Goal: Task Accomplishment & Management: Use online tool/utility

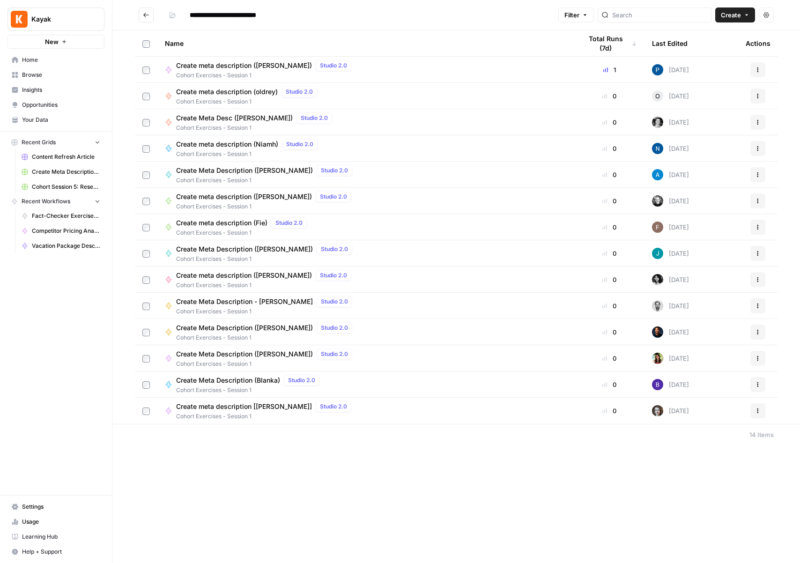
click at [40, 72] on span "Browse" at bounding box center [61, 75] width 78 height 8
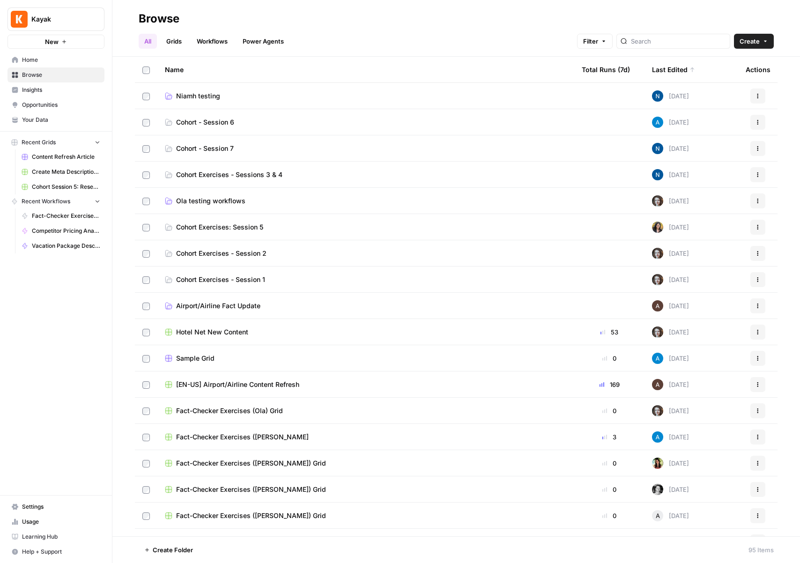
click at [197, 94] on span "Niamh testing" at bounding box center [198, 95] width 44 height 9
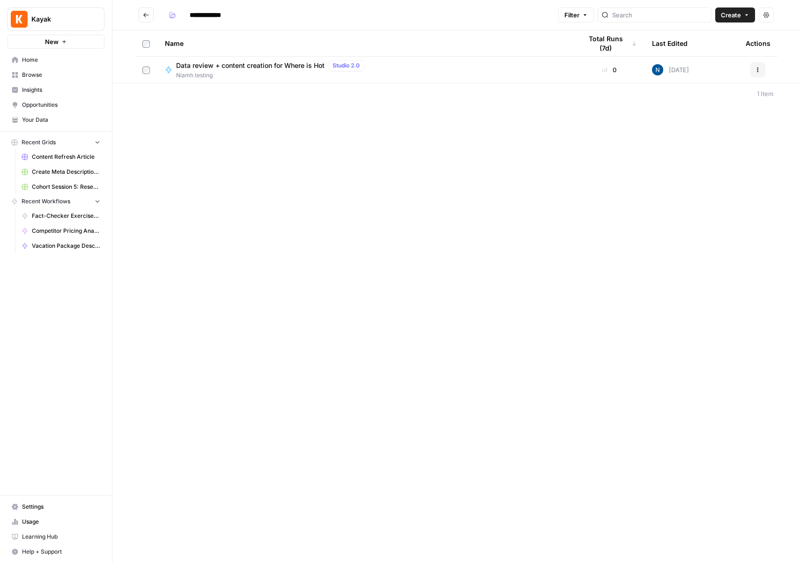
click at [210, 64] on span "Data review + content creation for Where is Hot" at bounding box center [250, 65] width 149 height 9
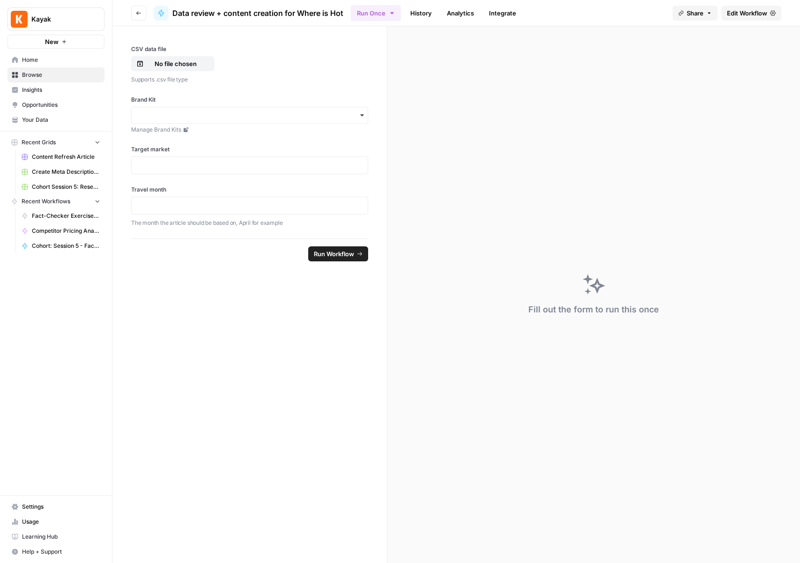
click at [418, 10] on link "History" at bounding box center [421, 13] width 33 height 15
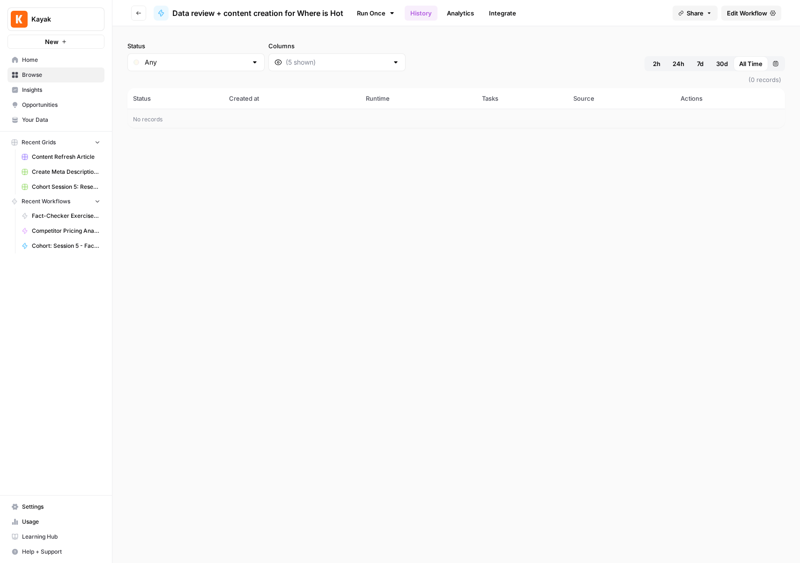
click at [456, 13] on link "Analytics" at bounding box center [460, 13] width 38 height 15
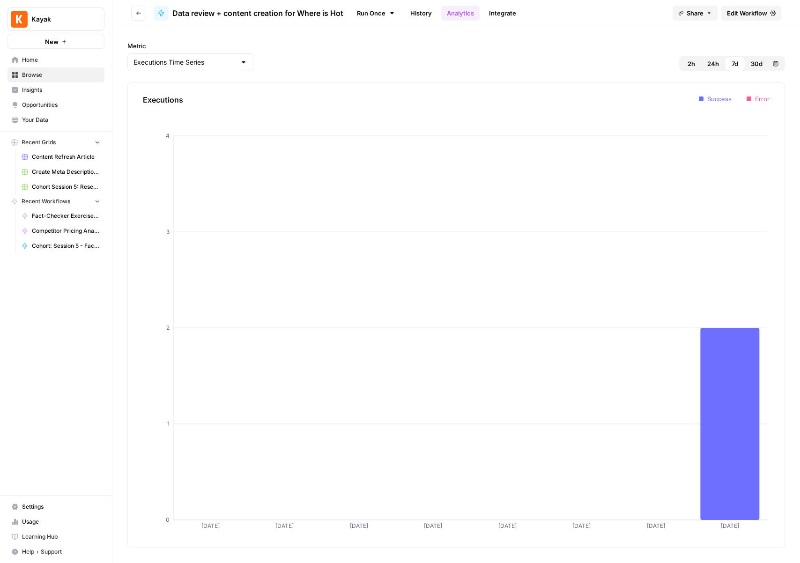
click at [511, 12] on link "Integrate" at bounding box center [503, 13] width 38 height 15
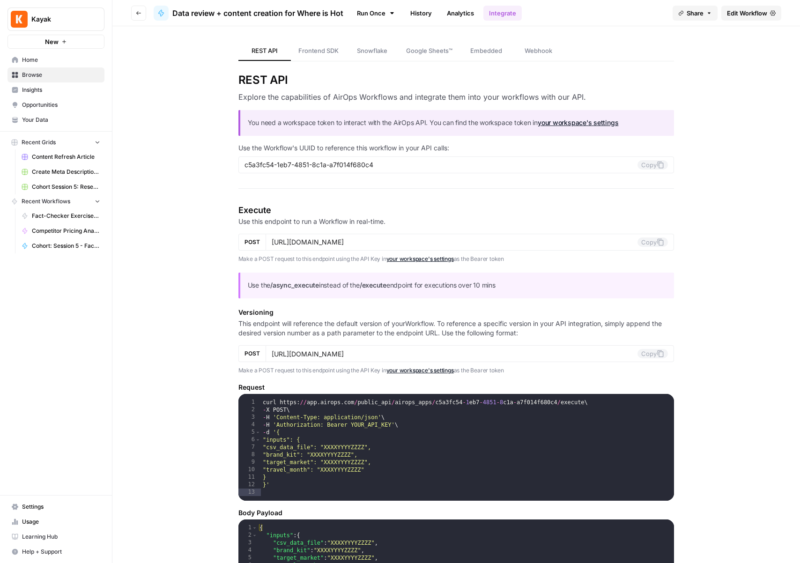
click at [283, 15] on span "Data review + content creation for Where is Hot" at bounding box center [257, 12] width 171 height 11
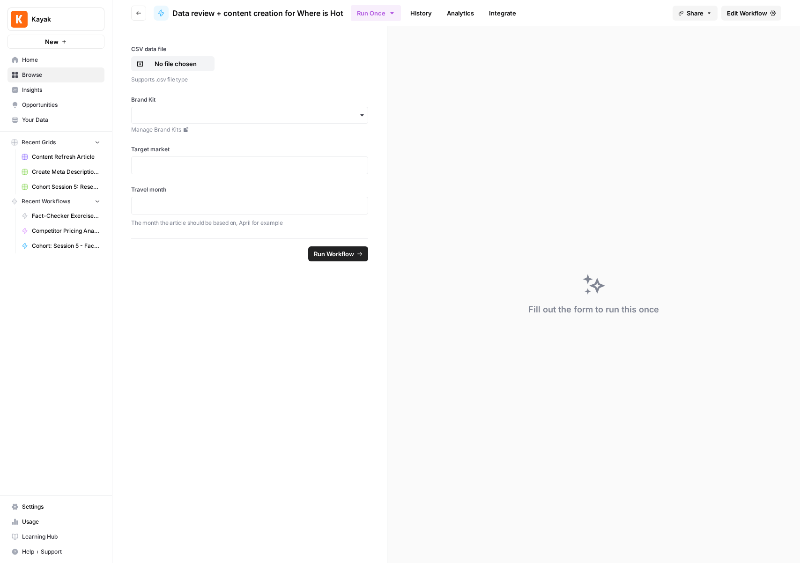
click at [140, 22] on header "Go back Data review + content creation for Where is Hot Run Once History Analyt…" at bounding box center [456, 13] width 688 height 26
click at [135, 14] on button "Go back" at bounding box center [138, 13] width 15 height 15
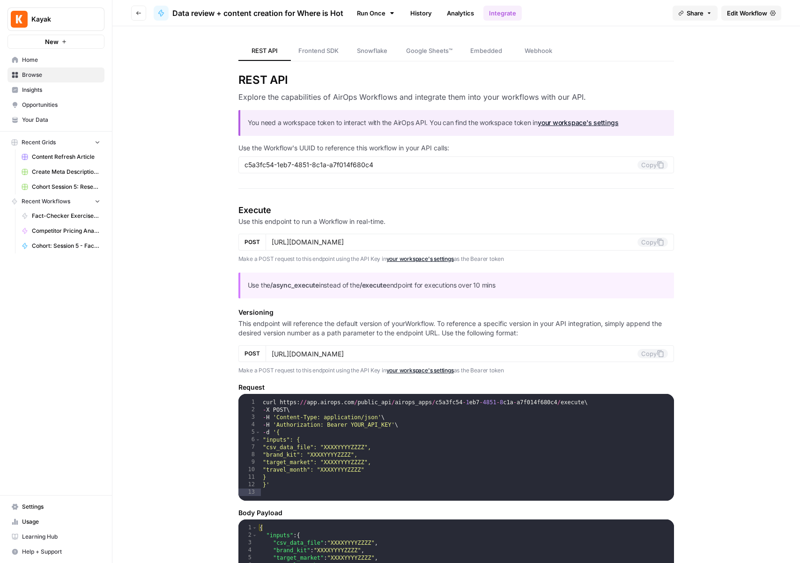
click at [142, 15] on button "Go back" at bounding box center [138, 13] width 15 height 15
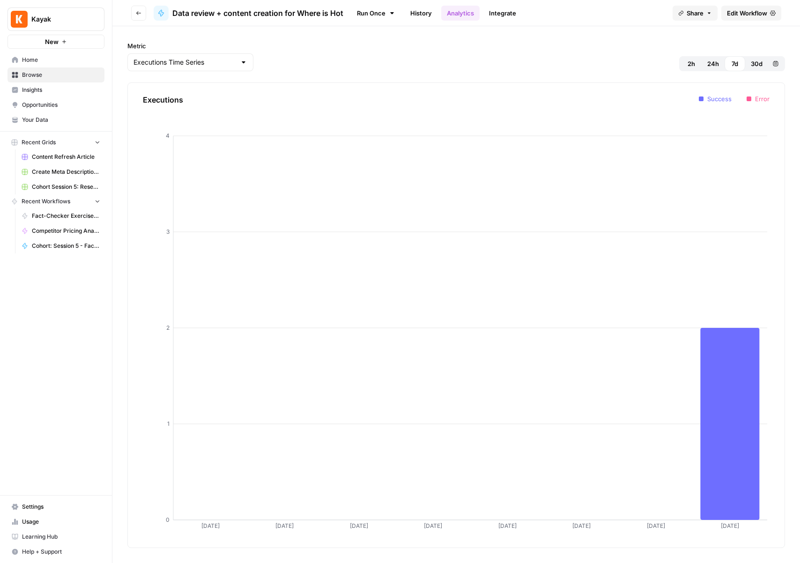
click at [142, 15] on button "Go back" at bounding box center [138, 13] width 15 height 15
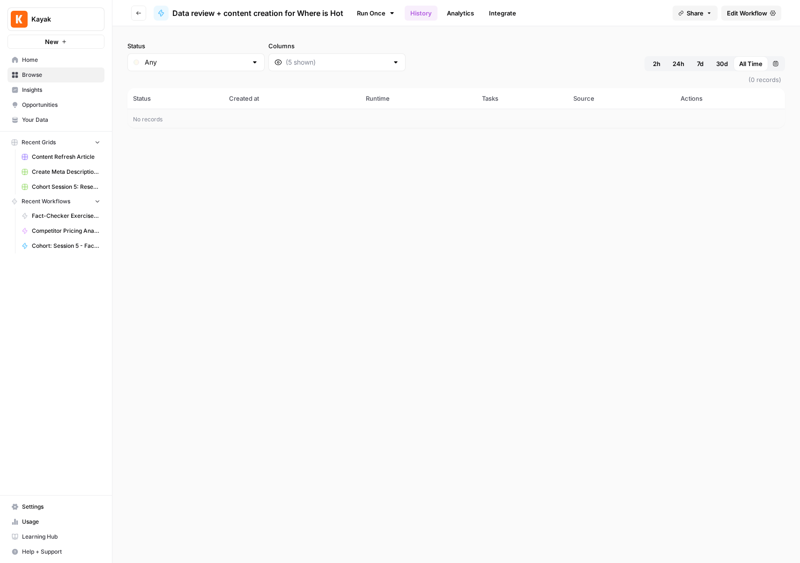
click at [139, 18] on button "Go back" at bounding box center [138, 13] width 15 height 15
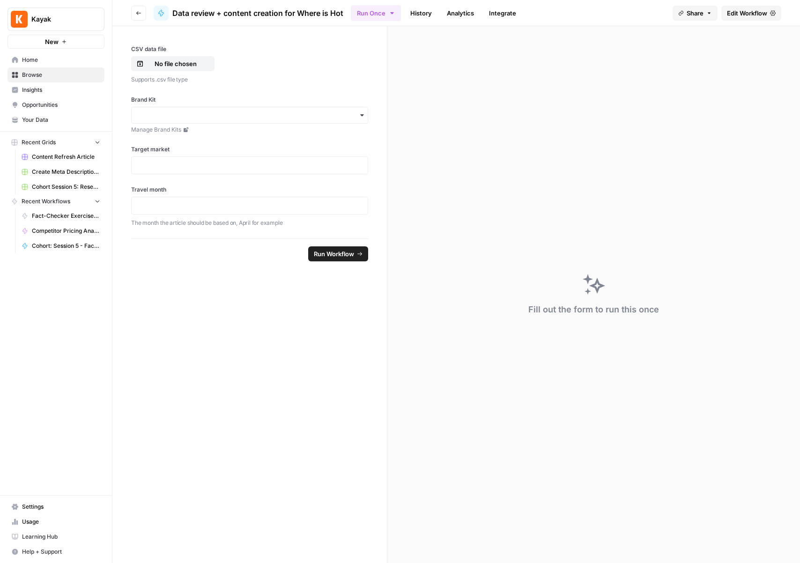
click at [138, 17] on button "Go back" at bounding box center [138, 13] width 15 height 15
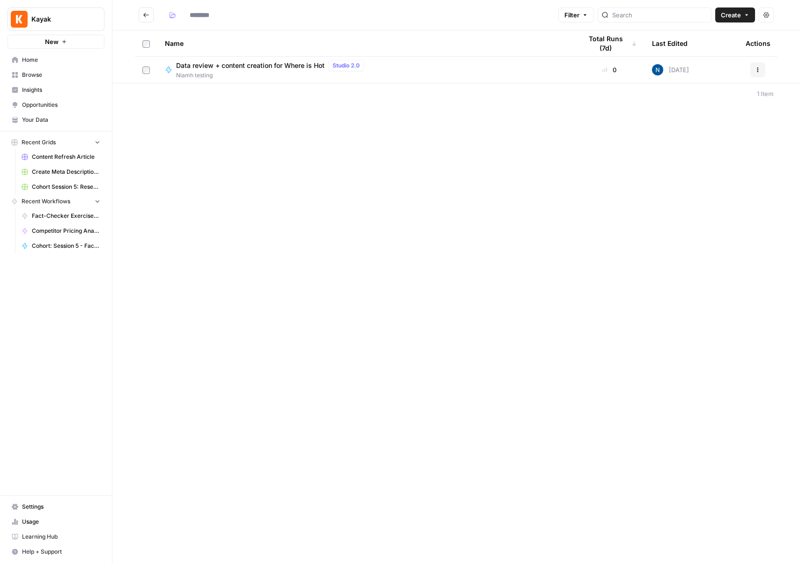
type input "**********"
click at [756, 68] on icon "button" at bounding box center [758, 70] width 6 height 6
click at [714, 152] on span "Duplicate" at bounding box center [716, 152] width 75 height 9
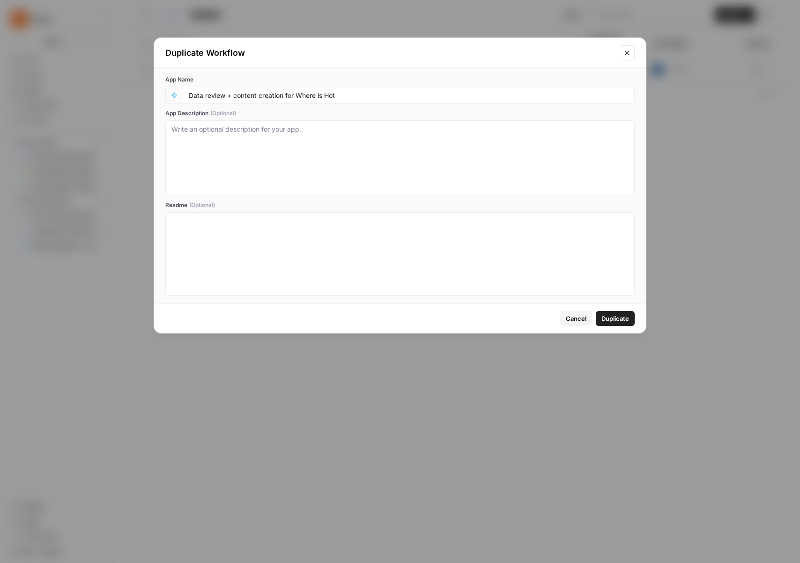
click at [620, 51] on button "Close modal" at bounding box center [627, 52] width 15 height 15
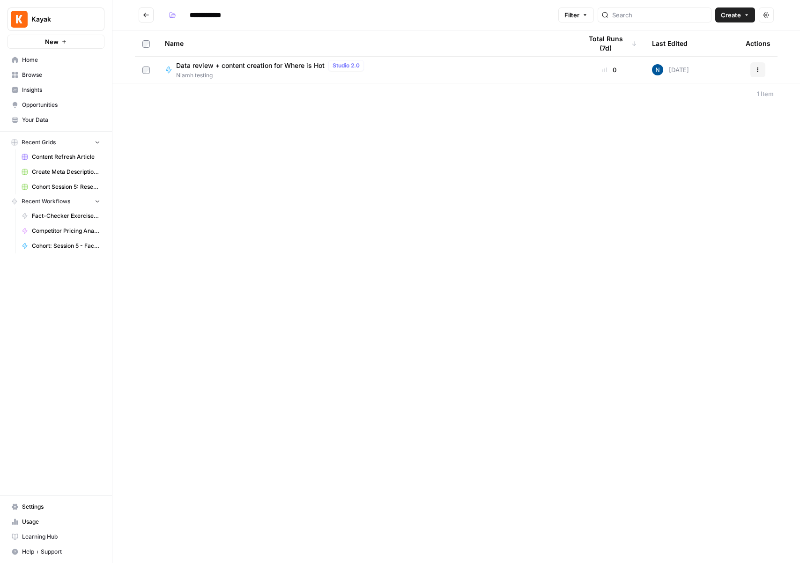
click at [143, 15] on icon "Go back" at bounding box center [146, 15] width 7 height 7
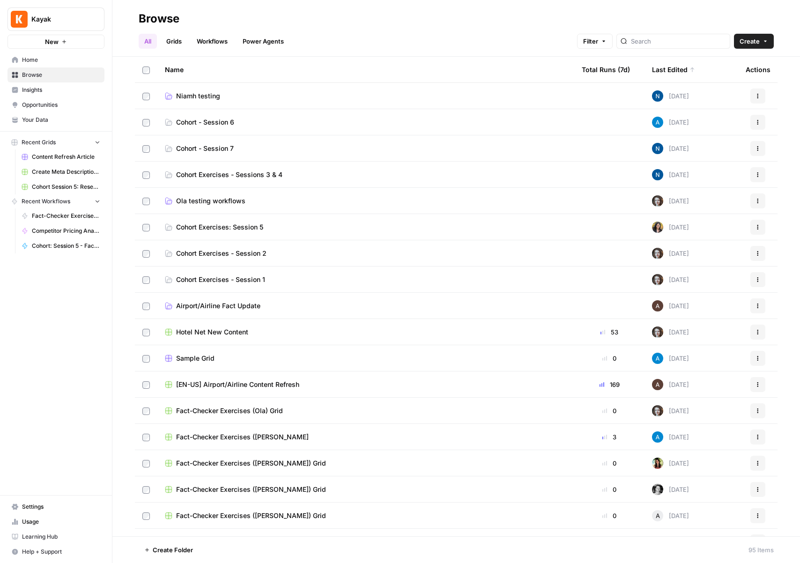
click at [757, 44] on span "Create" at bounding box center [750, 41] width 20 height 9
click at [732, 61] on span "Folder" at bounding box center [736, 63] width 52 height 9
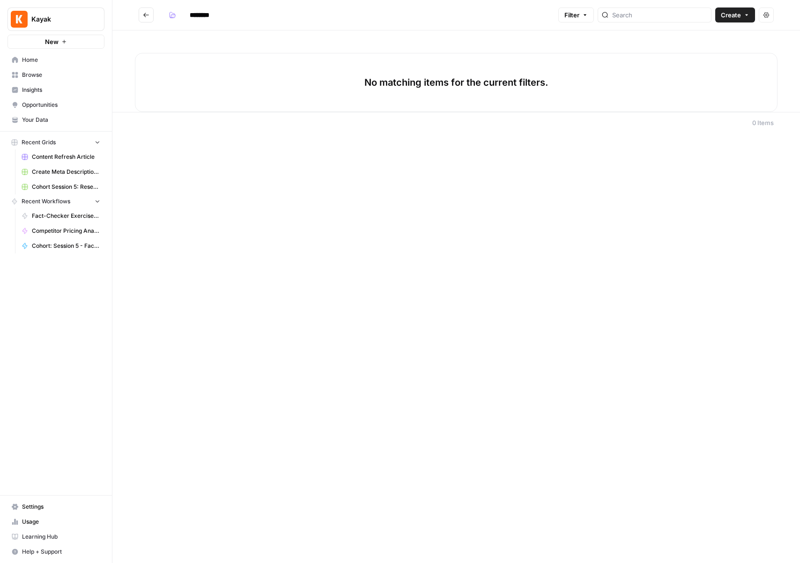
click at [239, 17] on div "********" at bounding box center [360, 14] width 390 height 15
click at [199, 12] on input "********" at bounding box center [212, 14] width 52 height 15
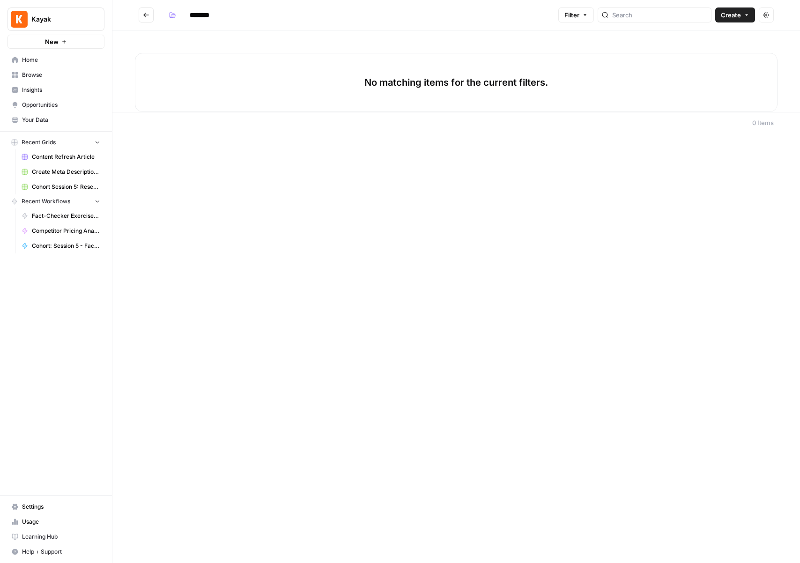
click at [199, 12] on input "********" at bounding box center [212, 14] width 52 height 15
type input "**********"
click at [139, 18] on button "Go back" at bounding box center [146, 14] width 15 height 15
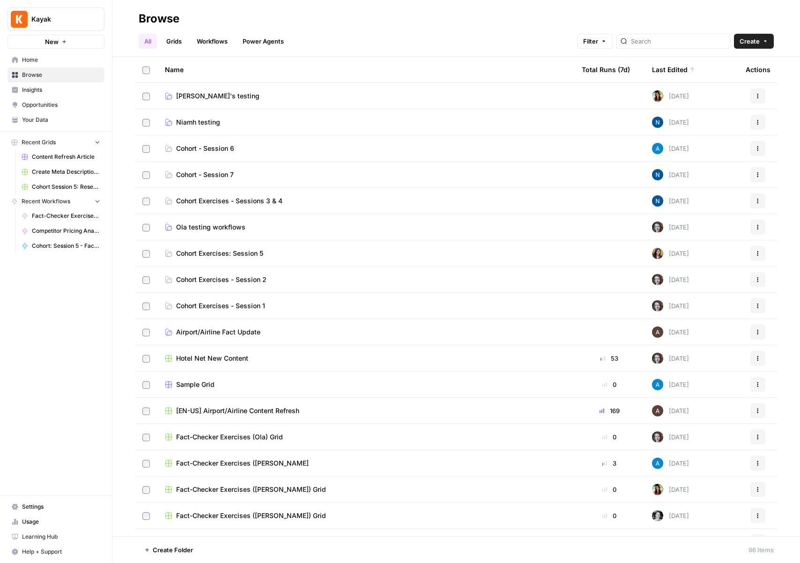
click at [205, 120] on span "Niamh testing" at bounding box center [198, 122] width 44 height 9
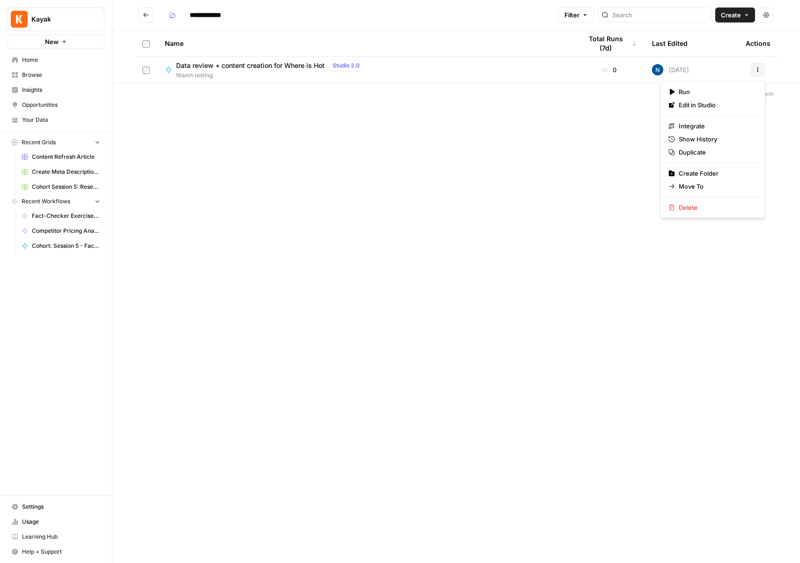
click at [755, 77] on button "Actions" at bounding box center [758, 69] width 15 height 15
click at [755, 76] on button "Actions" at bounding box center [758, 69] width 15 height 15
click at [702, 153] on span "Duplicate" at bounding box center [716, 152] width 75 height 9
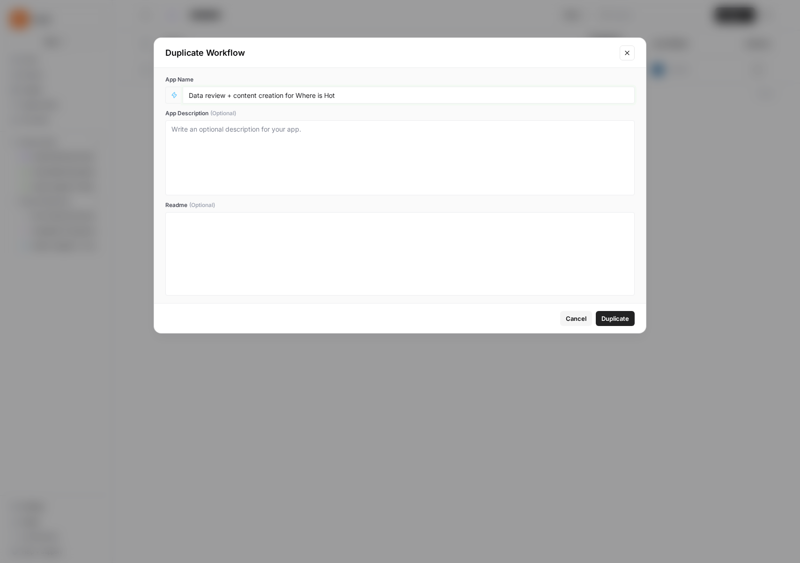
click at [267, 94] on input "Data review + content creation for Where is Hot" at bounding box center [409, 95] width 440 height 8
drag, startPoint x: 229, startPoint y: 95, endPoint x: 414, endPoint y: 96, distance: 184.6
click at [414, 96] on input "Data review + content creation for Where is Hot" at bounding box center [409, 95] width 440 height 8
type input "Data reviw"
click at [615, 314] on span "Duplicate" at bounding box center [616, 318] width 28 height 9
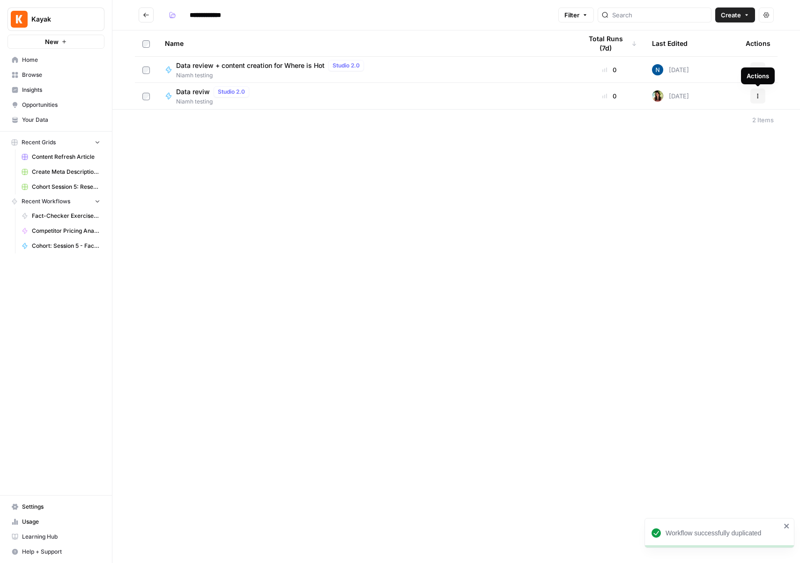
click at [758, 90] on button "Actions" at bounding box center [758, 96] width 15 height 15
click at [691, 152] on span "Move To" at bounding box center [716, 152] width 75 height 9
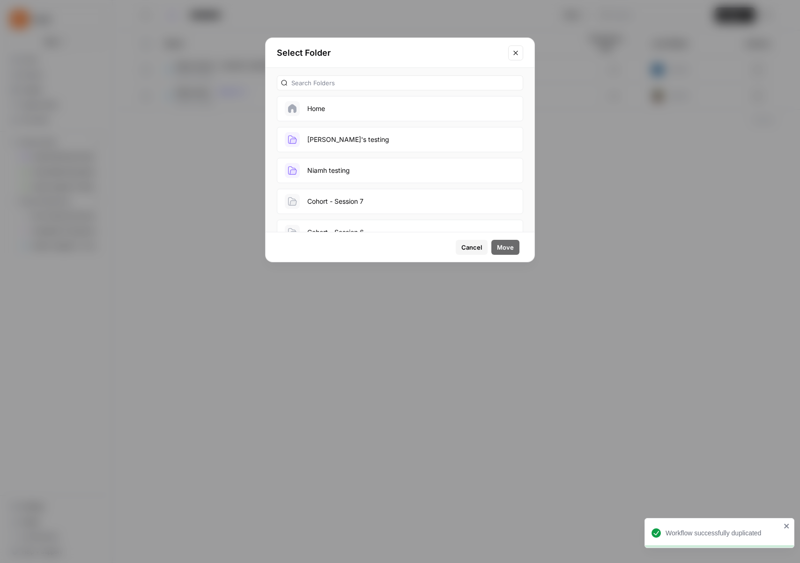
click at [404, 146] on button "[PERSON_NAME]'s testing" at bounding box center [400, 139] width 246 height 25
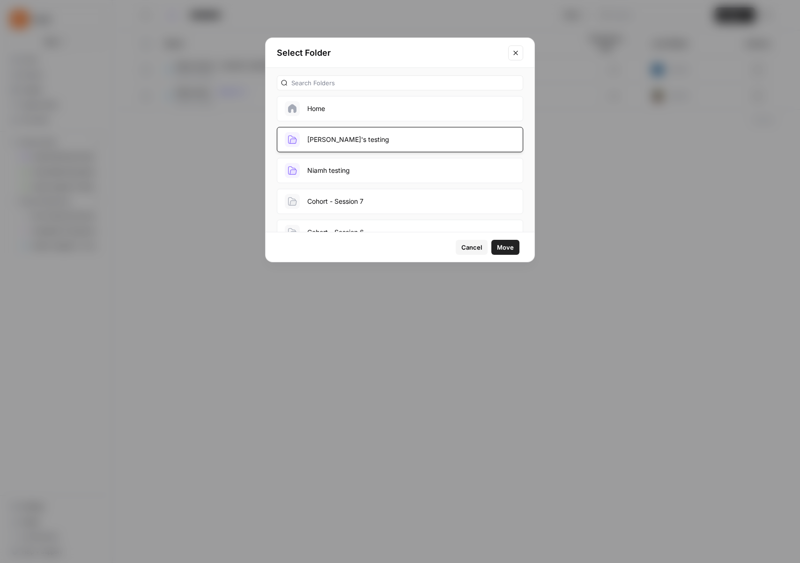
click at [513, 246] on span "Move" at bounding box center [505, 247] width 17 height 9
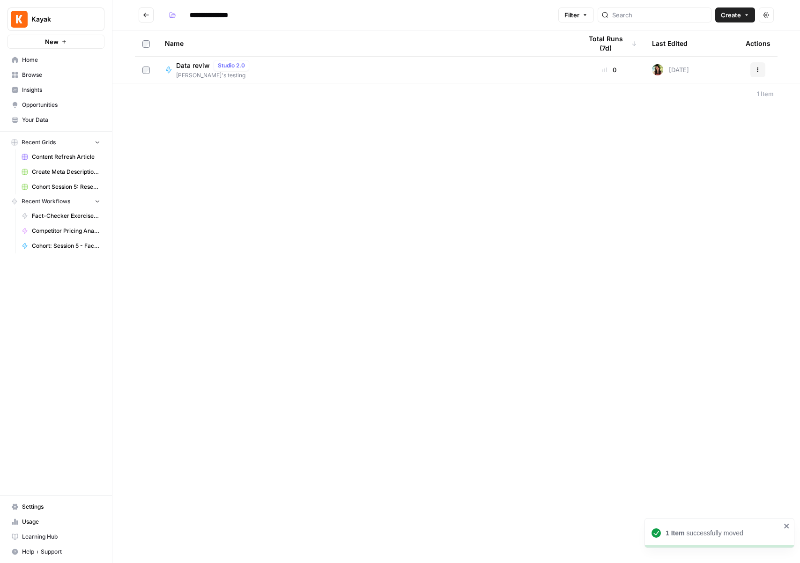
click at [139, 6] on header "**********" at bounding box center [456, 15] width 688 height 30
click at [149, 13] on icon "Go back" at bounding box center [146, 15] width 7 height 7
type input "**********"
click at [149, 19] on button "Go back" at bounding box center [146, 14] width 15 height 15
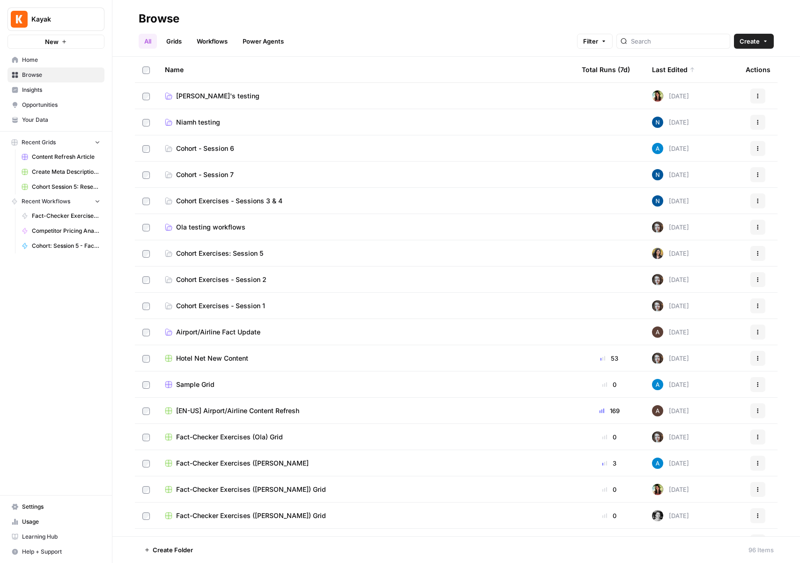
click at [202, 100] on td "[PERSON_NAME]'s testing" at bounding box center [365, 96] width 417 height 26
click at [195, 95] on span "[PERSON_NAME]'s testing" at bounding box center [217, 95] width 83 height 9
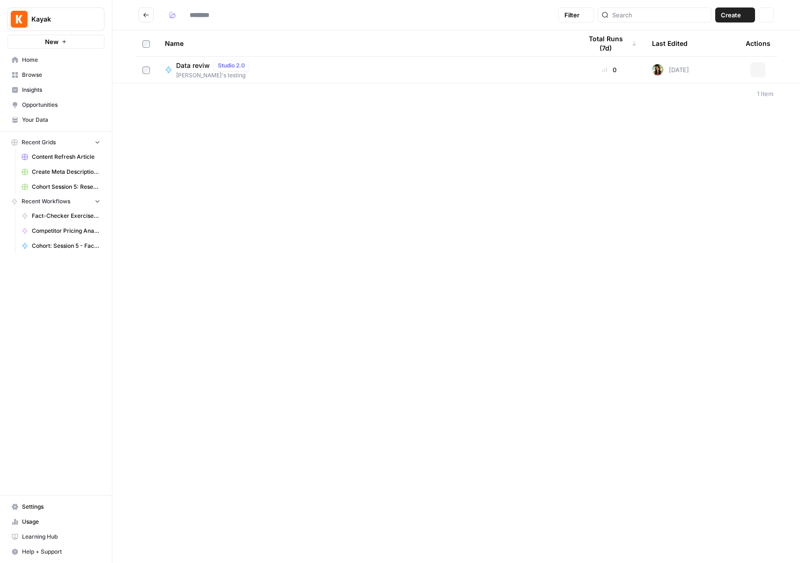
type input "**********"
click at [195, 67] on span "Data reviw" at bounding box center [193, 65] width 34 height 9
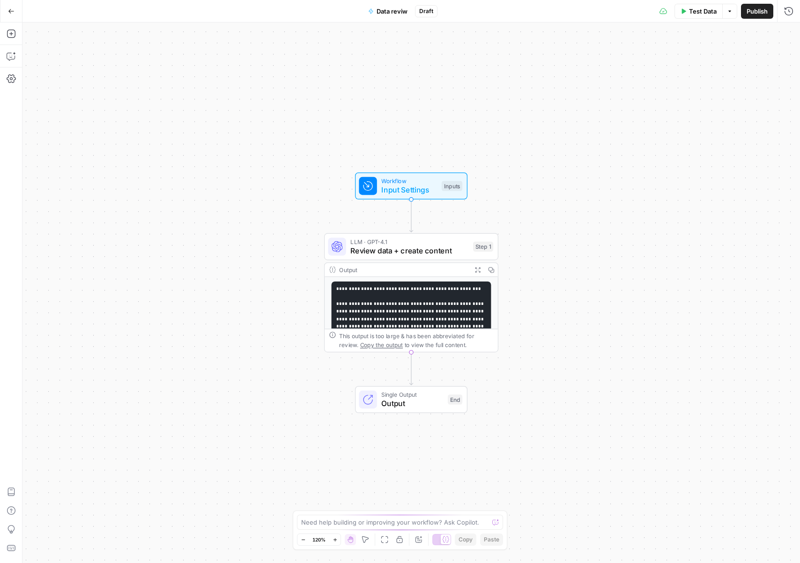
click at [588, 259] on div "Workflow Input Settings Inputs LLM · GPT-4.1 Review data + create content Step …" at bounding box center [411, 292] width 778 height 541
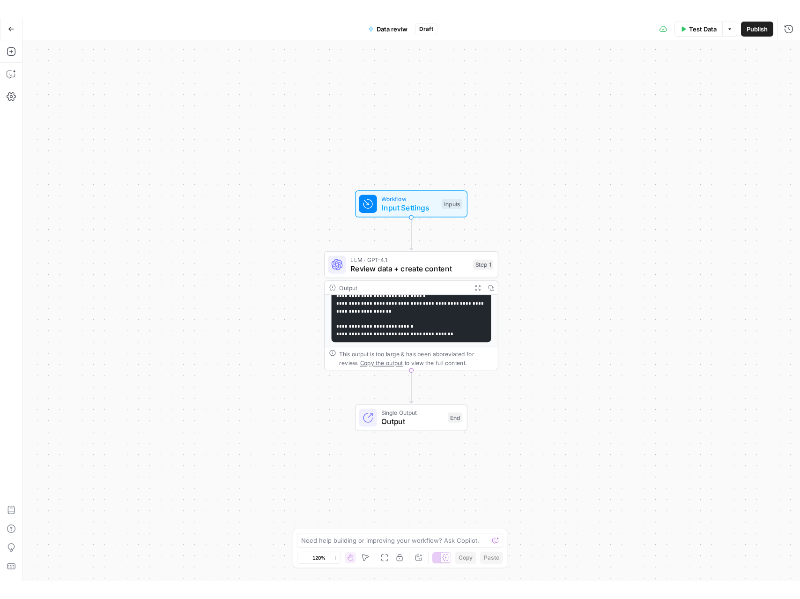
scroll to position [166, 0]
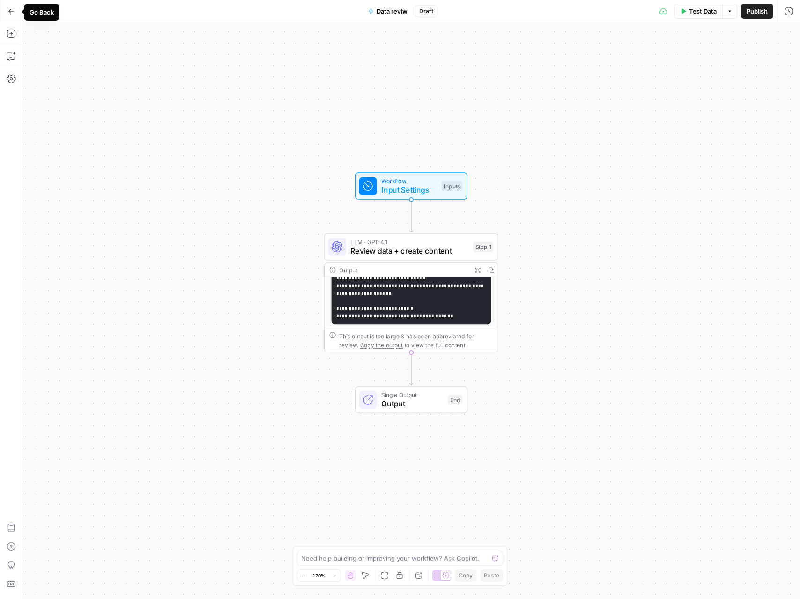
click at [10, 10] on icon "button" at bounding box center [11, 11] width 7 height 7
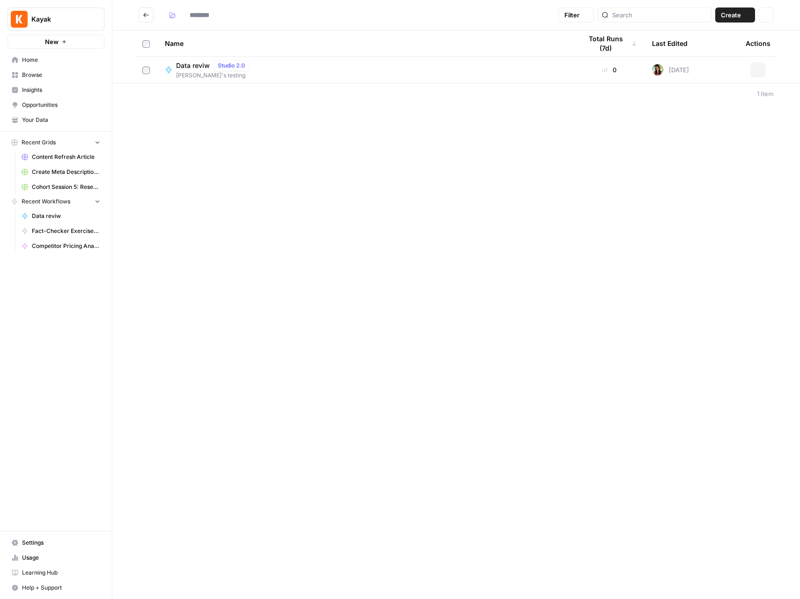
type input "**********"
click at [147, 19] on button "Go back" at bounding box center [146, 14] width 15 height 15
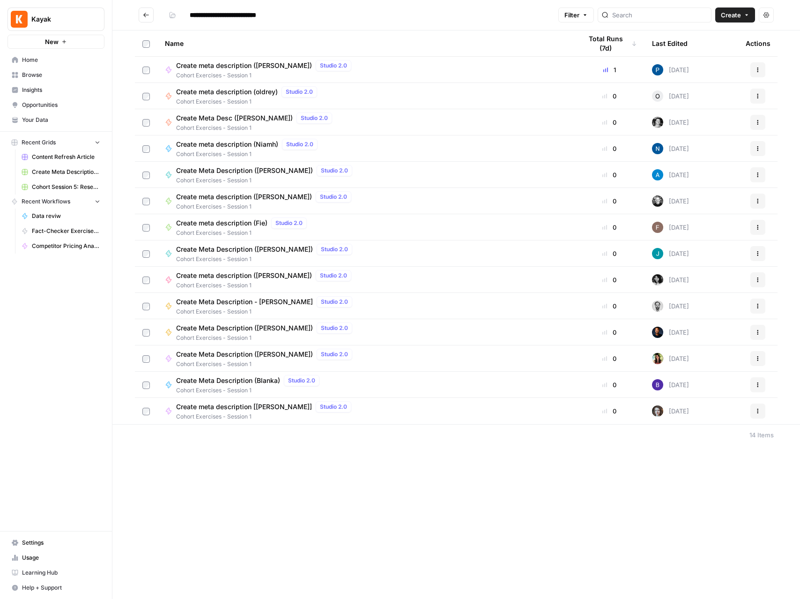
click at [40, 63] on span "Home" at bounding box center [61, 60] width 78 height 8
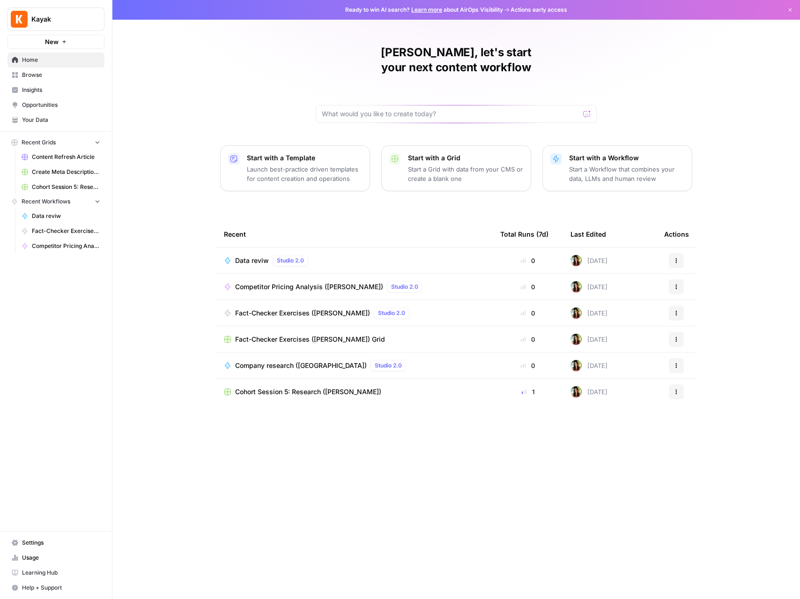
click at [38, 69] on link "Browse" at bounding box center [55, 74] width 97 height 15
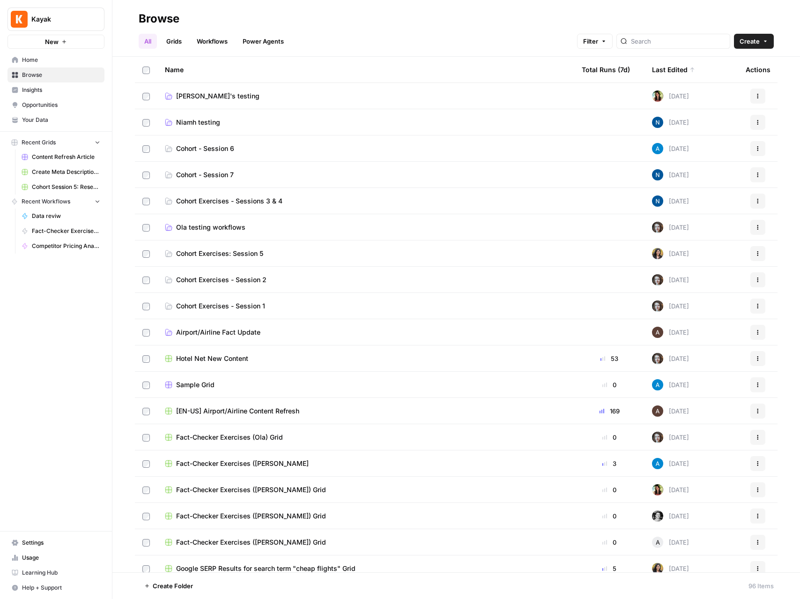
click at [207, 225] on span "Ola testing workflows" at bounding box center [210, 227] width 69 height 9
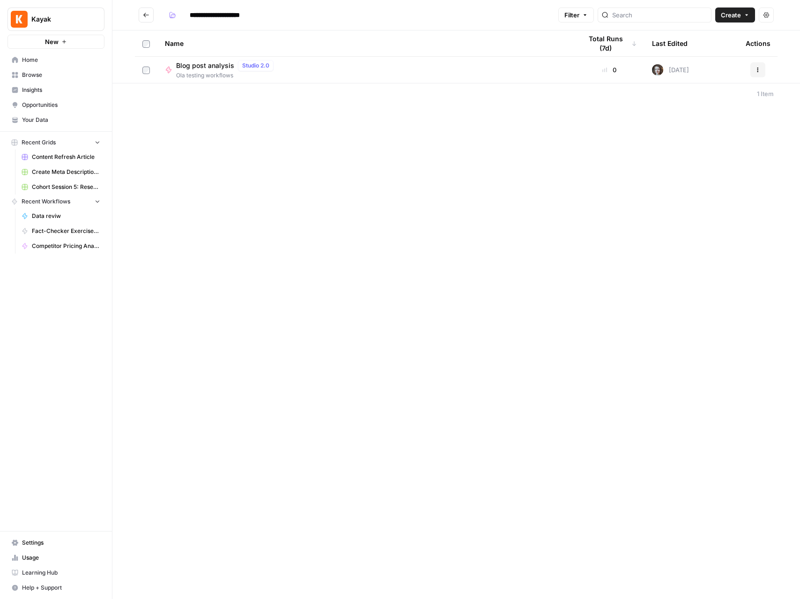
click at [152, 19] on button "Go back" at bounding box center [146, 14] width 15 height 15
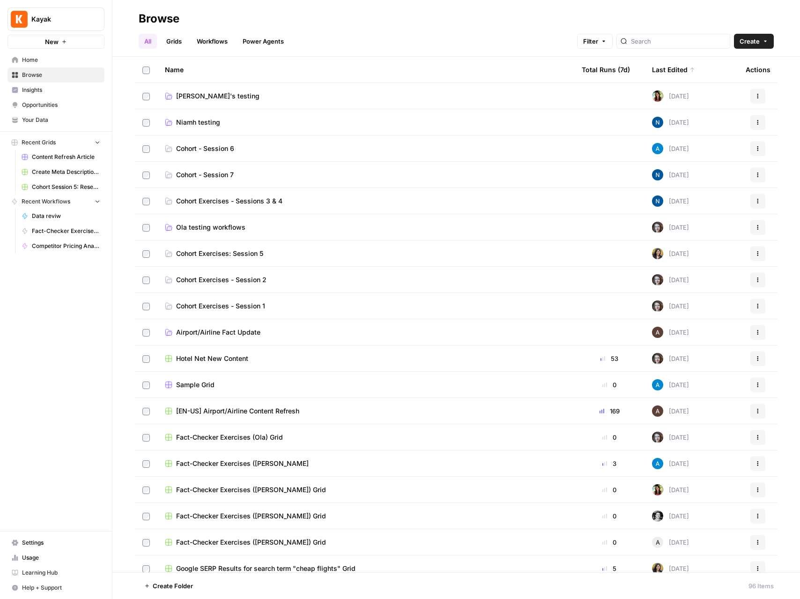
click at [209, 97] on span "[PERSON_NAME]'s testing" at bounding box center [217, 95] width 83 height 9
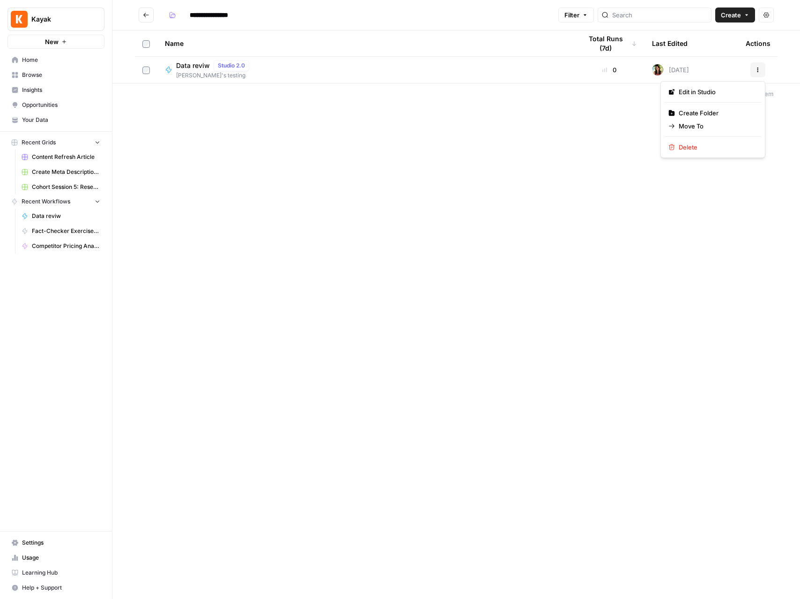
click at [756, 68] on icon "button" at bounding box center [758, 70] width 6 height 6
click at [201, 66] on span "Data reviw" at bounding box center [193, 65] width 34 height 9
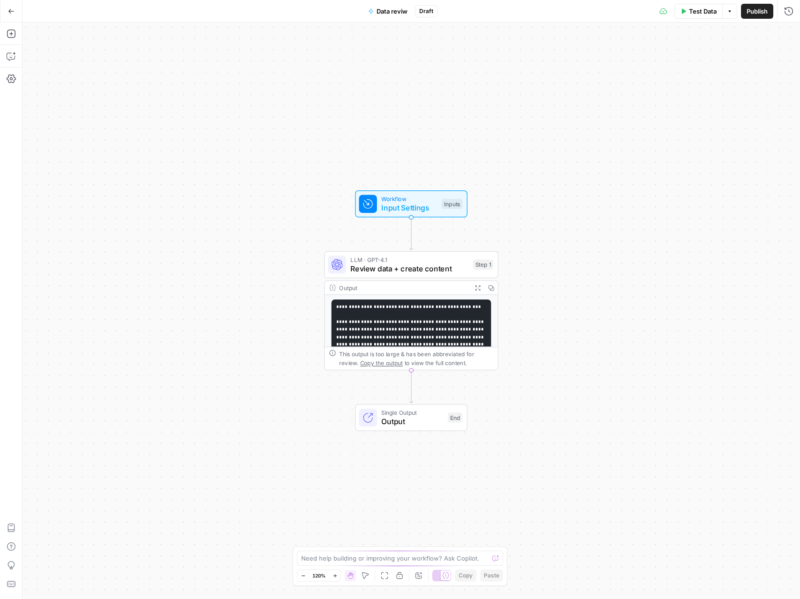
click at [6, 7] on button "Go Back" at bounding box center [11, 11] width 17 height 17
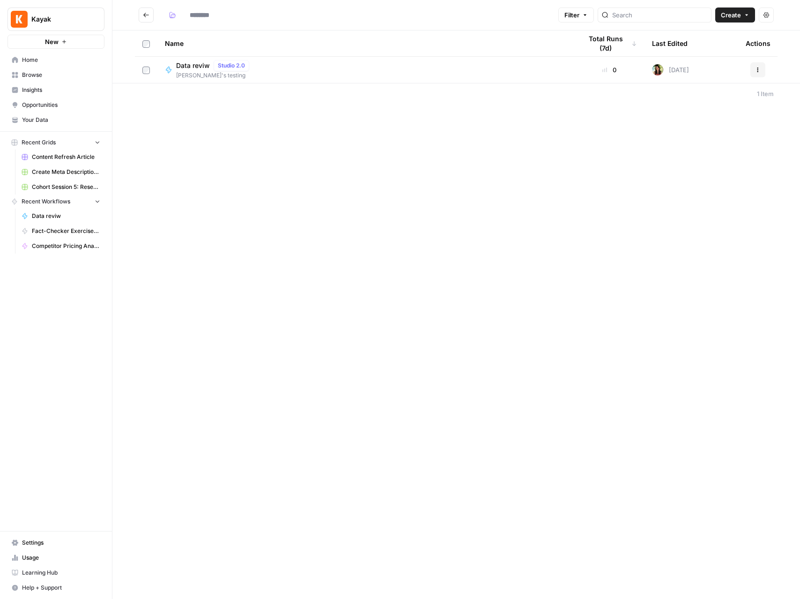
type input "**********"
click at [151, 12] on button "Go back" at bounding box center [146, 14] width 15 height 15
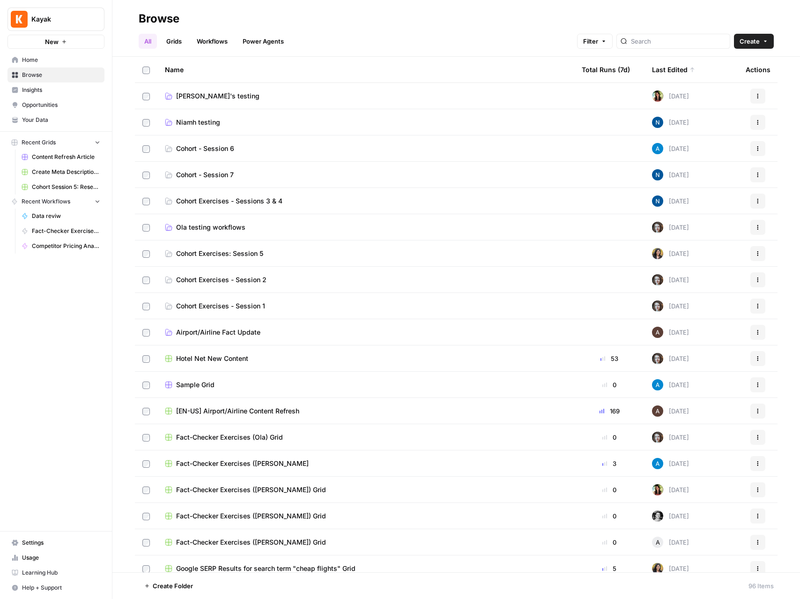
click at [200, 231] on span "Ola testing workflows" at bounding box center [210, 227] width 69 height 9
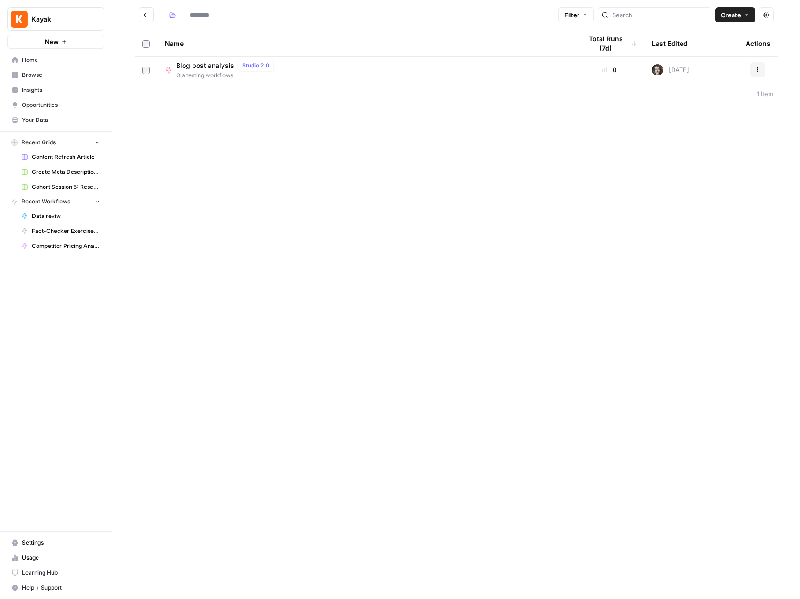
type input "**********"
click at [153, 18] on button "Go back" at bounding box center [146, 14] width 15 height 15
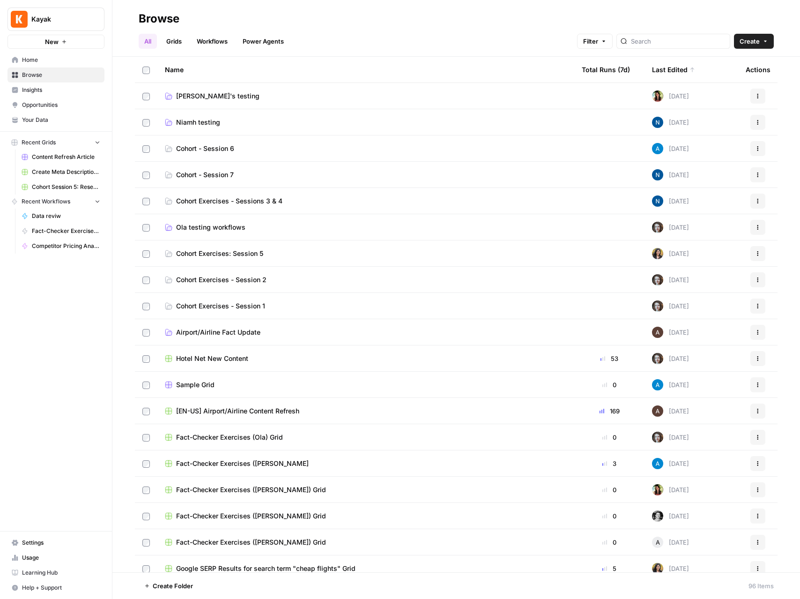
click at [200, 144] on span "Cohort - Session 6" at bounding box center [205, 148] width 58 height 9
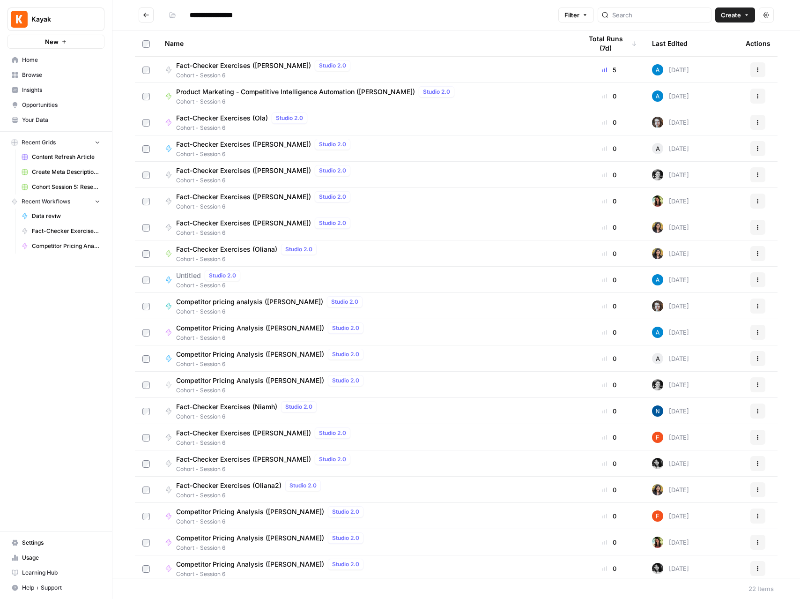
click at [148, 17] on icon "Go back" at bounding box center [146, 15] width 7 height 7
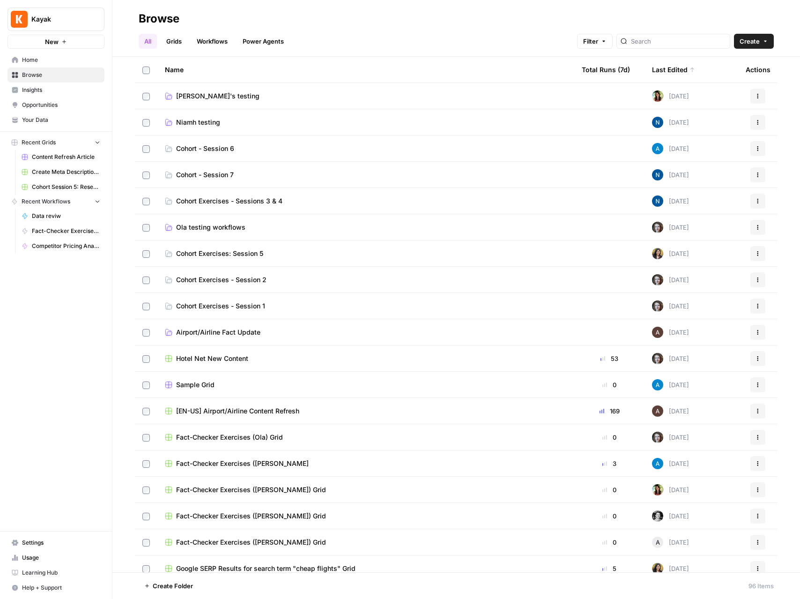
click at [190, 95] on span "Emilia's testing" at bounding box center [217, 95] width 83 height 9
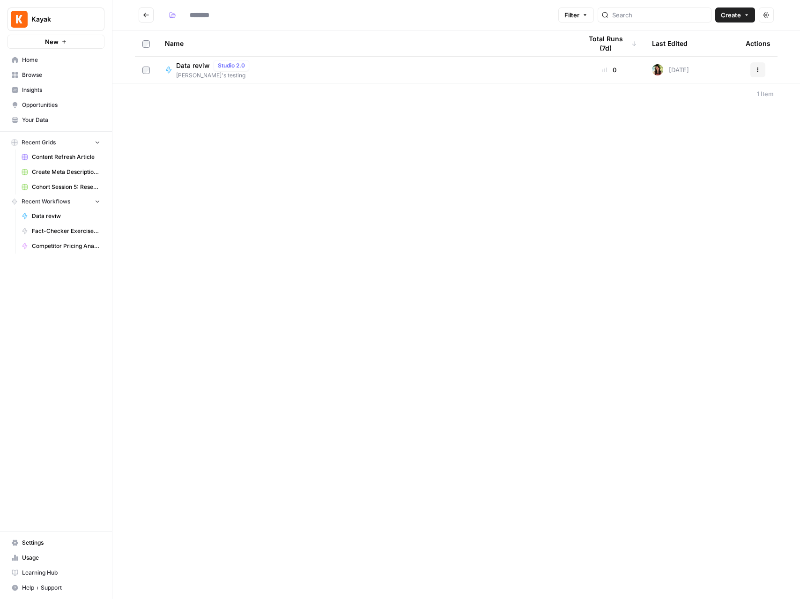
type input "**********"
click at [194, 62] on span "Data reviw" at bounding box center [193, 65] width 34 height 9
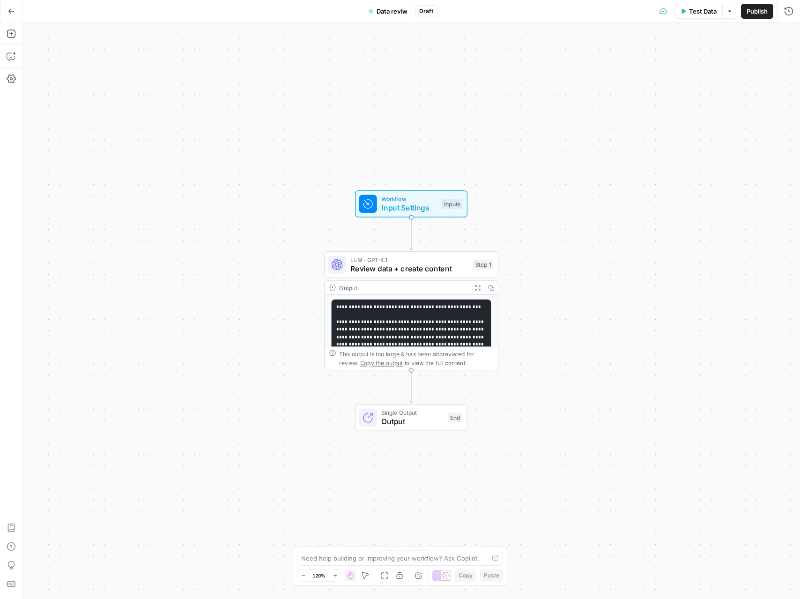
click at [14, 10] on icon "button" at bounding box center [11, 11] width 7 height 7
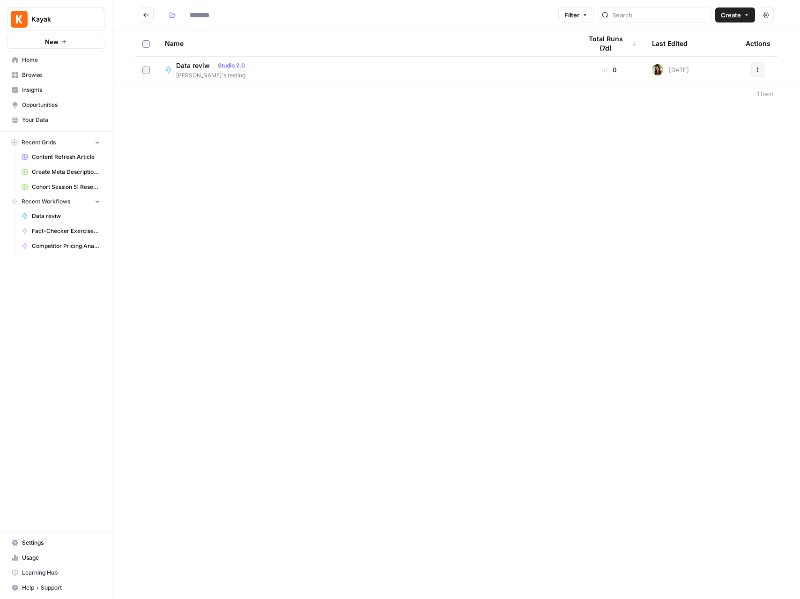
type input "**********"
click at [338, 72] on div "Data reviw Studio 2.0 Emilia's testing" at bounding box center [366, 70] width 402 height 20
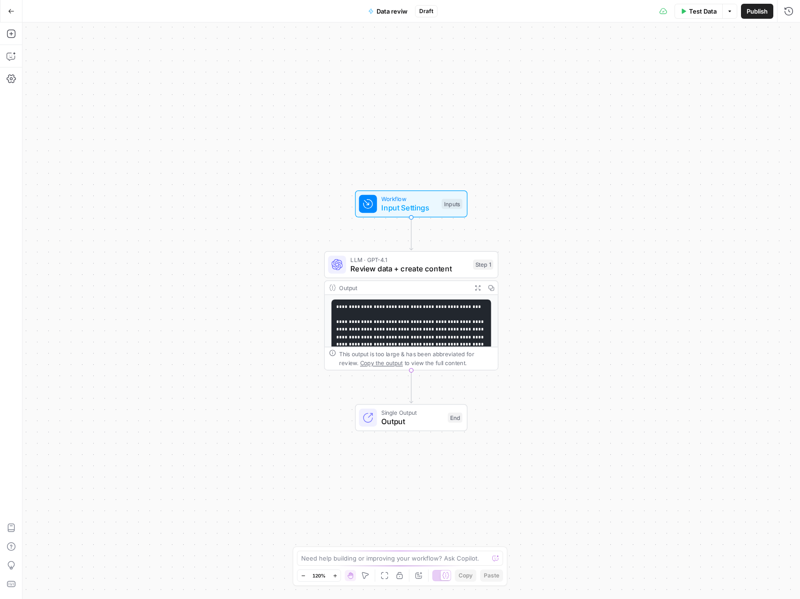
click at [390, 11] on span "Data reviw" at bounding box center [392, 11] width 31 height 9
click at [91, 71] on input "Data reviw" at bounding box center [110, 70] width 156 height 9
click at [83, 70] on input "Data reviw" at bounding box center [110, 70] width 156 height 9
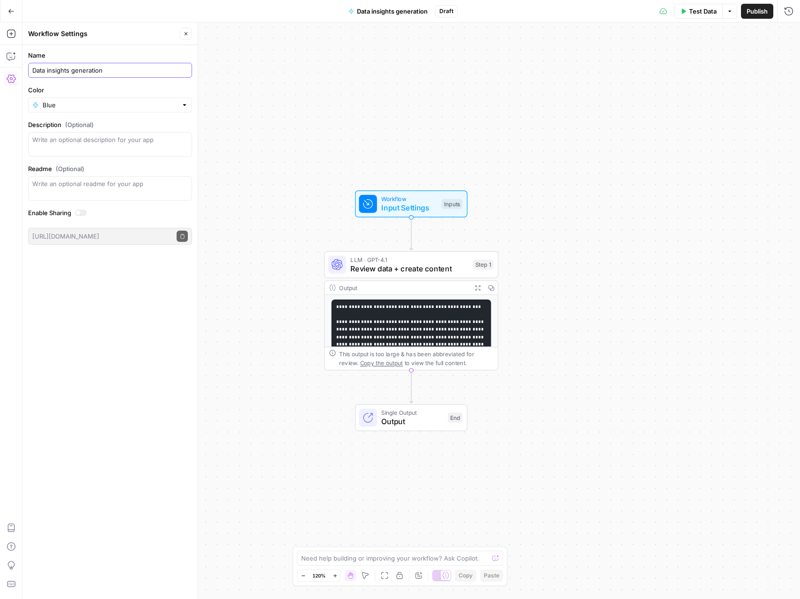
type input "Data insights generation"
click at [78, 108] on input "Color" at bounding box center [110, 104] width 135 height 9
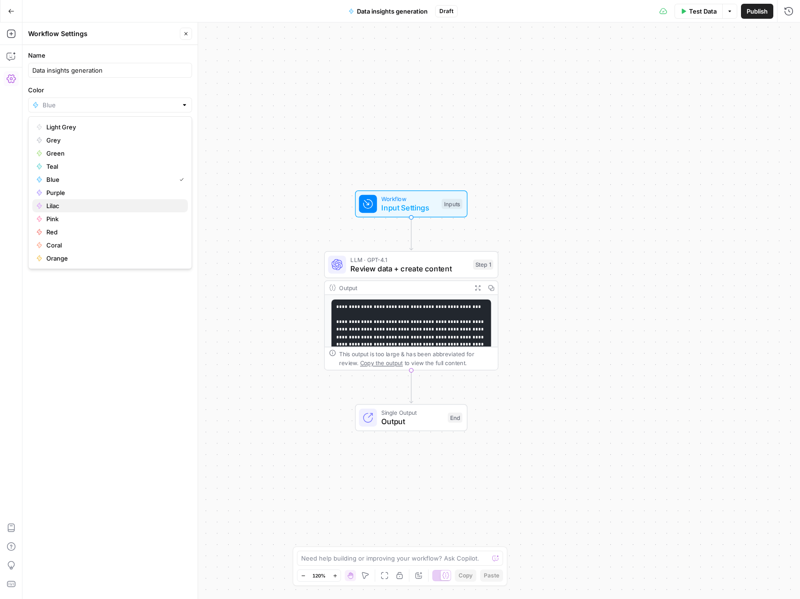
click at [52, 202] on span "Lilac" at bounding box center [113, 205] width 134 height 9
type input "Lilac"
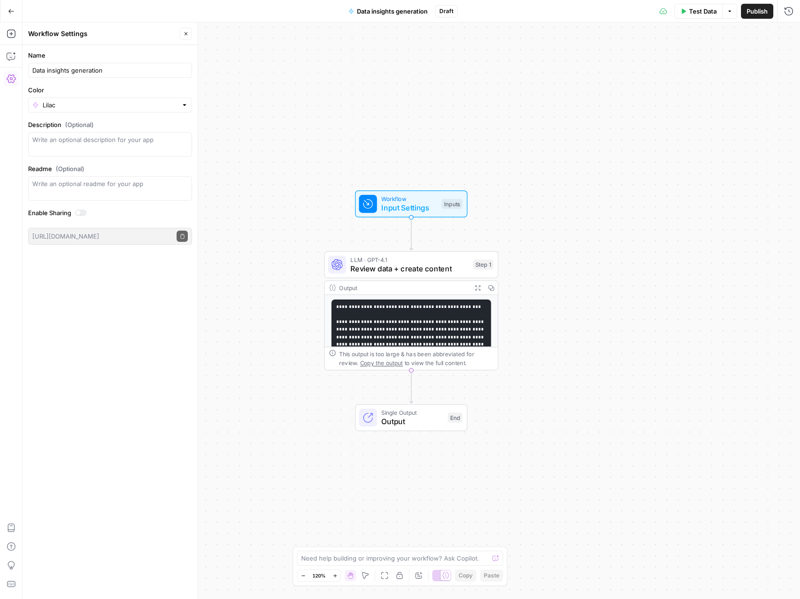
click at [82, 292] on div "Name Data insights generation Color Lilac Description (Optional) Readme (Option…" at bounding box center [109, 322] width 175 height 554
click at [138, 149] on textarea "Description (Optional)" at bounding box center [110, 144] width 156 height 19
type textarea "Generate data insights based on the raw data."
click at [90, 282] on div "Name Data insights generation Color Lilac Description (Optional) Generate data …" at bounding box center [109, 322] width 175 height 554
click at [183, 143] on textarea "Generate data insights based on the raw data." at bounding box center [110, 144] width 156 height 19
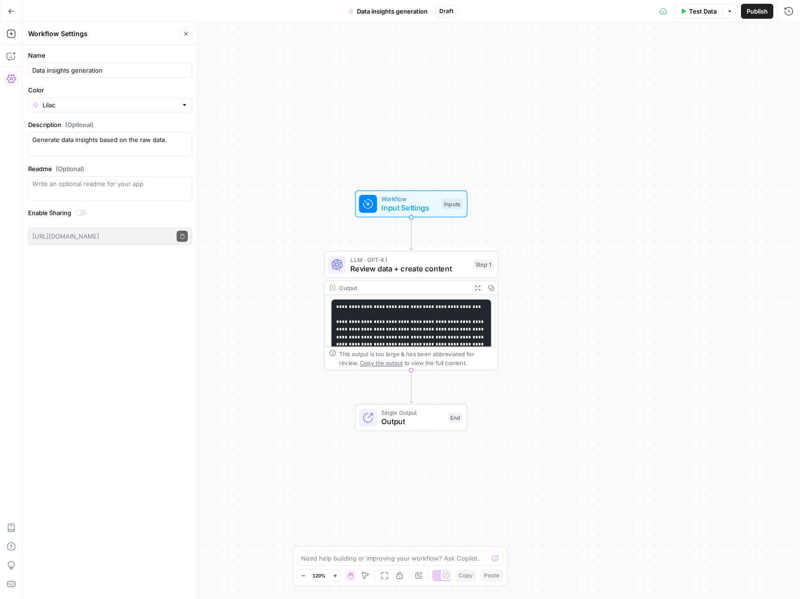
click at [9, 13] on icon "button" at bounding box center [11, 11] width 7 height 7
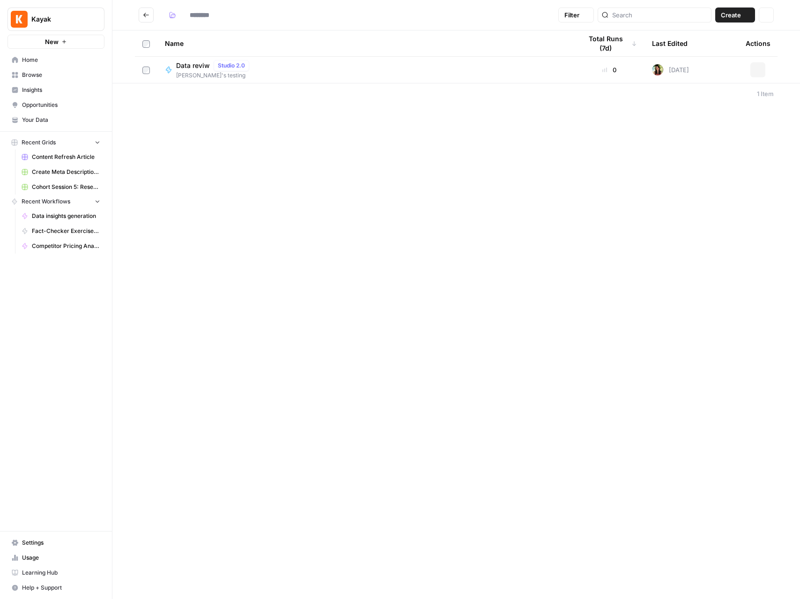
type input "**********"
click at [224, 69] on span "Data insights generation" at bounding box center [214, 65] width 77 height 9
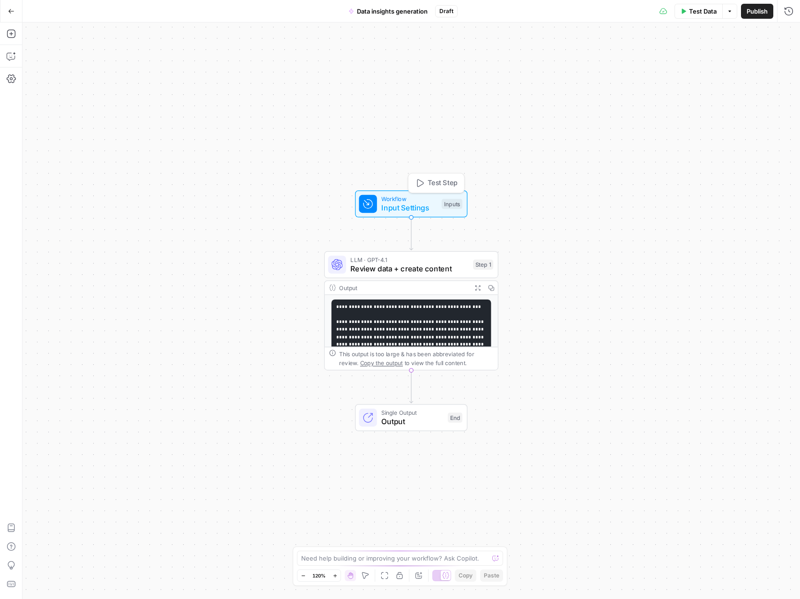
click at [417, 203] on span "Input Settings" at bounding box center [409, 207] width 56 height 11
click at [788, 169] on icon "button" at bounding box center [787, 170] width 5 height 5
click at [693, 180] on span "Add Field" at bounding box center [694, 179] width 27 height 9
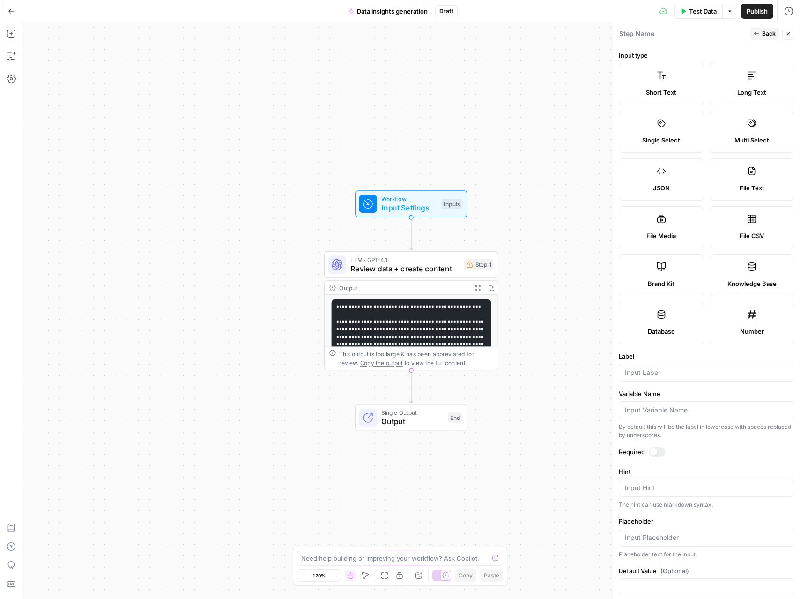
click at [769, 36] on div "Run History E" at bounding box center [769, 30] width 51 height 15
click at [706, 42] on header "Step Name Back Close" at bounding box center [706, 33] width 187 height 22
click at [760, 30] on button "Back" at bounding box center [765, 34] width 30 height 12
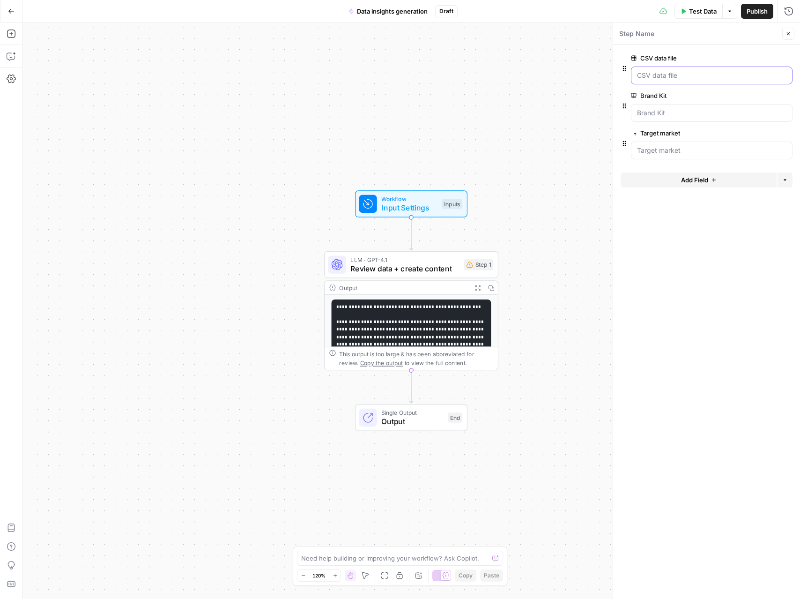
click at [668, 76] on file "CSV data file" at bounding box center [711, 75] width 149 height 9
click at [651, 60] on label "CSV data file" at bounding box center [685, 57] width 109 height 9
click at [651, 71] on file "CSV data file" at bounding box center [711, 75] width 149 height 9
click at [765, 61] on span "edit field" at bounding box center [757, 57] width 21 height 7
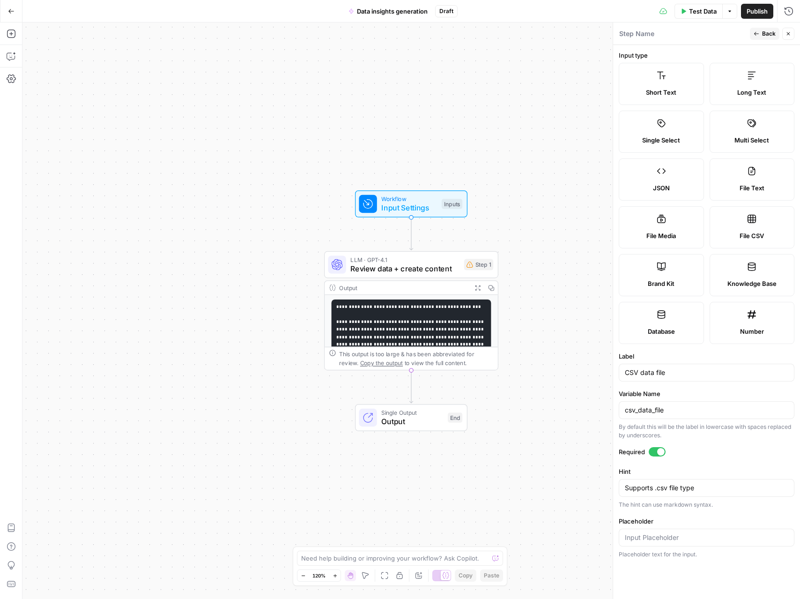
click at [758, 40] on header "Step Name Back Close" at bounding box center [706, 33] width 187 height 22
click at [757, 30] on button "Back" at bounding box center [765, 34] width 30 height 12
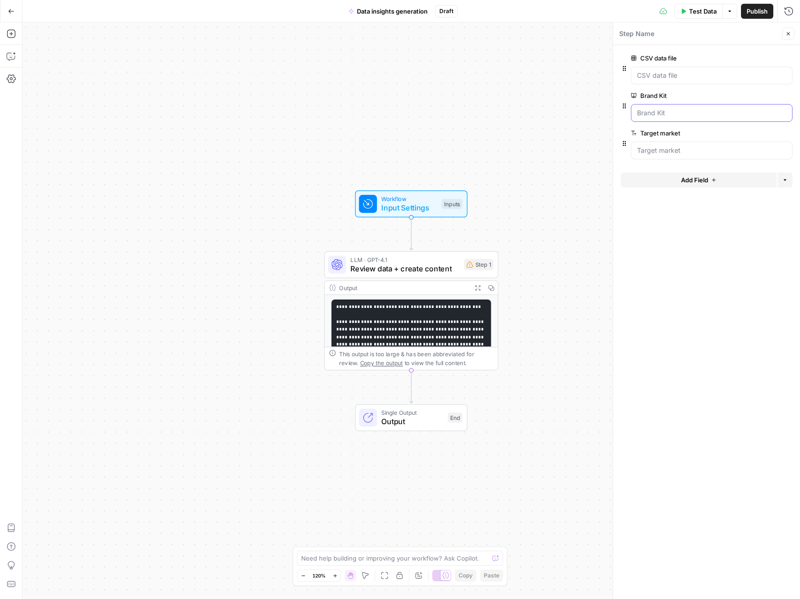
click at [695, 112] on Kit "Brand Kit" at bounding box center [711, 112] width 149 height 9
click at [758, 96] on span "edit field" at bounding box center [757, 95] width 21 height 7
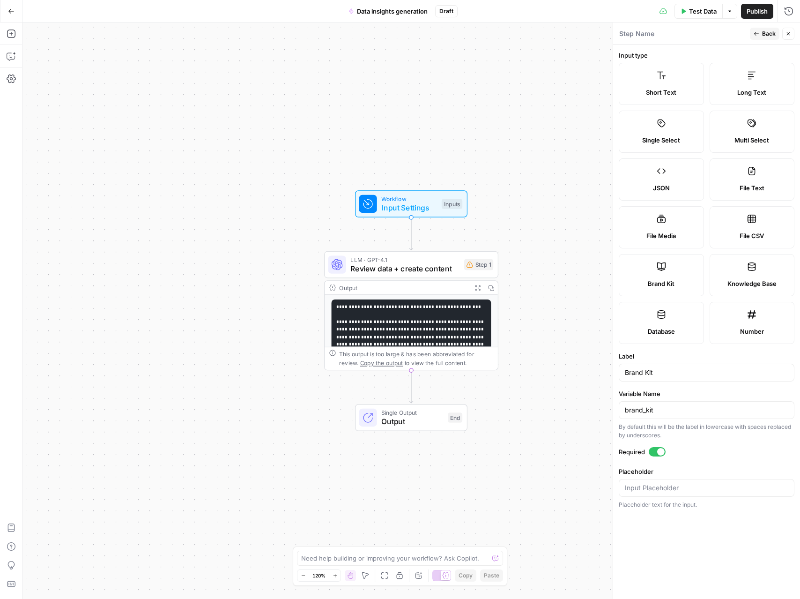
click at [763, 37] on span "Back" at bounding box center [769, 34] width 14 height 8
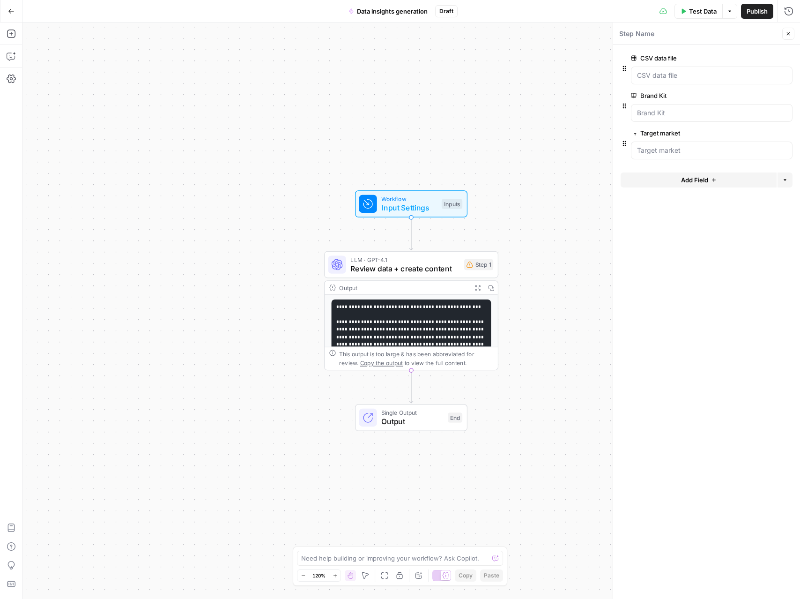
click at [693, 156] on div at bounding box center [712, 151] width 162 height 18
click at [724, 150] on market "Target market" at bounding box center [711, 150] width 149 height 9
click at [752, 134] on span "edit field" at bounding box center [757, 132] width 21 height 7
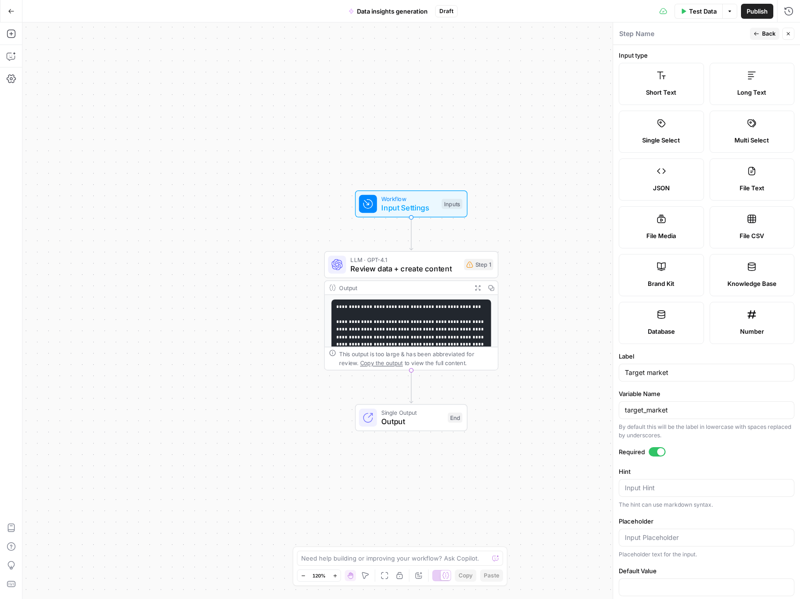
click at [760, 27] on div "Publish P" at bounding box center [757, 31] width 30 height 9
click at [709, 29] on div "Step Name" at bounding box center [683, 34] width 128 height 10
click at [759, 29] on button "Back" at bounding box center [765, 34] width 30 height 12
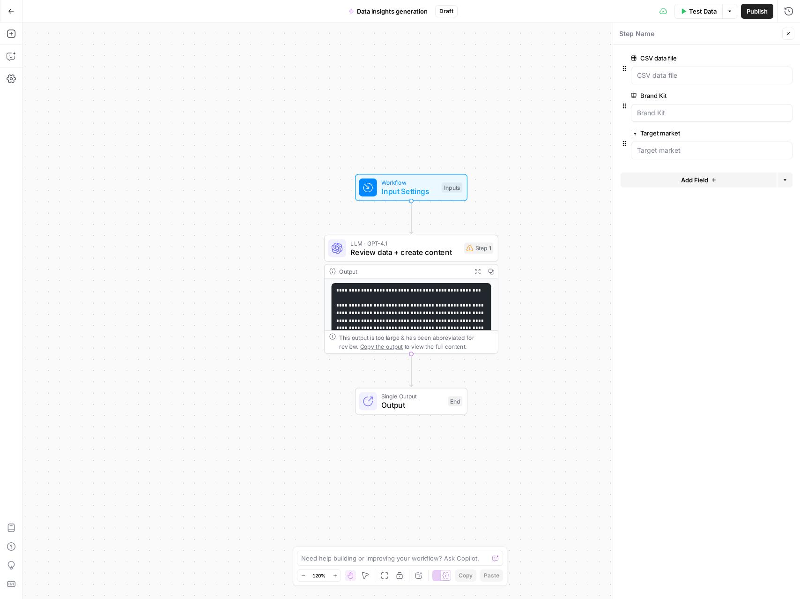
drag, startPoint x: 509, startPoint y: 231, endPoint x: 508, endPoint y: 214, distance: 16.4
click at [508, 214] on div "Workflow Input Settings Inputs LLM · GPT-4.1 Review data + create content Step …" at bounding box center [411, 310] width 778 height 576
click at [421, 248] on span "Review data + create content" at bounding box center [404, 251] width 109 height 11
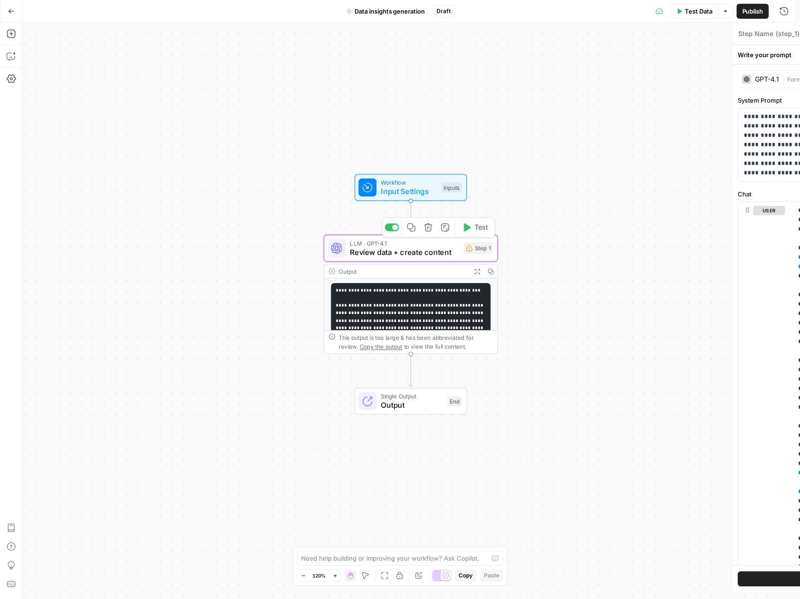
type textarea "Review data + create content"
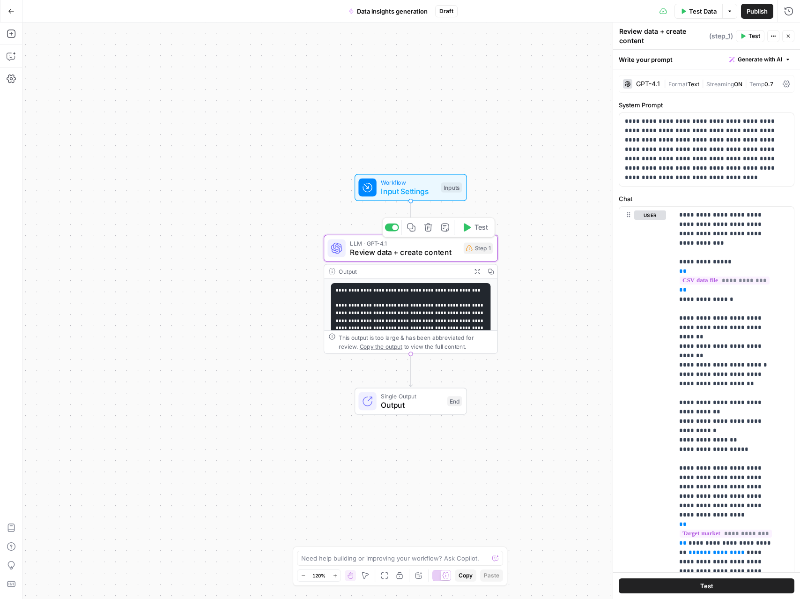
click at [421, 248] on span "Review data + create content" at bounding box center [404, 251] width 109 height 11
click at [756, 56] on span "Generate with AI" at bounding box center [760, 59] width 45 height 8
click at [738, 81] on span "Generate" at bounding box center [738, 79] width 75 height 9
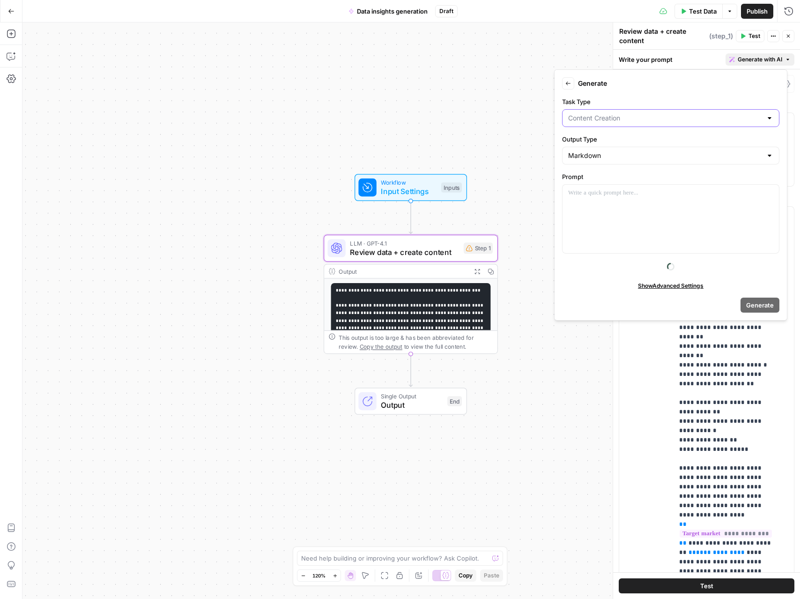
click at [620, 121] on input "Task Type" at bounding box center [665, 117] width 194 height 9
click at [612, 141] on span "Content Creation" at bounding box center [664, 141] width 189 height 9
type input "Content Creation"
click at [618, 148] on div "Markdown" at bounding box center [670, 156] width 217 height 18
click at [595, 194] on span "Markdown" at bounding box center [664, 191] width 189 height 9
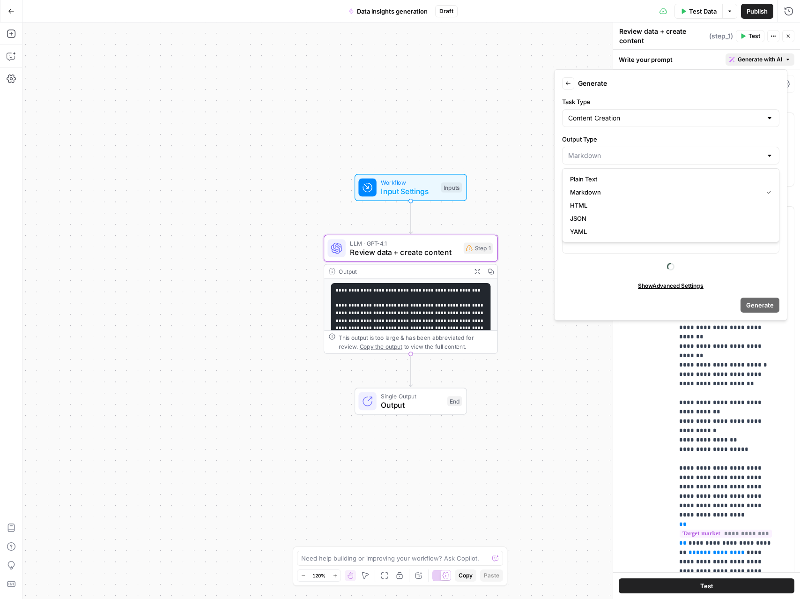
type input "Markdown"
click at [615, 203] on div at bounding box center [671, 219] width 217 height 68
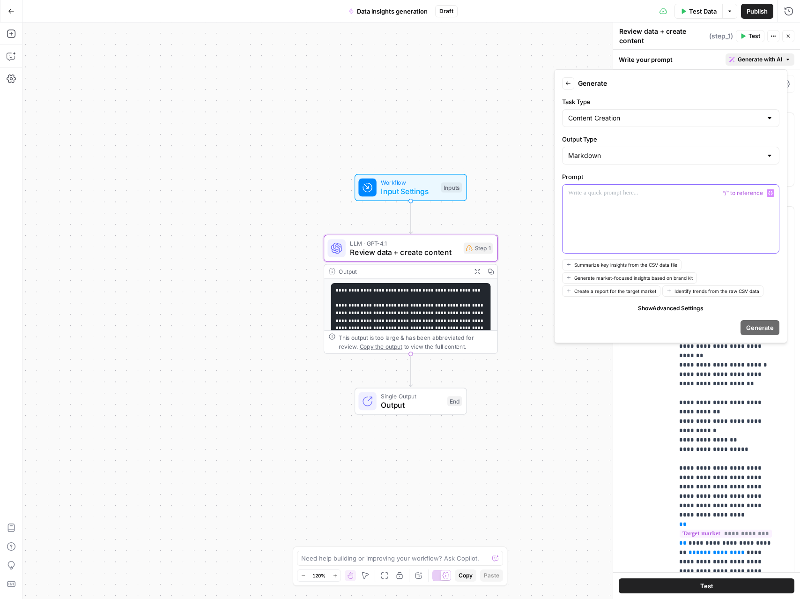
click at [611, 207] on div at bounding box center [671, 219] width 217 height 68
click at [568, 82] on icon "button" at bounding box center [569, 84] width 6 height 6
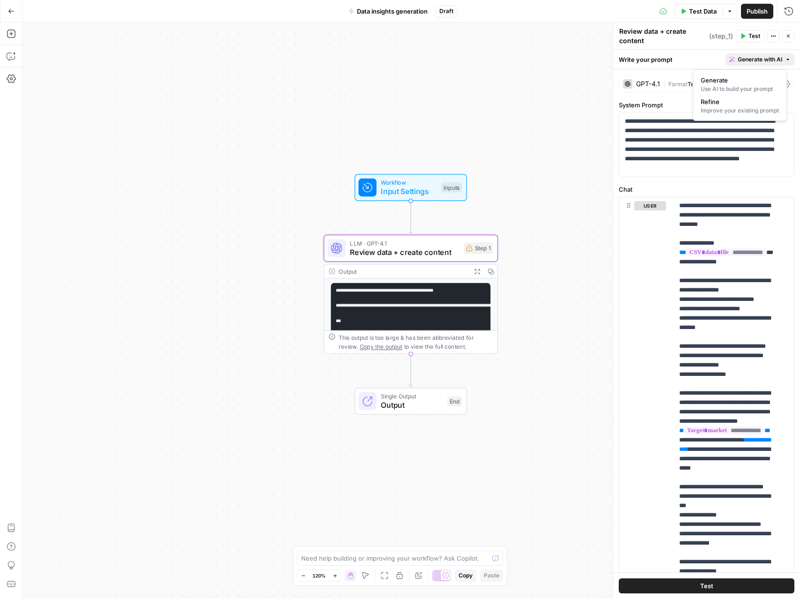
click at [581, 108] on div "Workflow Input Settings Inputs LLM · GPT-4.1 Review data + create content Step …" at bounding box center [411, 310] width 778 height 576
click at [419, 190] on span "Input Settings" at bounding box center [409, 191] width 56 height 11
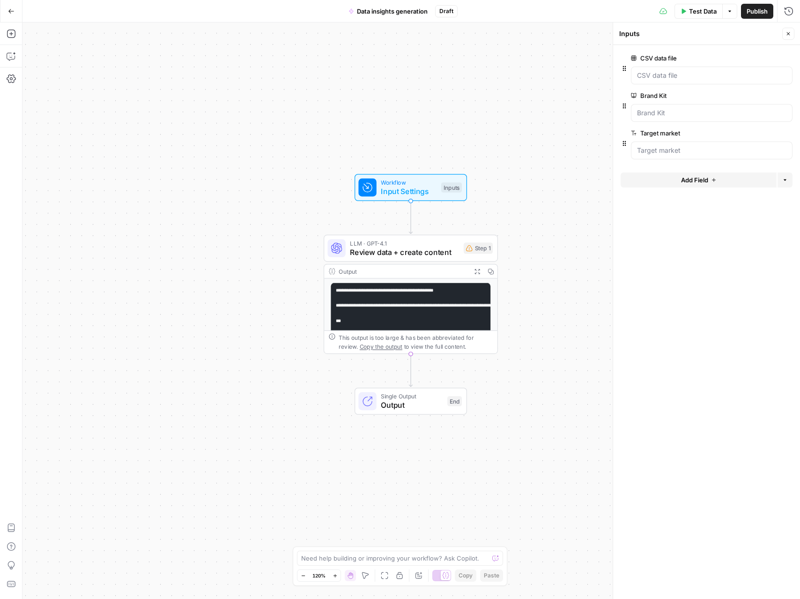
click at [710, 177] on button "Add Field" at bounding box center [699, 179] width 156 height 15
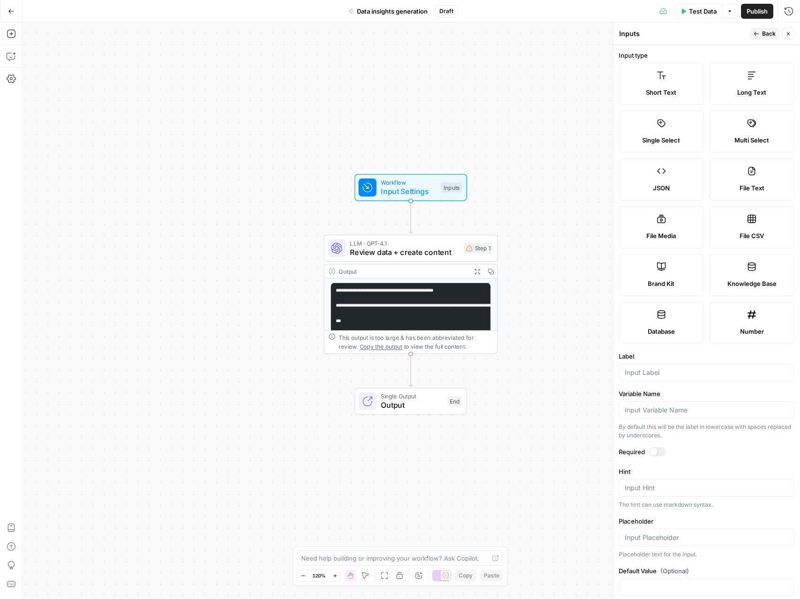
click at [758, 30] on button "Back" at bounding box center [765, 34] width 30 height 12
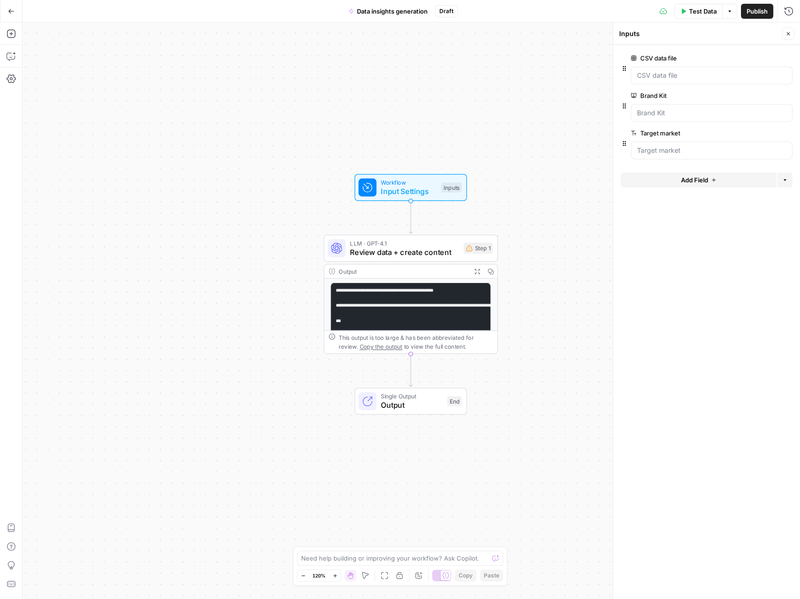
click at [421, 246] on span "LLM · GPT-4.1" at bounding box center [404, 243] width 109 height 9
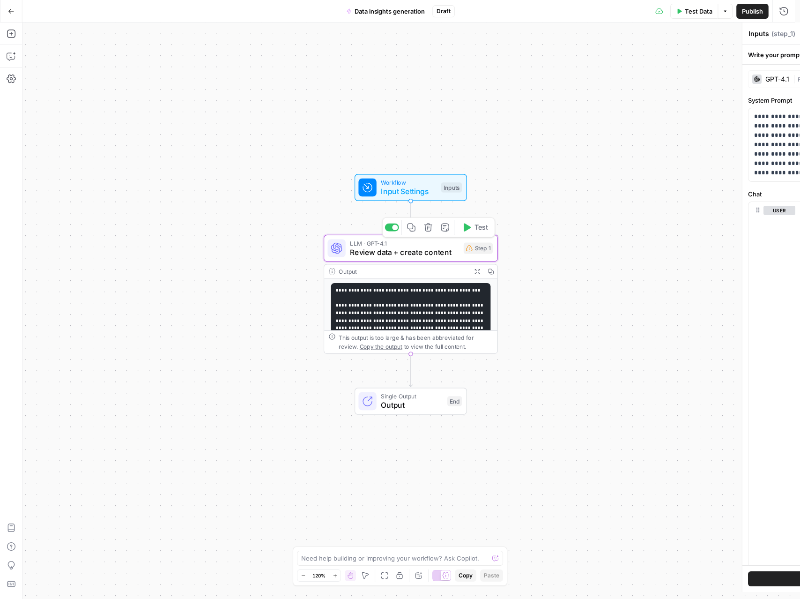
type textarea "Review data + create content"
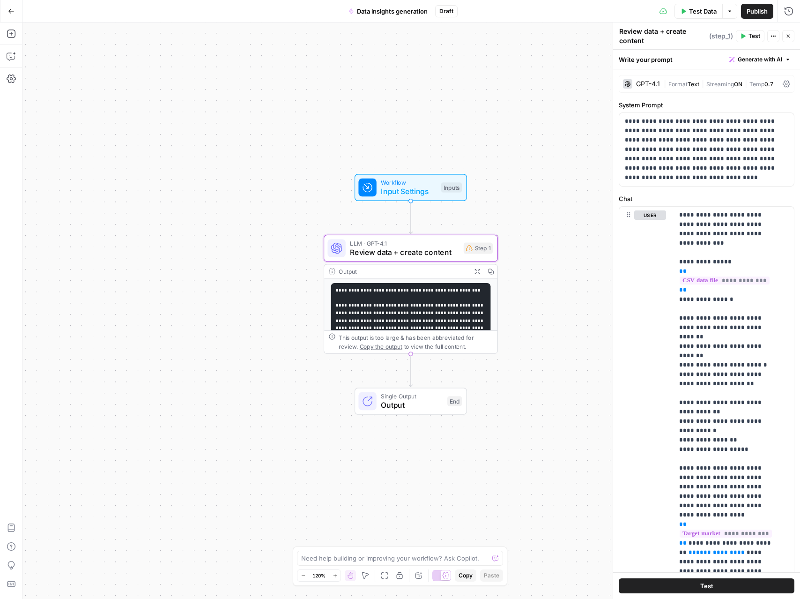
click at [743, 61] on span "Generate with AI" at bounding box center [760, 59] width 45 height 8
click at [727, 87] on div "Use AI to build your prompt" at bounding box center [740, 89] width 78 height 8
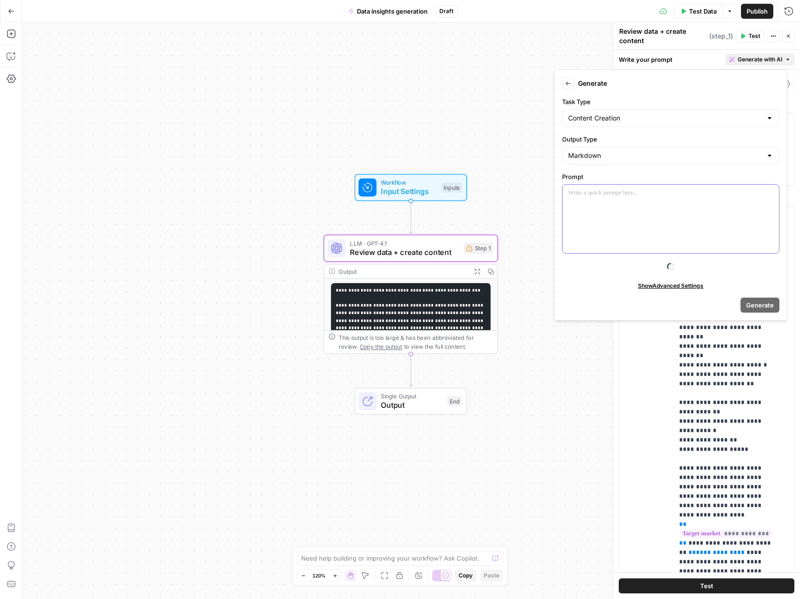
click at [591, 210] on div at bounding box center [671, 219] width 217 height 68
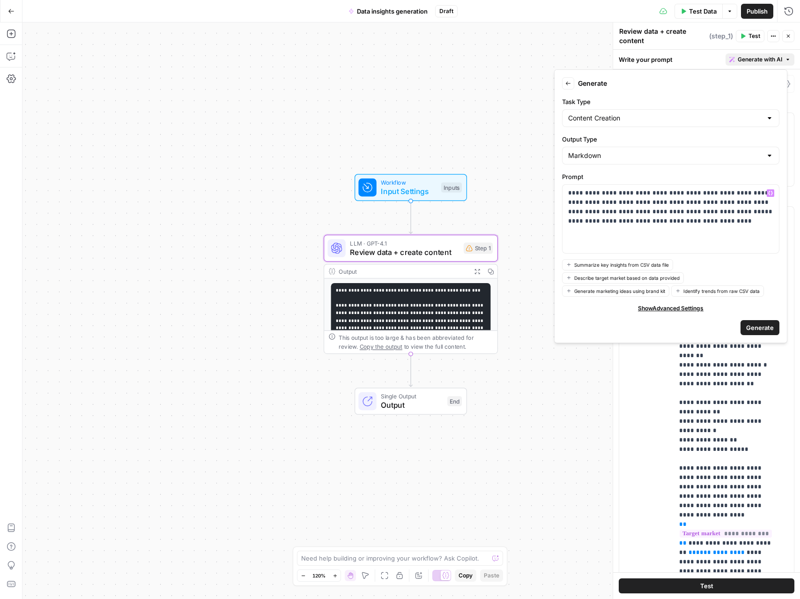
click at [753, 329] on span "Generate" at bounding box center [761, 327] width 28 height 9
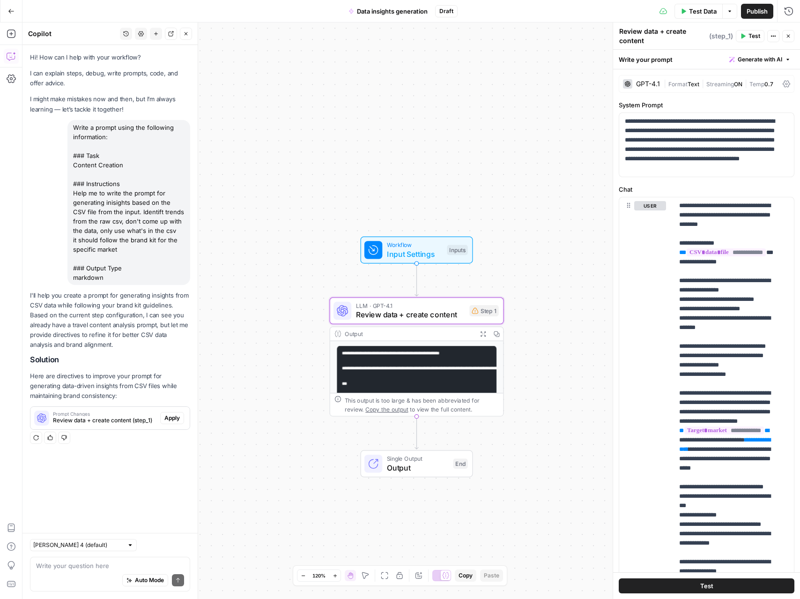
click at [140, 419] on span "Review data + create content (step_1)" at bounding box center [105, 420] width 104 height 8
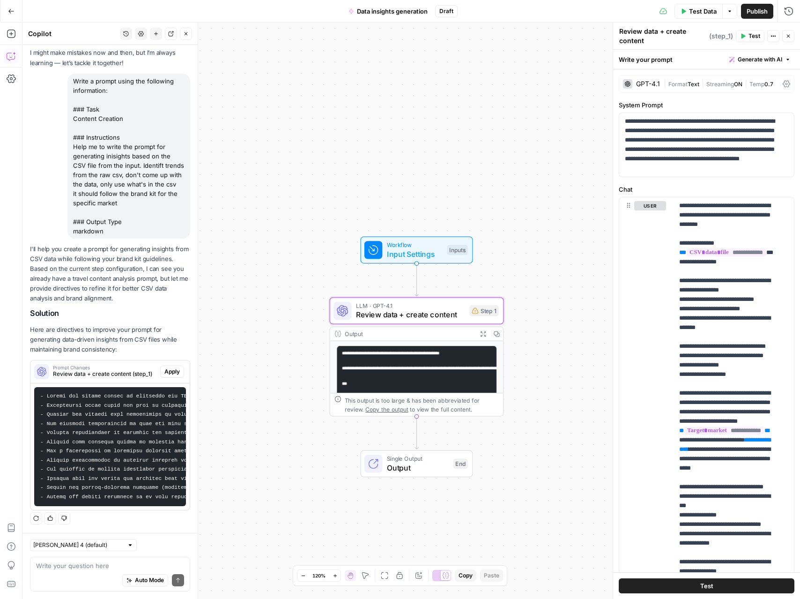
click at [170, 367] on span "Apply" at bounding box center [171, 371] width 15 height 8
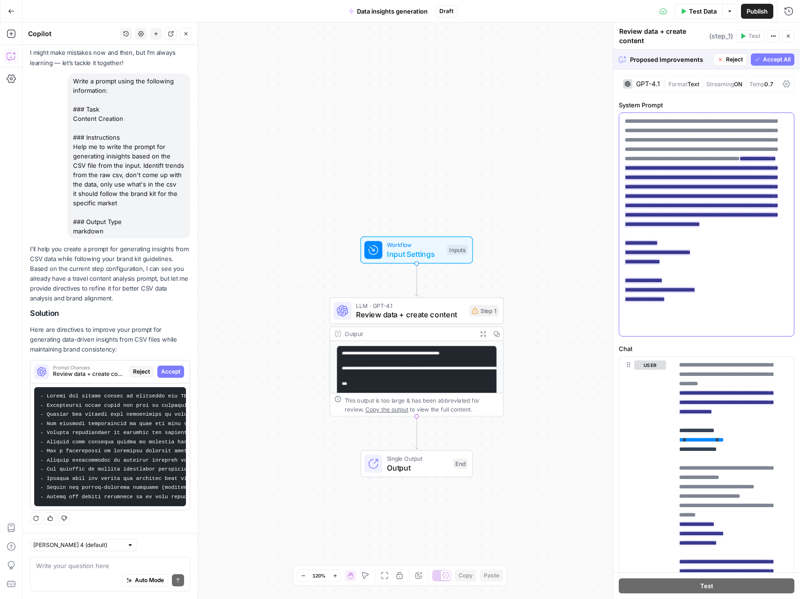
click at [715, 187] on ins "**********" at bounding box center [701, 229] width 152 height 147
click at [697, 185] on ins "**********" at bounding box center [701, 229] width 152 height 147
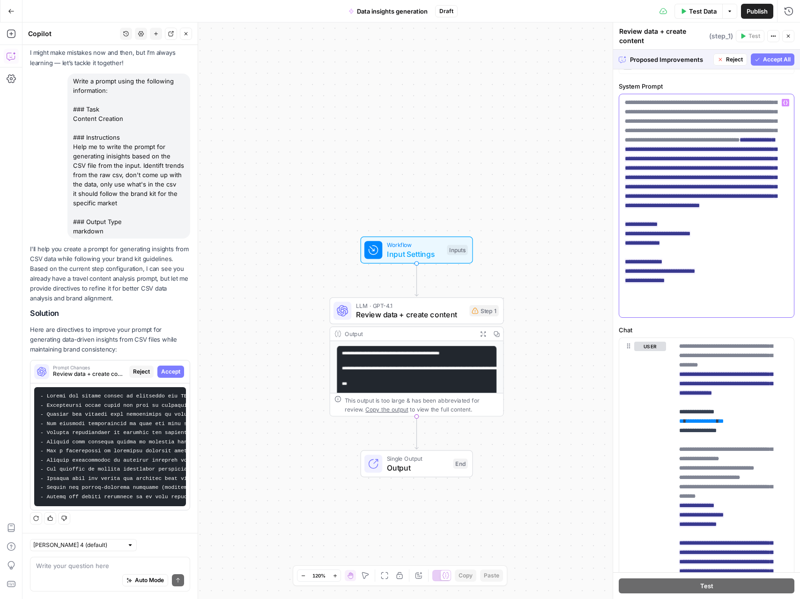
scroll to position [17, 0]
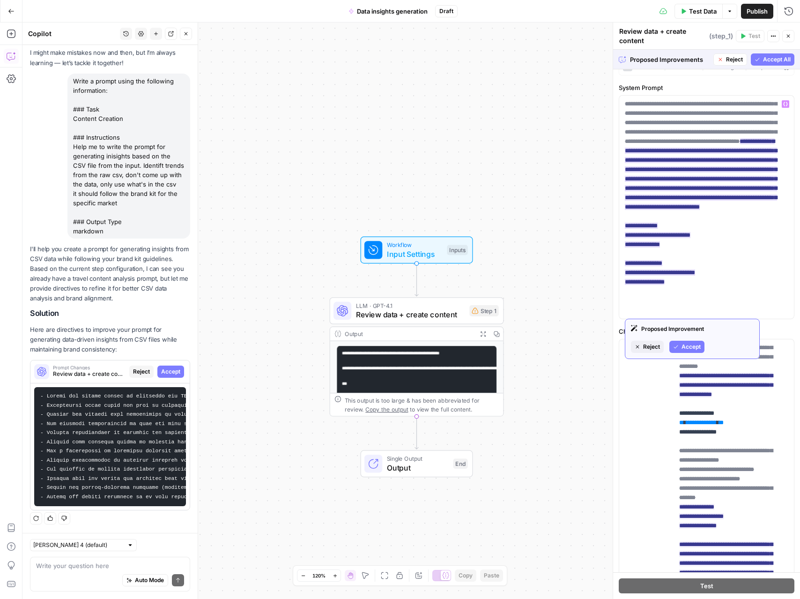
click at [682, 343] on span "Accept" at bounding box center [691, 347] width 19 height 8
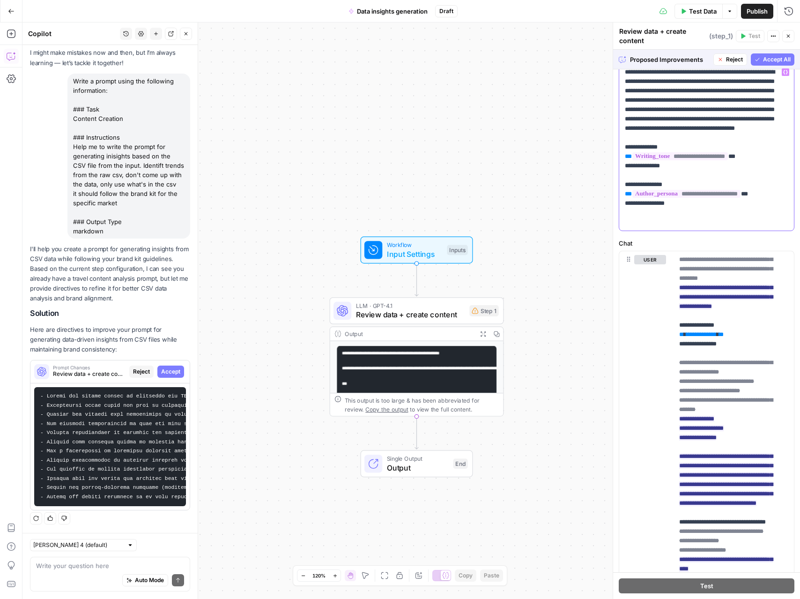
scroll to position [61, 0]
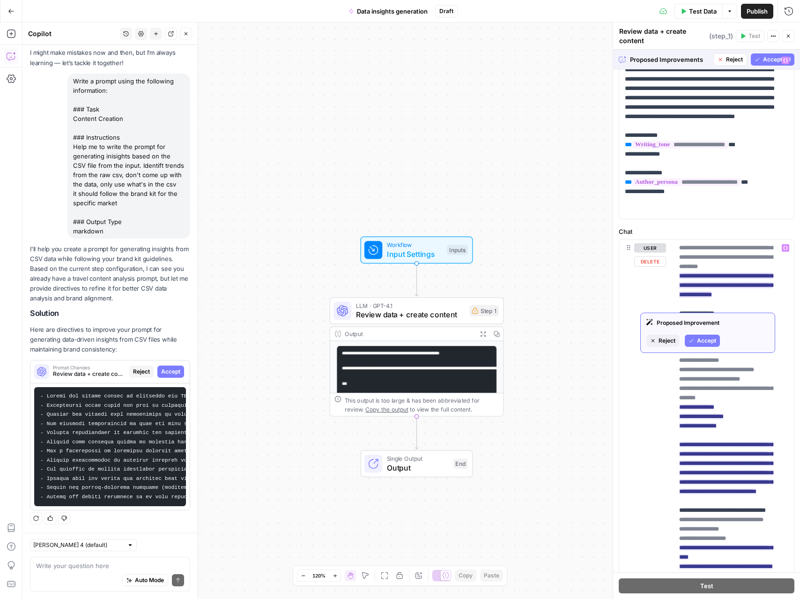
click at [702, 336] on span "Accept" at bounding box center [706, 340] width 19 height 8
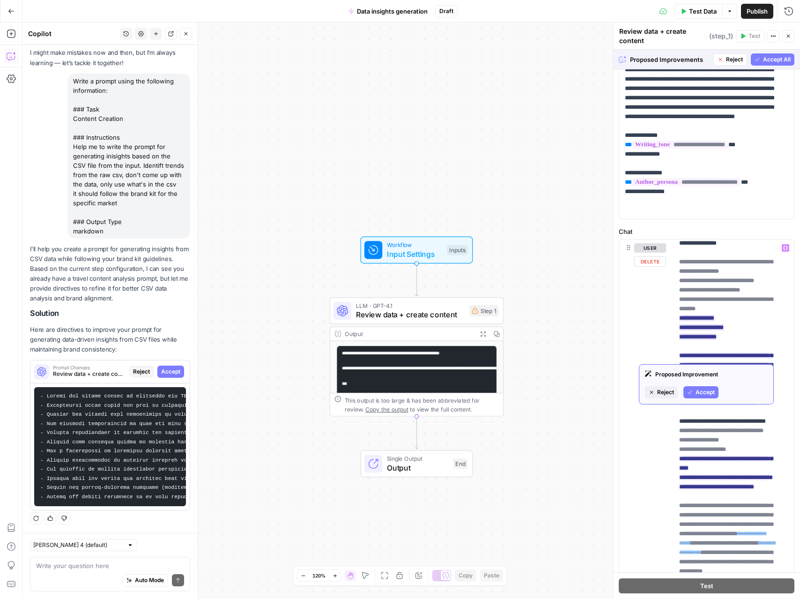
click at [704, 400] on div "Proposed Improvement Reject Accept" at bounding box center [706, 384] width 135 height 40
click at [704, 392] on span "Accept" at bounding box center [705, 392] width 19 height 8
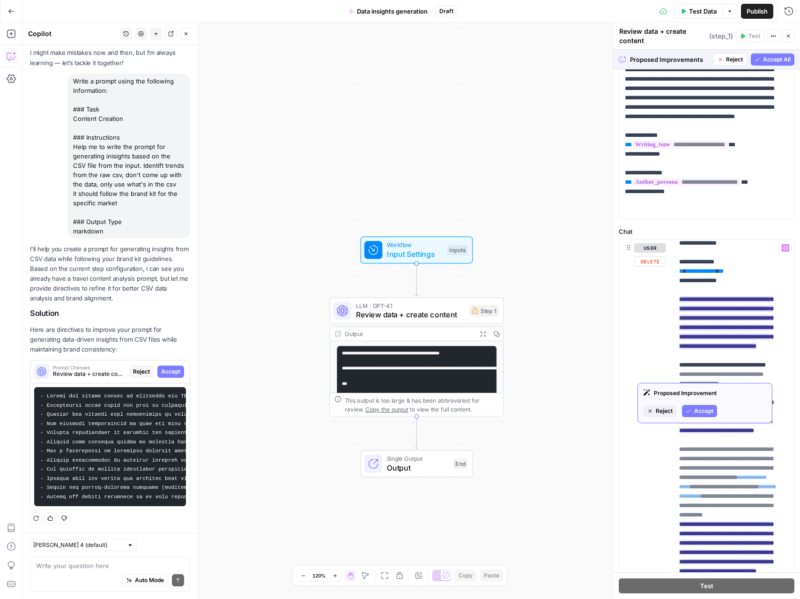
click at [701, 405] on button "Accept" at bounding box center [699, 411] width 35 height 12
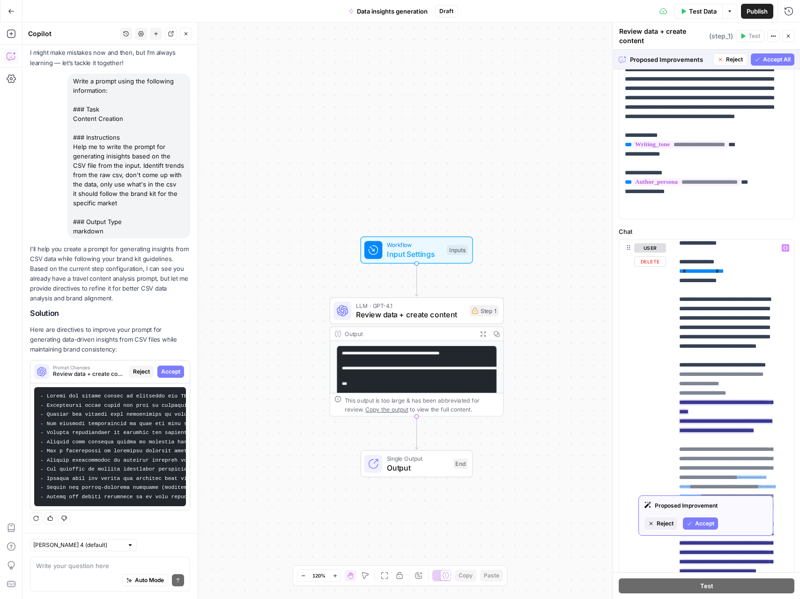
click at [705, 526] on span "Accept" at bounding box center [704, 523] width 19 height 8
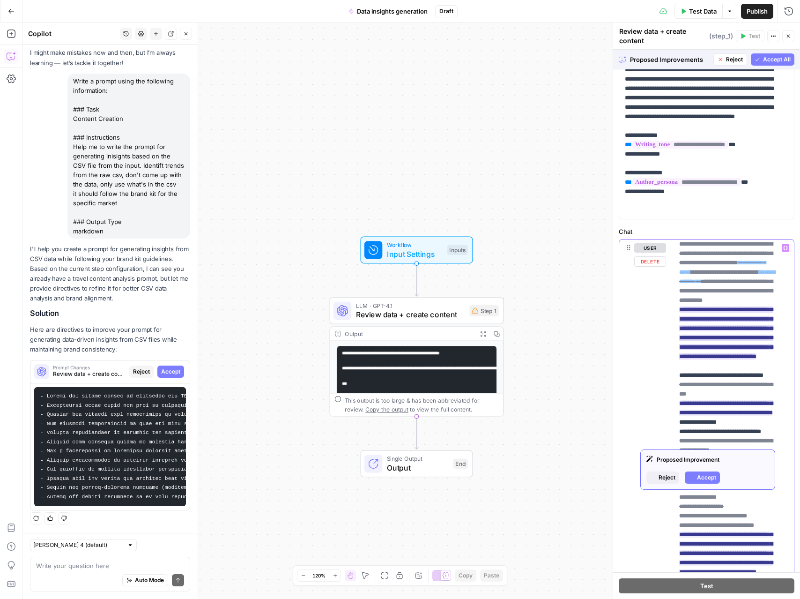
scroll to position [413, 0]
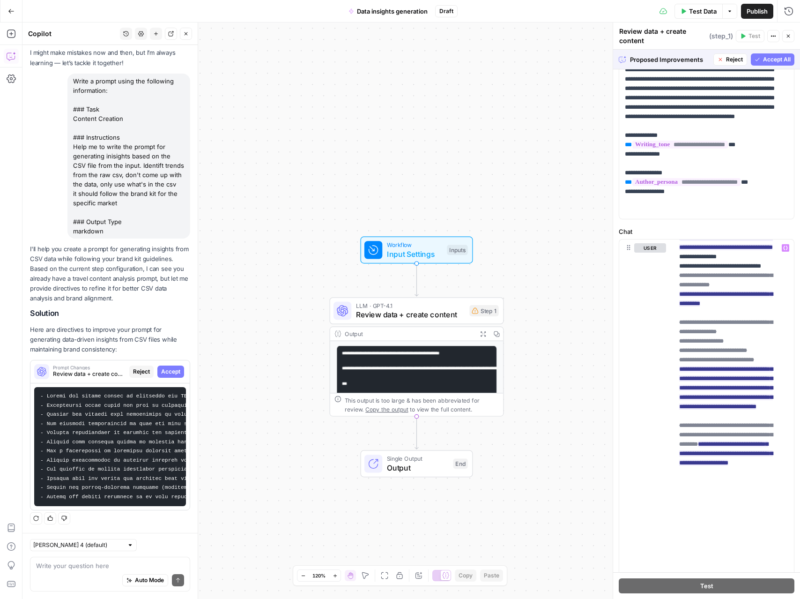
click at [763, 60] on span "Accept All" at bounding box center [777, 59] width 28 height 8
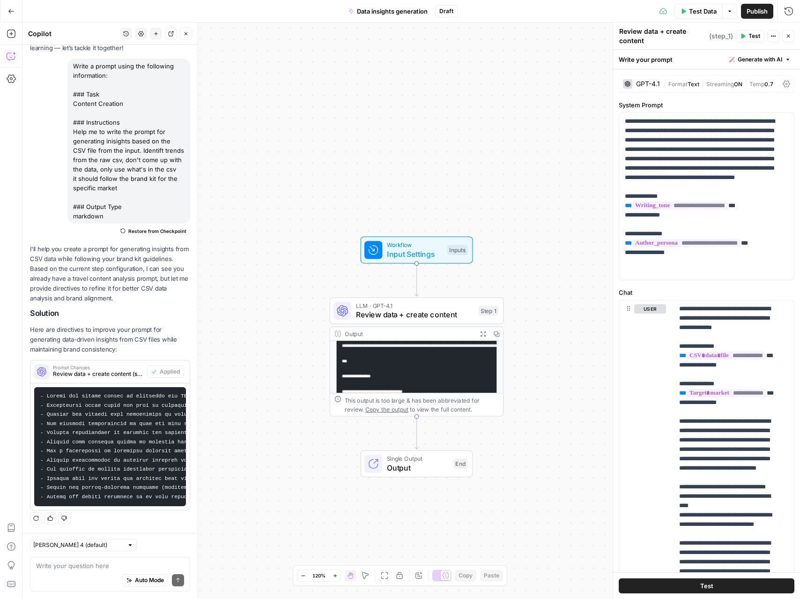
scroll to position [0, 0]
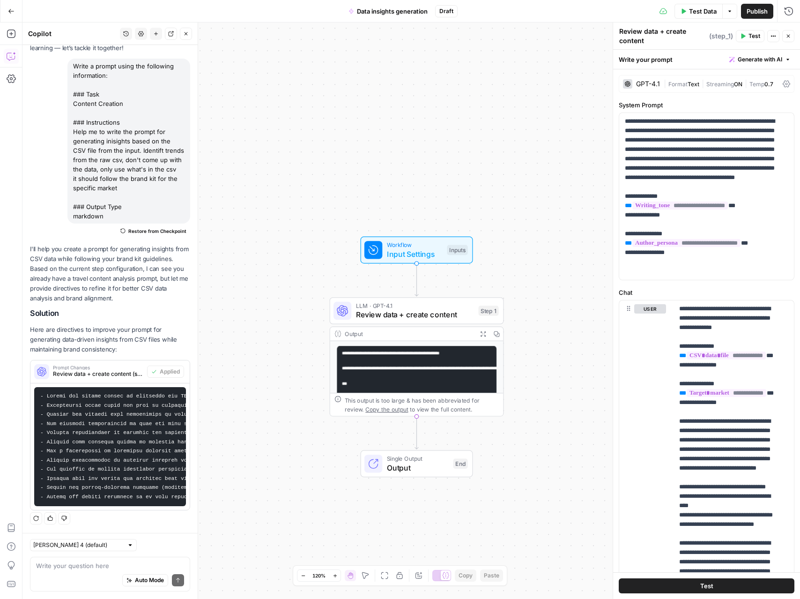
click at [451, 380] on pre "**********" at bounding box center [417, 413] width 160 height 137
click at [453, 342] on div "**********" at bounding box center [416, 414] width 173 height 146
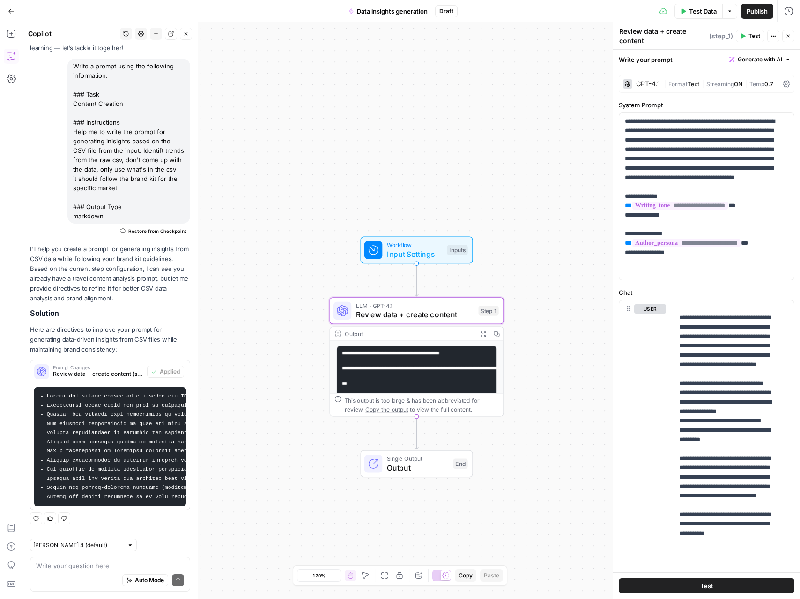
click at [15, 13] on button "Go Back" at bounding box center [11, 11] width 17 height 17
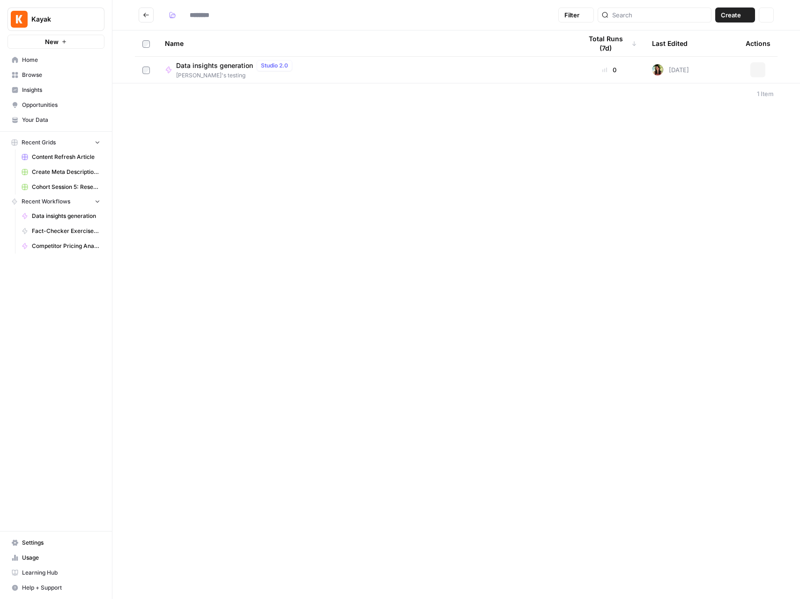
type input "**********"
click at [226, 62] on span "Data insights generation" at bounding box center [214, 65] width 77 height 9
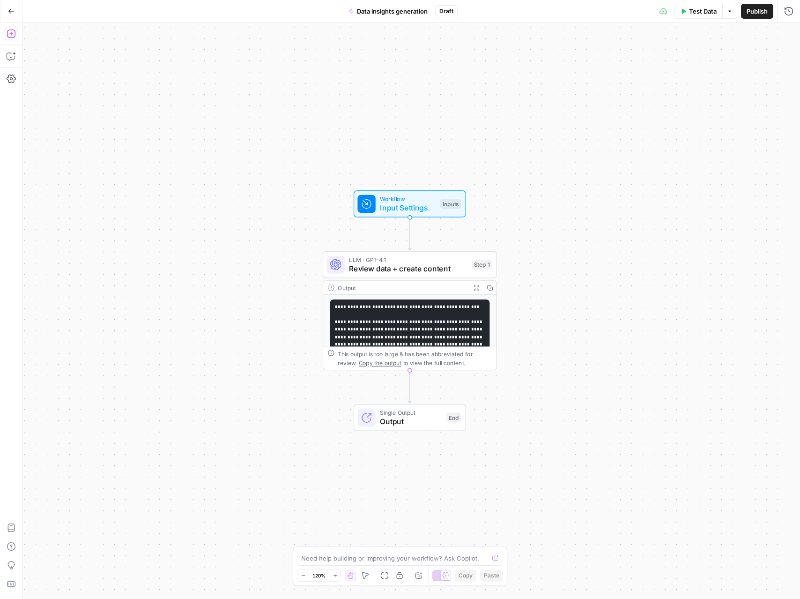
click at [11, 37] on icon "button" at bounding box center [11, 33] width 9 height 9
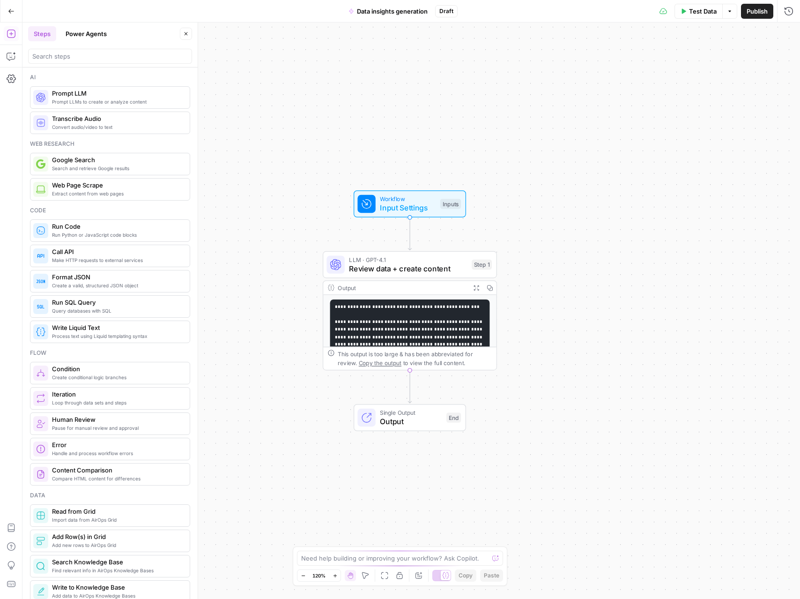
click at [374, 292] on div "Output Expand Output Copy" at bounding box center [409, 288] width 173 height 14
click at [427, 318] on pre "**********" at bounding box center [410, 409] width 160 height 220
click at [451, 288] on div "Output" at bounding box center [402, 287] width 128 height 9
click at [452, 267] on span "Review data + create content" at bounding box center [408, 268] width 118 height 11
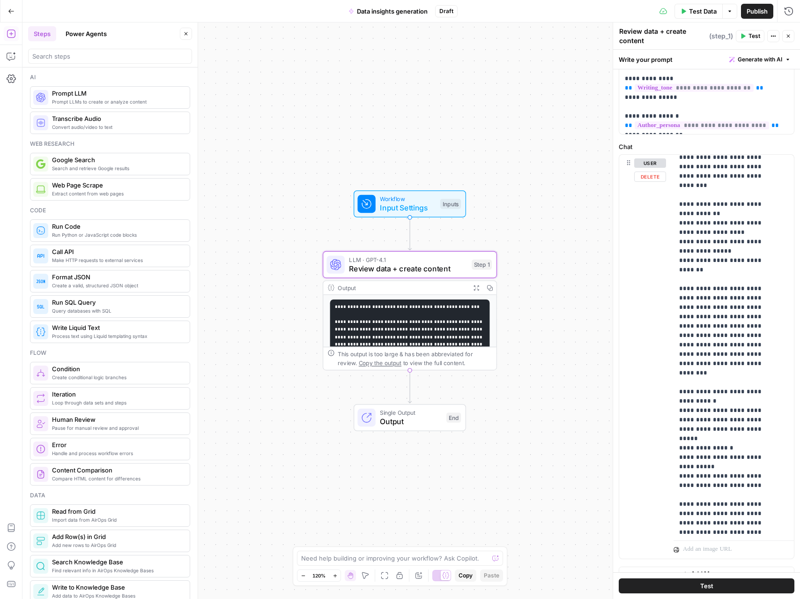
scroll to position [160, 0]
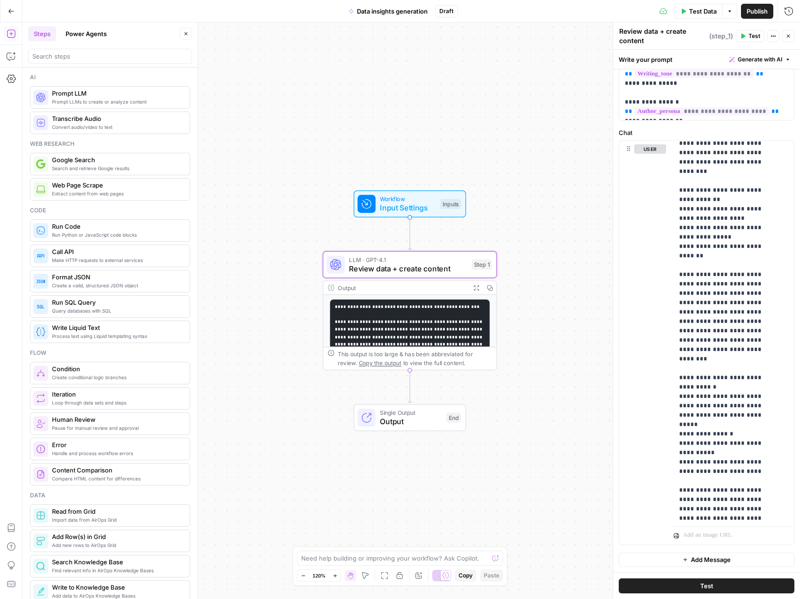
click at [703, 563] on span "Test" at bounding box center [707, 585] width 13 height 9
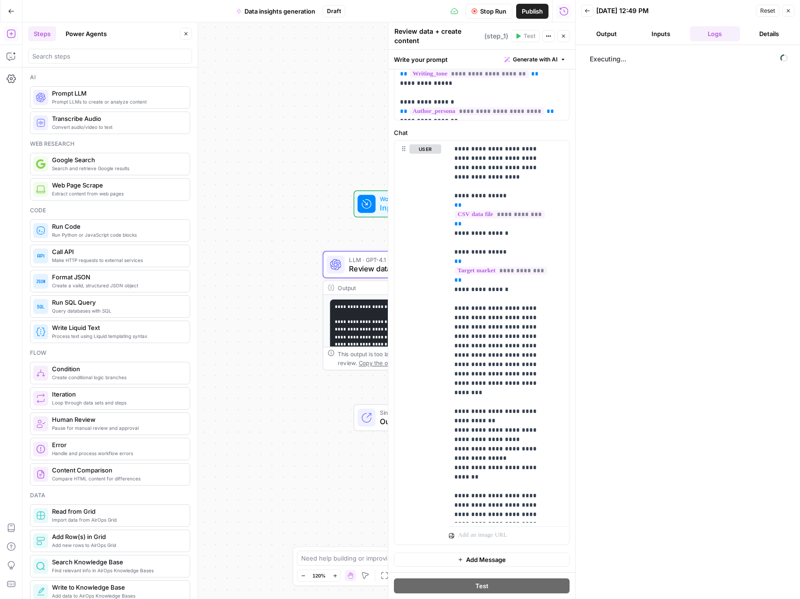
click at [565, 34] on icon "button" at bounding box center [564, 36] width 6 height 6
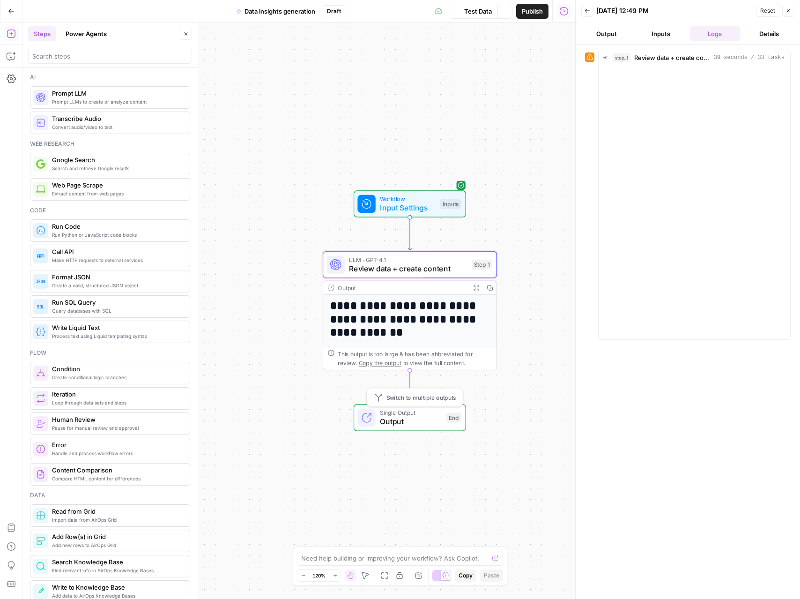
click at [419, 421] on span "Output" at bounding box center [411, 421] width 62 height 11
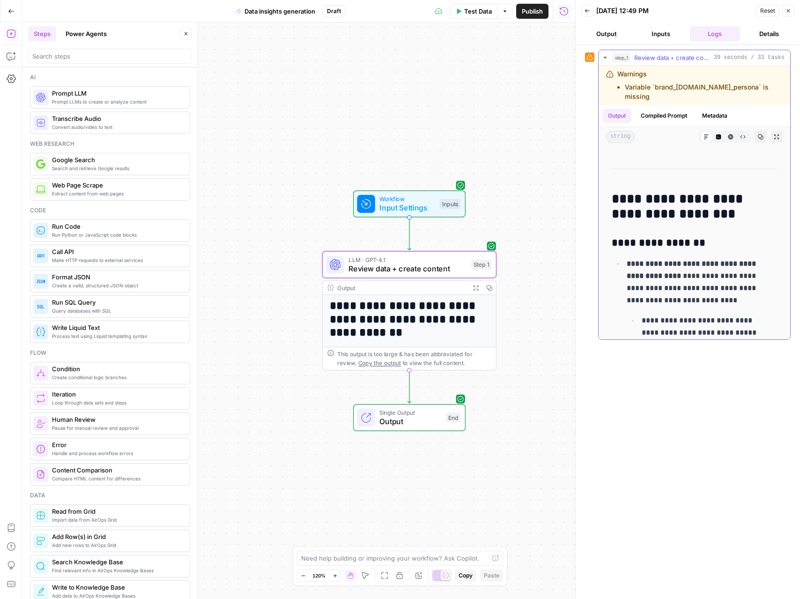
scroll to position [1168, 0]
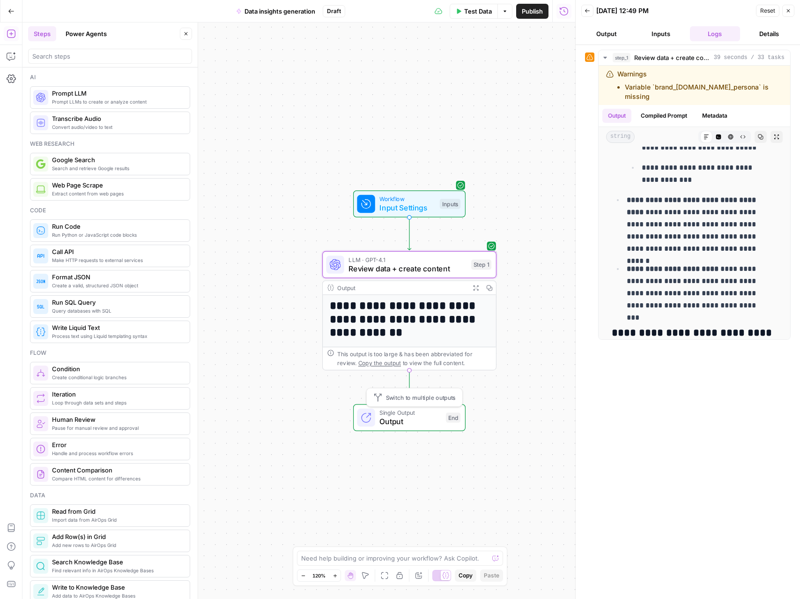
click at [433, 419] on span "Output" at bounding box center [411, 421] width 62 height 11
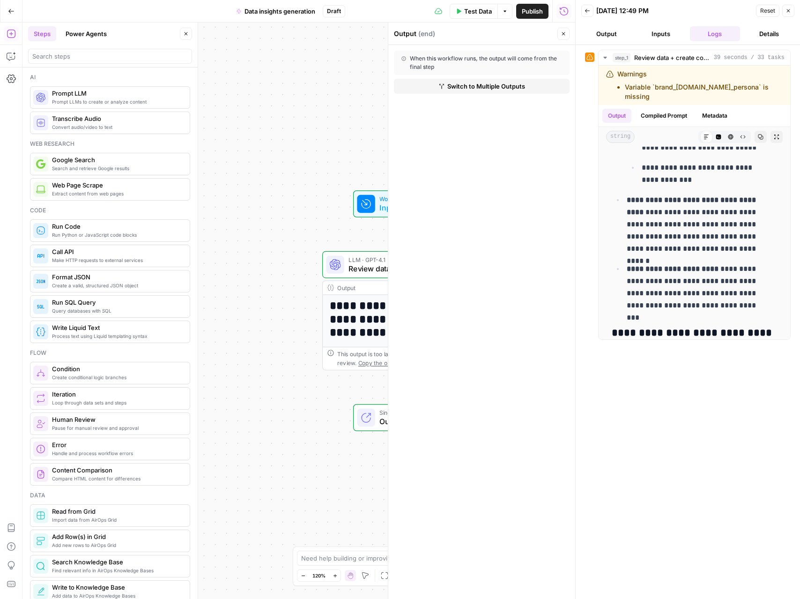
click at [316, 143] on div "**********" at bounding box center [298, 310] width 553 height 576
click at [566, 36] on icon "button" at bounding box center [564, 34] width 6 height 6
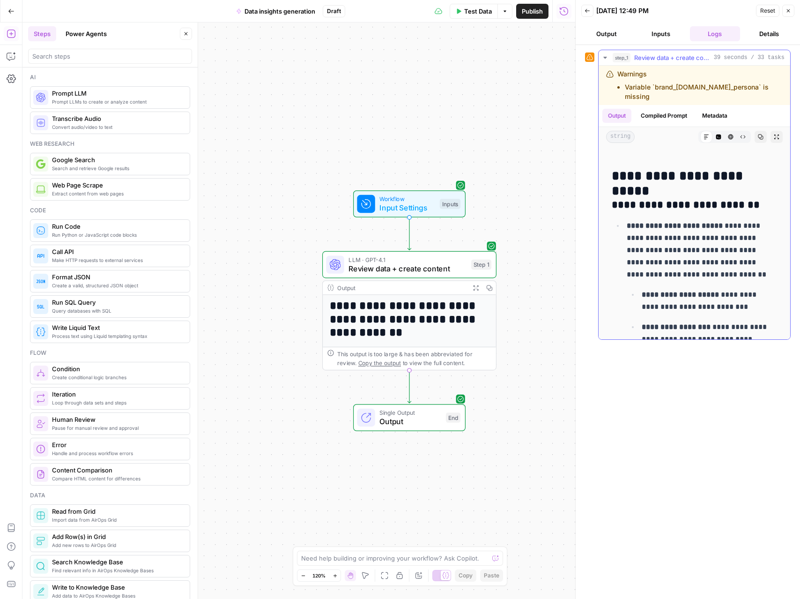
scroll to position [16, 0]
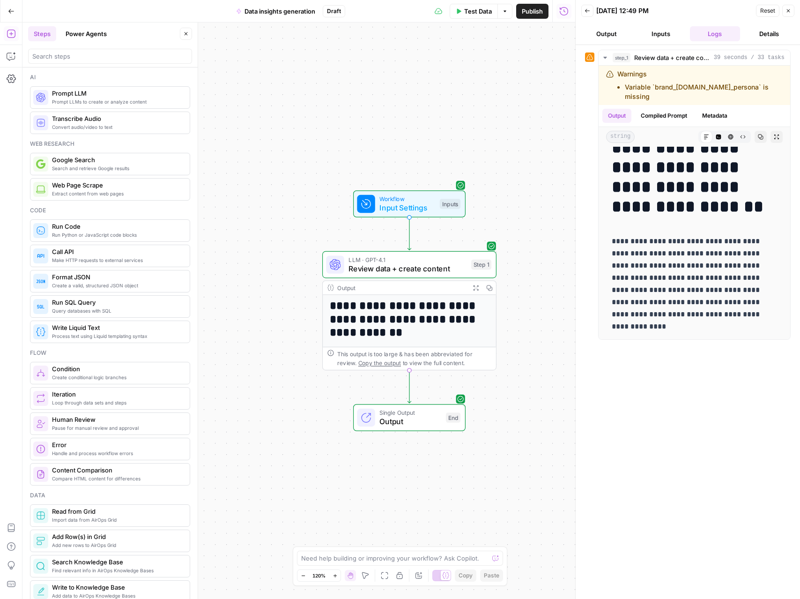
click at [433, 204] on span "Input Settings" at bounding box center [408, 207] width 56 height 11
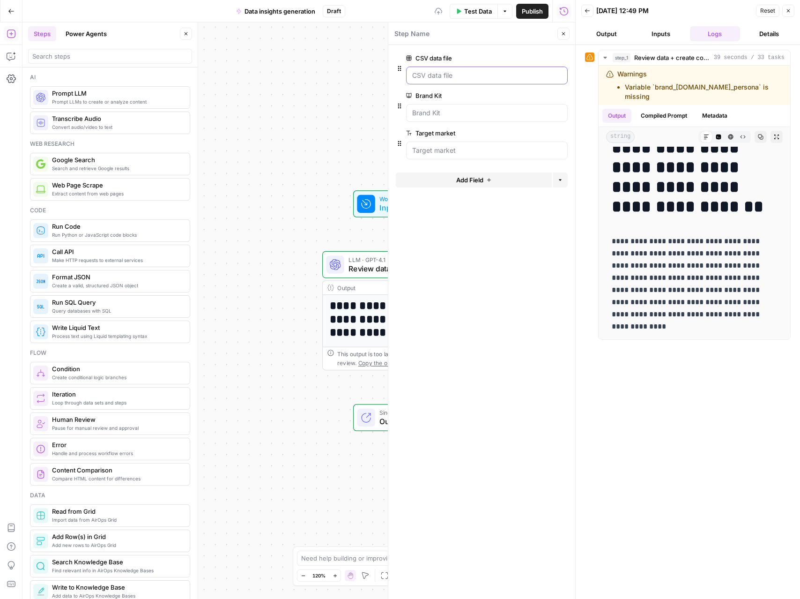
click at [491, 74] on file "CSV data file" at bounding box center [486, 75] width 149 height 9
click at [474, 8] on span "Test Data" at bounding box center [478, 11] width 28 height 9
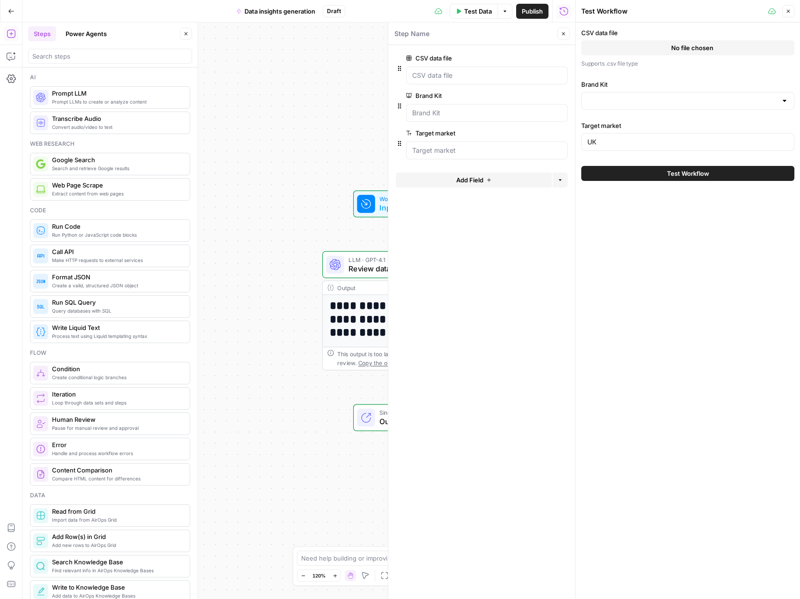
type input "[EN-US] - Kayak"
click at [755, 46] on button "wheres hot 2025 - 03-04_final.csv" at bounding box center [688, 47] width 213 height 15
click at [651, 47] on span "wheres hot 2025 - 03-04_final.csv" at bounding box center [692, 47] width 82 height 9
click at [643, 107] on div "[EN-US] - Kayak" at bounding box center [688, 101] width 213 height 18
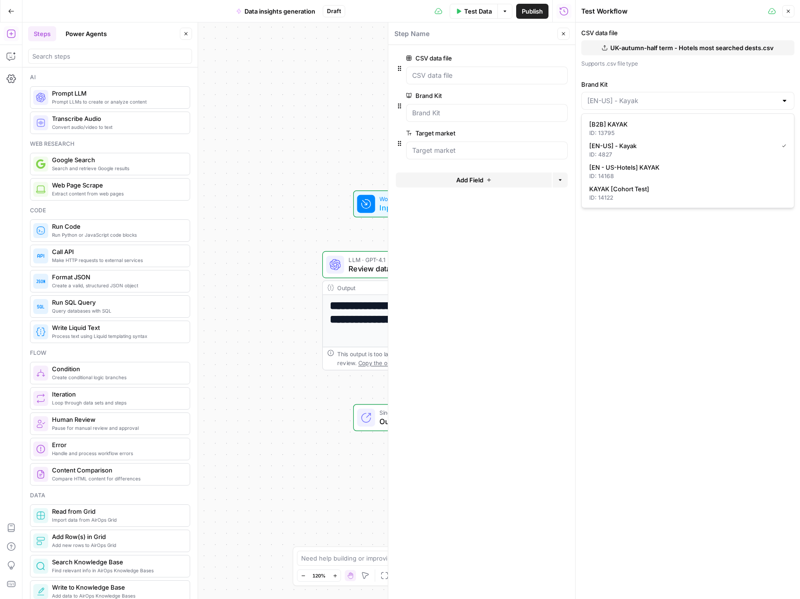
type input "[EN-US] - Kayak"
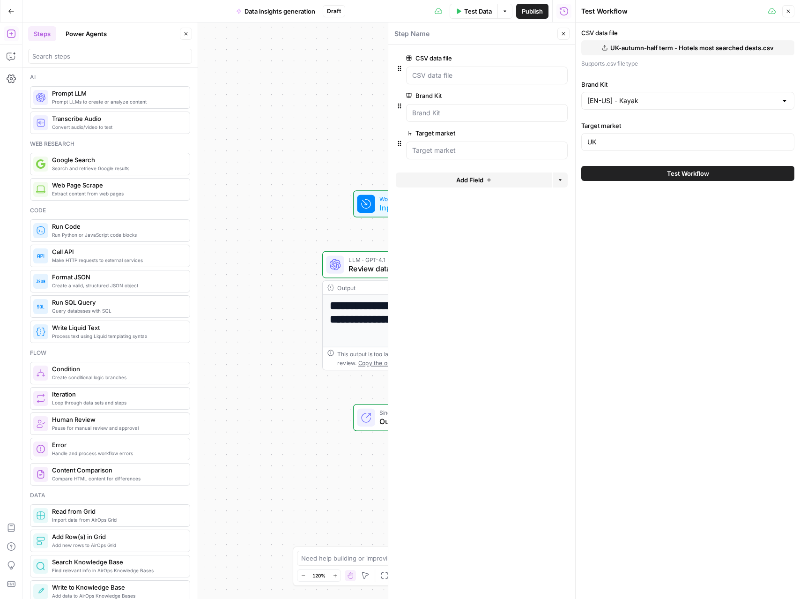
click at [635, 260] on div "CSV data file UK-autumn-half term - Hotels most searched dests.csv Supports .cs…" at bounding box center [688, 310] width 224 height 576
click at [628, 148] on div "UK" at bounding box center [688, 142] width 213 height 18
click at [633, 175] on button "Test Workflow" at bounding box center [688, 173] width 213 height 15
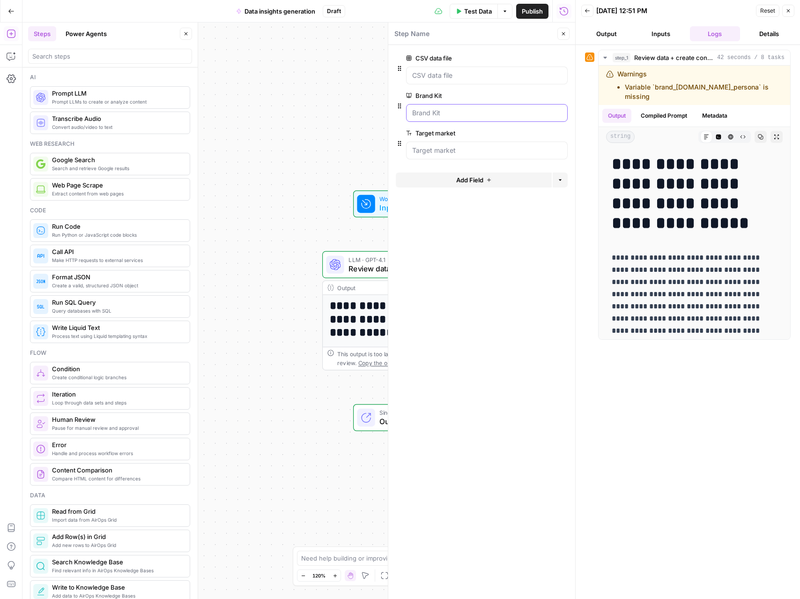
click at [490, 113] on Kit "Brand Kit" at bounding box center [486, 112] width 149 height 9
click at [678, 86] on li "Variable `brand_[DOMAIN_NAME]_persona` is missing" at bounding box center [704, 91] width 158 height 19
click at [614, 32] on button "Output" at bounding box center [607, 33] width 51 height 15
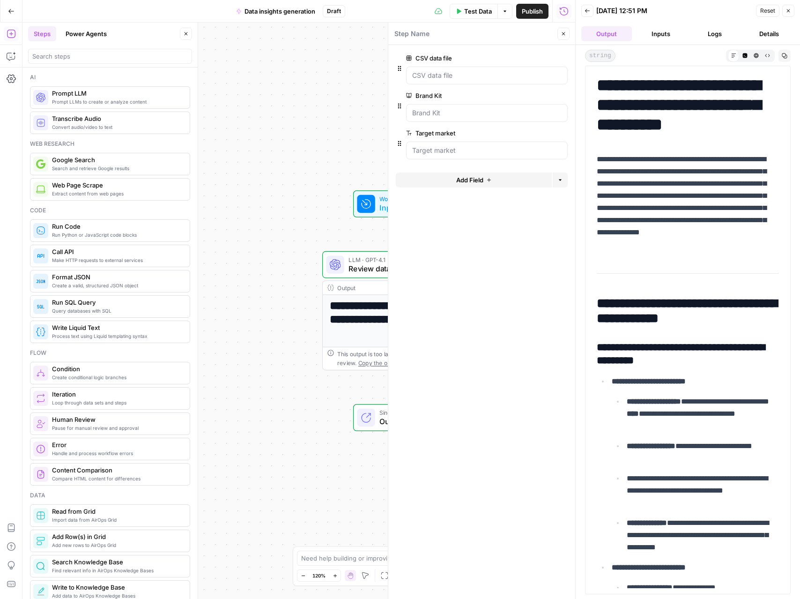
click at [671, 35] on button "Inputs" at bounding box center [661, 33] width 51 height 15
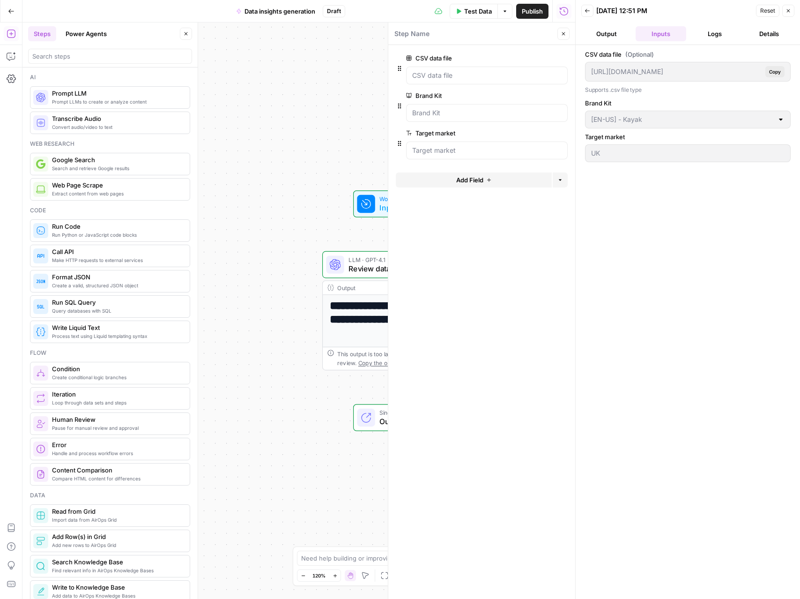
click at [720, 21] on header "Back 10/07/25 at 12:51 PM Reset Close Output Inputs Logs Details" at bounding box center [688, 22] width 224 height 45
click at [713, 37] on button "Logs" at bounding box center [715, 33] width 51 height 15
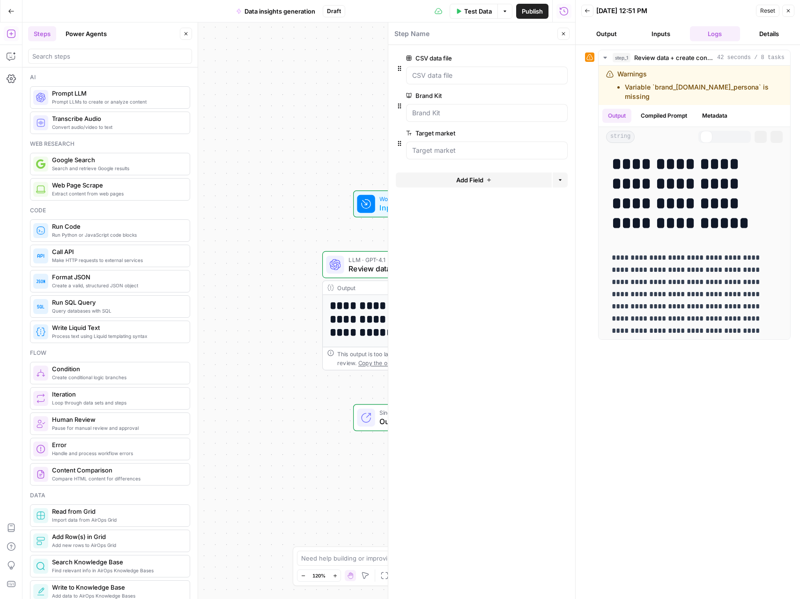
click at [762, 36] on button "Details" at bounding box center [769, 33] width 51 height 15
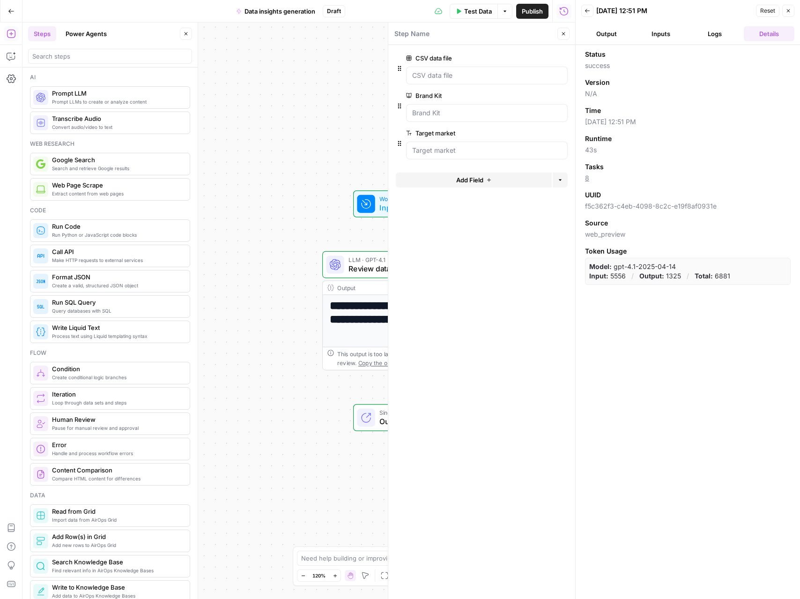
click at [723, 34] on button "Logs" at bounding box center [715, 33] width 51 height 15
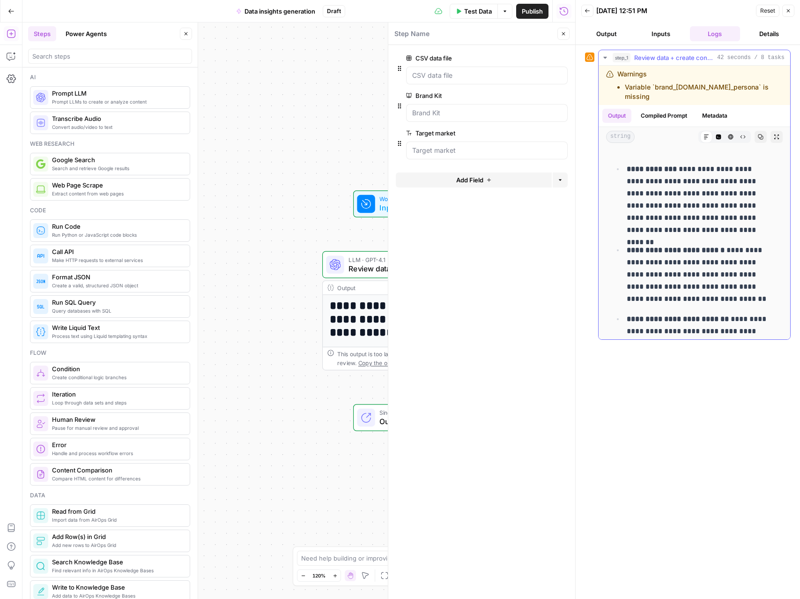
scroll to position [1909, 0]
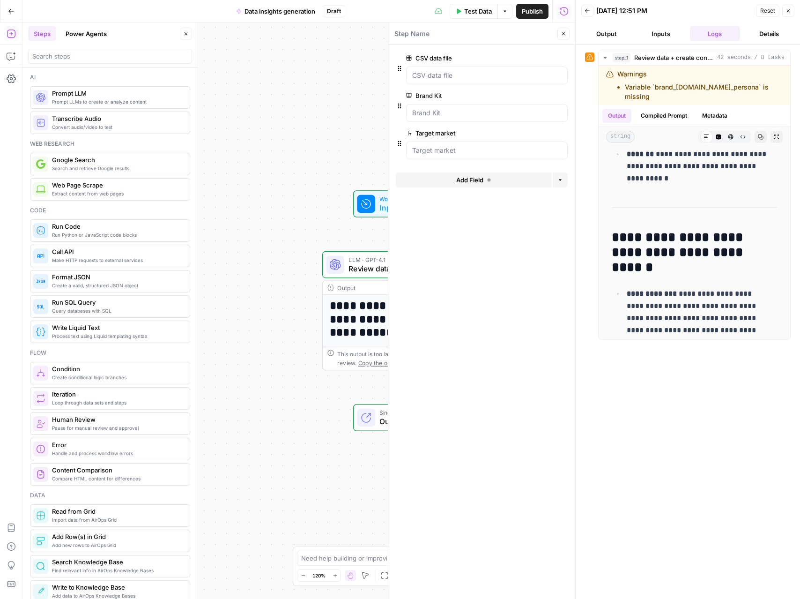
click at [615, 33] on button "Output" at bounding box center [607, 33] width 51 height 15
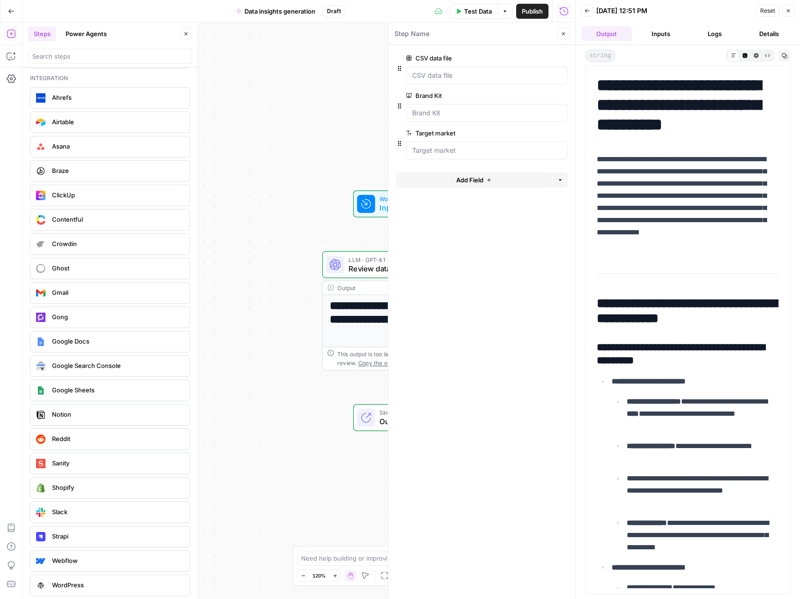
scroll to position [1757, 0]
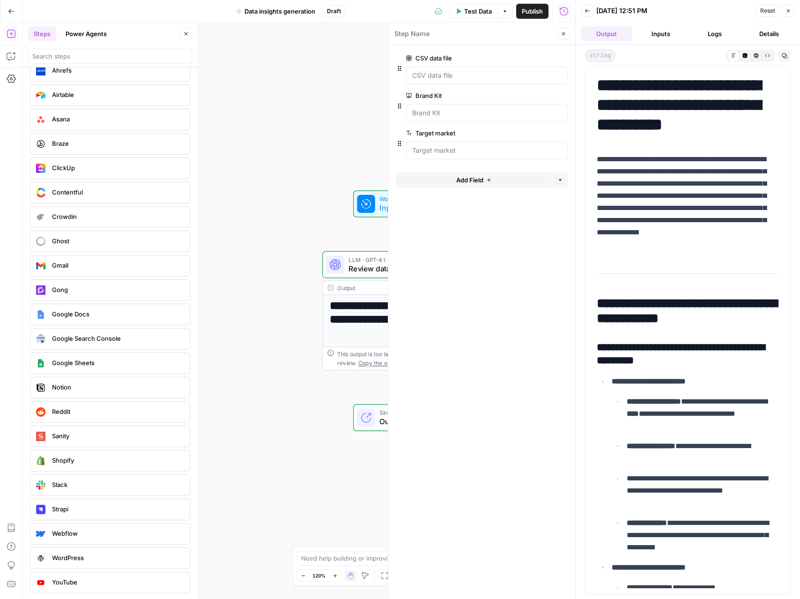
click at [88, 366] on span "Google Sheets" at bounding box center [117, 362] width 130 height 9
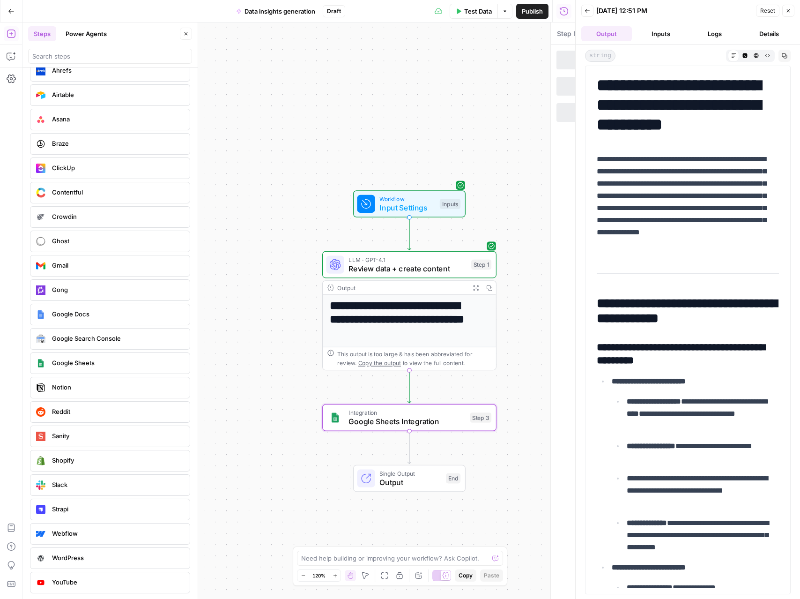
type textarea "Google Sheets Integration"
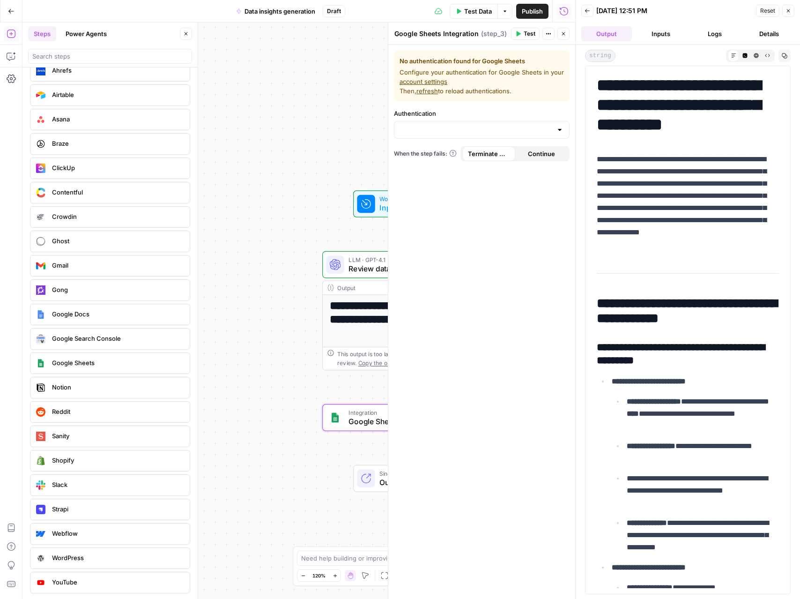
click at [422, 82] on link "account settings" at bounding box center [424, 81] width 48 height 7
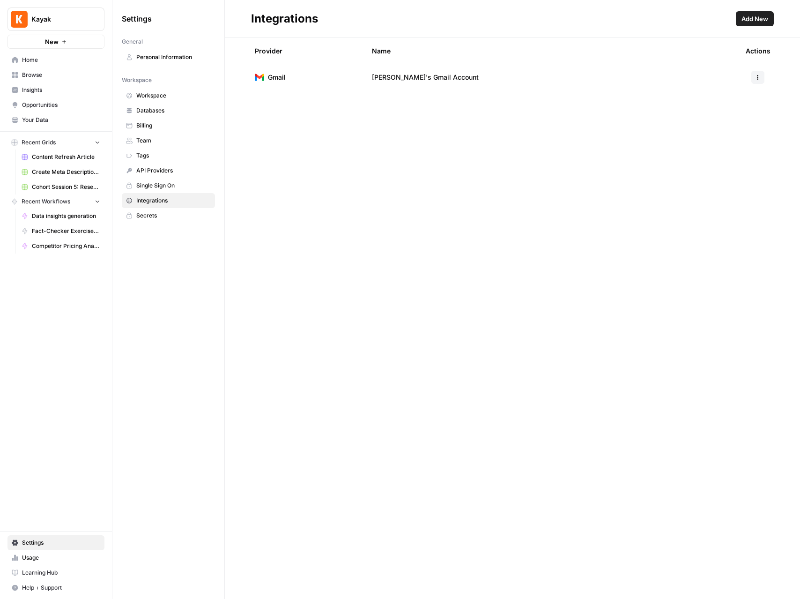
click at [758, 24] on button "Add New" at bounding box center [755, 18] width 38 height 15
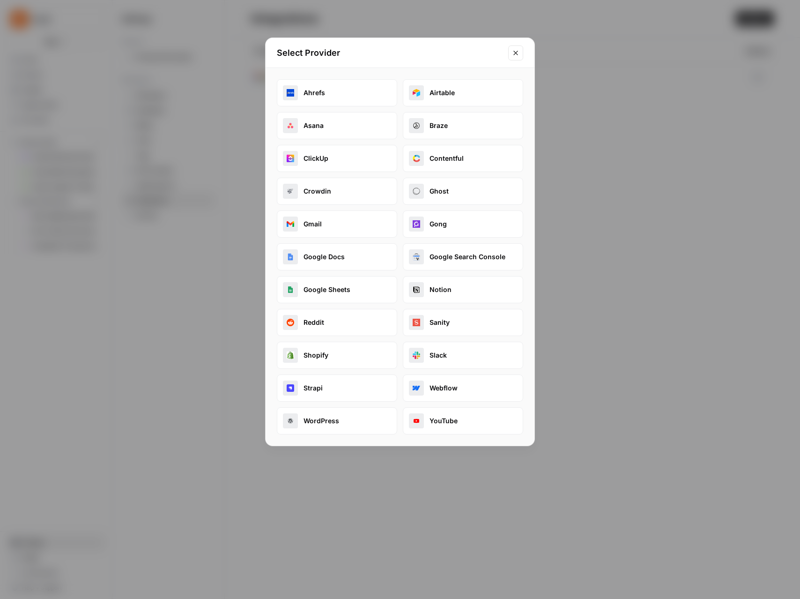
click at [326, 296] on button "Google Sheets" at bounding box center [337, 289] width 120 height 27
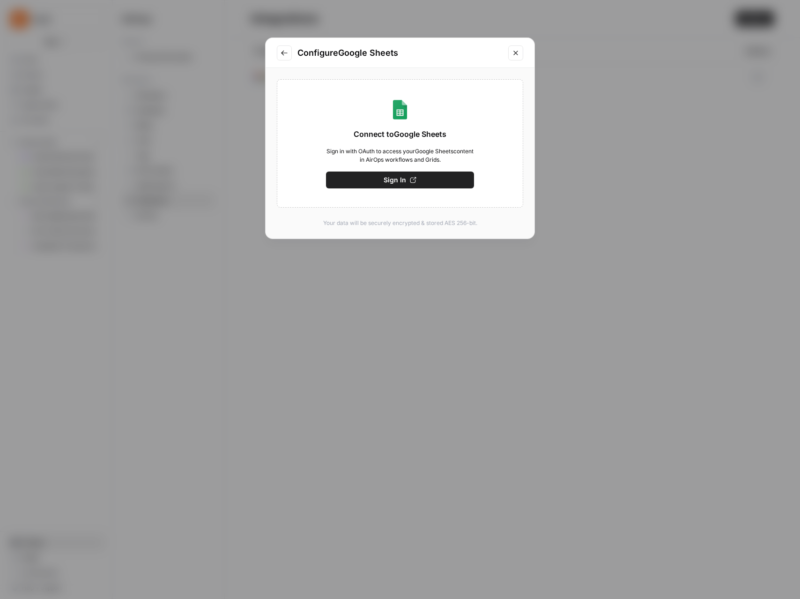
click at [382, 181] on button "Sign In" at bounding box center [400, 180] width 148 height 17
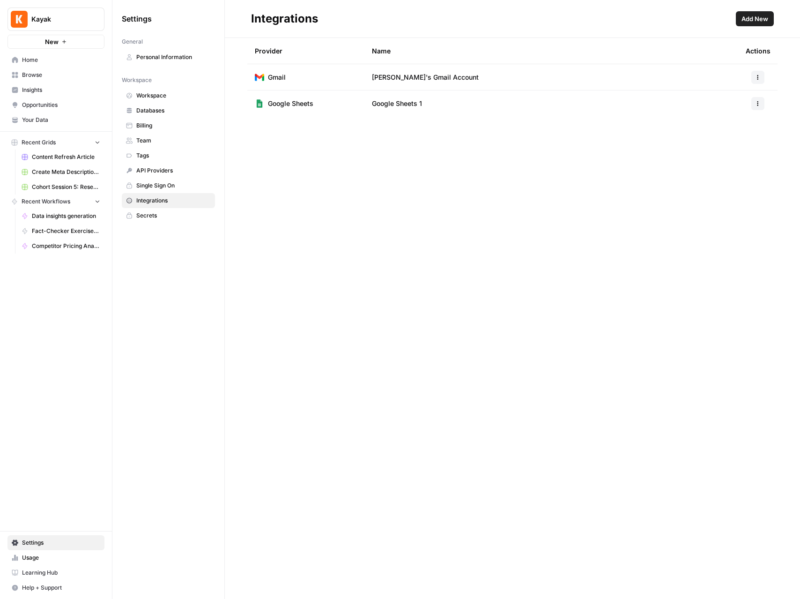
click at [50, 73] on span "Browse" at bounding box center [61, 75] width 78 height 8
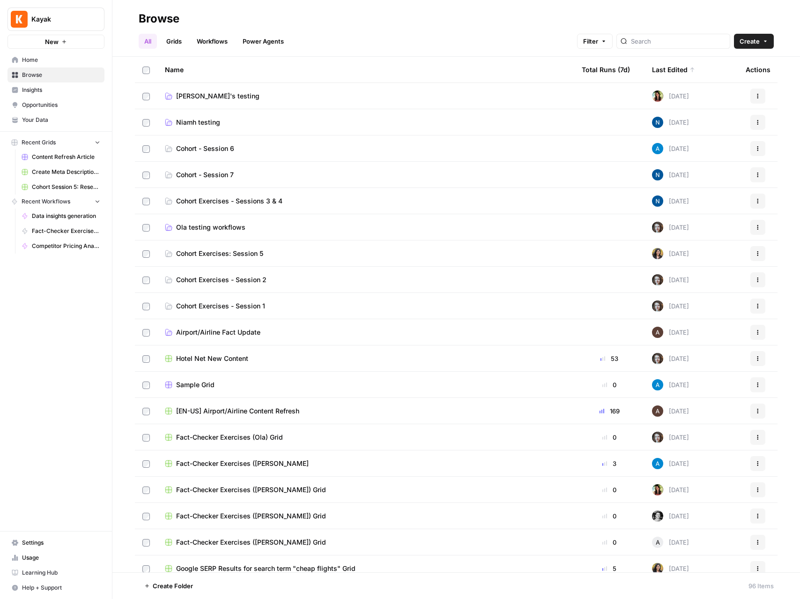
click at [194, 93] on span "[PERSON_NAME]'s testing" at bounding box center [217, 95] width 83 height 9
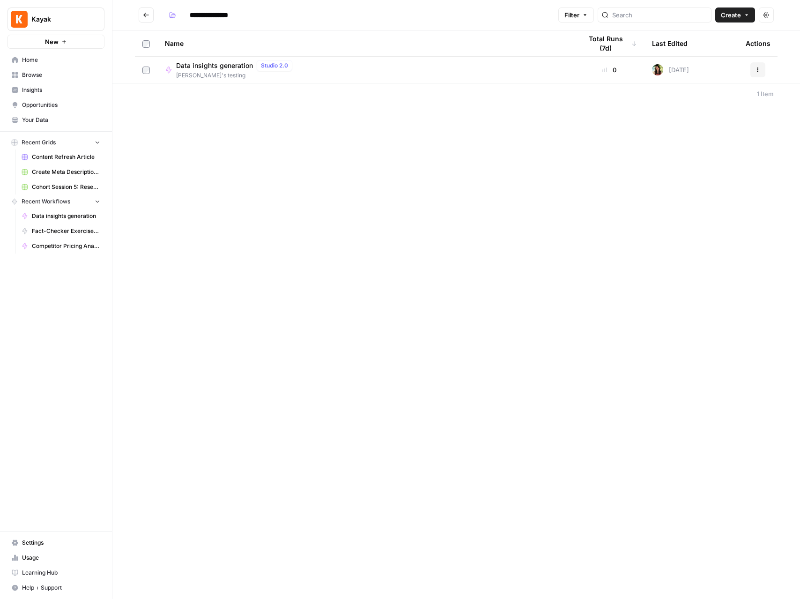
click at [217, 68] on span "Data insights generation" at bounding box center [214, 65] width 77 height 9
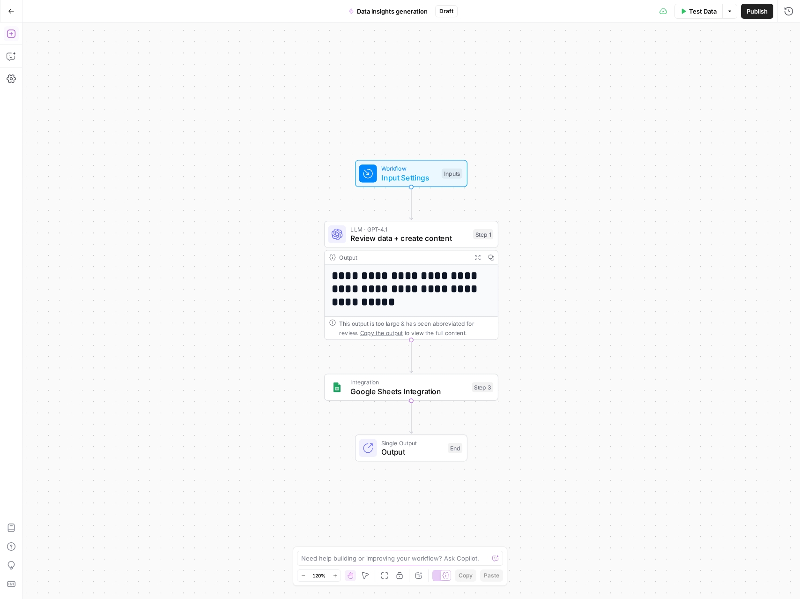
click at [13, 27] on button "Add Steps" at bounding box center [11, 33] width 15 height 15
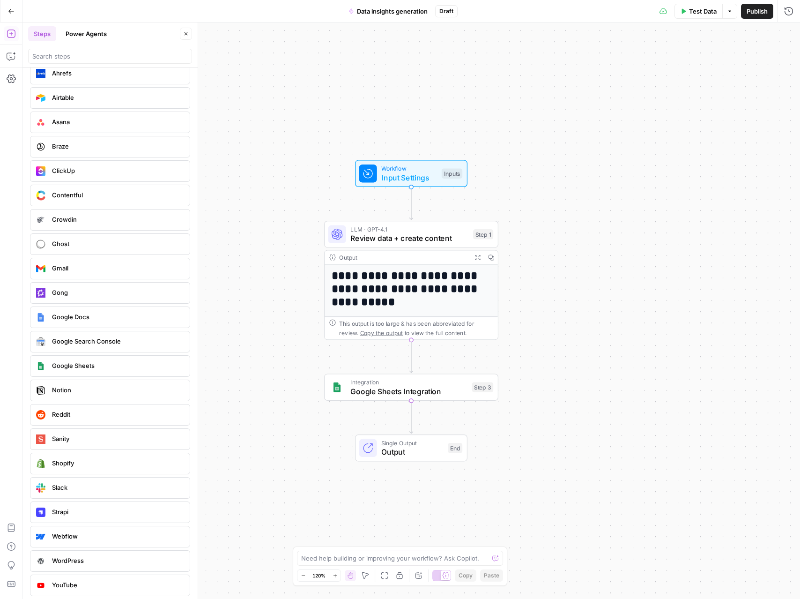
scroll to position [1757, 0]
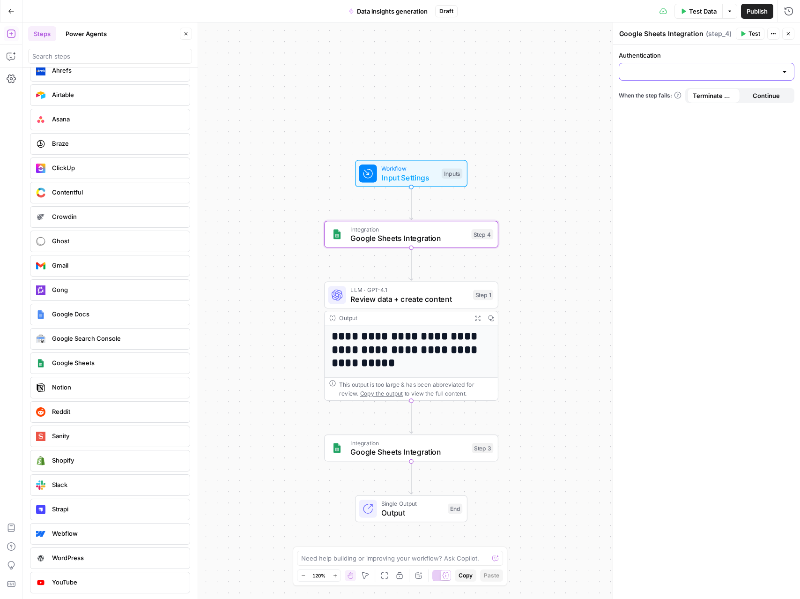
click at [698, 69] on input "Authentication" at bounding box center [701, 71] width 152 height 9
click at [673, 95] on span "Google Sheets 1" at bounding box center [705, 94] width 156 height 9
type input "Google Sheets 1"
click at [669, 209] on div "Authentication Google Sheets 1 Action When the step fails: Terminate Workflow C…" at bounding box center [706, 322] width 187 height 554
click at [663, 105] on input "Action" at bounding box center [701, 109] width 152 height 9
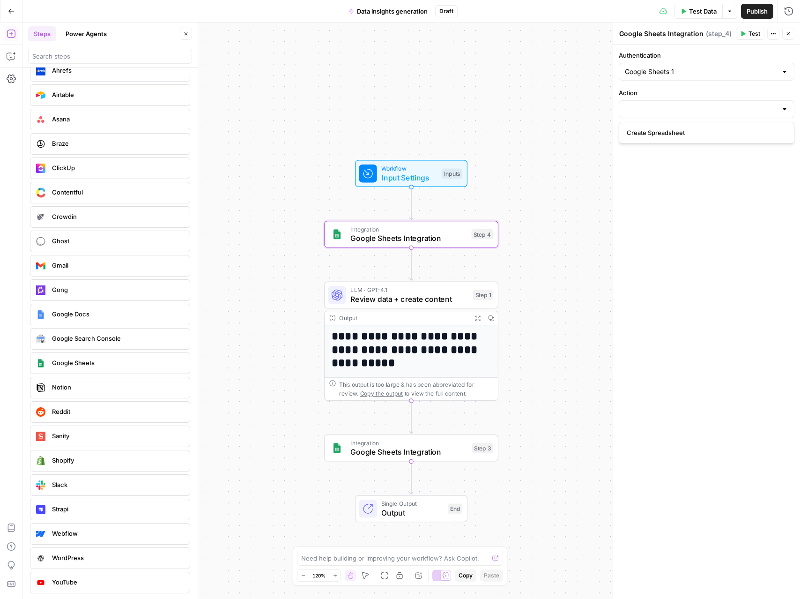
click at [648, 184] on div "Authentication Google Sheets 1 Action When the step fails: Terminate Workflow C…" at bounding box center [706, 322] width 187 height 554
click at [726, 103] on div at bounding box center [707, 109] width 176 height 18
click at [669, 184] on div "Authentication Google Sheets 1 Action When the step fails: Terminate Workflow C…" at bounding box center [706, 322] width 187 height 554
click at [428, 214] on icon "button" at bounding box center [429, 213] width 8 height 8
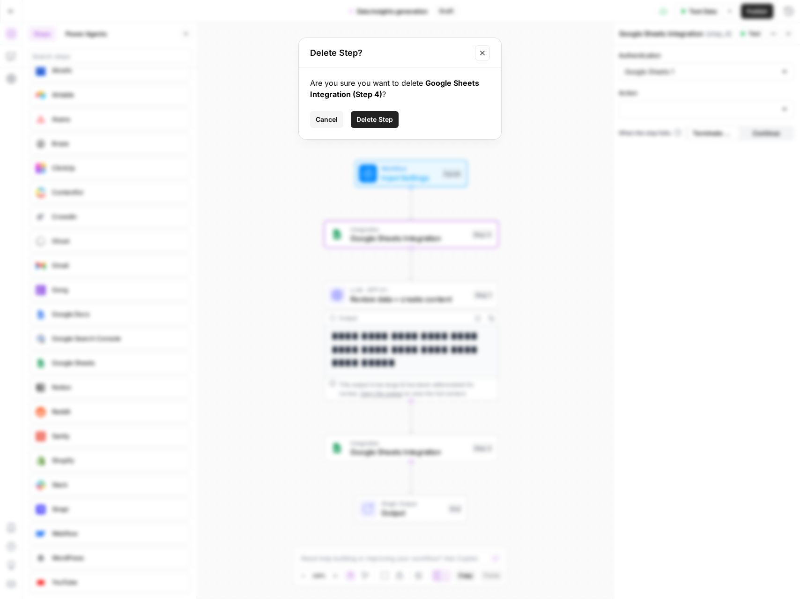
click at [378, 117] on span "Delete Step" at bounding box center [375, 119] width 37 height 9
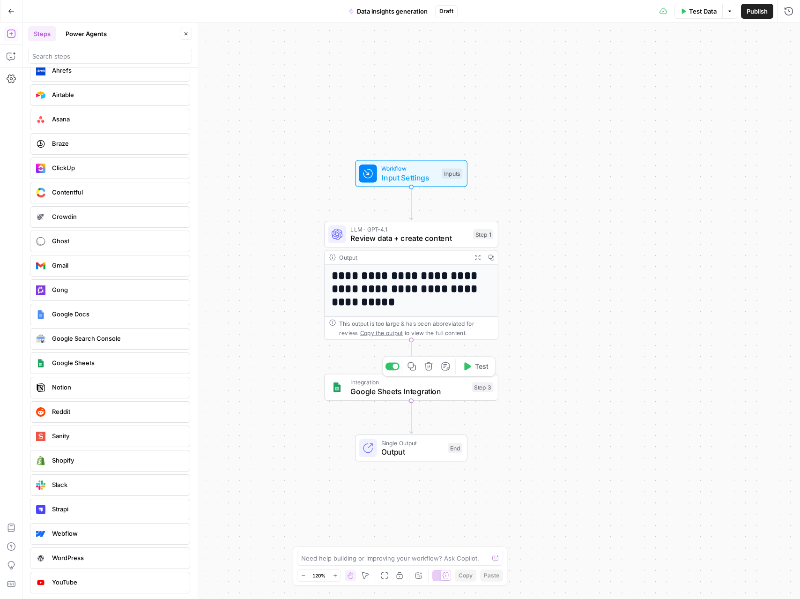
click at [428, 367] on icon "button" at bounding box center [429, 366] width 9 height 9
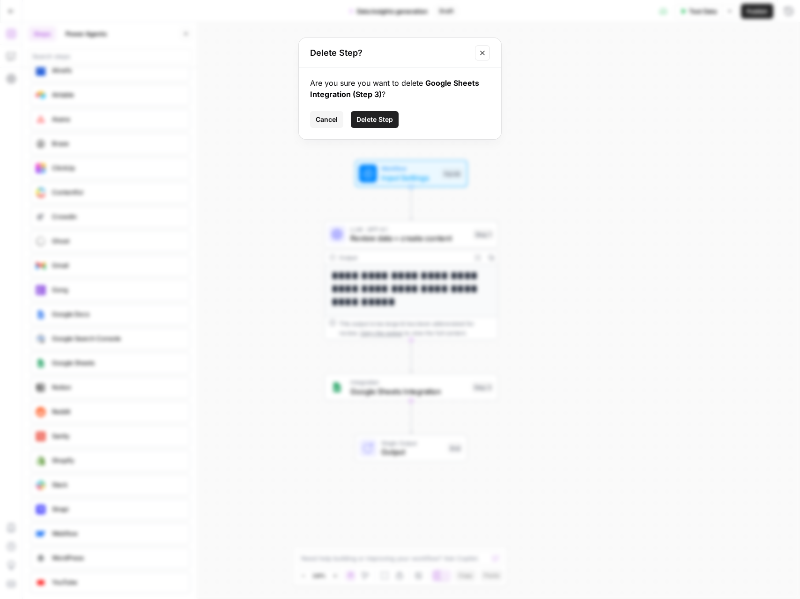
click at [386, 118] on span "Delete Step" at bounding box center [375, 119] width 37 height 9
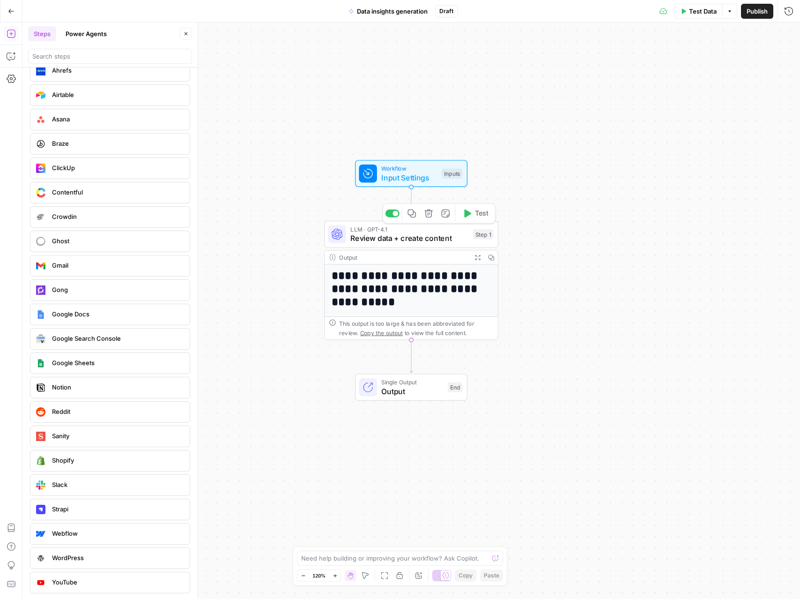
click at [426, 232] on span "Review data + create content" at bounding box center [410, 237] width 118 height 11
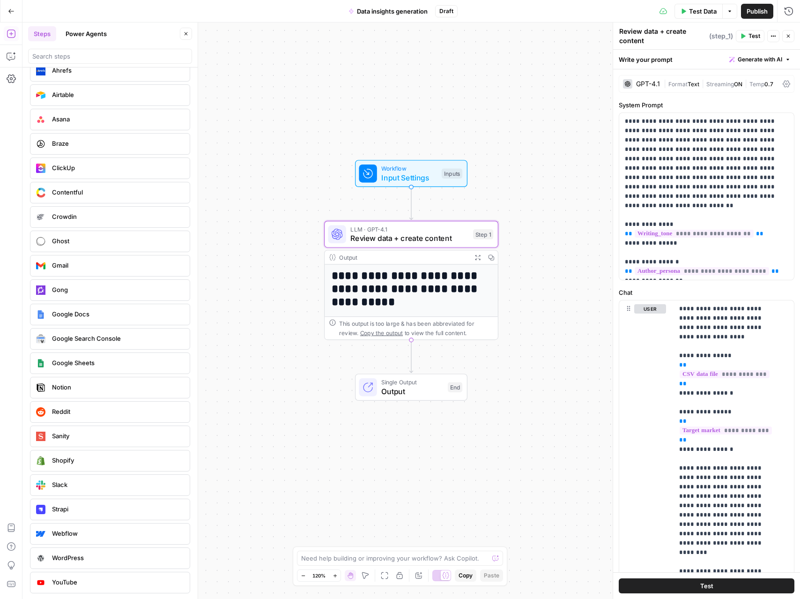
click at [394, 233] on span "Review data + create content" at bounding box center [410, 237] width 118 height 11
click at [405, 233] on span "Review data + create content" at bounding box center [410, 237] width 118 height 11
click at [650, 81] on div "GPT-4.1" at bounding box center [648, 84] width 24 height 7
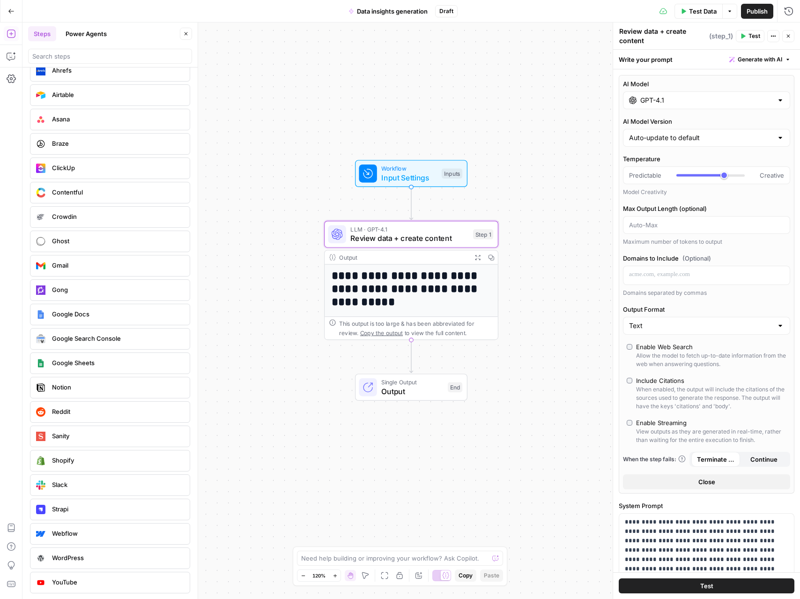
click at [668, 114] on div "AI Model GPT-4.1 AI Model Version Auto-update to default Temperature Predictabl…" at bounding box center [707, 284] width 176 height 418
click at [711, 112] on div "AI Model GPT-4.1 AI Model Version Auto-update to default Temperature Predictabl…" at bounding box center [707, 284] width 176 height 418
click at [777, 98] on div at bounding box center [780, 100] width 7 height 9
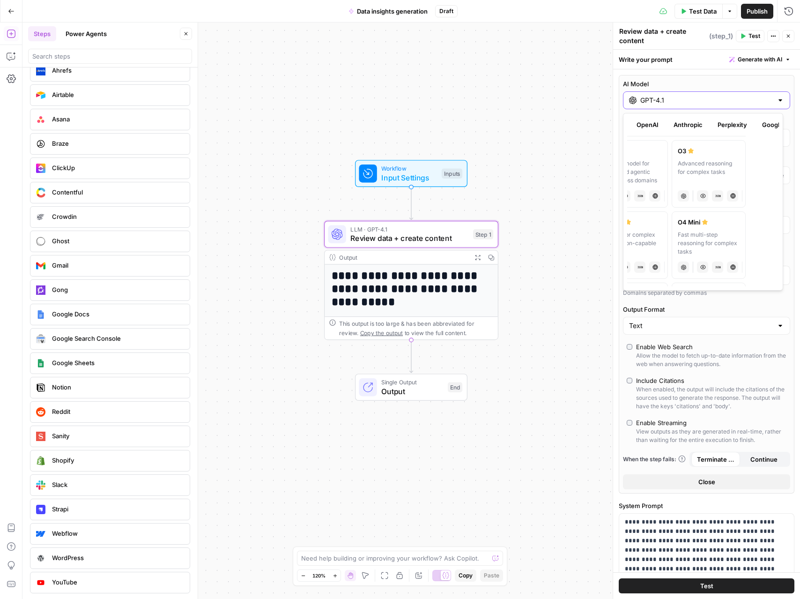
scroll to position [0, 42]
click at [768, 123] on button "Google" at bounding box center [764, 124] width 32 height 15
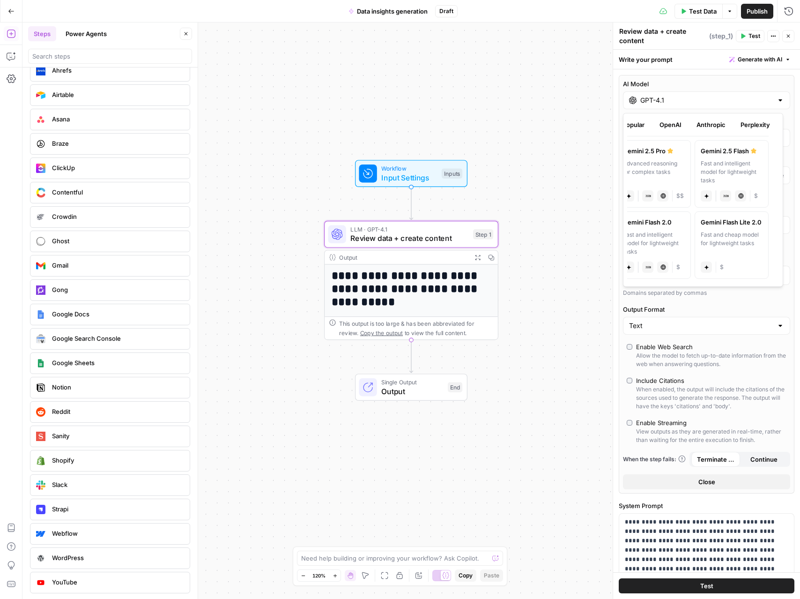
scroll to position [0, 0]
click at [740, 170] on div "Fast and intelligent model for lightweight tasks" at bounding box center [742, 171] width 62 height 25
type input "Gemini 2.5 Flash"
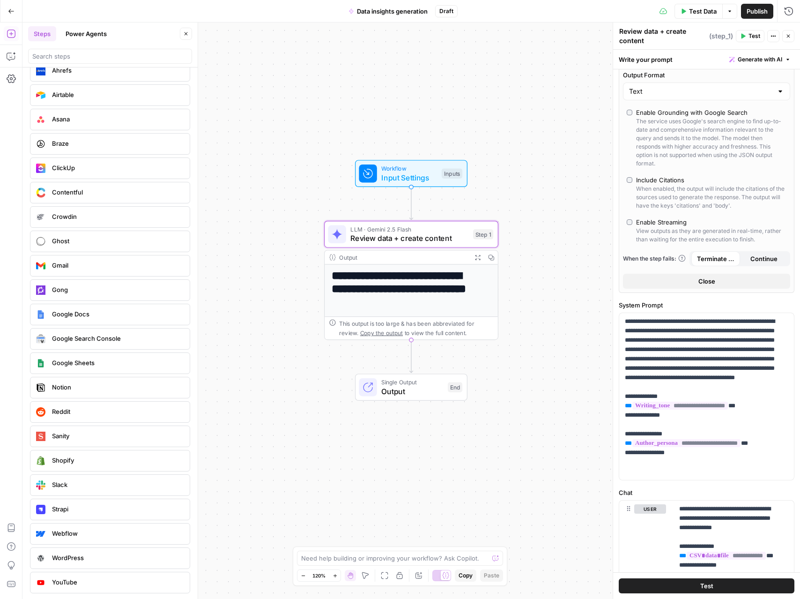
scroll to position [156, 0]
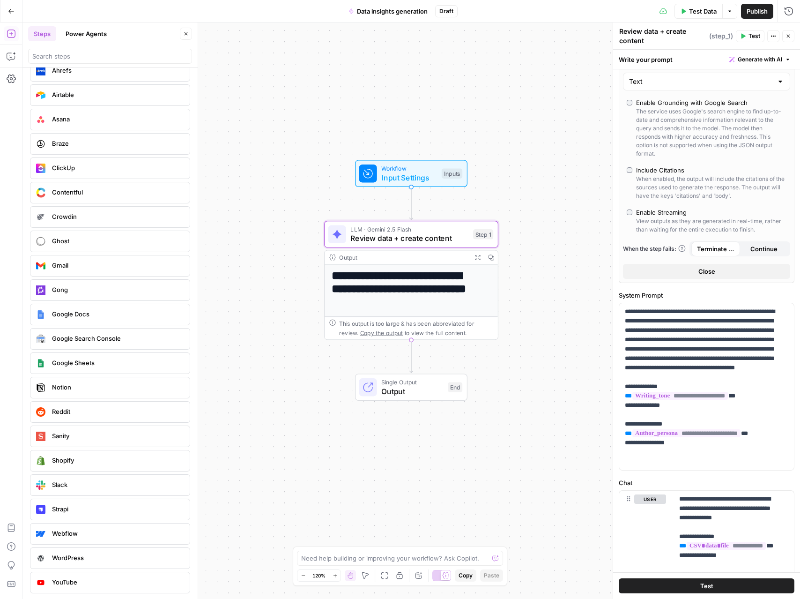
click at [746, 58] on span "Generate with AI" at bounding box center [760, 59] width 45 height 8
click at [729, 107] on div "Improve your existing prompt" at bounding box center [740, 110] width 78 height 8
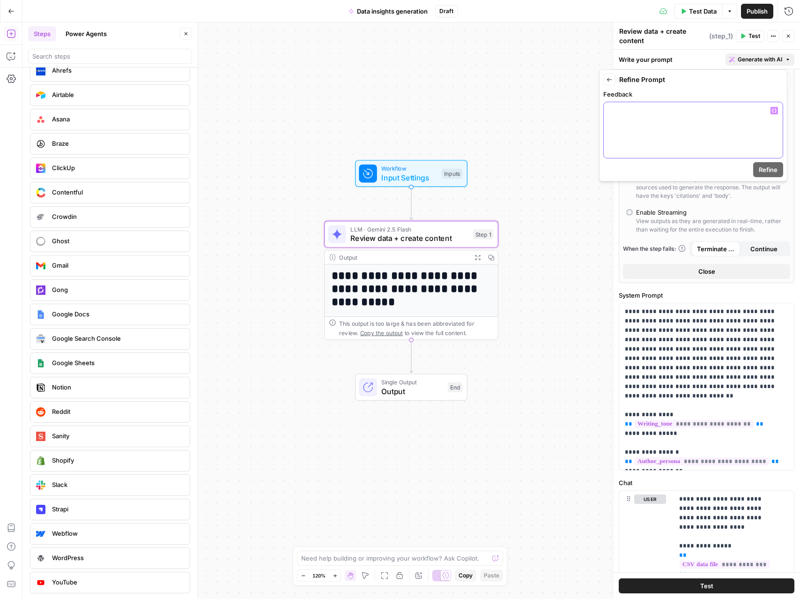
click at [666, 124] on div at bounding box center [693, 130] width 179 height 56
click at [679, 112] on p "**********" at bounding box center [694, 115] width 168 height 19
click at [697, 110] on p "**********" at bounding box center [694, 115] width 168 height 19
click at [692, 115] on p "**********" at bounding box center [694, 115] width 168 height 19
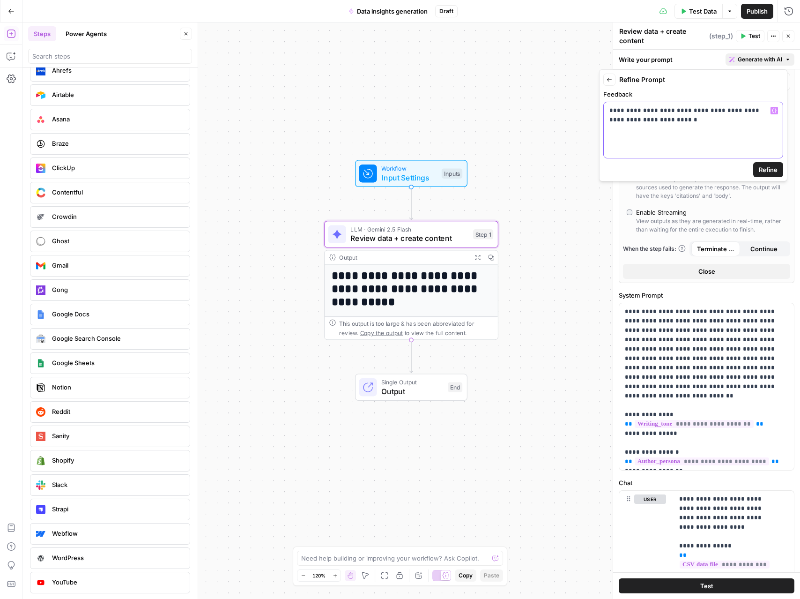
click at [692, 111] on p "**********" at bounding box center [694, 115] width 168 height 19
click at [701, 112] on p "**********" at bounding box center [694, 115] width 168 height 19
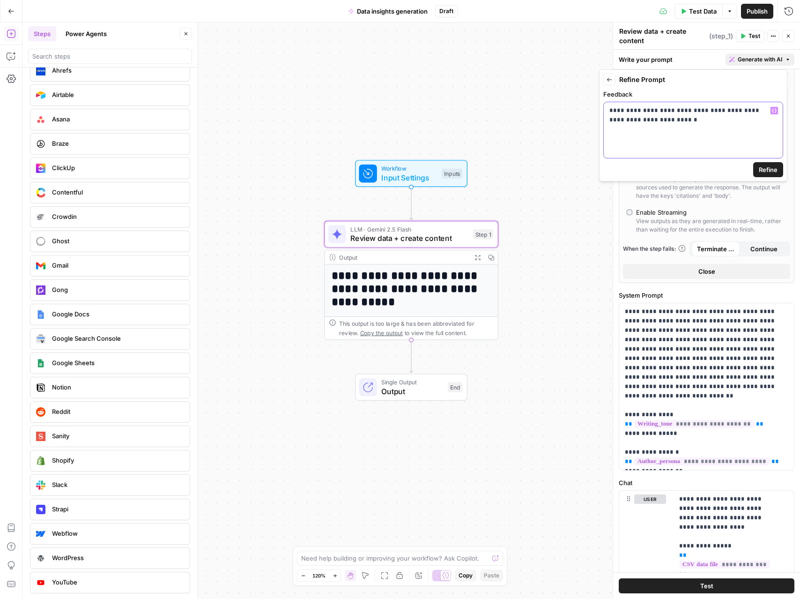
click at [728, 134] on div "**********" at bounding box center [693, 130] width 179 height 56
click at [776, 172] on span "Refine" at bounding box center [768, 169] width 19 height 9
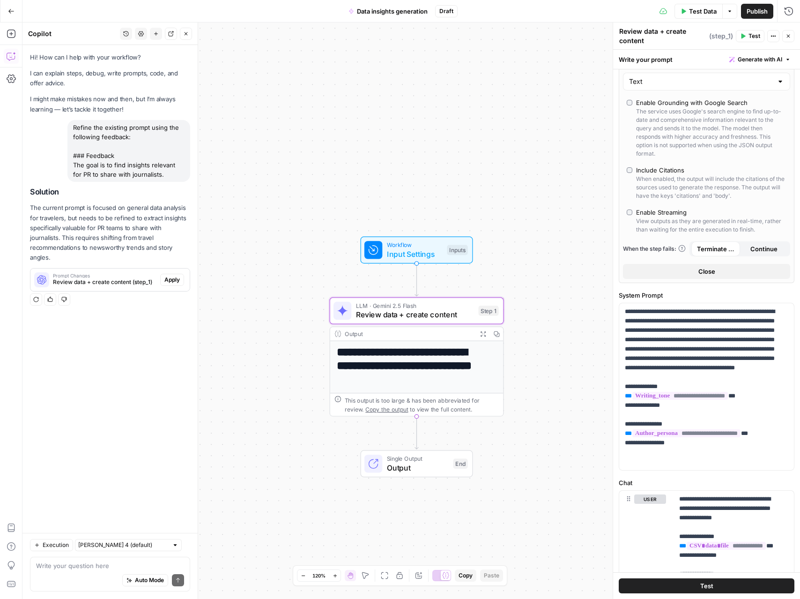
click at [173, 280] on span "Apply" at bounding box center [171, 280] width 15 height 8
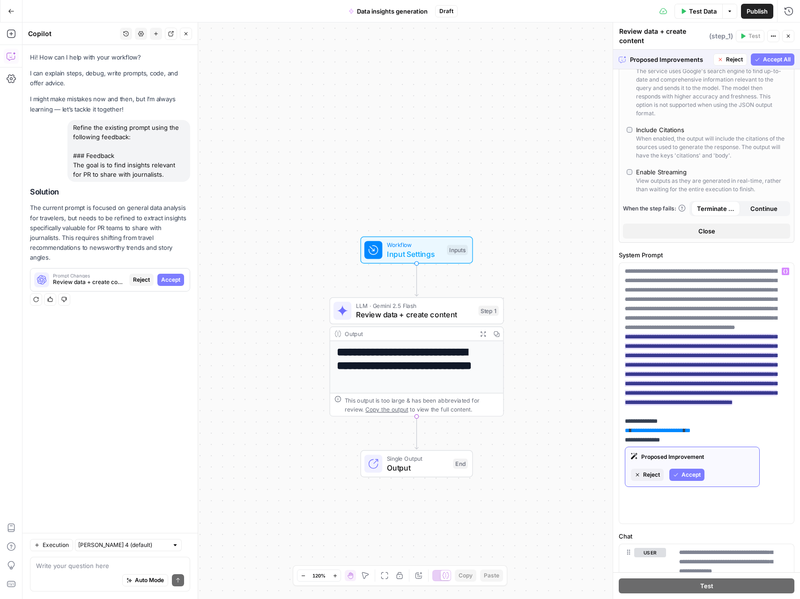
scroll to position [198, 0]
click at [683, 474] on span "Accept" at bounding box center [691, 474] width 19 height 8
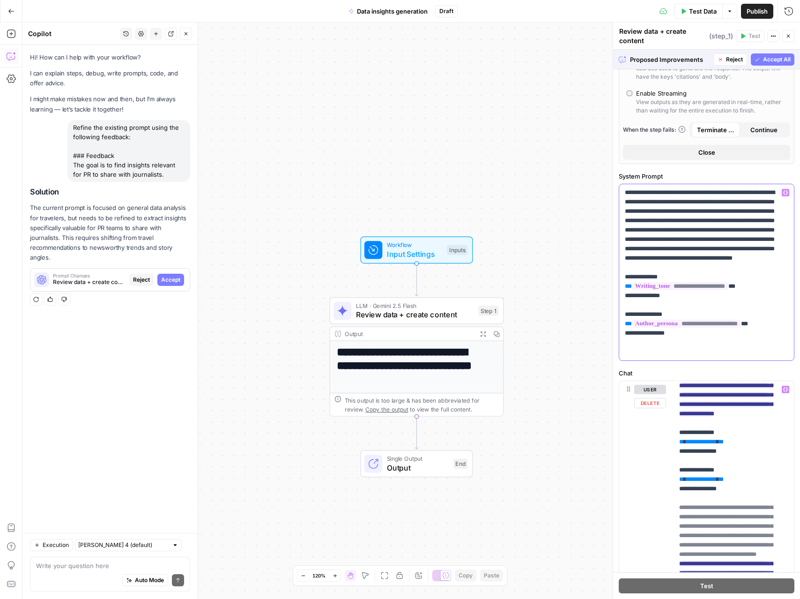
scroll to position [0, 0]
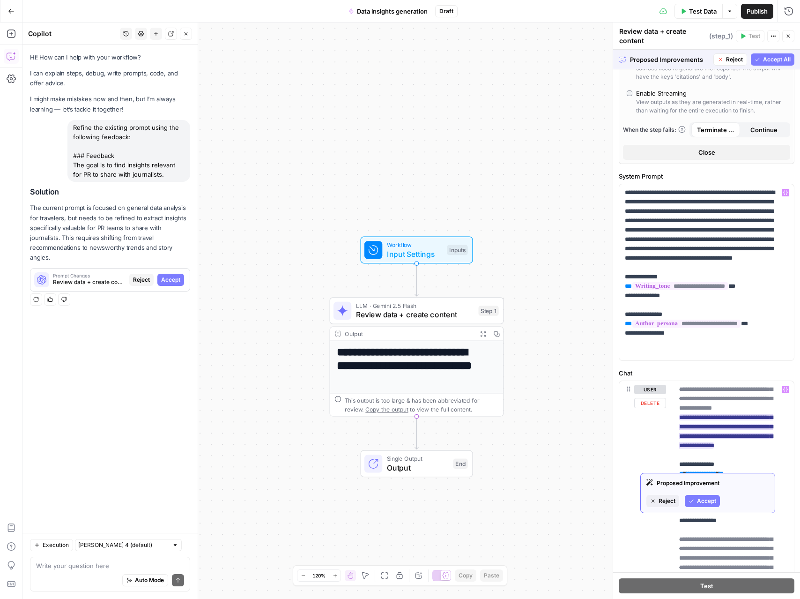
click at [704, 503] on span "Accept" at bounding box center [706, 501] width 19 height 8
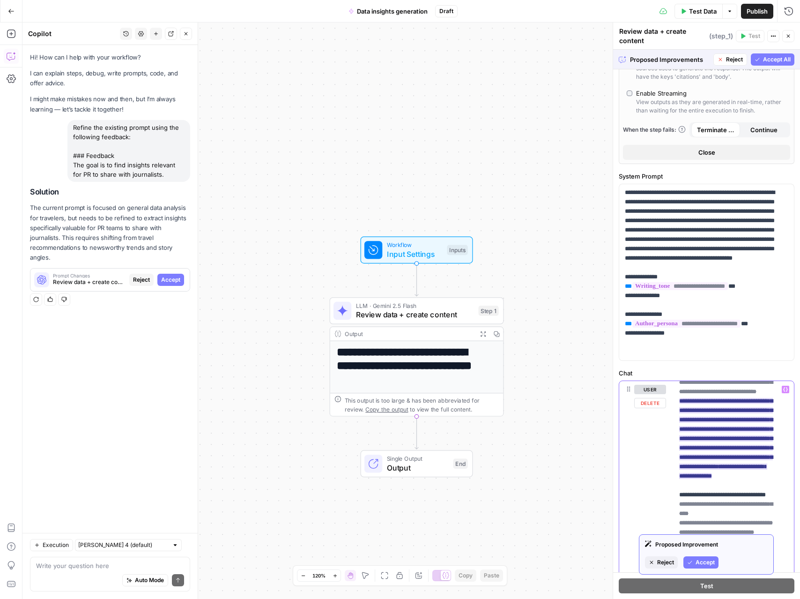
scroll to position [167, 0]
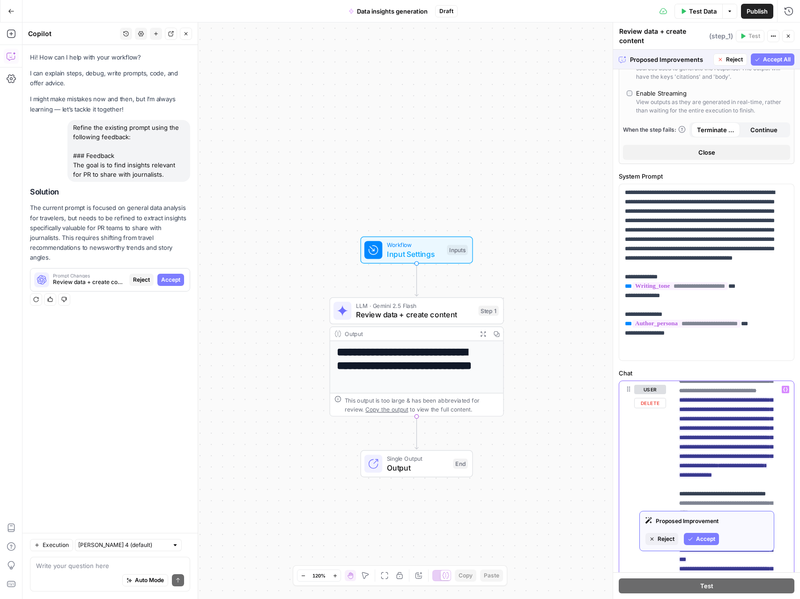
click at [709, 481] on span "**********" at bounding box center [727, 409] width 94 height 143
click at [721, 481] on span "**********" at bounding box center [727, 409] width 94 height 143
click at [709, 481] on span "**********" at bounding box center [727, 409] width 94 height 143
click at [722, 478] on ins "**********" at bounding box center [727, 437] width 94 height 81
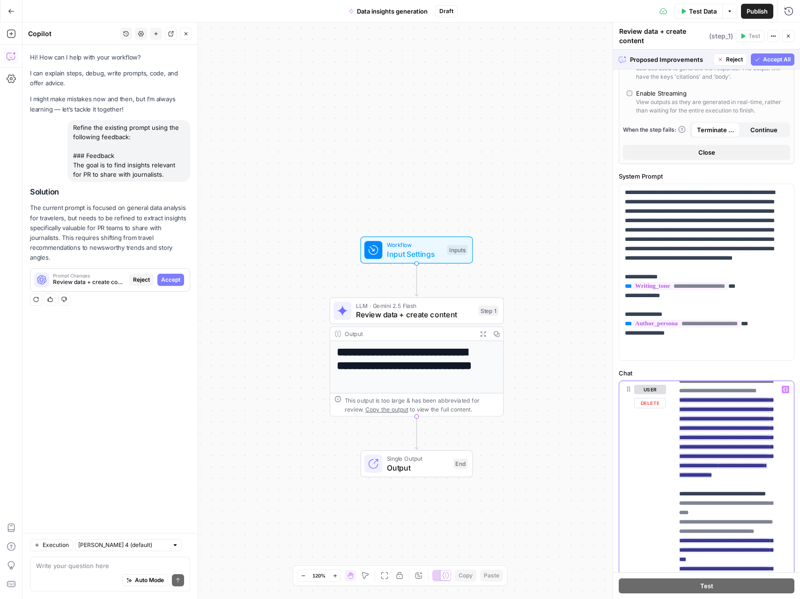
click at [726, 464] on ins "**********" at bounding box center [727, 437] width 94 height 81
click at [726, 469] on span "**********" at bounding box center [741, 466] width 30 height 6
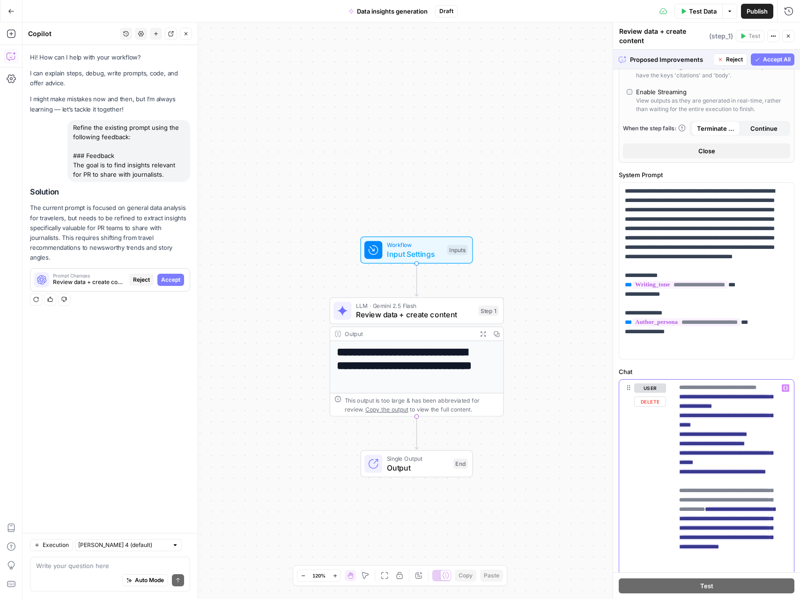
scroll to position [757, 0]
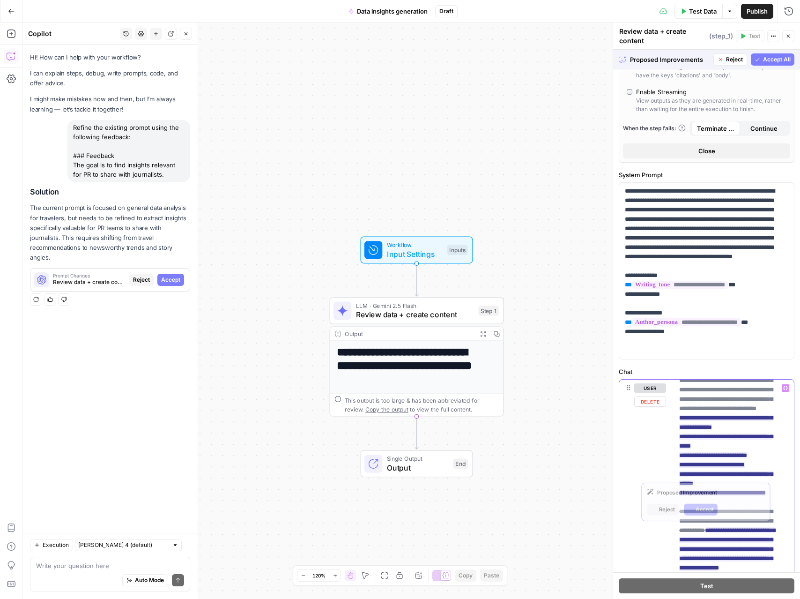
click at [707, 411] on del "**********" at bounding box center [727, 390] width 94 height 44
click at [714, 358] on span "**********" at bounding box center [727, 286] width 94 height 143
click at [706, 355] on ins "**********" at bounding box center [727, 314] width 94 height 81
click at [767, 60] on span "Accept All" at bounding box center [777, 59] width 28 height 8
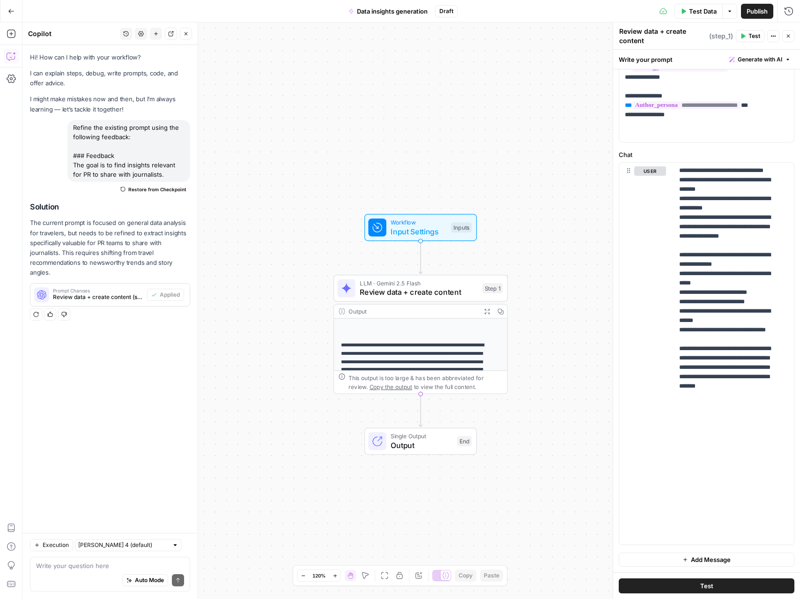
scroll to position [31, 0]
click at [426, 352] on p "**********" at bounding box center [416, 362] width 151 height 49
click at [687, 284] on p "**********" at bounding box center [727, 124] width 95 height 834
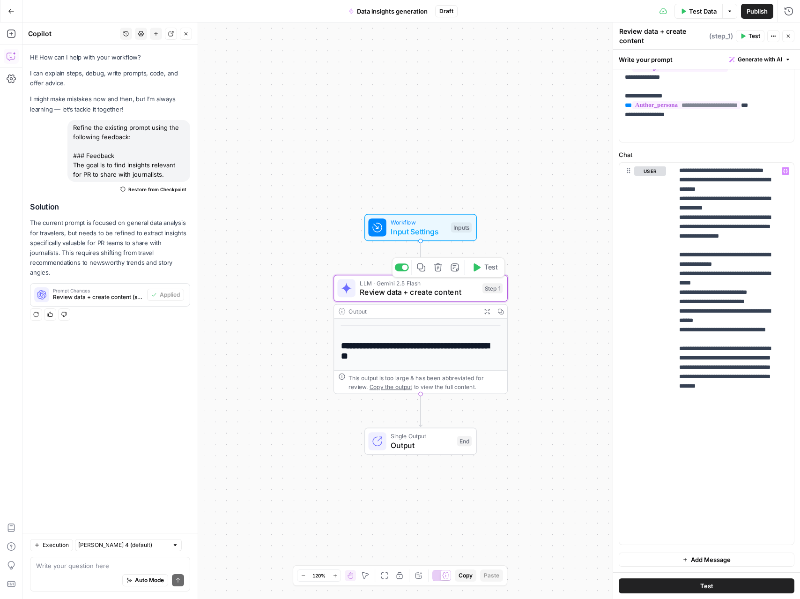
click at [422, 291] on span "Review data + create content" at bounding box center [419, 291] width 118 height 11
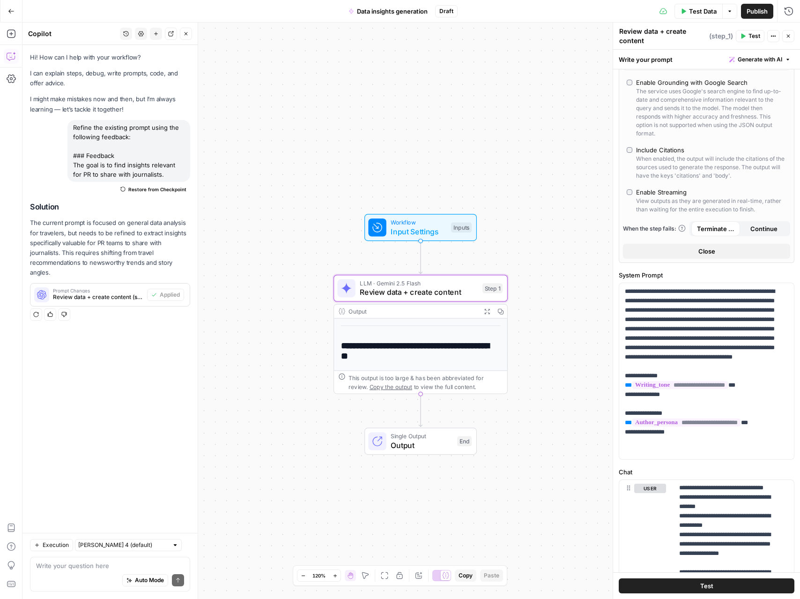
click at [432, 437] on span "Single Output" at bounding box center [422, 436] width 62 height 9
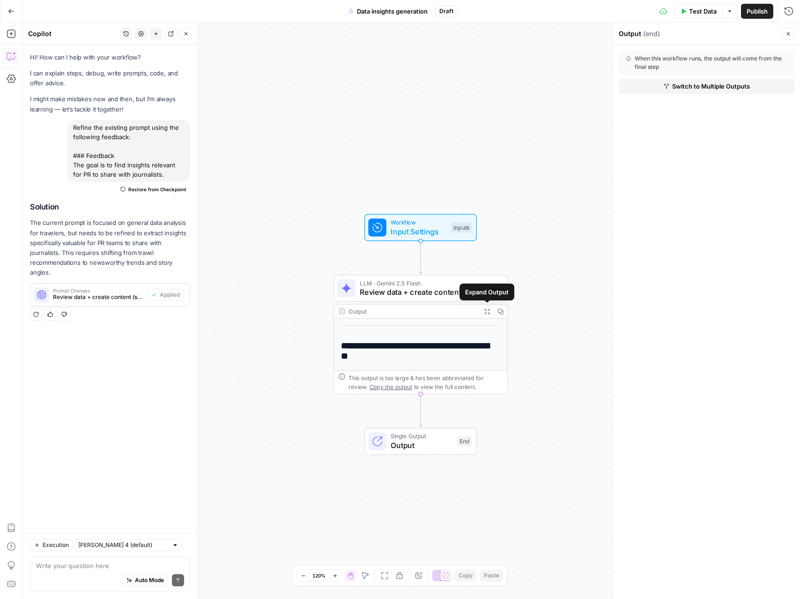
click at [446, 354] on h2 "**********" at bounding box center [416, 351] width 151 height 20
click at [448, 283] on span "LLM · Gemini 2.5 Flash" at bounding box center [419, 283] width 118 height 9
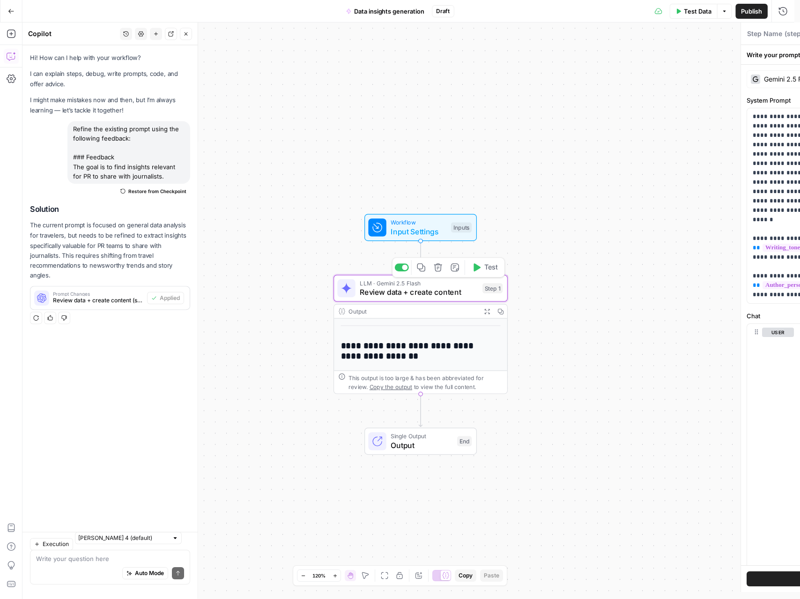
type textarea "Review data + create content"
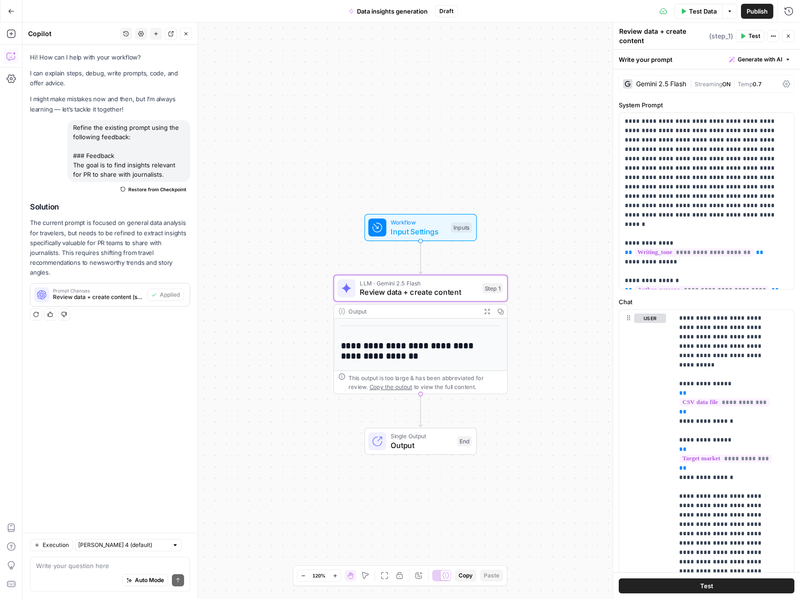
click at [739, 42] on button "Test" at bounding box center [750, 36] width 29 height 12
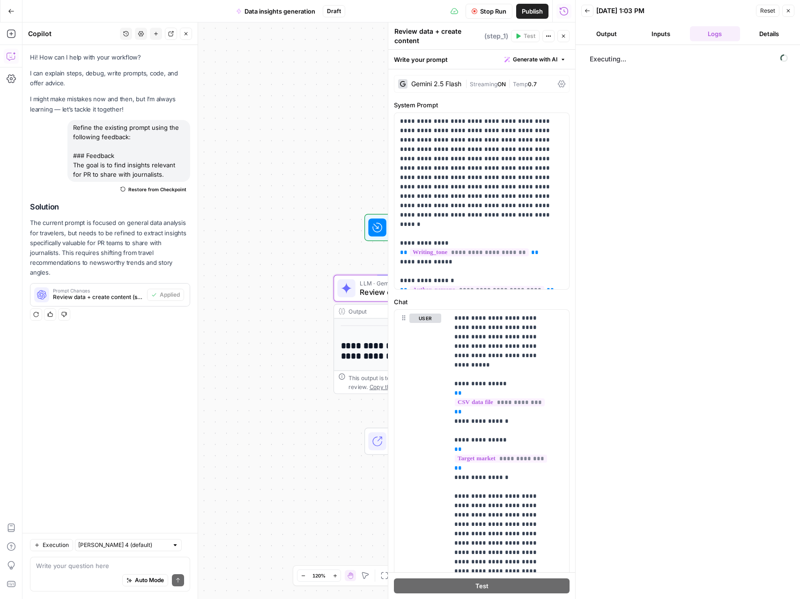
click at [621, 42] on header "Back 10/07/25 at 1:03 PM Reset Close Output Inputs Logs Details" at bounding box center [688, 22] width 224 height 45
click at [657, 34] on button "Inputs" at bounding box center [661, 33] width 51 height 15
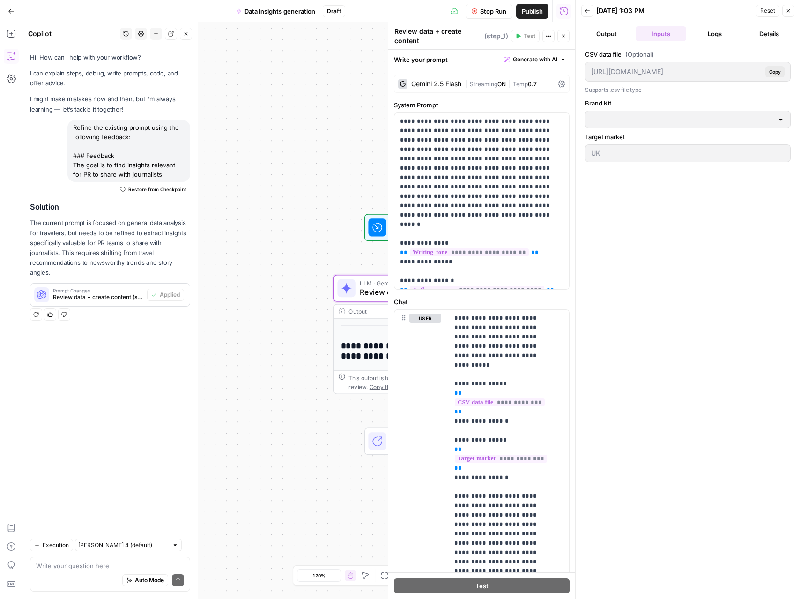
type input "[EN-US] - Kayak"
click at [709, 29] on button "Logs" at bounding box center [715, 33] width 51 height 15
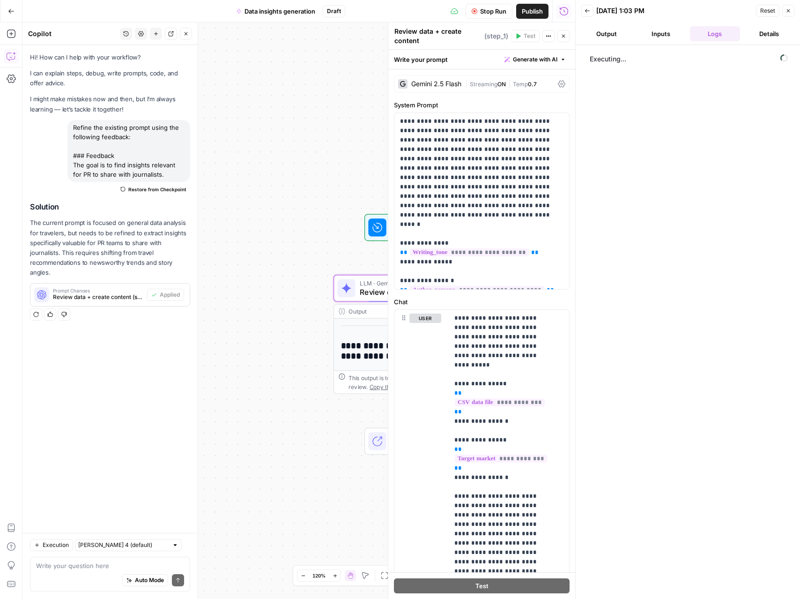
click at [767, 36] on button "Details" at bounding box center [769, 33] width 51 height 15
click at [730, 32] on button "Logs" at bounding box center [715, 33] width 51 height 15
click at [673, 33] on button "Inputs" at bounding box center [661, 33] width 51 height 15
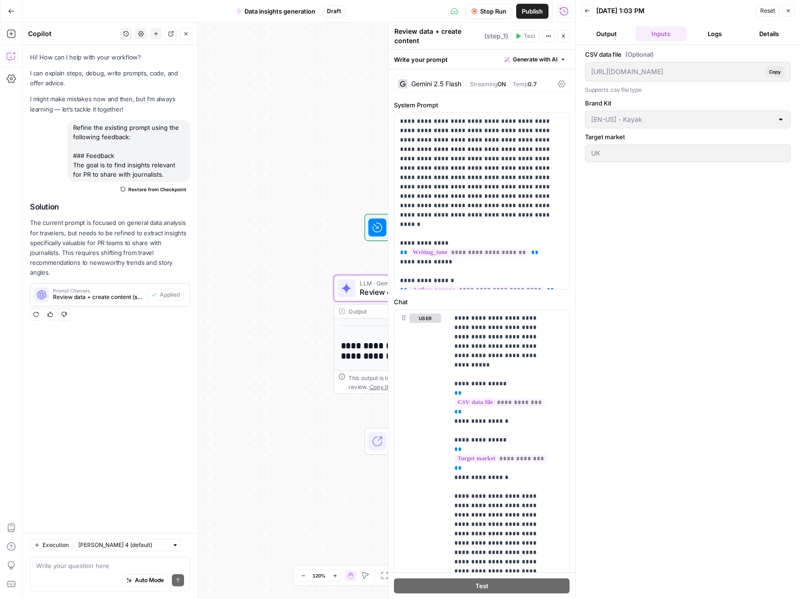
click at [618, 34] on button "Output" at bounding box center [607, 33] width 51 height 15
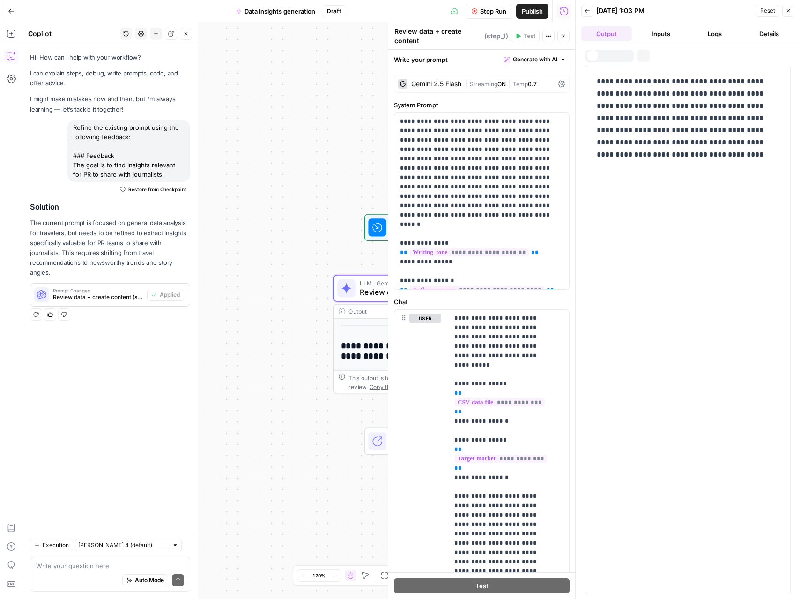
click at [699, 28] on button "Logs" at bounding box center [715, 33] width 51 height 15
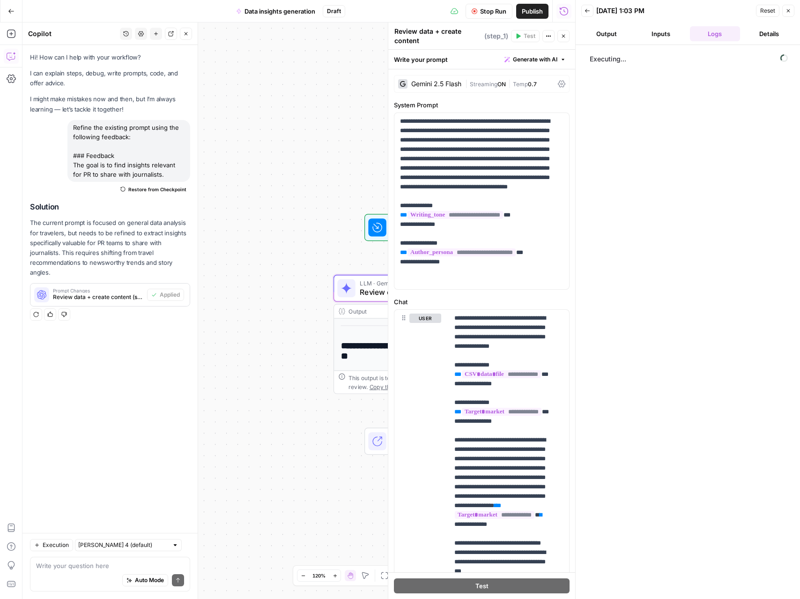
click at [622, 33] on button "Output" at bounding box center [607, 33] width 51 height 15
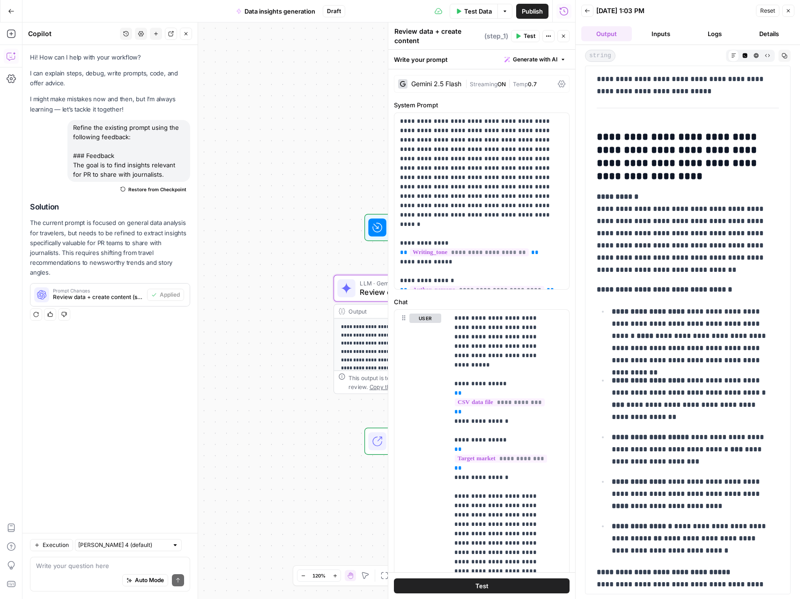
scroll to position [2546, 0]
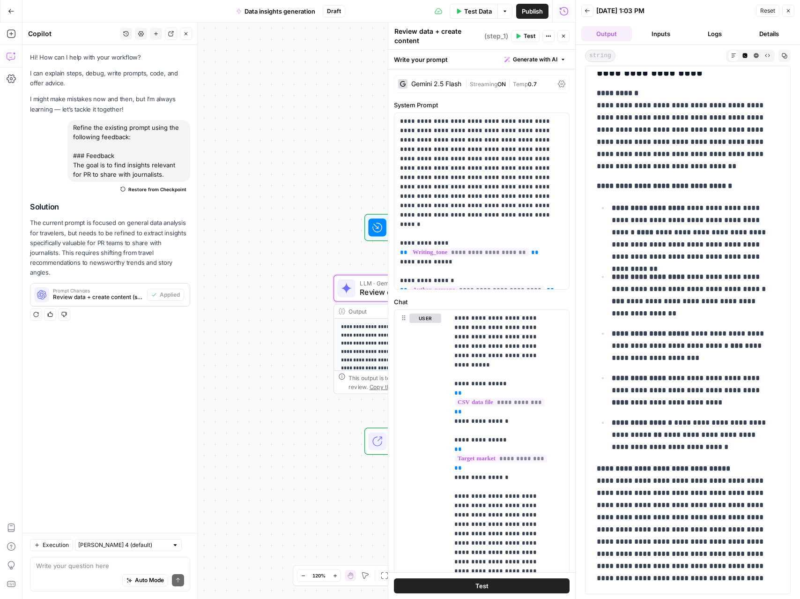
click at [714, 30] on button "Logs" at bounding box center [715, 33] width 51 height 15
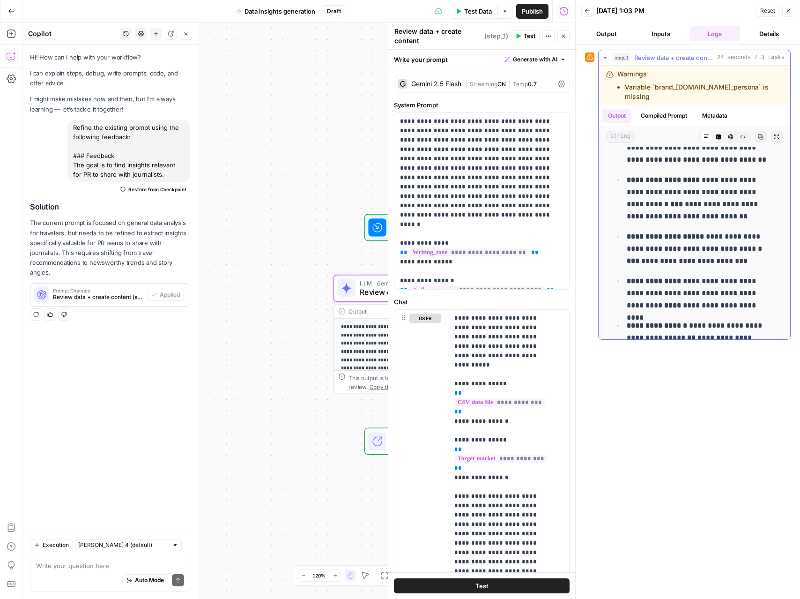
scroll to position [3109, 0]
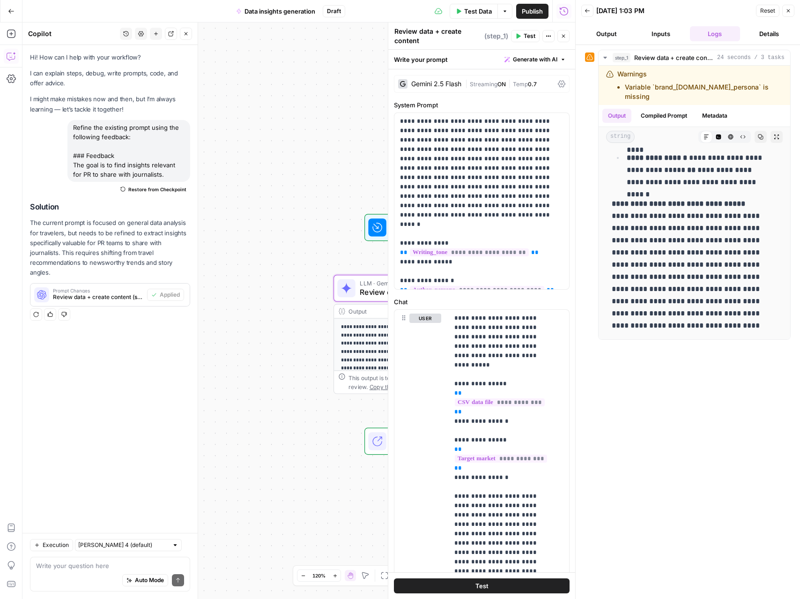
click at [646, 424] on div "**********" at bounding box center [688, 322] width 206 height 545
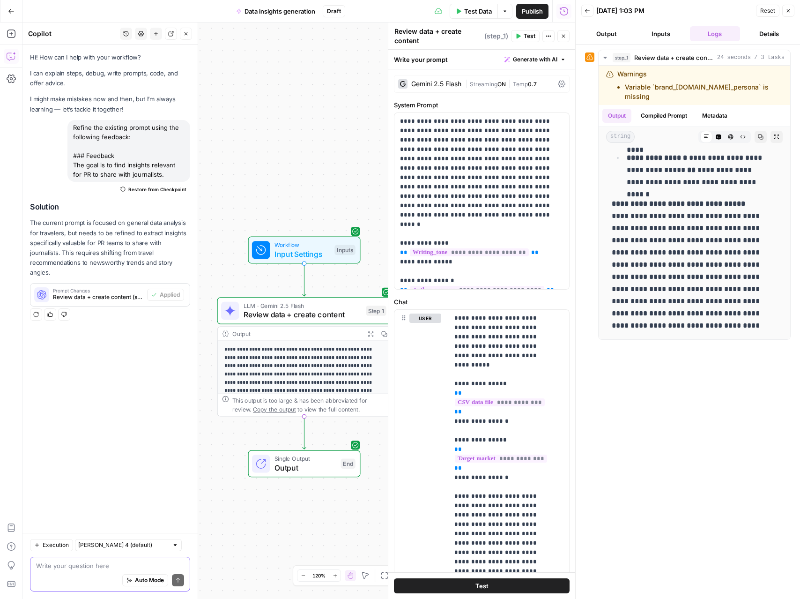
click at [59, 566] on textarea at bounding box center [110, 565] width 148 height 9
type textarea "h"
type textarea "is it possible to add an excel file instead of csv?"
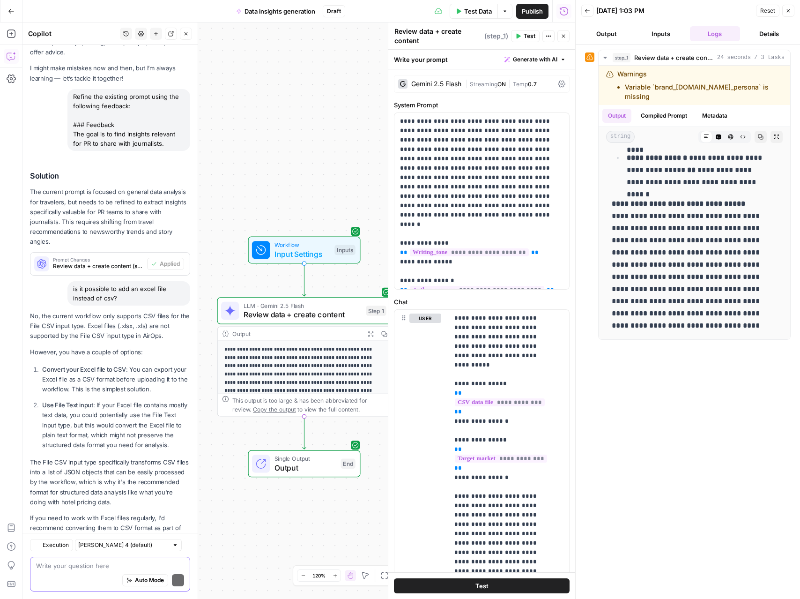
scroll to position [73, 0]
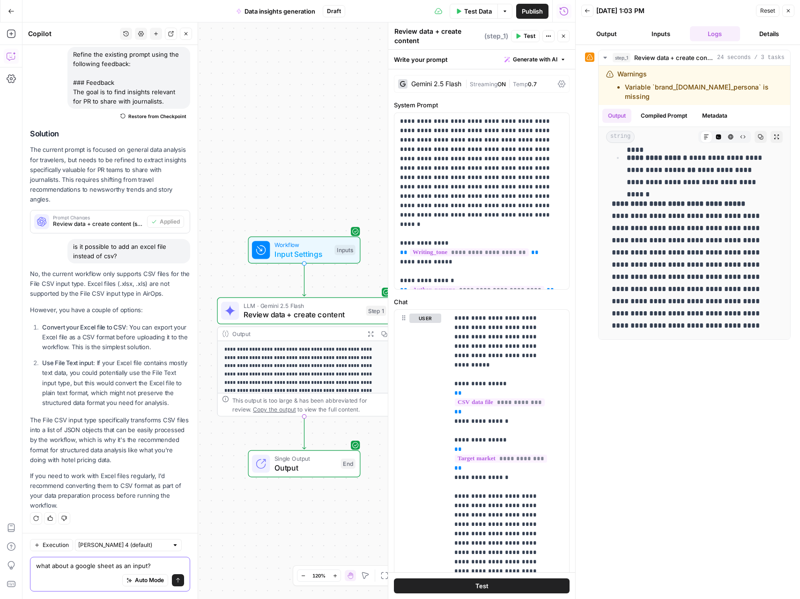
type textarea "what about a google sheet as an input?"
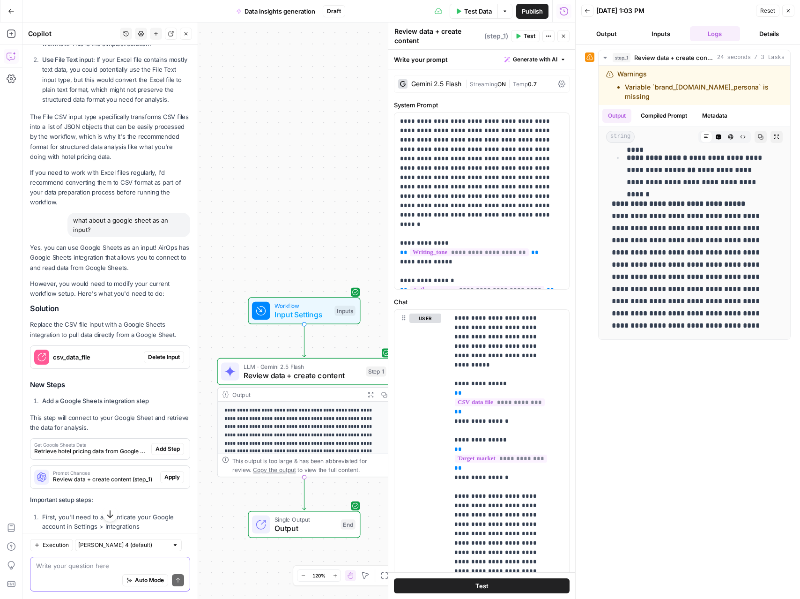
scroll to position [374, 0]
click at [158, 362] on span "Delete Input" at bounding box center [164, 359] width 32 height 8
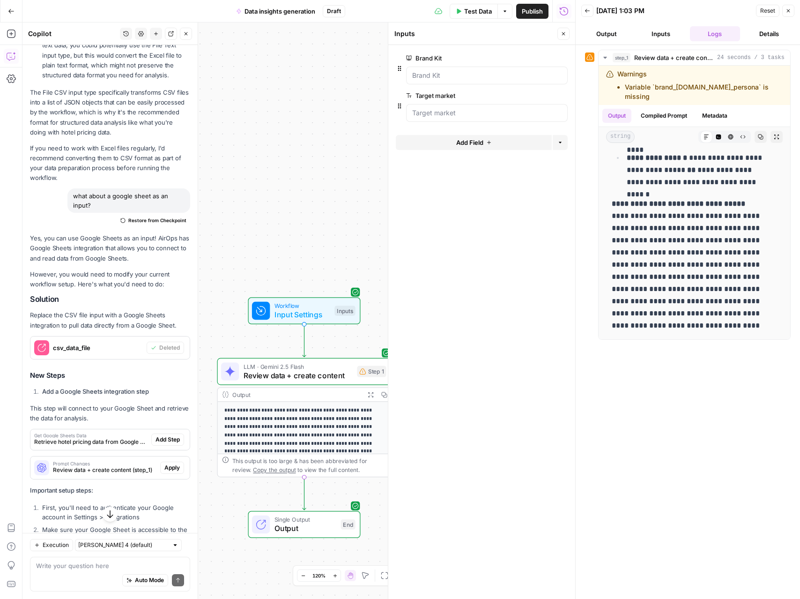
scroll to position [418, 0]
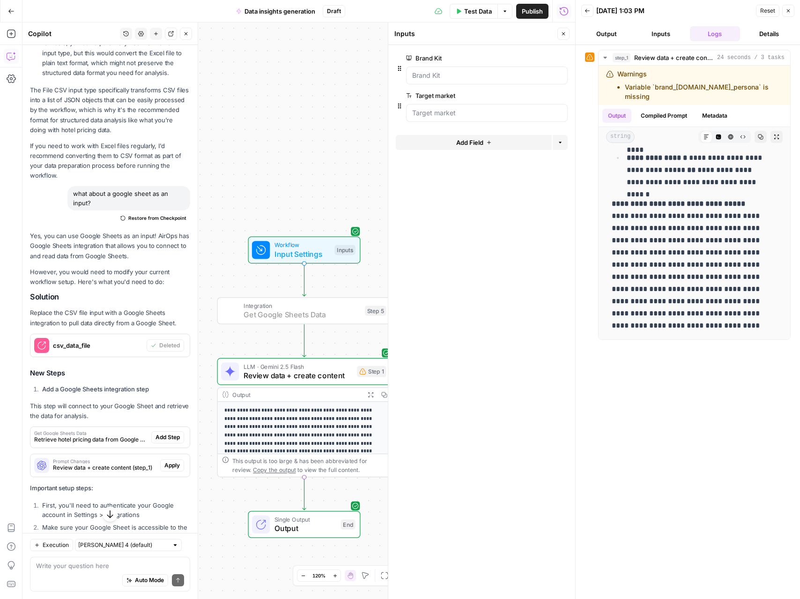
click at [163, 437] on span "Add Step" at bounding box center [168, 437] width 24 height 8
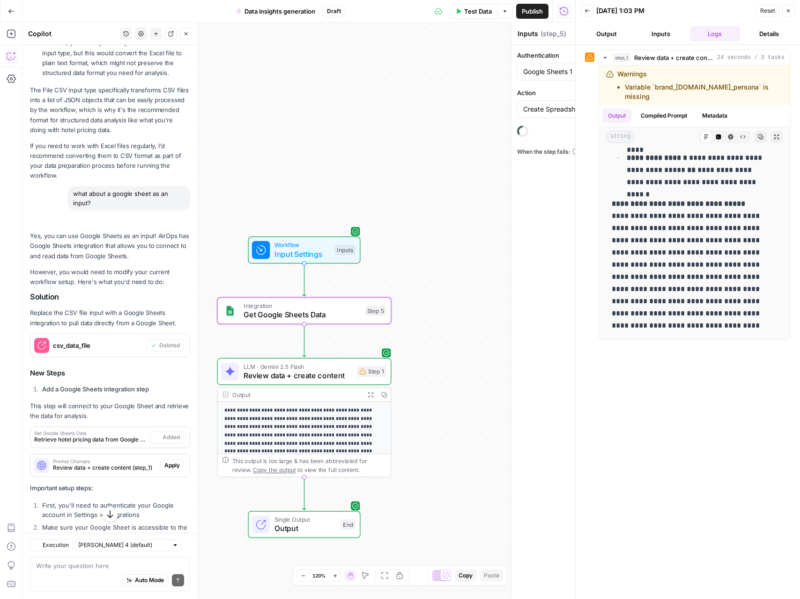
type textarea "Get Google Sheets Data"
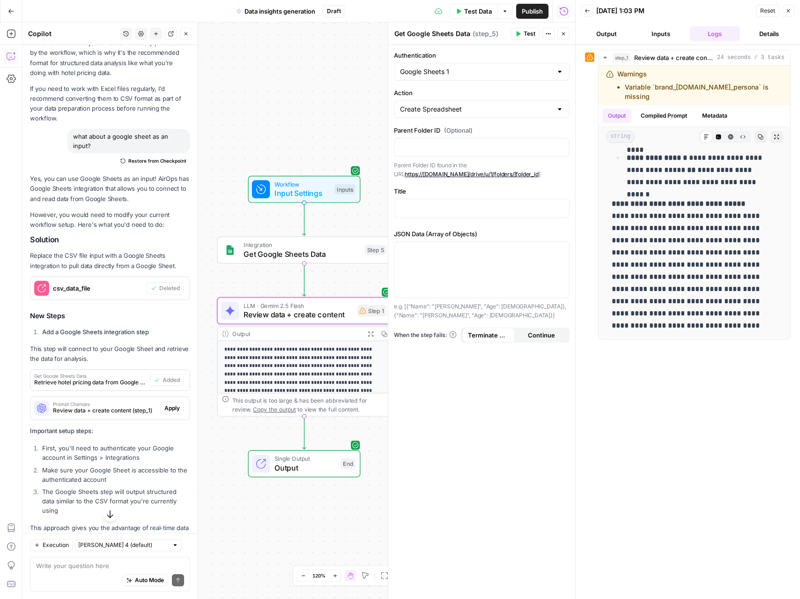
scroll to position [476, 0]
click at [109, 404] on span "Prompt Changes" at bounding box center [105, 403] width 104 height 5
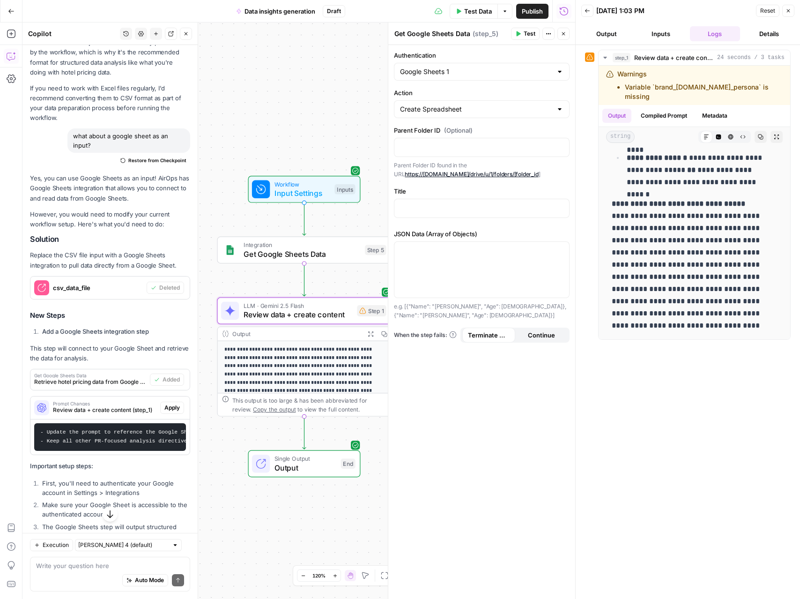
click at [164, 405] on span "Apply" at bounding box center [171, 407] width 15 height 8
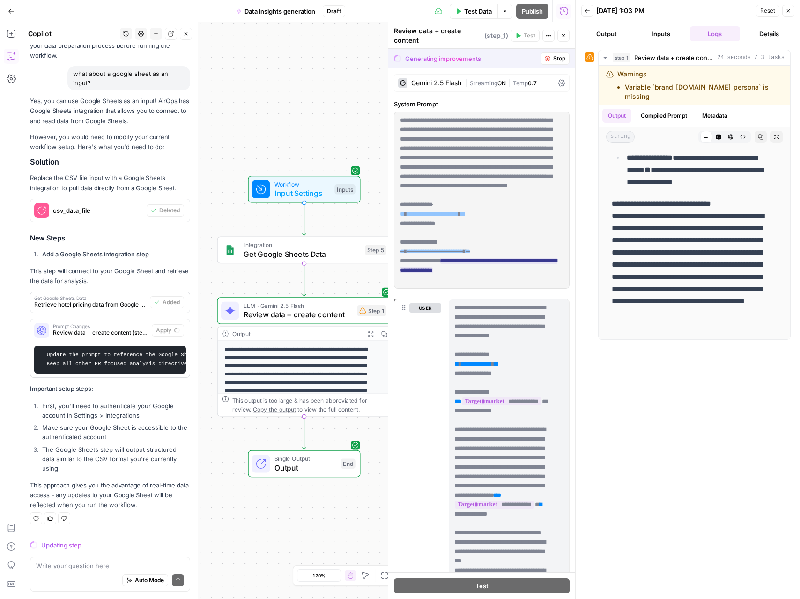
scroll to position [515, 0]
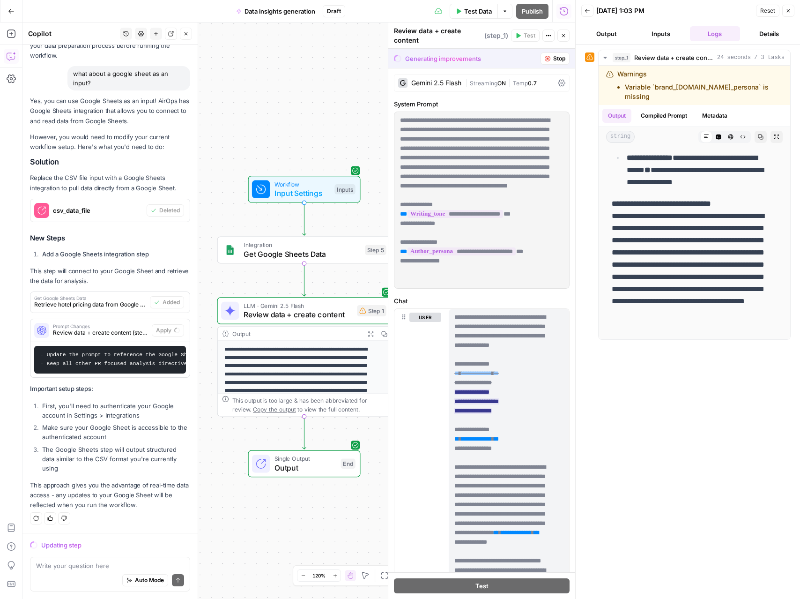
click at [791, 11] on span "Close" at bounding box center [791, 11] width 0 height 0
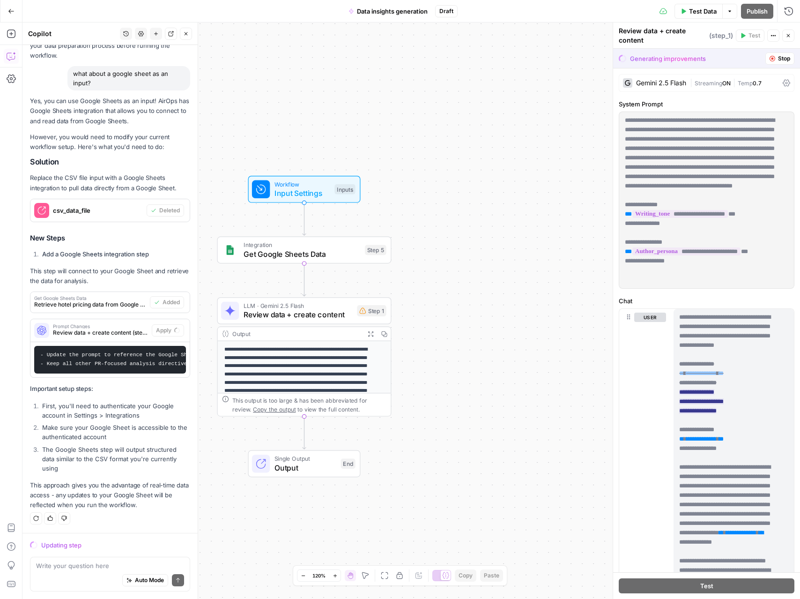
click at [315, 195] on span "Input Settings" at bounding box center [303, 192] width 56 height 11
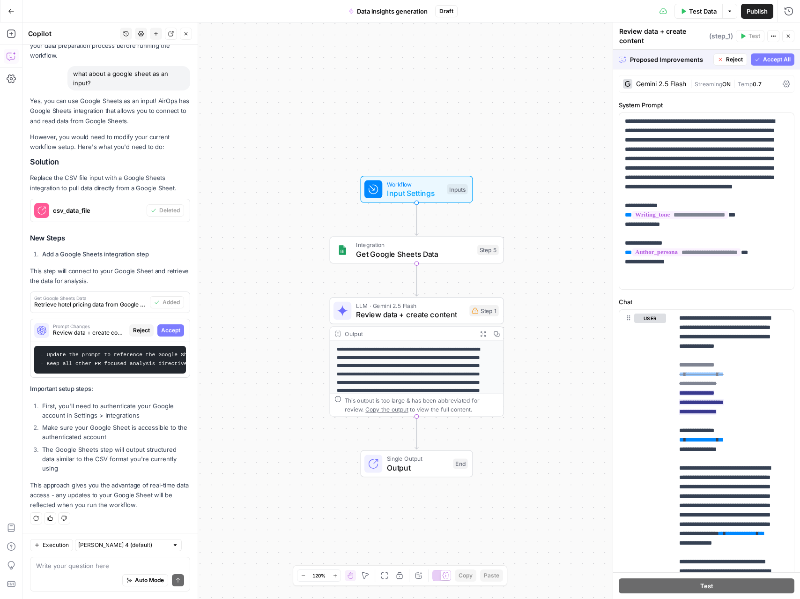
click at [763, 60] on span "Accept All" at bounding box center [777, 59] width 28 height 8
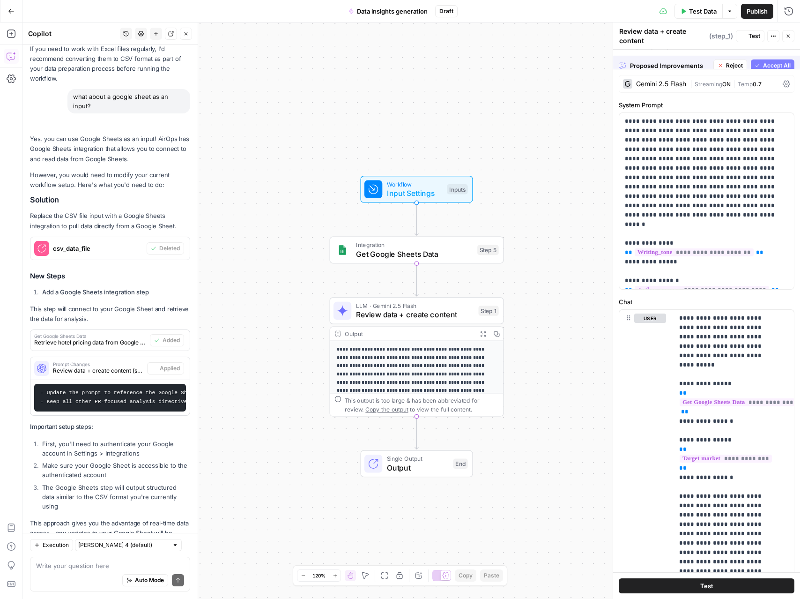
scroll to position [560, 0]
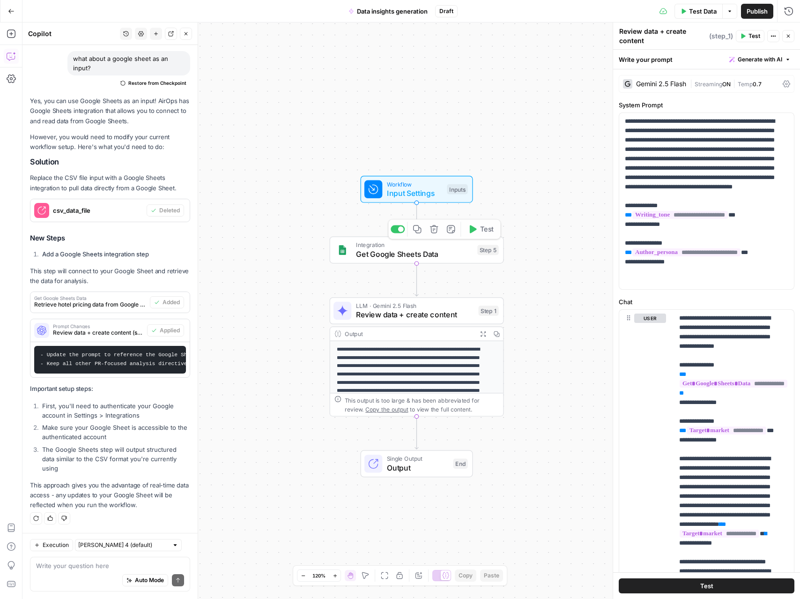
click at [415, 211] on icon "Edge from start to step_5" at bounding box center [416, 219] width 3 height 33
click at [410, 195] on span "Input Settings" at bounding box center [415, 192] width 56 height 11
click at [406, 188] on span "Input Settings" at bounding box center [415, 192] width 56 height 11
click at [787, 35] on icon "button" at bounding box center [788, 36] width 3 height 3
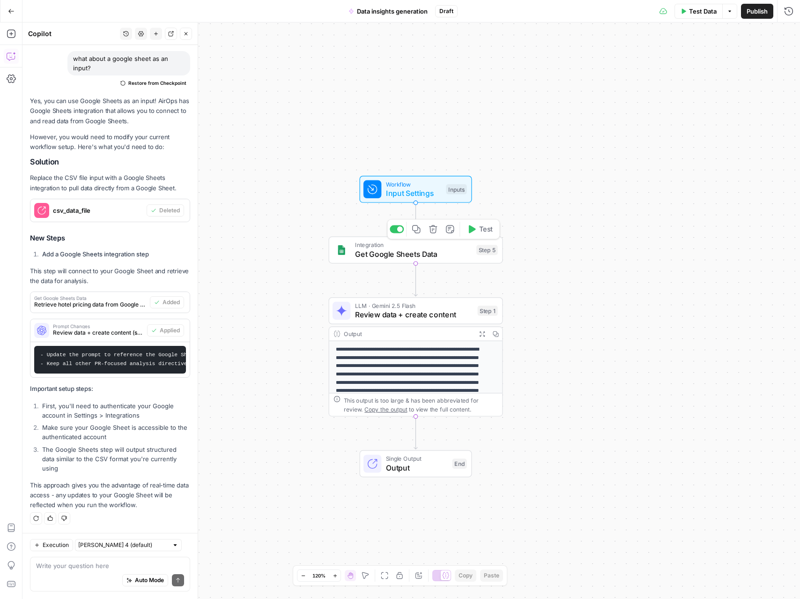
click at [417, 194] on span "Input Settings" at bounding box center [414, 192] width 56 height 11
click at [417, 194] on span "Input Settings" at bounding box center [414, 193] width 56 height 11
click at [427, 258] on span "Get Google Sheets Data" at bounding box center [413, 254] width 117 height 11
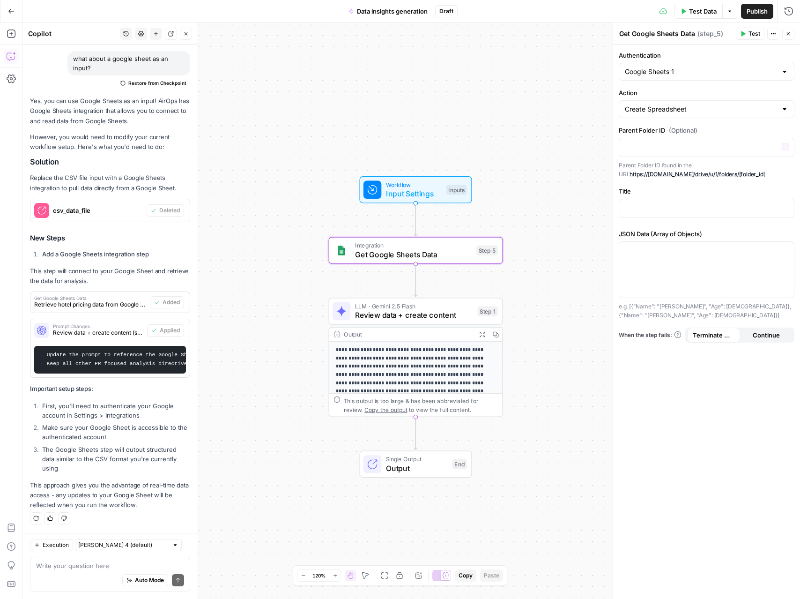
click at [695, 64] on div "Google Sheets 1" at bounding box center [707, 72] width 176 height 18
click at [684, 73] on input "Authentication" at bounding box center [701, 71] width 152 height 9
type input "Google Sheets 1"
click at [575, 157] on div "**********" at bounding box center [411, 310] width 778 height 576
click at [669, 112] on input "Action" at bounding box center [701, 109] width 152 height 9
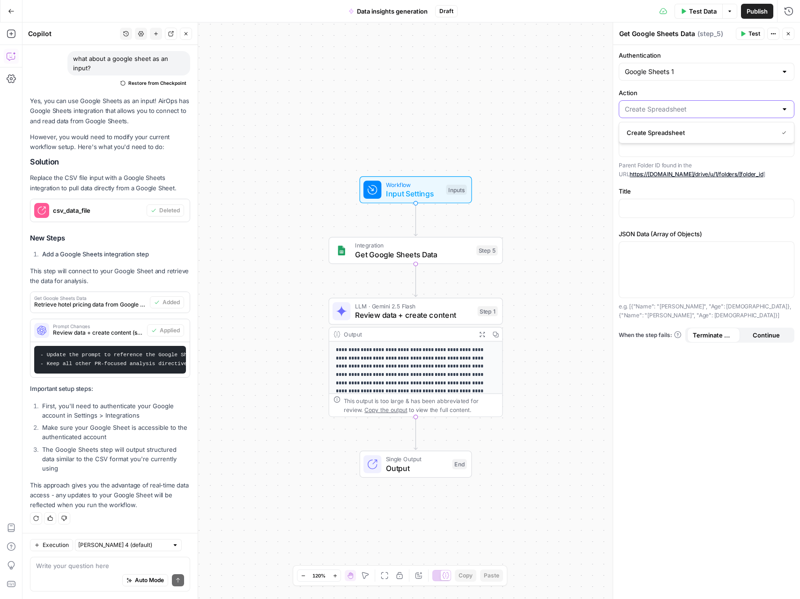
click at [669, 112] on input "Action" at bounding box center [701, 109] width 152 height 9
type input "Create Spreadsheet"
click at [549, 275] on div "**********" at bounding box center [411, 310] width 778 height 576
click at [680, 154] on div at bounding box center [707, 147] width 175 height 18
click at [689, 176] on link "https://drive.google.com/drive/u/1/folders/[folder_id" at bounding box center [697, 174] width 134 height 7
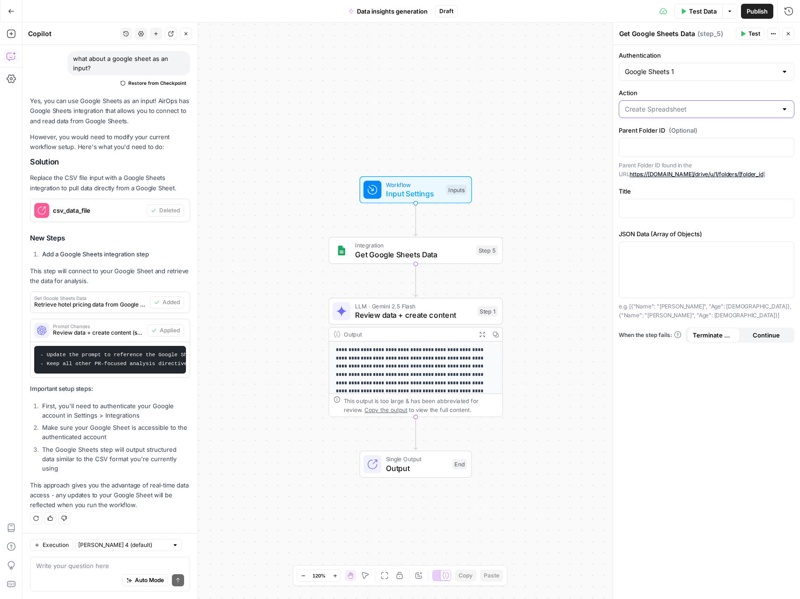
click at [694, 113] on input "Action" at bounding box center [701, 109] width 152 height 9
type input "Create Spreadsheet"
click at [717, 91] on label "Action" at bounding box center [707, 92] width 176 height 9
click at [717, 105] on input "Create Spreadsheet" at bounding box center [701, 109] width 152 height 9
type input "Create Spreadsheet"
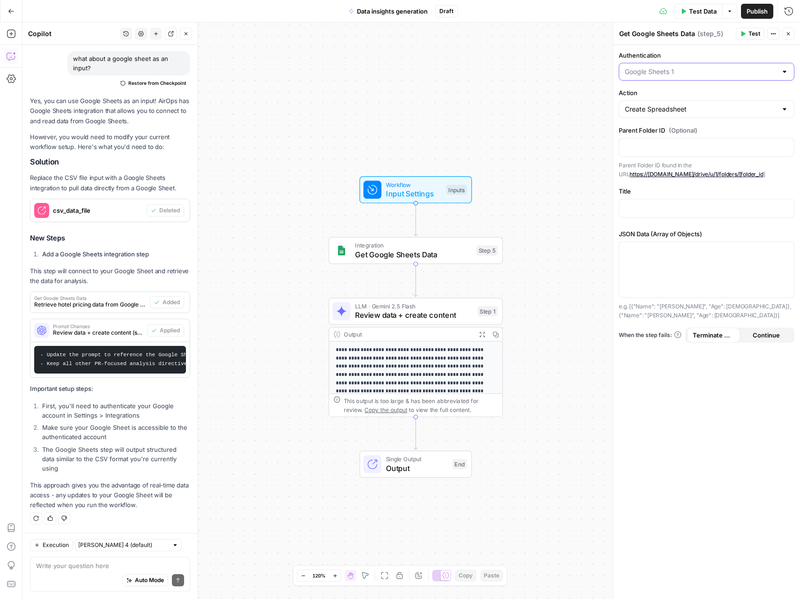
click at [687, 70] on input "Authentication" at bounding box center [701, 71] width 152 height 9
type input "Google Sheets 1"
click at [677, 58] on label "Authentication" at bounding box center [707, 55] width 176 height 9
click at [677, 67] on input "Google Sheets 1" at bounding box center [701, 71] width 152 height 9
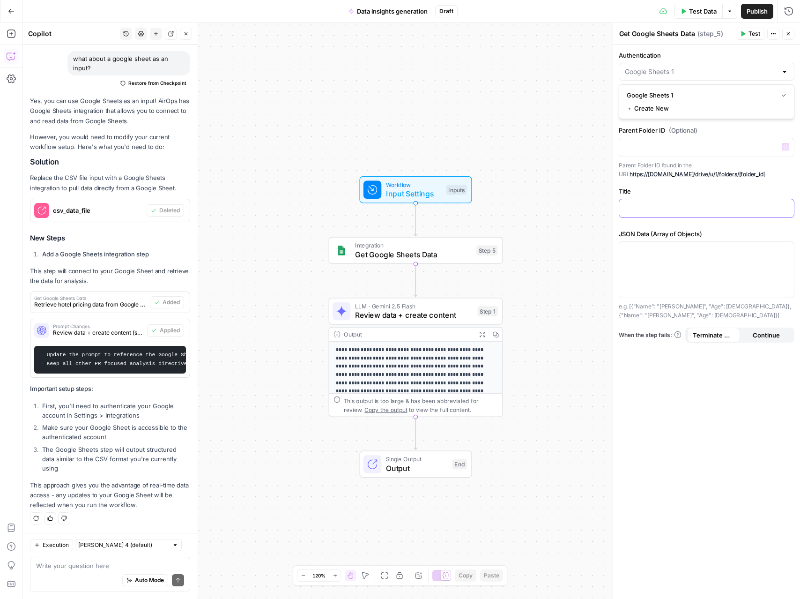
type input "Google Sheets 1"
click at [644, 209] on p at bounding box center [707, 207] width 164 height 9
click at [669, 269] on div at bounding box center [707, 270] width 175 height 56
click at [426, 253] on span "Get Google Sheets Data" at bounding box center [414, 253] width 117 height 11
click at [676, 107] on input "Action" at bounding box center [701, 109] width 152 height 9
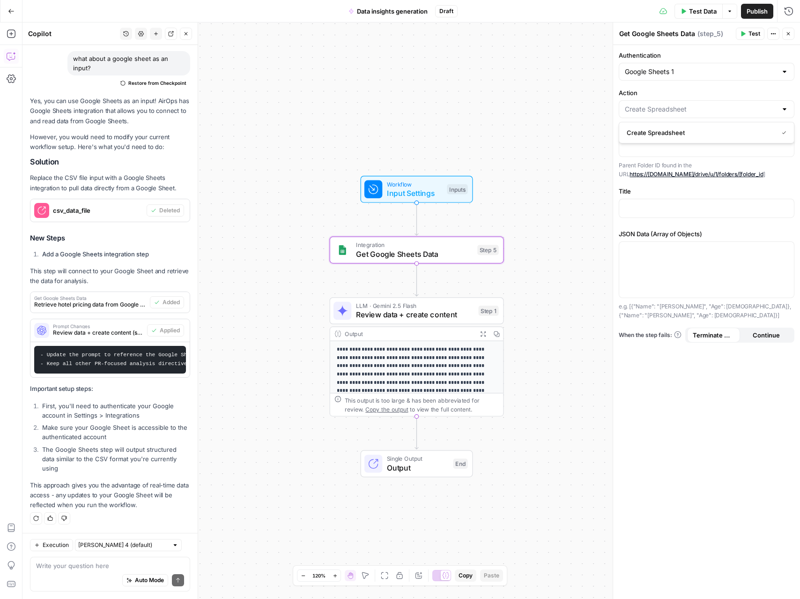
type input "Create Spreadsheet"
click at [41, 580] on div "Auto Mode Send" at bounding box center [110, 580] width 148 height 21
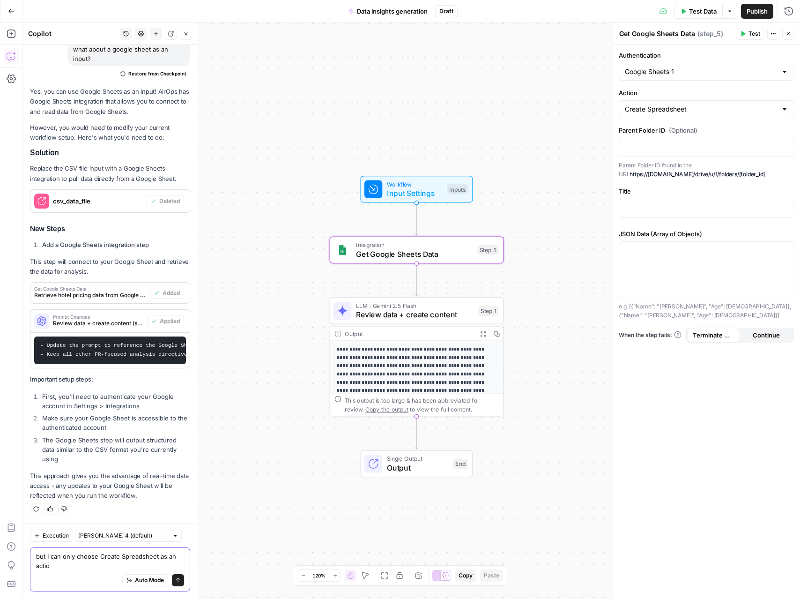
type textarea "but I can only choose Create Spreadsheet as an action"
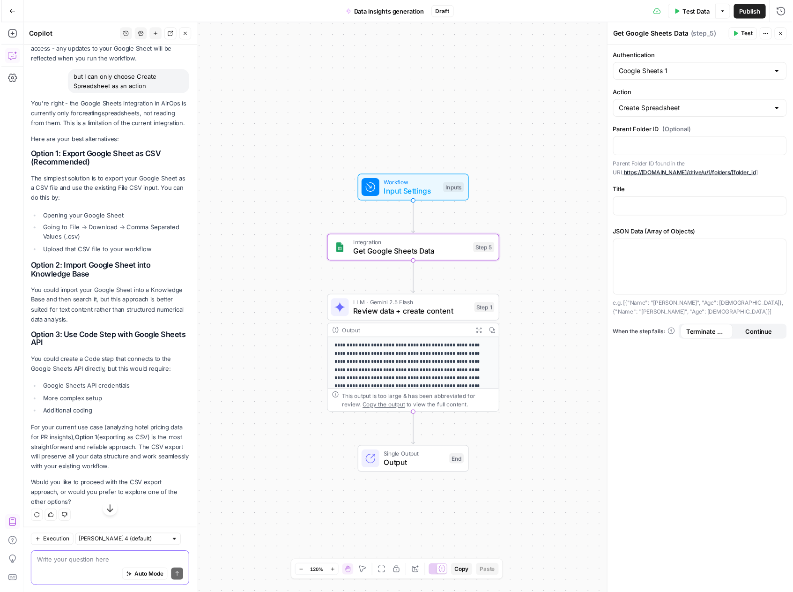
scroll to position [1018, 0]
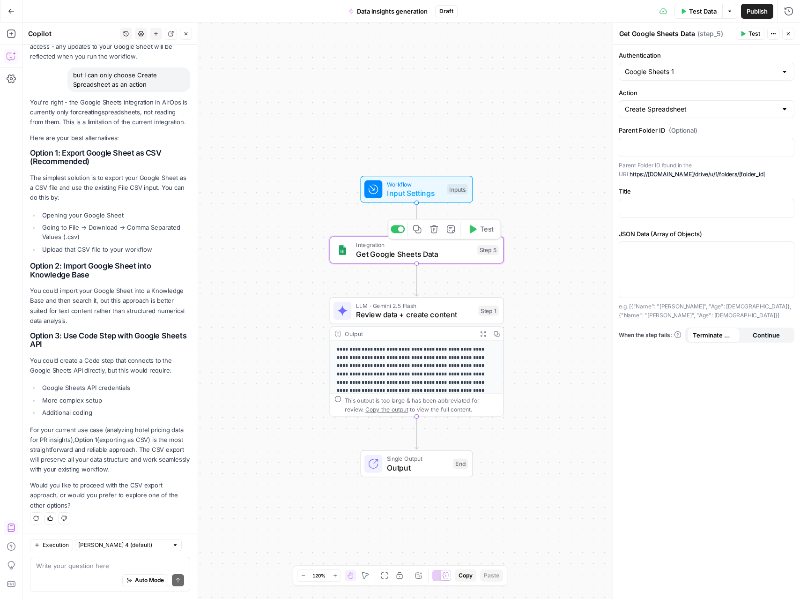
click at [453, 251] on span "Get Google Sheets Data" at bounding box center [414, 253] width 117 height 11
click at [435, 231] on icon "button" at bounding box center [434, 228] width 9 height 9
click at [387, 121] on span "Delete Step" at bounding box center [375, 119] width 37 height 9
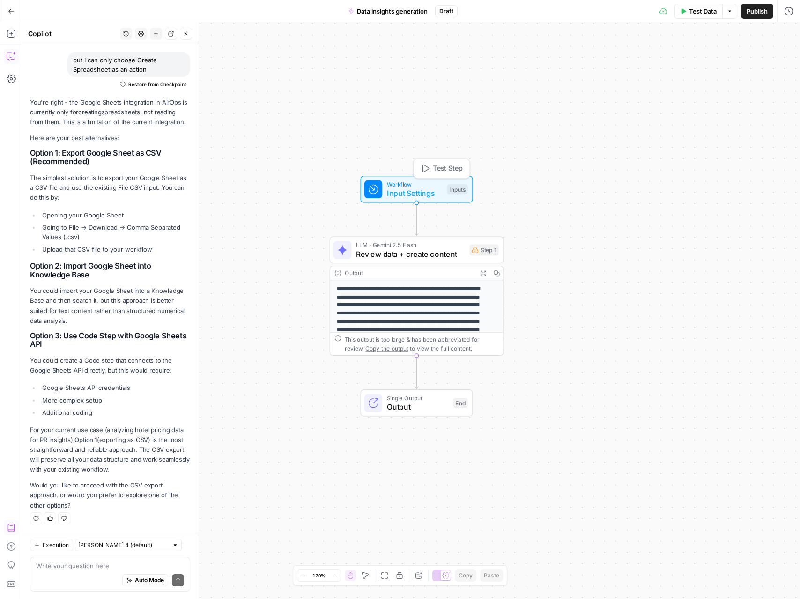
click at [424, 186] on span "Workflow" at bounding box center [415, 183] width 56 height 9
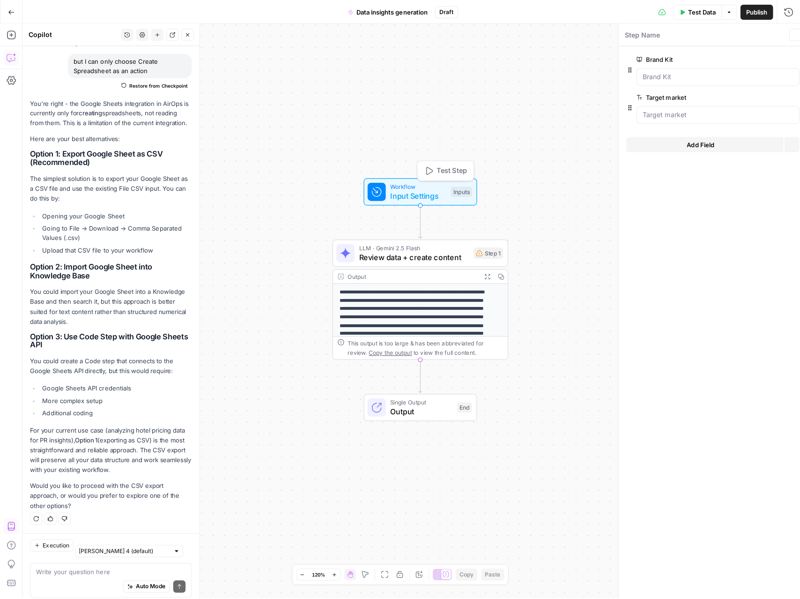
scroll to position [1033, 0]
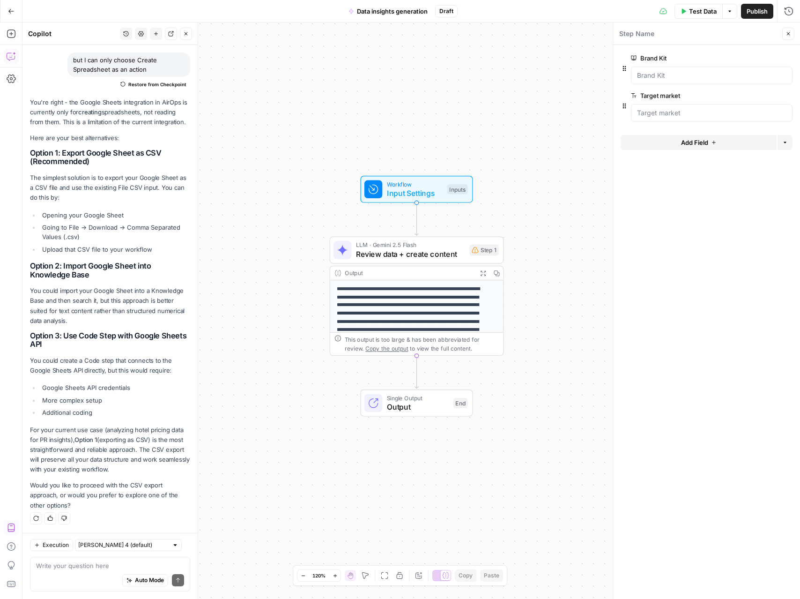
click at [731, 147] on button "Add Field" at bounding box center [699, 142] width 156 height 15
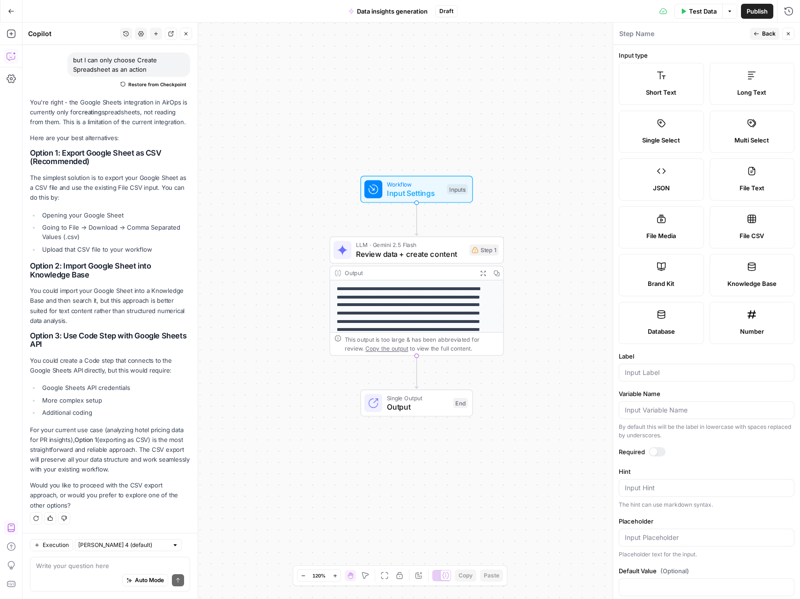
click at [730, 216] on label "File CSV" at bounding box center [752, 227] width 85 height 42
type textarea "Supports .csv file type"
click at [677, 367] on div at bounding box center [707, 373] width 176 height 18
type input "csv file"
click at [763, 30] on span "Back" at bounding box center [769, 34] width 14 height 8
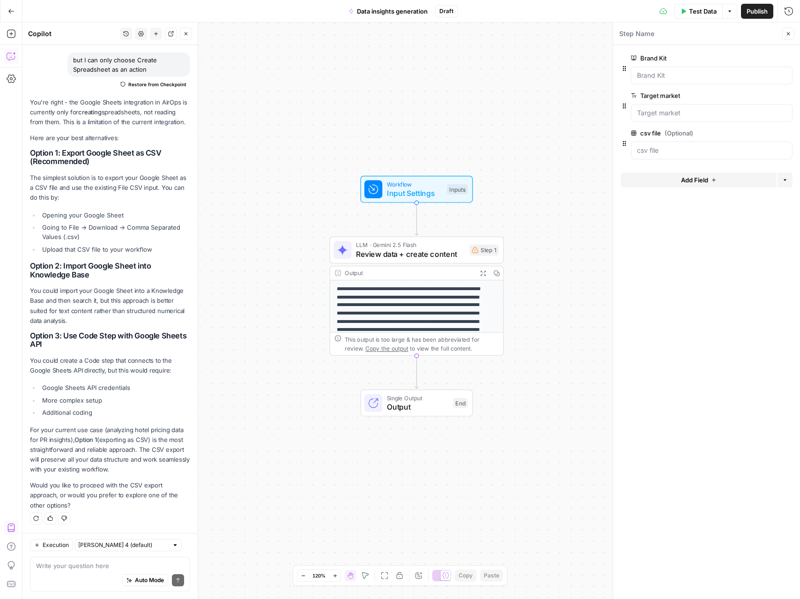
click at [550, 216] on div "**********" at bounding box center [411, 310] width 778 height 576
click at [96, 564] on textarea at bounding box center [110, 565] width 148 height 9
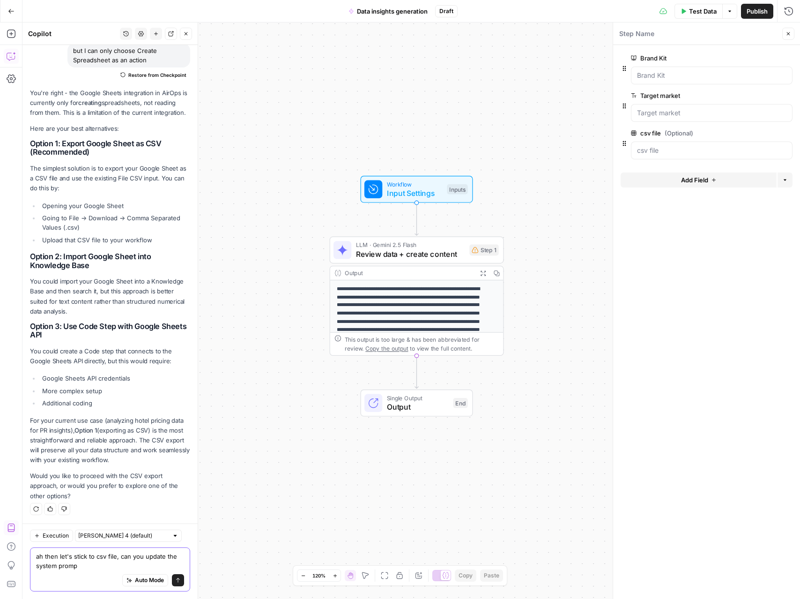
type textarea "ah then let's stick to csv file, can you update the system prompt"
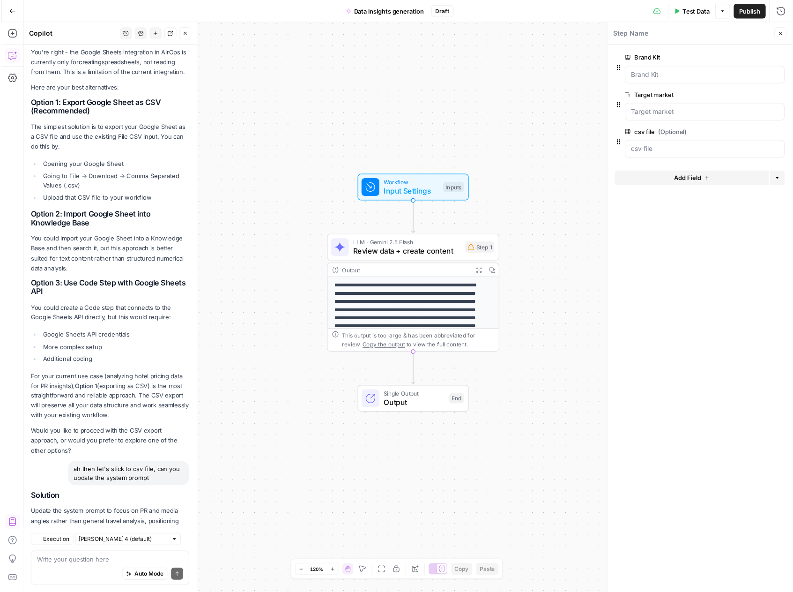
scroll to position [1153, 0]
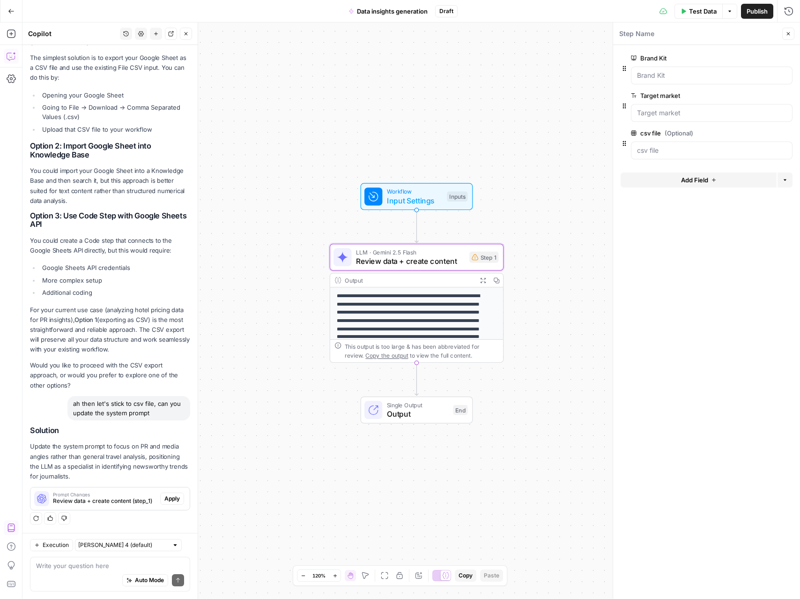
click at [168, 496] on span "Apply" at bounding box center [171, 498] width 15 height 8
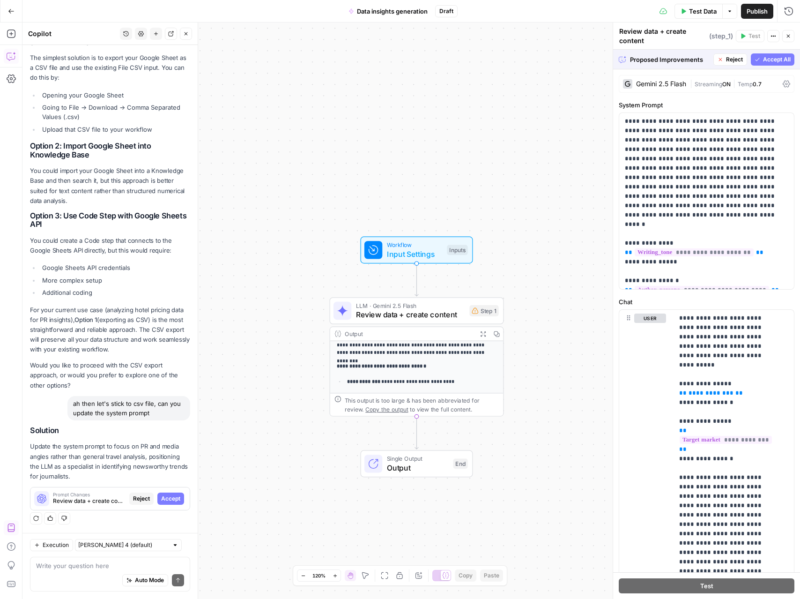
scroll to position [0, 0]
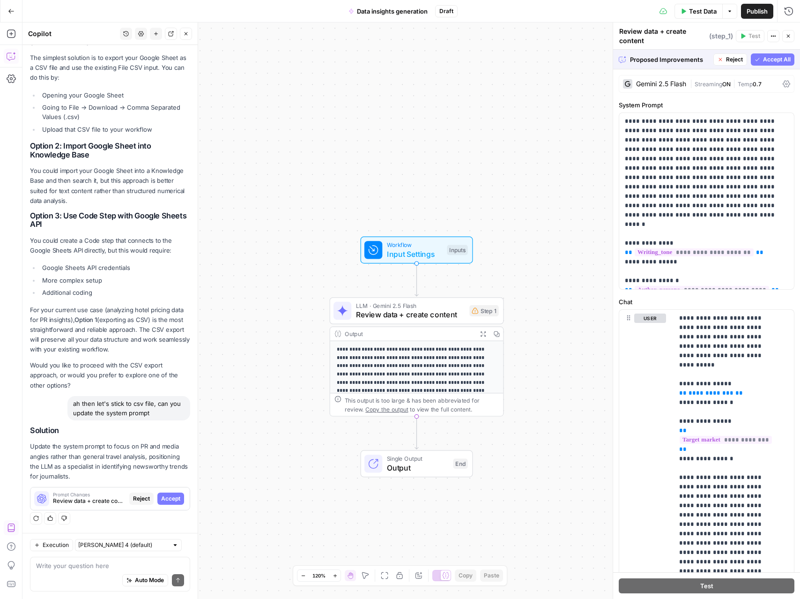
click at [767, 60] on span "Accept All" at bounding box center [777, 59] width 28 height 8
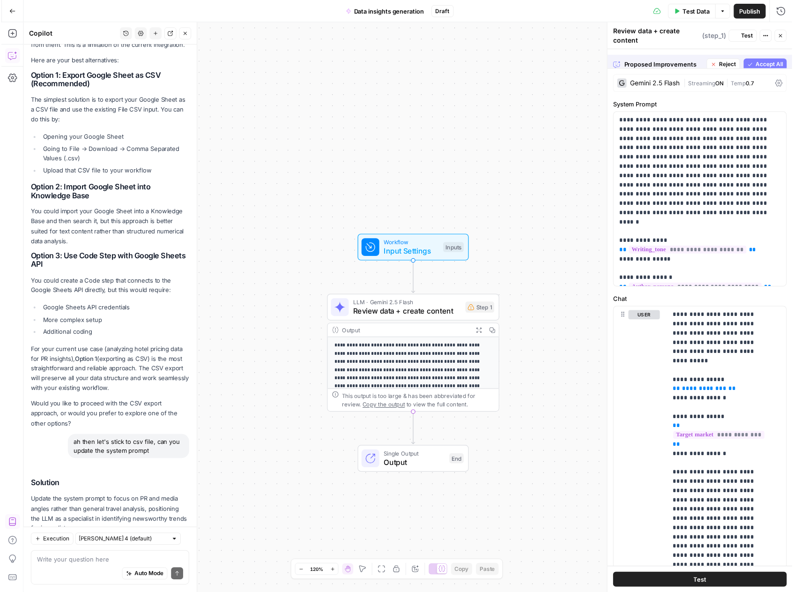
scroll to position [1168, 0]
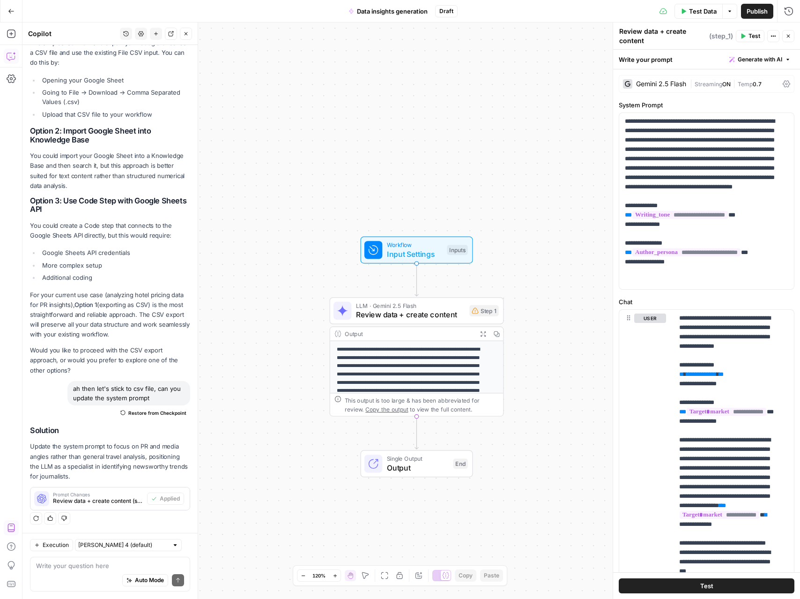
click at [698, 10] on span "Test Data" at bounding box center [703, 11] width 28 height 9
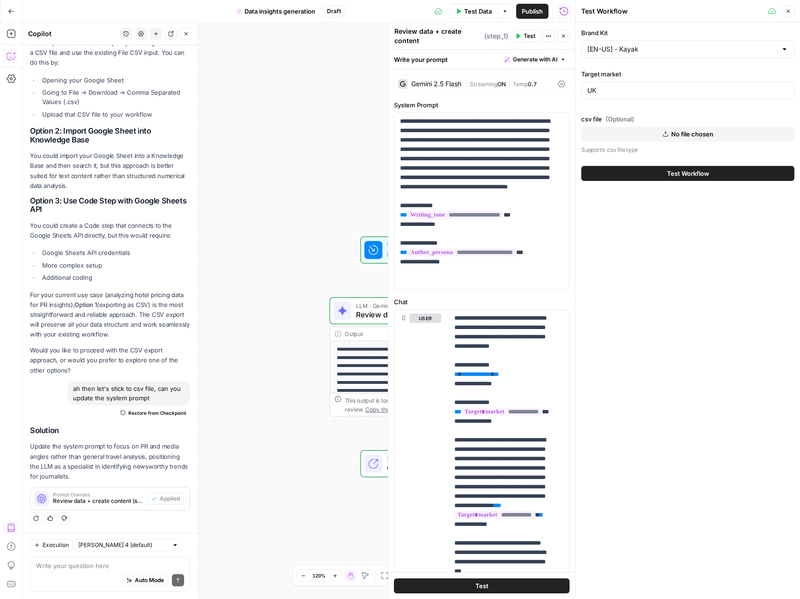
click at [622, 141] on button "No file chosen" at bounding box center [688, 134] width 213 height 15
click at [665, 176] on button "Test Workflow" at bounding box center [688, 173] width 213 height 15
click at [668, 177] on span "Test Workflow" at bounding box center [688, 173] width 42 height 9
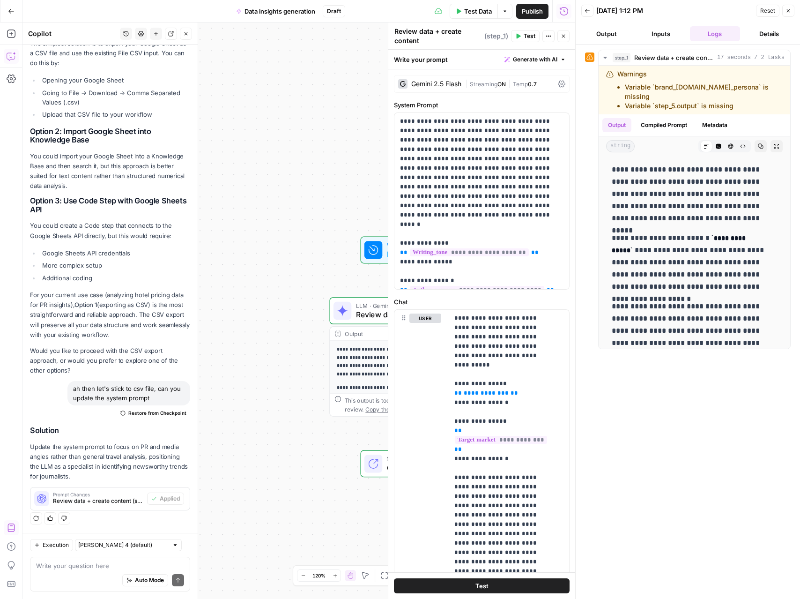
scroll to position [264, 0]
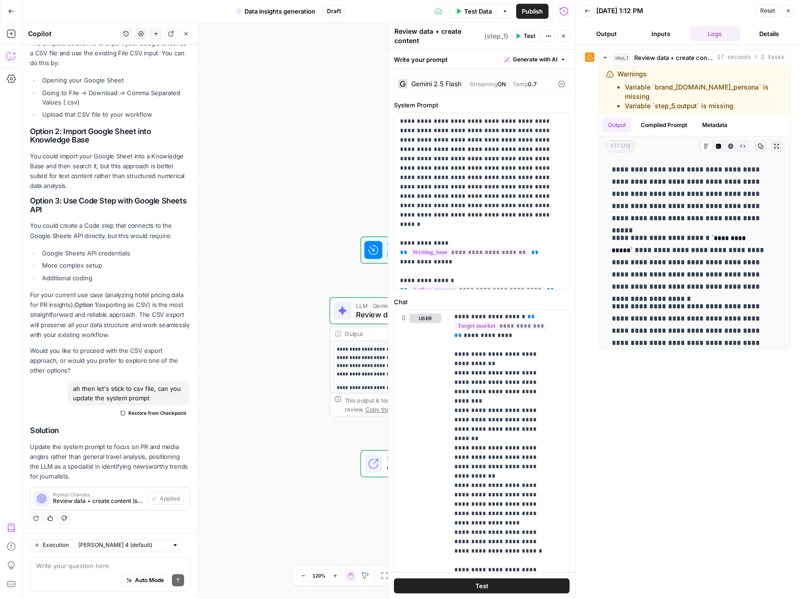
click at [793, 8] on button "Close" at bounding box center [789, 11] width 12 height 12
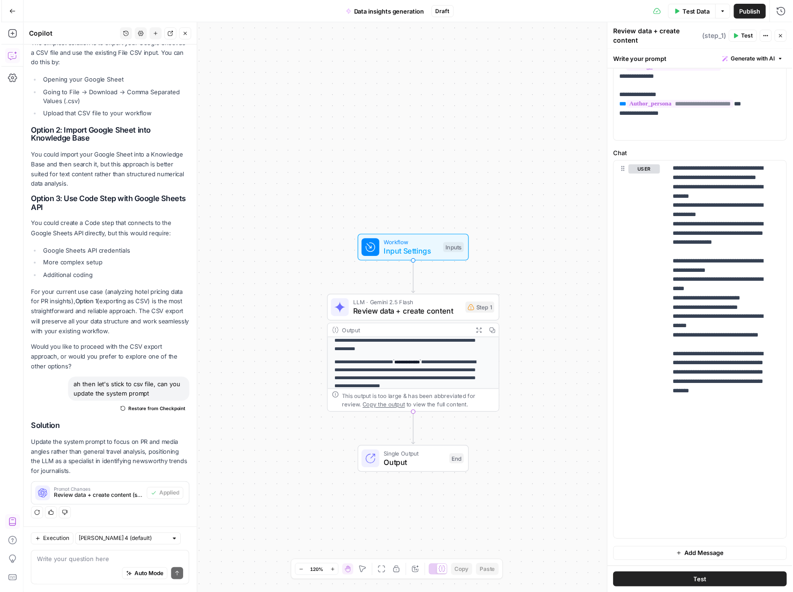
scroll to position [21, 0]
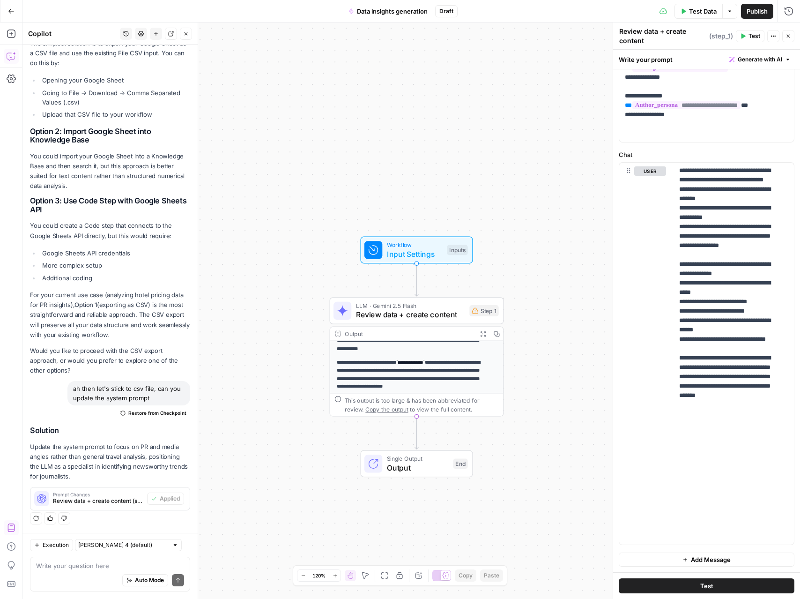
click at [708, 13] on span "Test Data" at bounding box center [703, 11] width 28 height 9
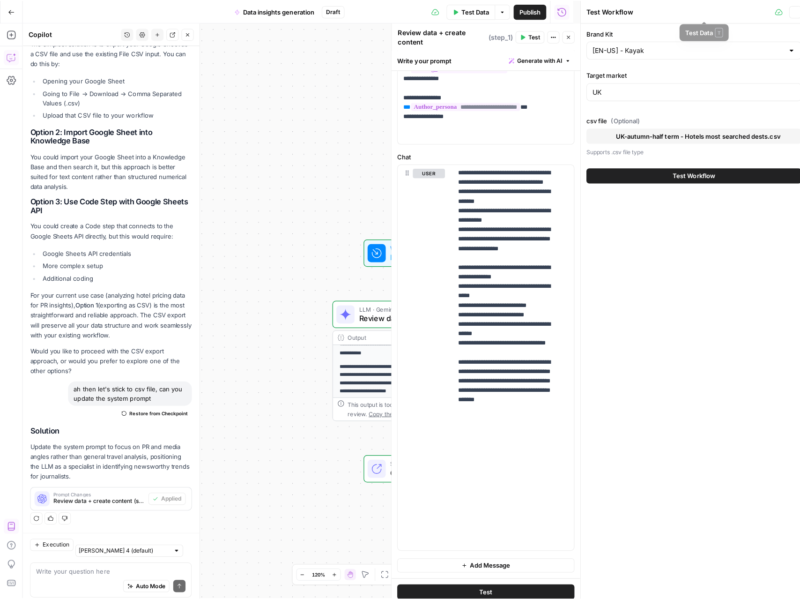
scroll to position [1126, 0]
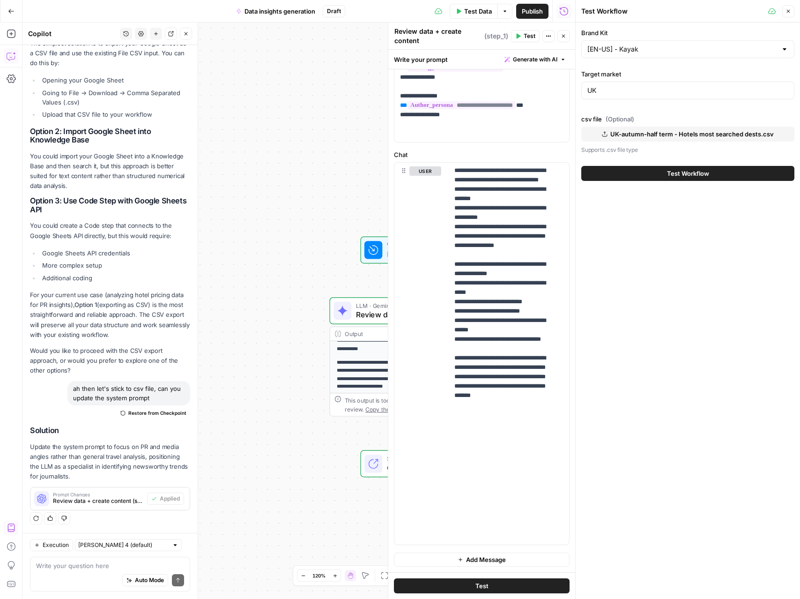
click at [635, 175] on button "Test Workflow" at bounding box center [688, 173] width 213 height 15
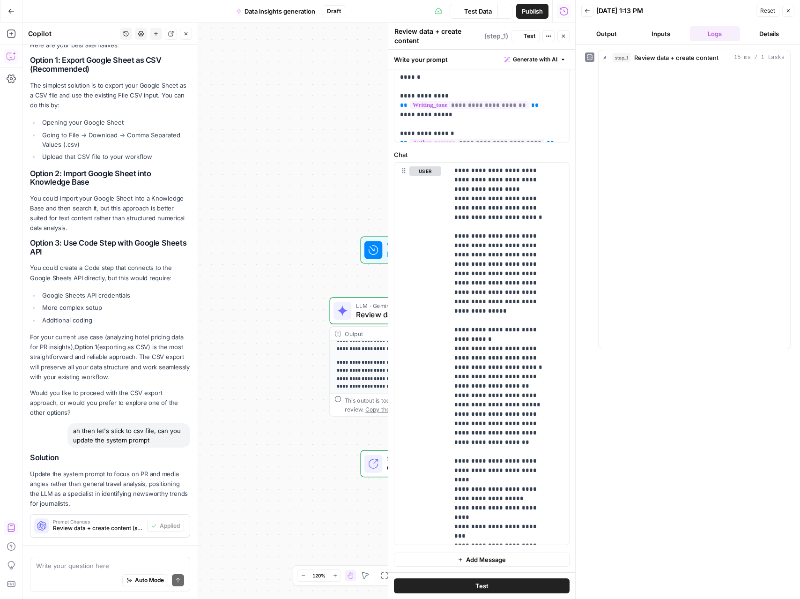
click at [657, 36] on button "Inputs" at bounding box center [661, 33] width 51 height 15
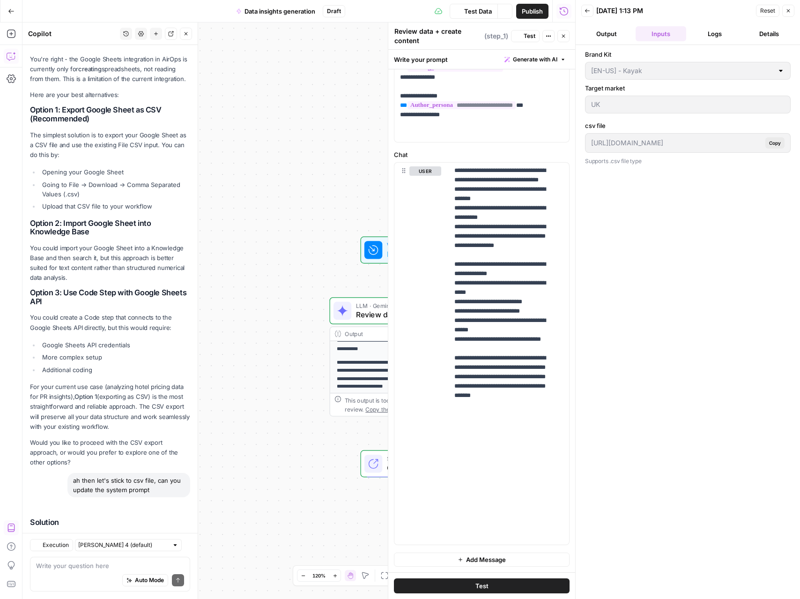
scroll to position [1126, 0]
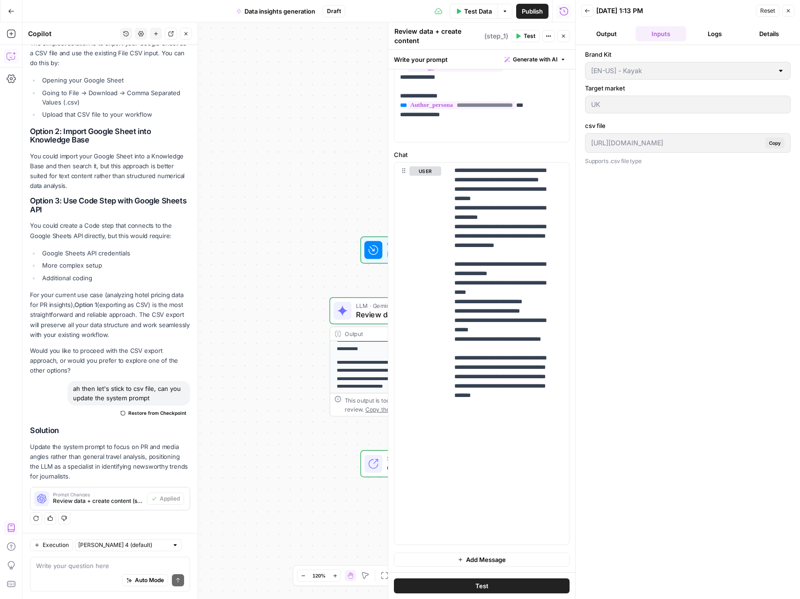
click at [622, 37] on button "Output" at bounding box center [607, 33] width 51 height 15
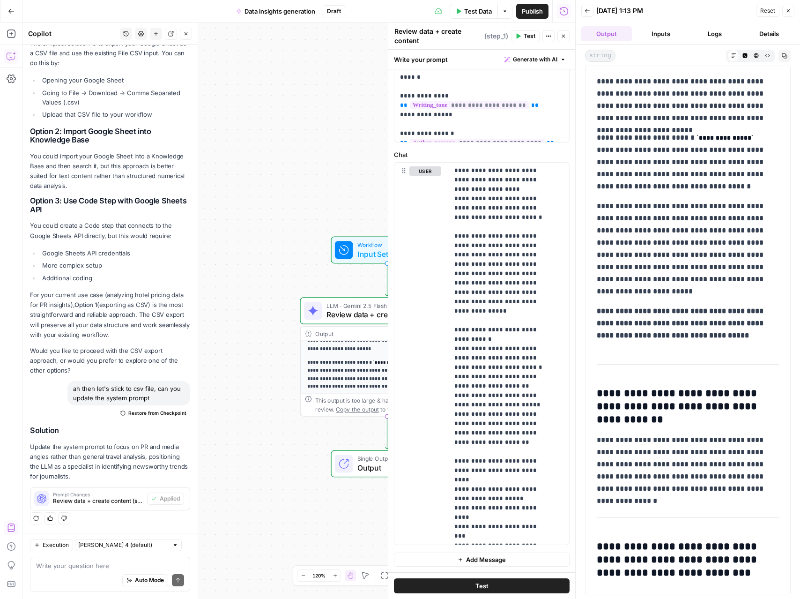
drag, startPoint x: 285, startPoint y: 335, endPoint x: 202, endPoint y: 330, distance: 83.1
click at [202, 330] on div "**********" at bounding box center [298, 310] width 553 height 576
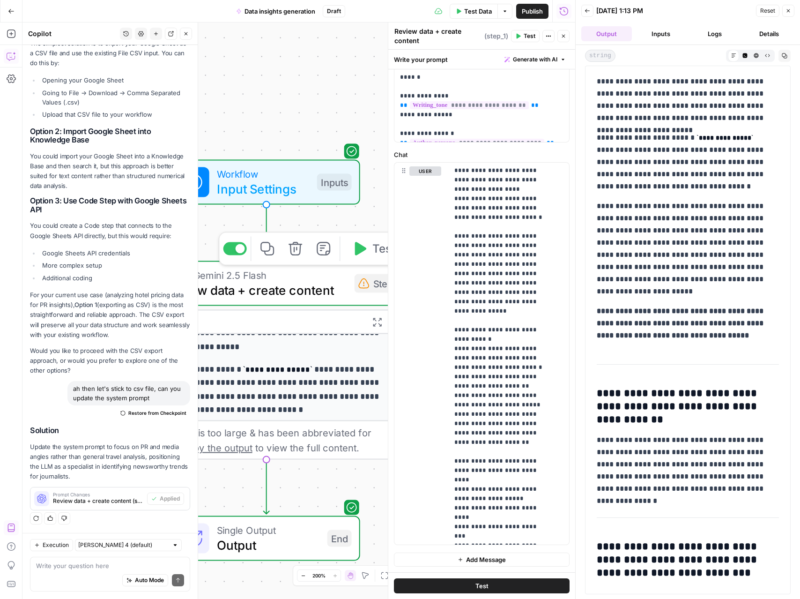
click at [365, 290] on div "Step 1" at bounding box center [379, 283] width 49 height 19
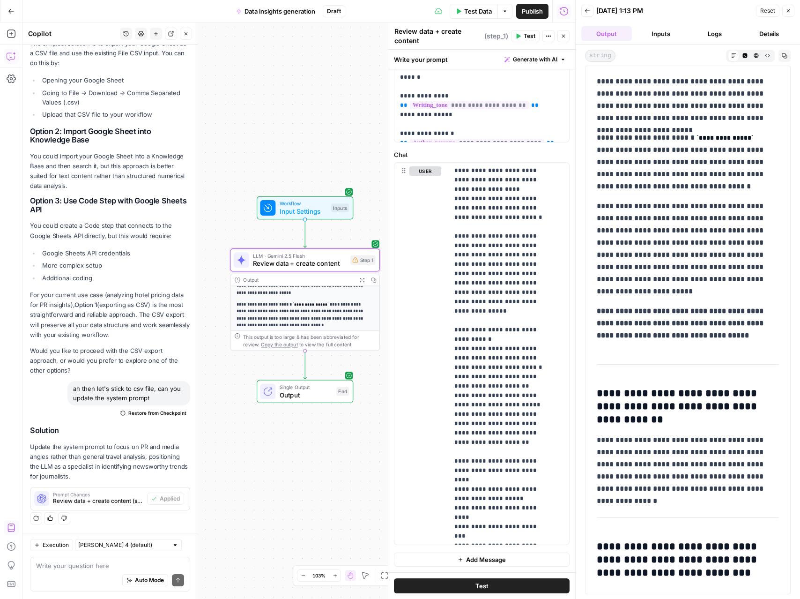
click at [326, 326] on p "**********" at bounding box center [302, 315] width 130 height 28
click at [305, 305] on p "**********" at bounding box center [302, 304] width 130 height 28
click at [318, 265] on span "Review data + create content" at bounding box center [300, 264] width 94 height 10
click at [710, 22] on header "Back 10/07/25 at 1:13 PM Reset Close Output Inputs Logs Details" at bounding box center [688, 22] width 224 height 45
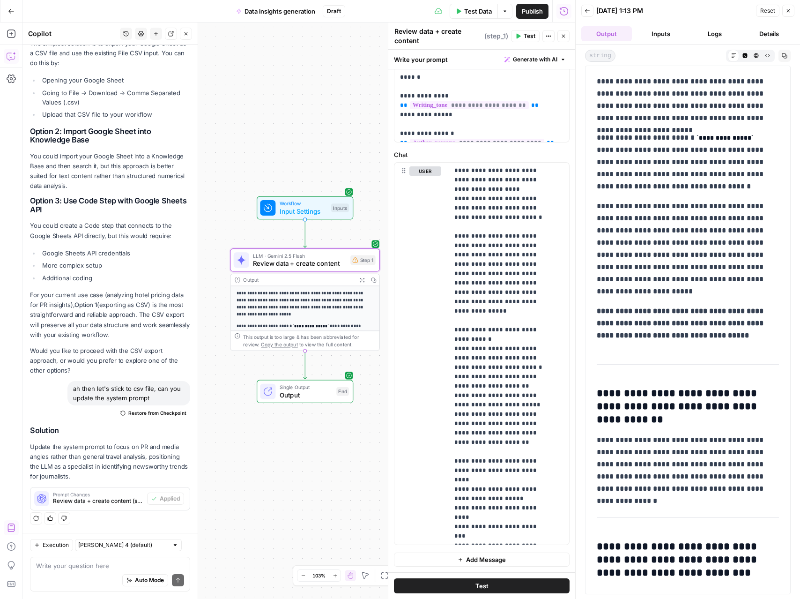
click at [710, 42] on header "Back 10/07/25 at 1:13 PM Reset Close Output Inputs Logs Details" at bounding box center [688, 22] width 224 height 45
click at [715, 28] on button "Logs" at bounding box center [715, 33] width 51 height 15
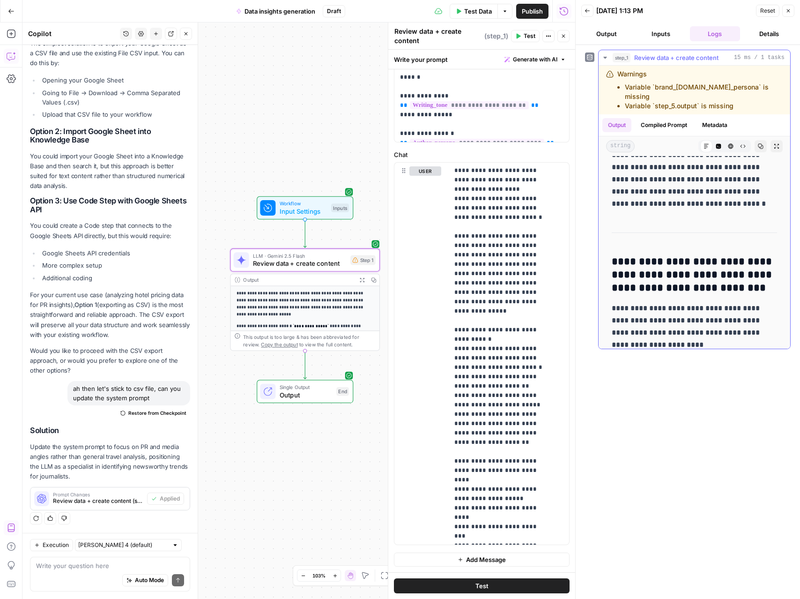
scroll to position [424, 0]
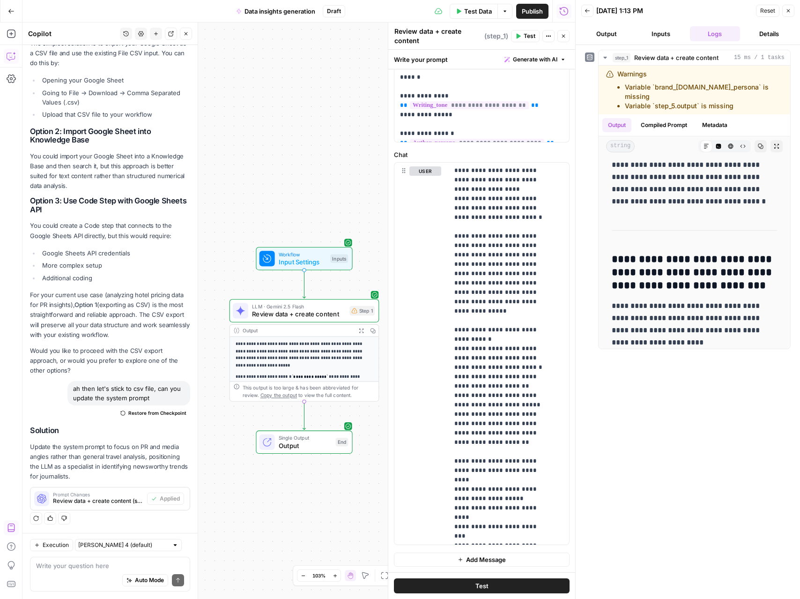
click at [180, 33] on button "Close" at bounding box center [186, 34] width 12 height 12
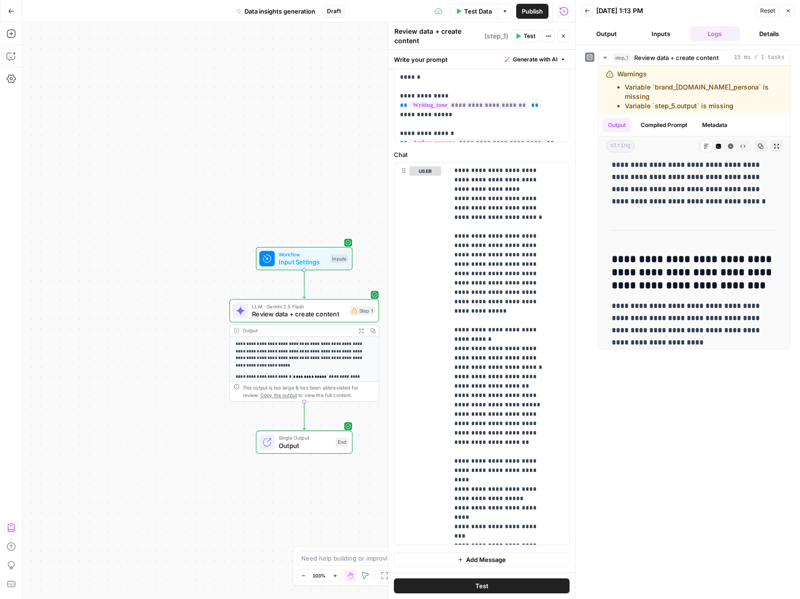
click at [319, 320] on div "LLM · Gemini 2.5 Flash Review data + create content Step 1 Copy step Delete ste…" at bounding box center [305, 310] width 150 height 23
click at [786, 12] on icon "button" at bounding box center [789, 11] width 6 height 6
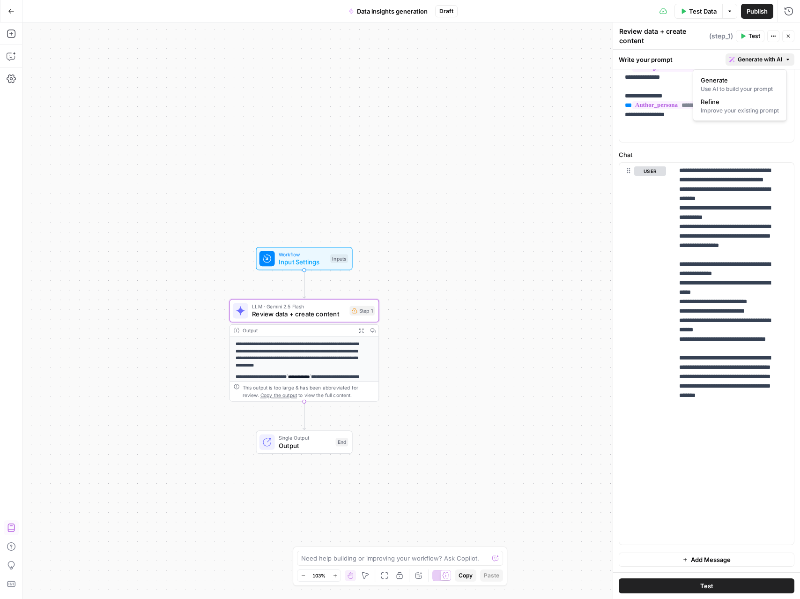
click at [749, 59] on span "Generate with AI" at bounding box center [760, 59] width 45 height 8
click at [736, 82] on span "Generate" at bounding box center [738, 79] width 75 height 9
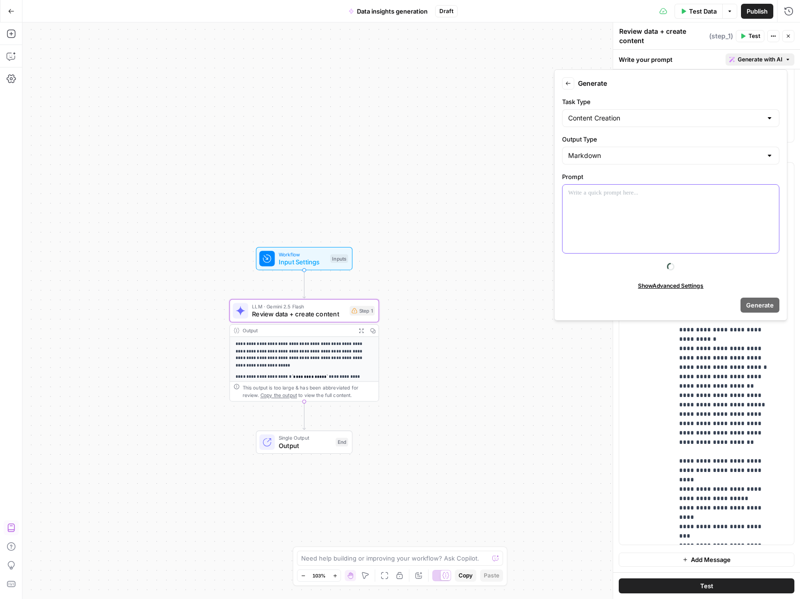
click at [592, 208] on div at bounding box center [671, 219] width 217 height 68
click at [762, 69] on div "Back Generate Task Type Content Creation Output Type Markdown Prompt Show Advan…" at bounding box center [670, 194] width 233 height 251
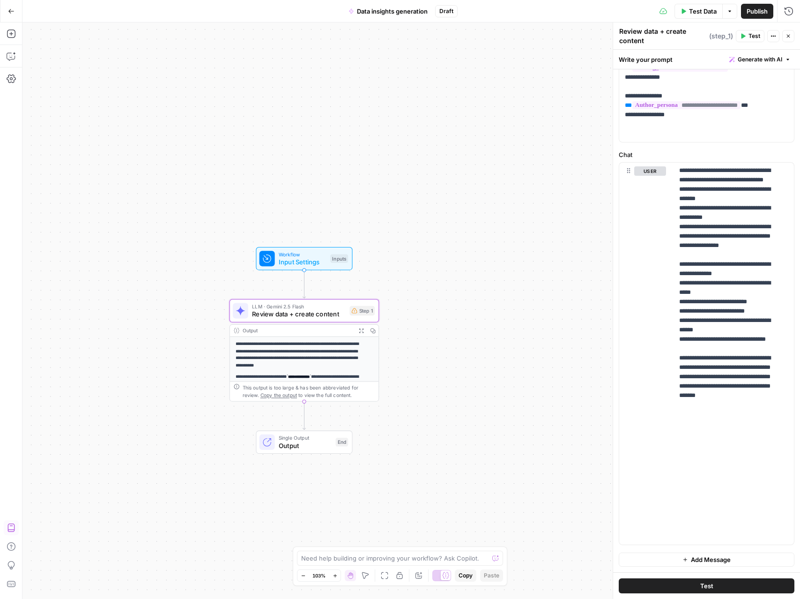
click at [745, 61] on span "Generate with AI" at bounding box center [760, 59] width 45 height 8
click at [739, 61] on span "Generate with AI" at bounding box center [760, 59] width 45 height 8
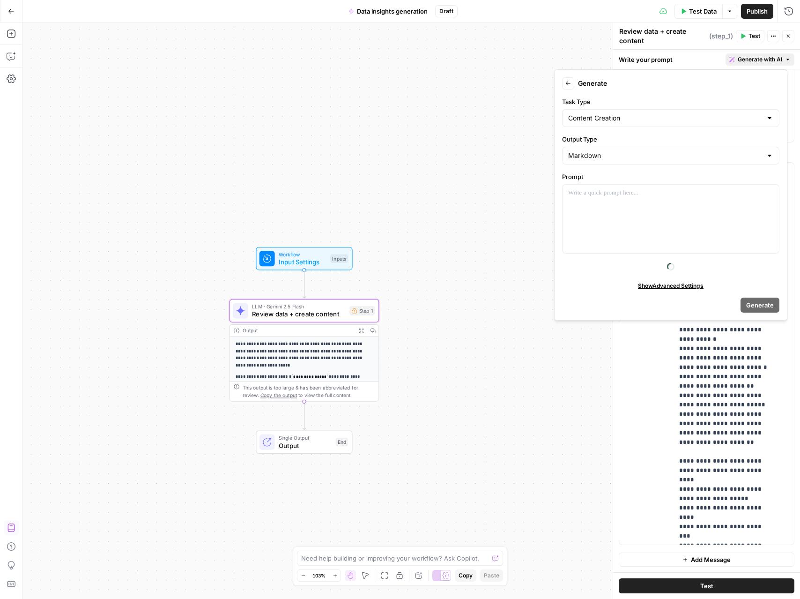
click at [567, 91] on form "Back Generate Task Type Content Creation Output Type Markdown Prompt Show Advan…" at bounding box center [671, 195] width 225 height 243
click at [569, 87] on button "Back" at bounding box center [568, 83] width 12 height 12
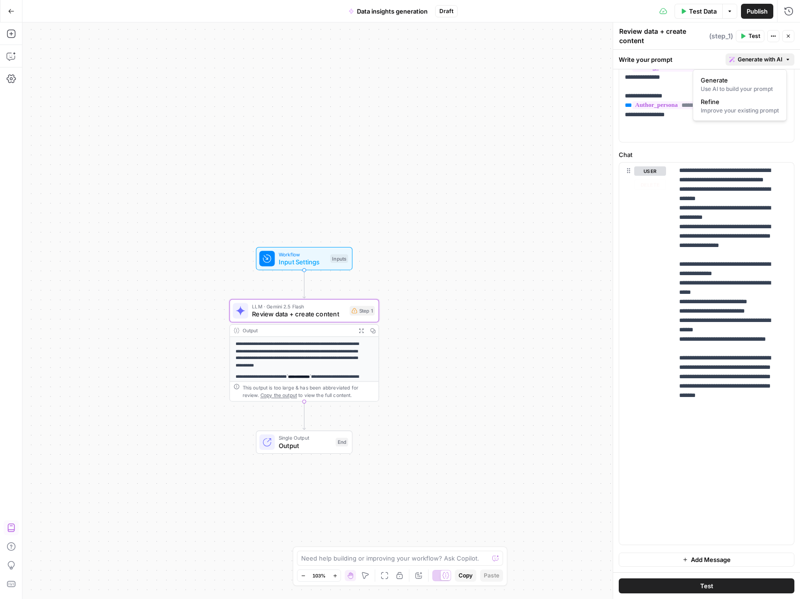
click at [416, 338] on div "**********" at bounding box center [411, 310] width 778 height 576
click at [329, 316] on span "Review data + create content" at bounding box center [299, 314] width 94 height 10
click at [775, 58] on button "Generate with AI" at bounding box center [760, 59] width 69 height 12
click at [748, 103] on span "Refine" at bounding box center [738, 101] width 75 height 9
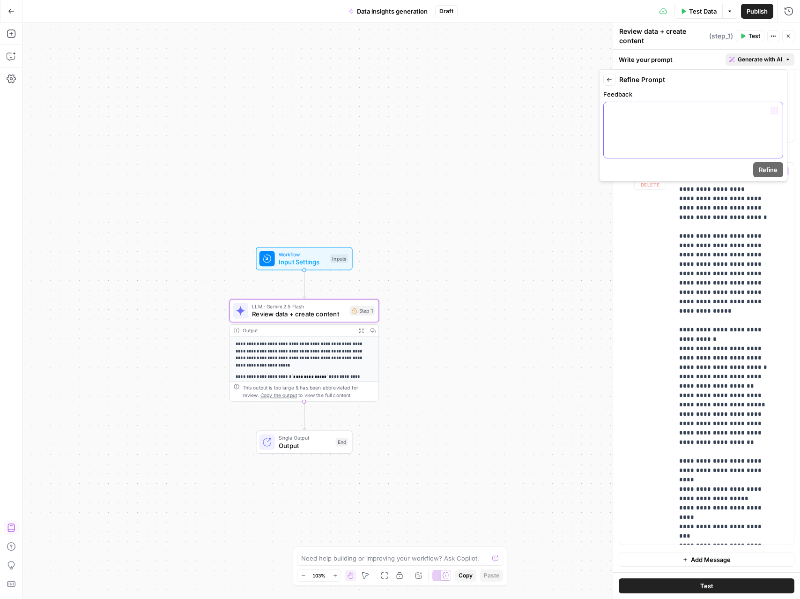
click at [646, 131] on div at bounding box center [693, 130] width 179 height 56
click at [771, 173] on span "Refine" at bounding box center [768, 169] width 19 height 9
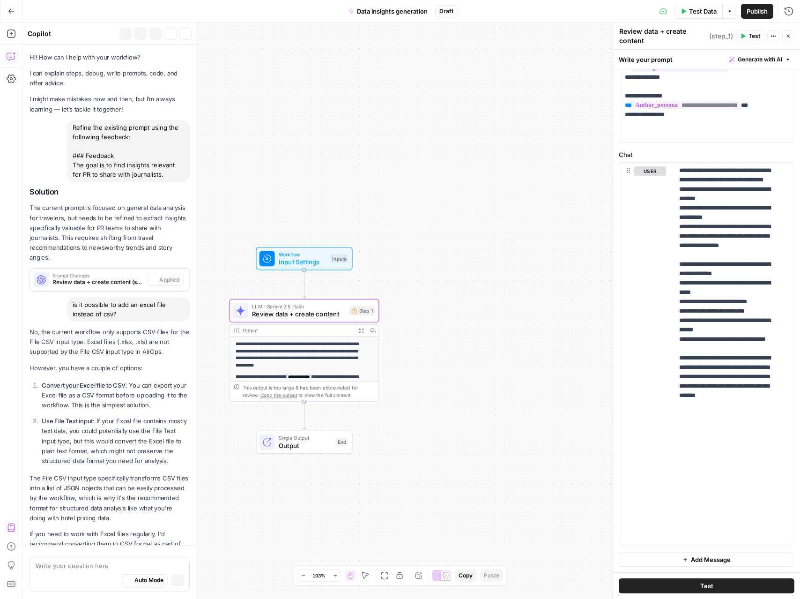
scroll to position [1103, 0]
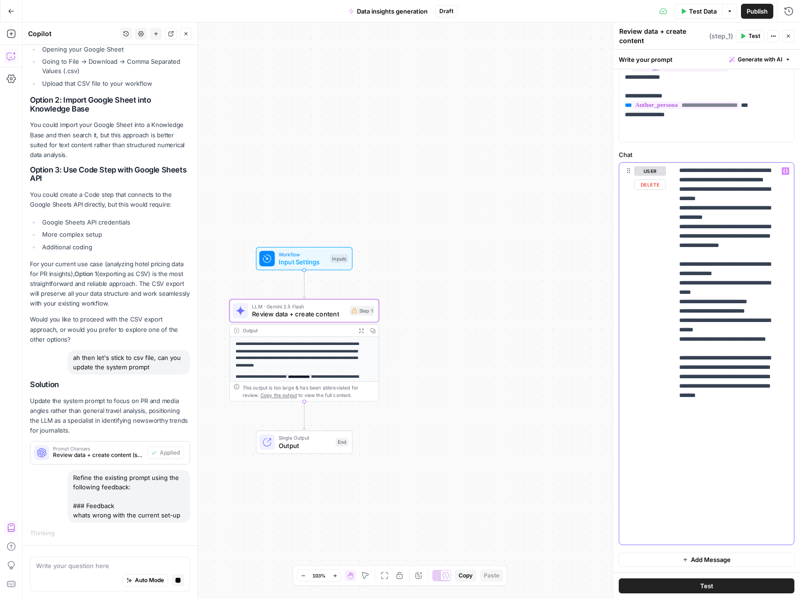
click at [696, 204] on p "**********" at bounding box center [727, 128] width 95 height 825
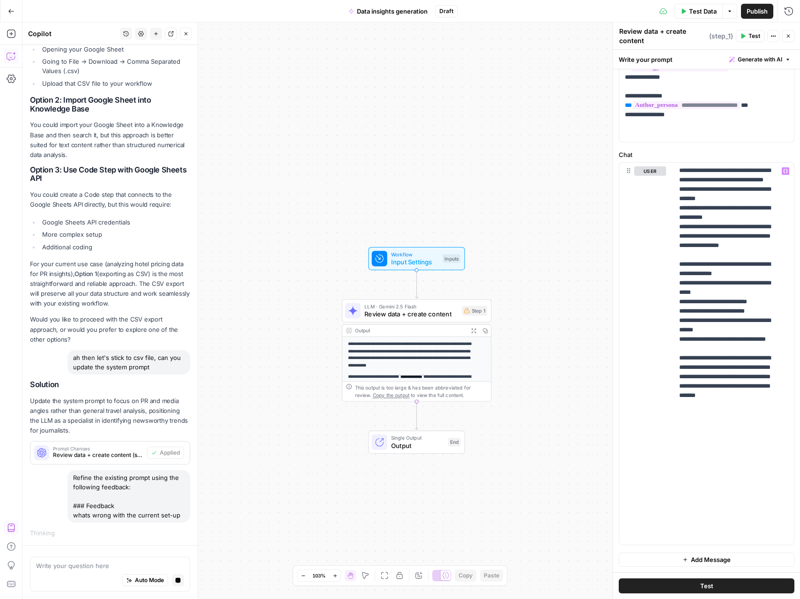
click at [672, 39] on textarea "Review data + create content" at bounding box center [664, 36] width 88 height 19
click at [742, 36] on icon "button" at bounding box center [744, 36] width 4 height 5
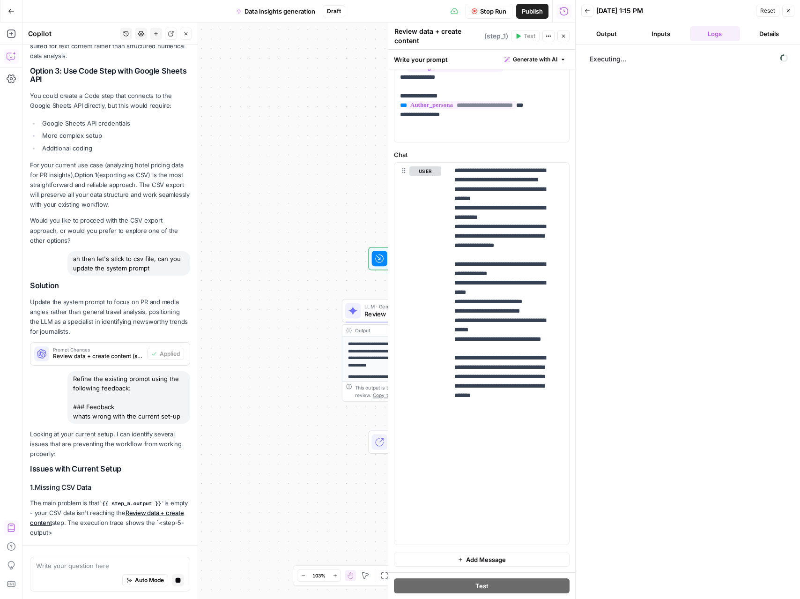
click at [658, 37] on button "Inputs" at bounding box center [661, 33] width 51 height 15
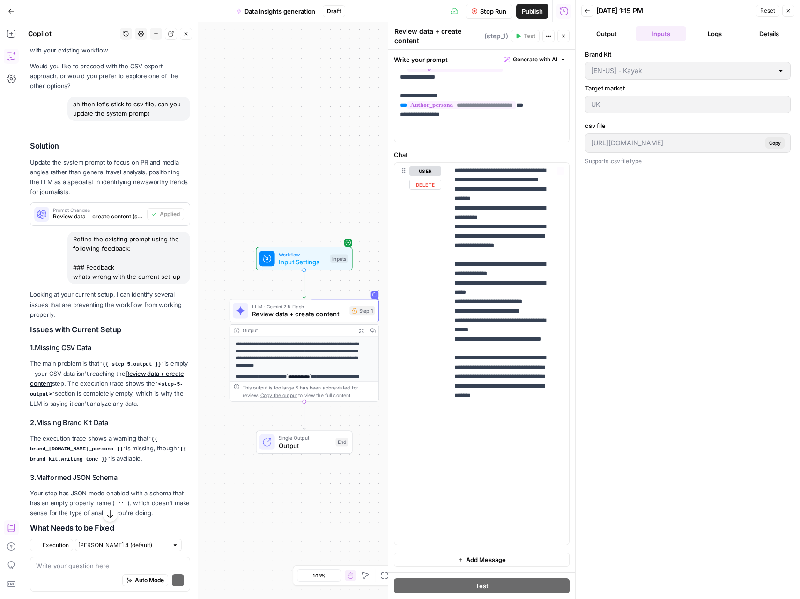
scroll to position [1464, 0]
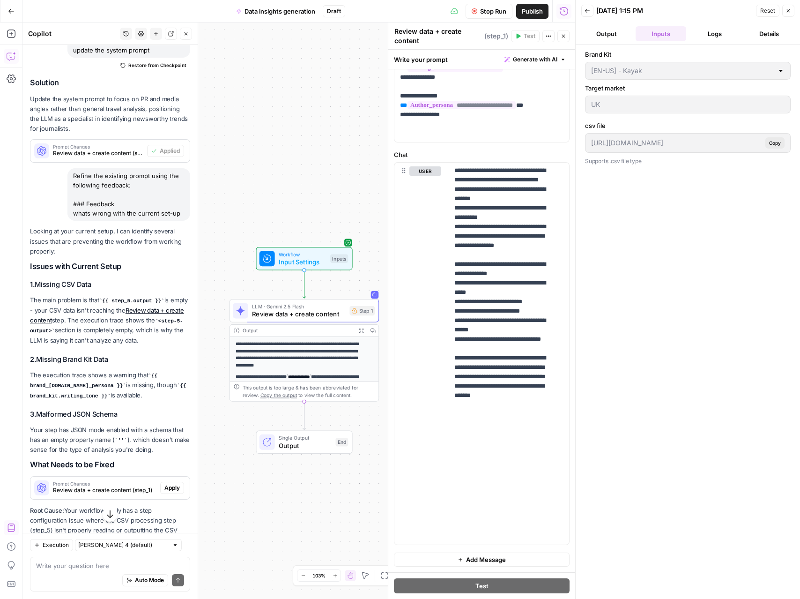
click at [791, 15] on button "Close" at bounding box center [789, 11] width 12 height 12
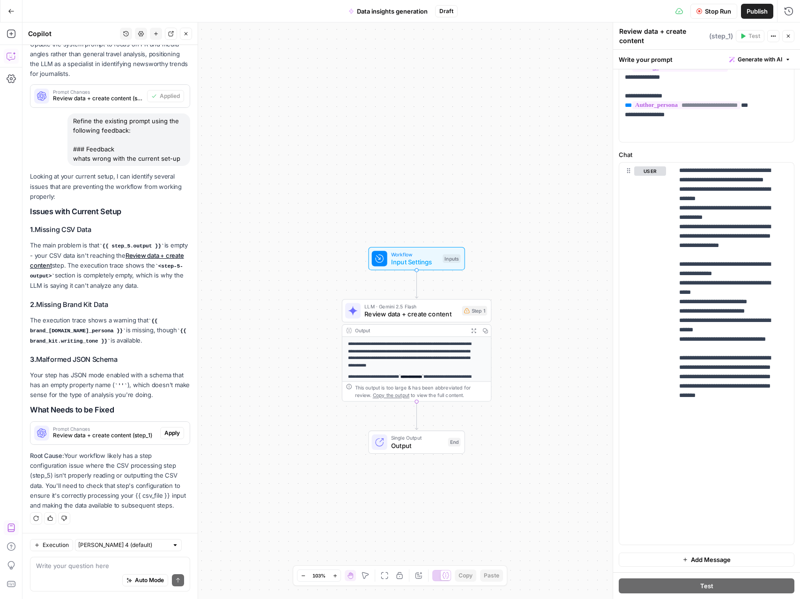
scroll to position [1537, 0]
click at [164, 433] on span "Apply" at bounding box center [171, 433] width 15 height 8
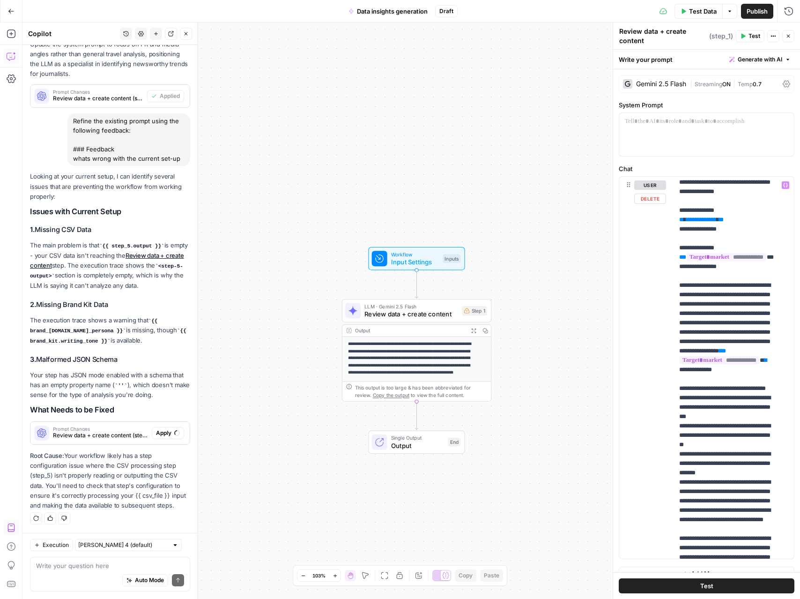
scroll to position [0, 0]
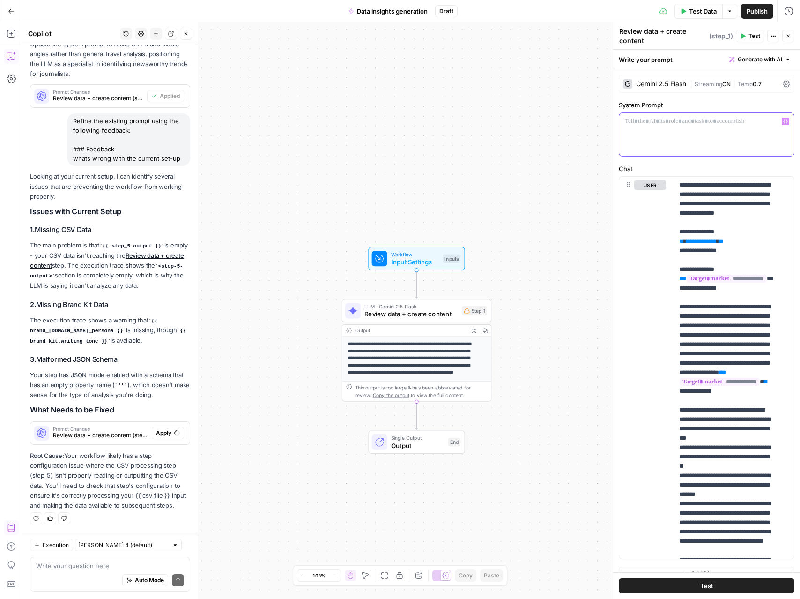
click at [699, 134] on div at bounding box center [707, 134] width 175 height 43
click at [661, 130] on div at bounding box center [707, 134] width 175 height 43
click at [69, 578] on div "Auto Mode Send" at bounding box center [110, 580] width 148 height 21
type textarea "where did the system prompt disappear?"
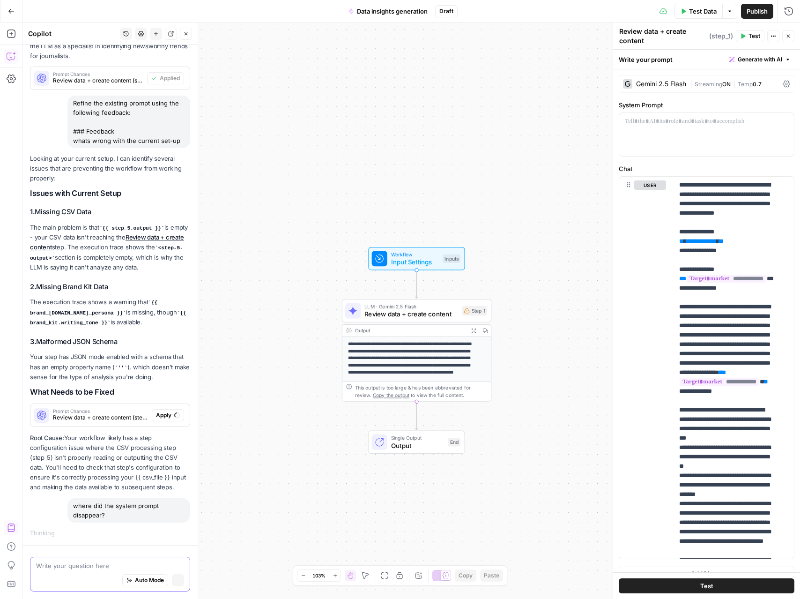
scroll to position [1476, 0]
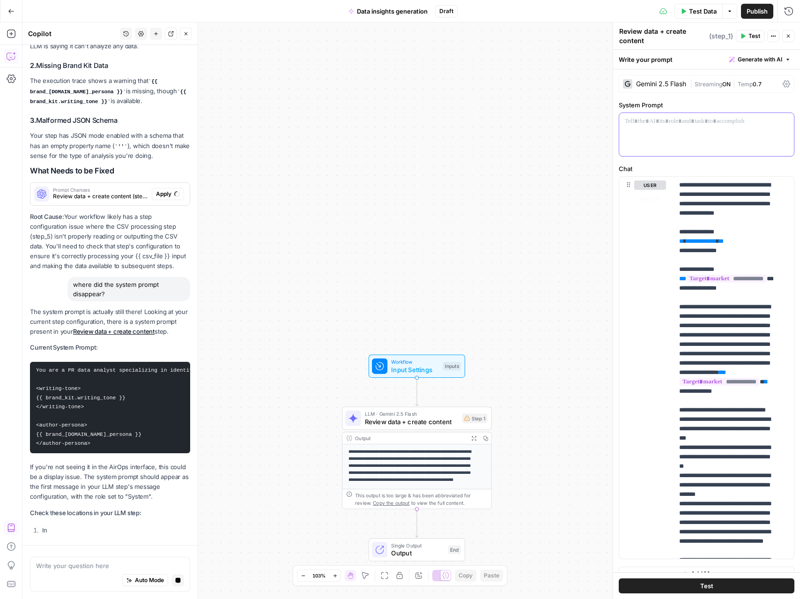
click at [687, 137] on div at bounding box center [707, 134] width 175 height 43
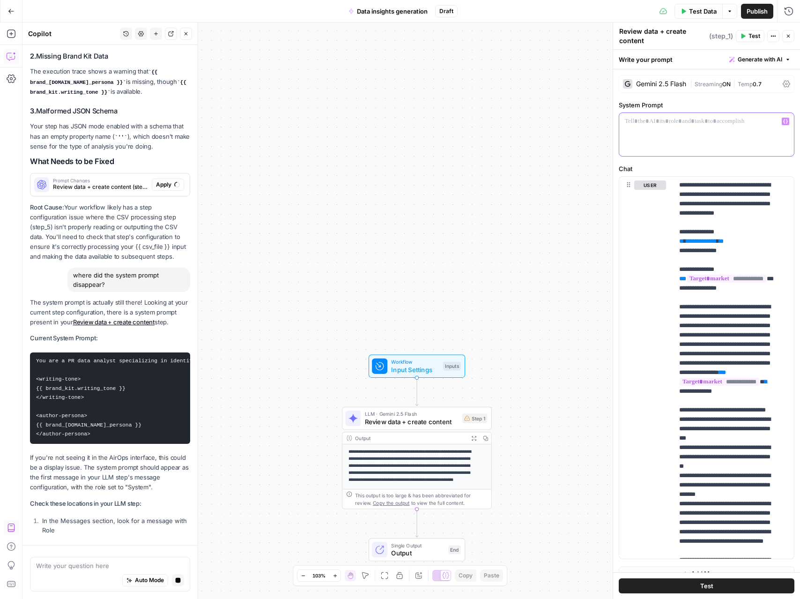
click at [692, 129] on div at bounding box center [707, 134] width 175 height 43
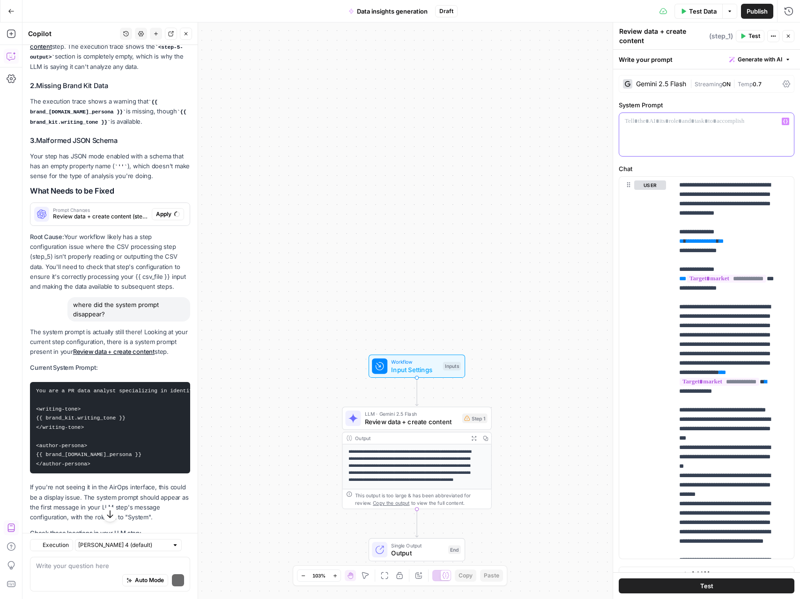
scroll to position [1816, 0]
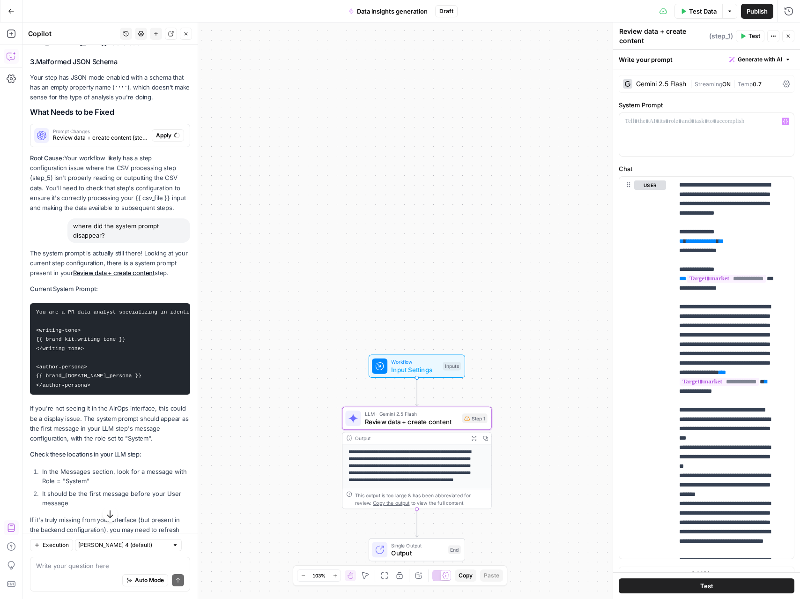
click at [127, 276] on link "Review data + create content" at bounding box center [114, 272] width 82 height 7
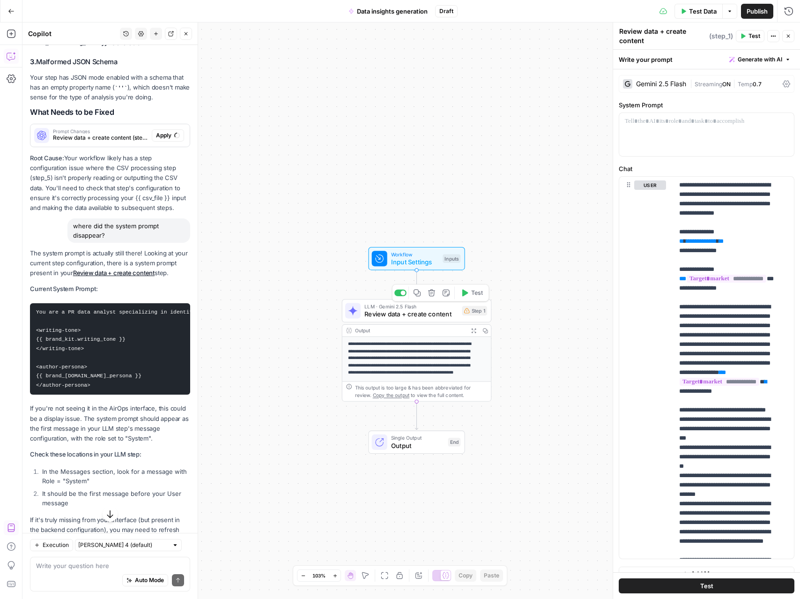
click at [413, 314] on span "Review data + create content" at bounding box center [412, 314] width 94 height 10
click at [722, 125] on p at bounding box center [707, 121] width 164 height 9
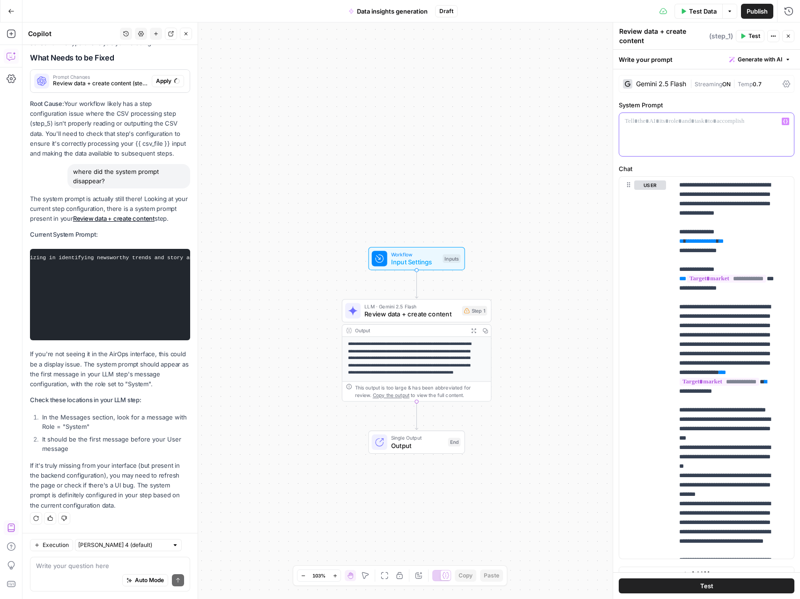
scroll to position [0, 0]
drag, startPoint x: 36, startPoint y: 252, endPoint x: 97, endPoint y: 333, distance: 101.7
click at [97, 333] on pre "You are a PR data analyst specializing in identifying newsworthy trends and sto…" at bounding box center [110, 294] width 160 height 91
copy code "You are a PR data analyst specializing in identifying newsworthy trends and sto…"
click at [652, 147] on div at bounding box center [707, 134] width 175 height 43
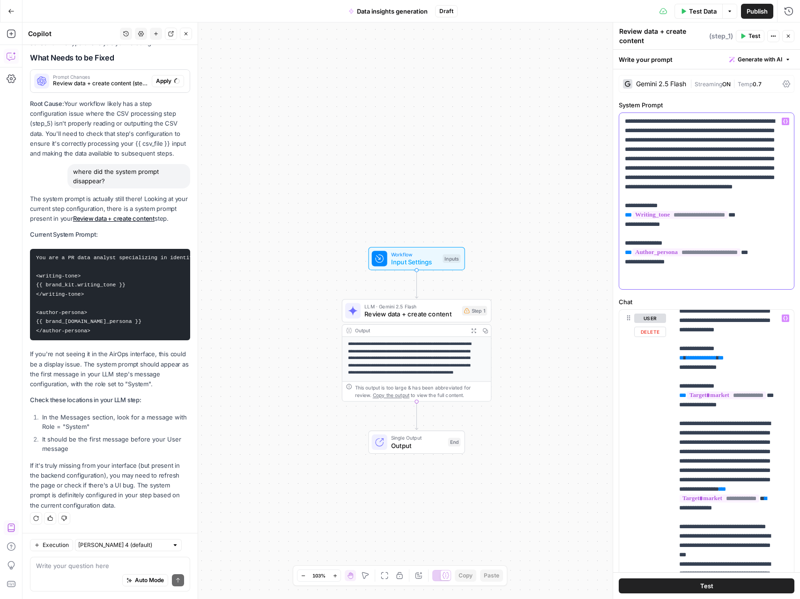
scroll to position [4, 0]
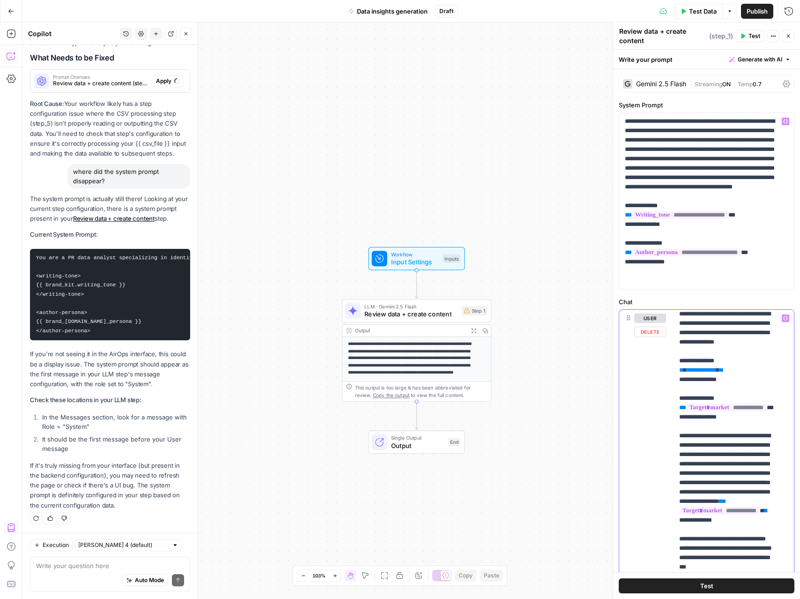
drag, startPoint x: 735, startPoint y: 388, endPoint x: 634, endPoint y: 373, distance: 102.4
click at [634, 373] on div "**********" at bounding box center [707, 501] width 175 height 382
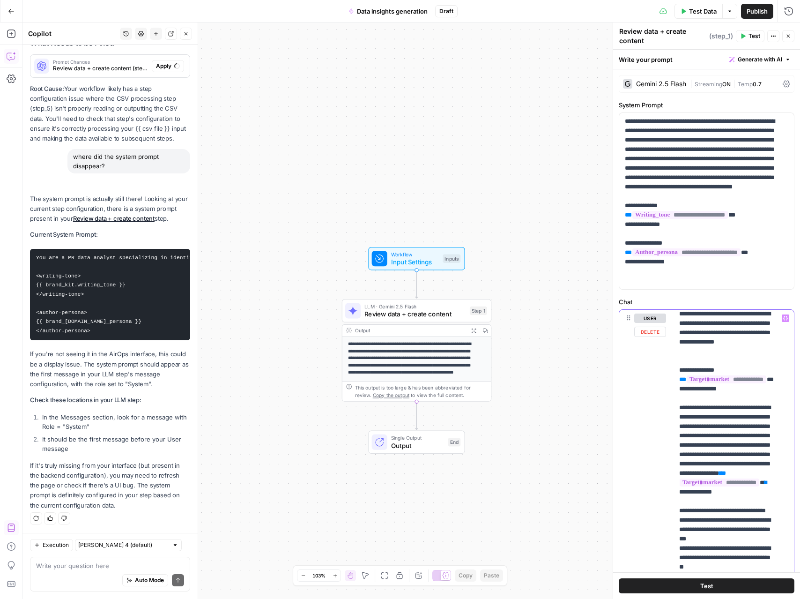
scroll to position [1935, 0]
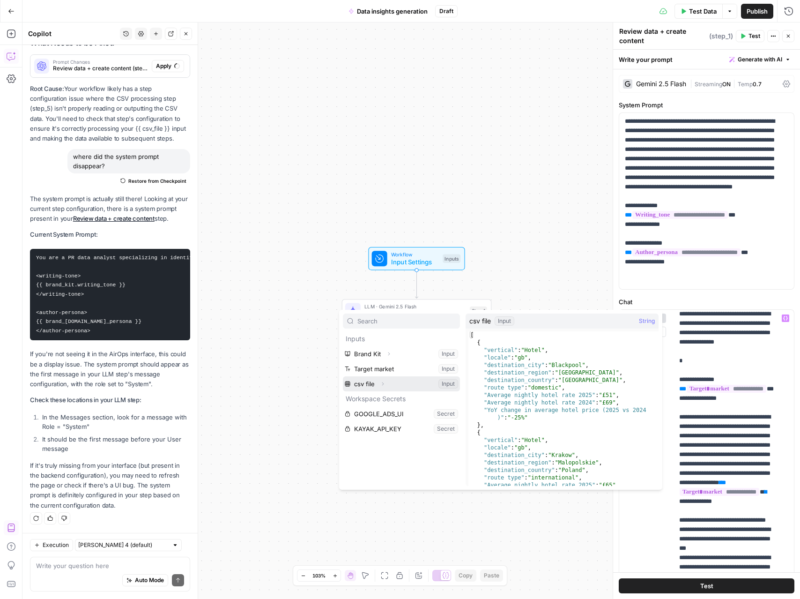
click at [408, 387] on button "Select variable csv file" at bounding box center [401, 383] width 117 height 15
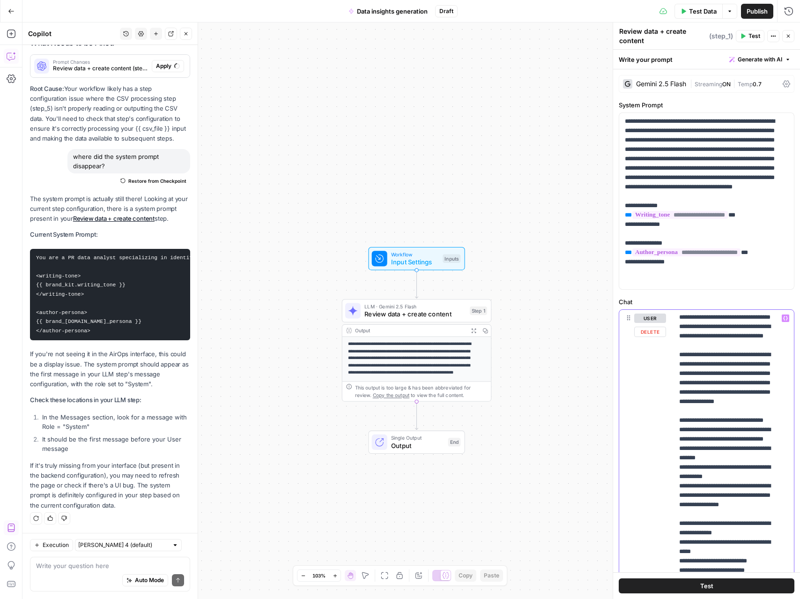
scroll to position [432, 0]
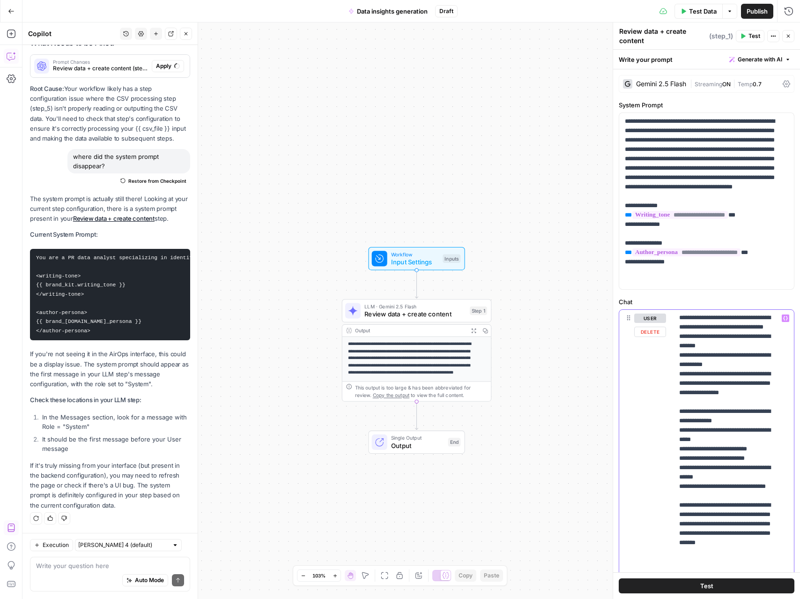
click at [741, 470] on p "**********" at bounding box center [727, 285] width 95 height 806
click at [89, 568] on textarea at bounding box center [110, 565] width 148 height 9
paste textarea "Analyze the provided CSV data to identify newsworthy trends, compelling story h…"
type textarea "is this chat prompt correct: Analyze the provided CSV data to identify newswort…"
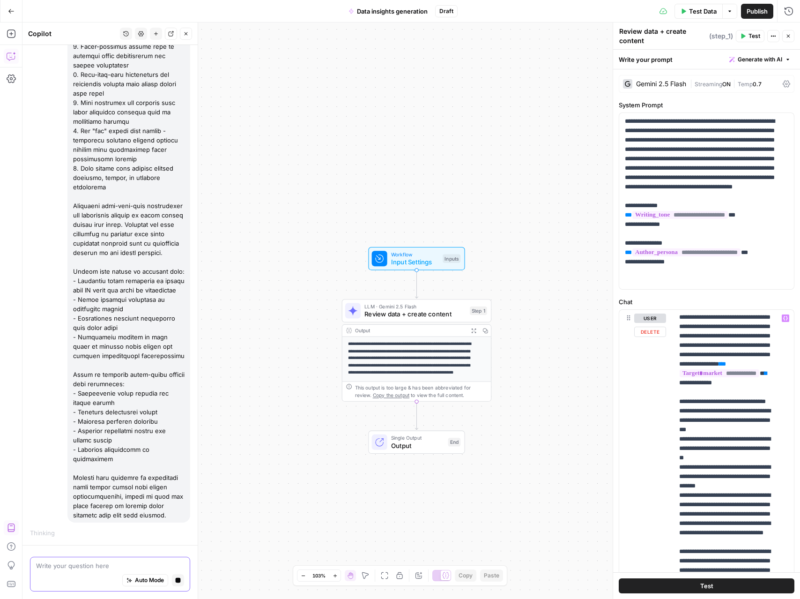
scroll to position [0, 0]
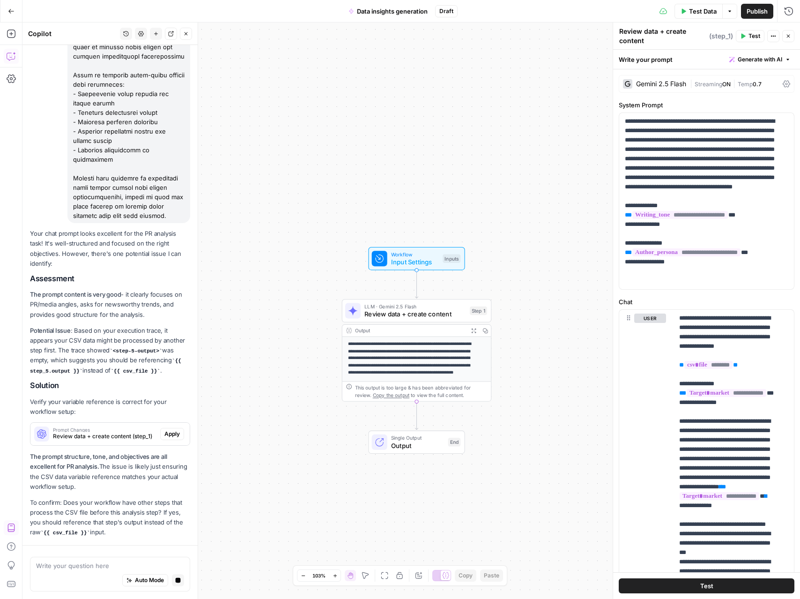
scroll to position [3019, 0]
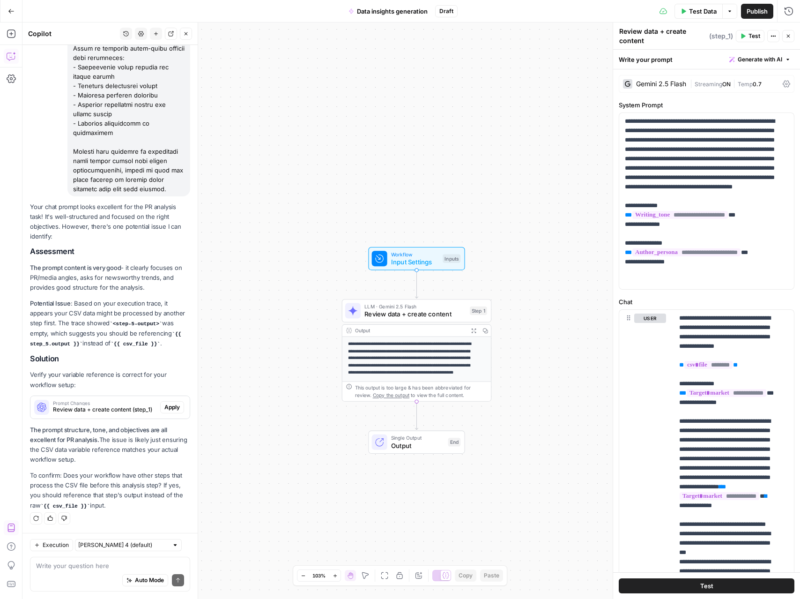
click at [90, 317] on p "Potential Issue : Based on your execution trace, it appears your CSV data might…" at bounding box center [110, 324] width 160 height 50
click at [140, 323] on code "<step-5-output>" at bounding box center [136, 324] width 52 height 6
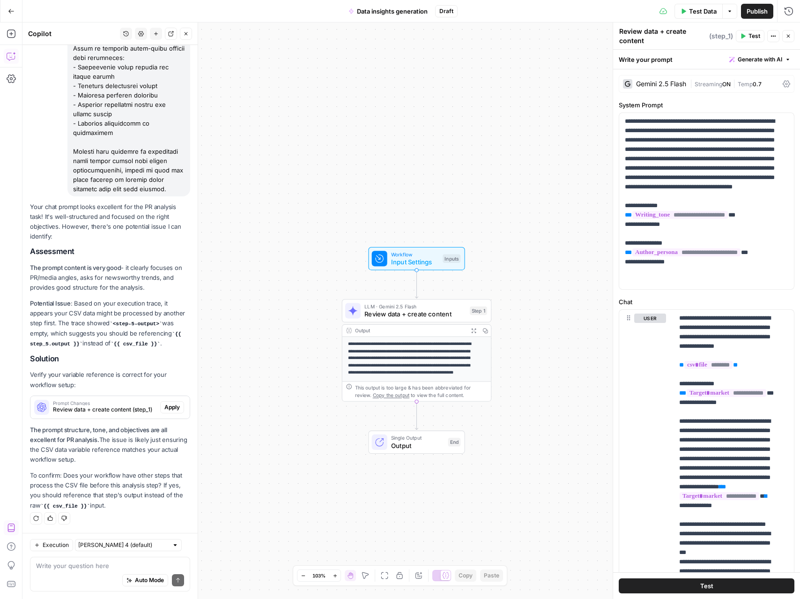
click at [140, 323] on code "<step-5-output>" at bounding box center [136, 324] width 52 height 6
click at [132, 350] on div "Your chat prompt looks excellent for the PR analysis task! It's well-structured…" at bounding box center [110, 356] width 160 height 308
click at [170, 406] on span "Apply" at bounding box center [171, 407] width 15 height 8
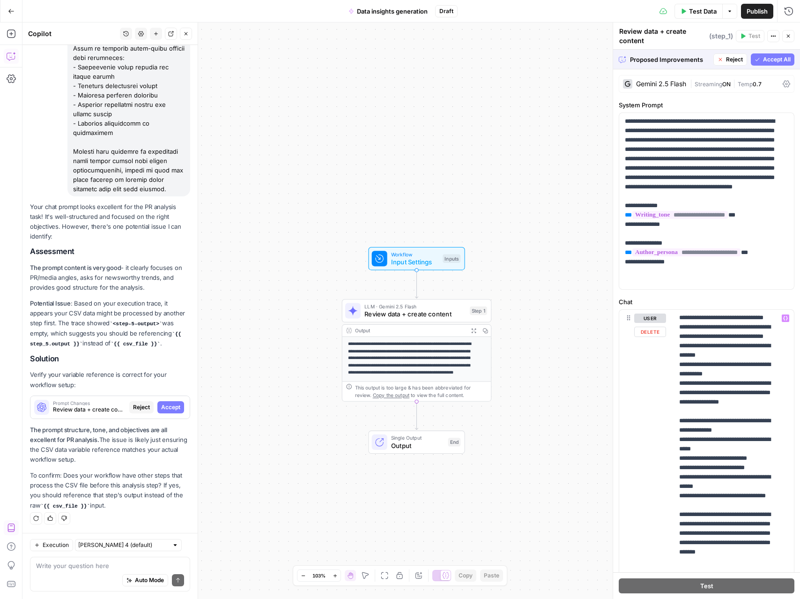
scroll to position [147, 0]
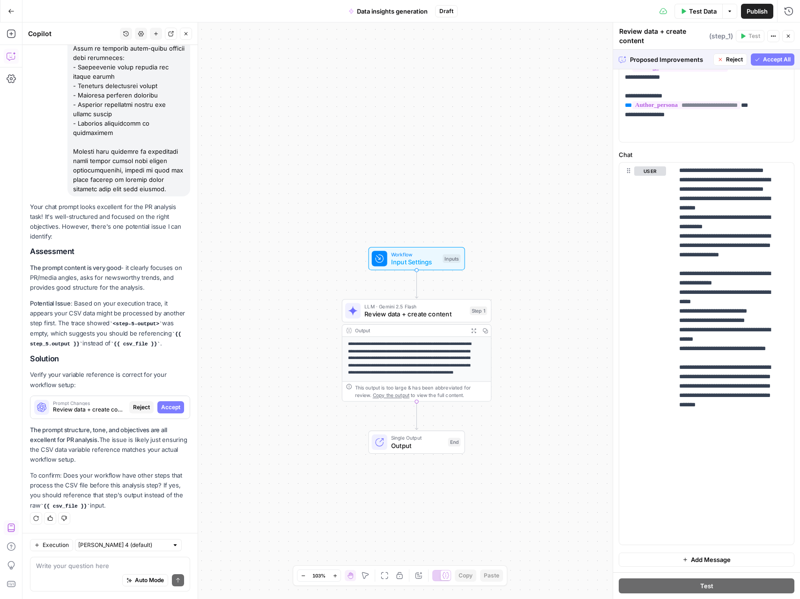
click at [765, 60] on span "Accept All" at bounding box center [777, 59] width 28 height 8
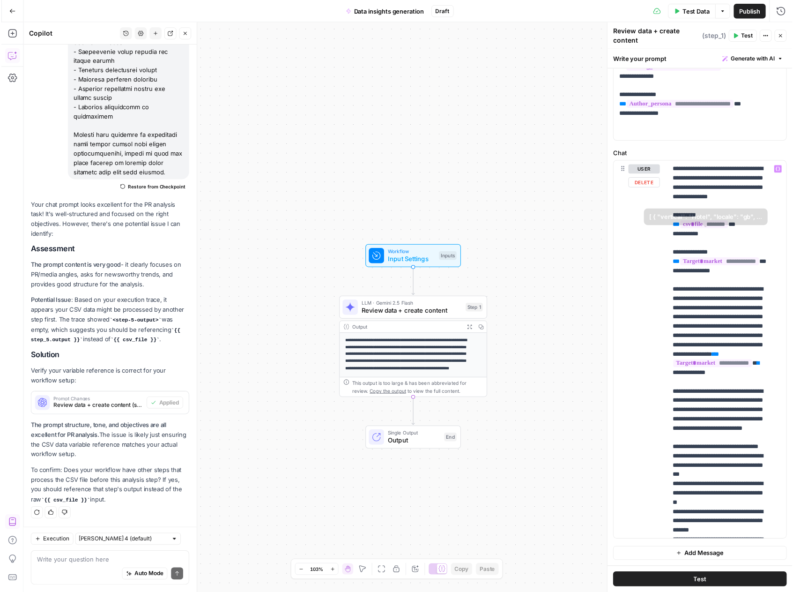
scroll to position [0, 0]
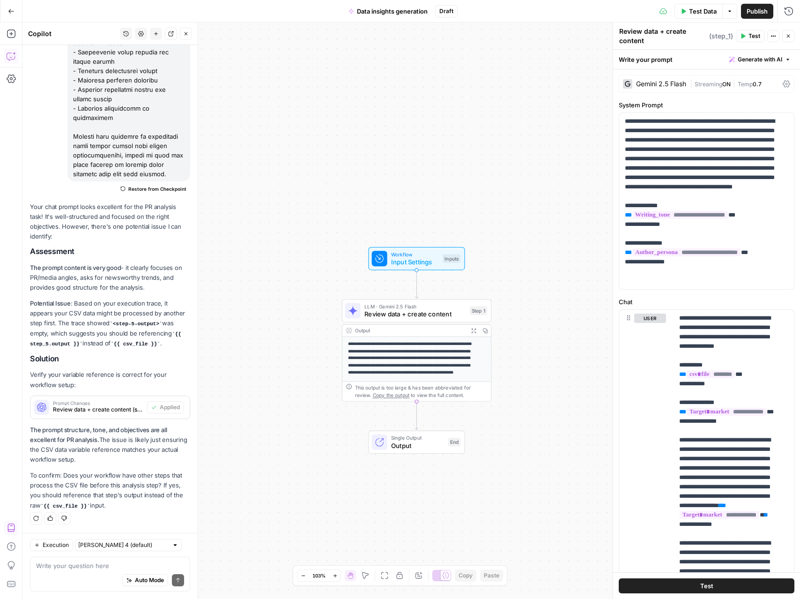
click at [690, 4] on button "Test Data" at bounding box center [699, 11] width 48 height 15
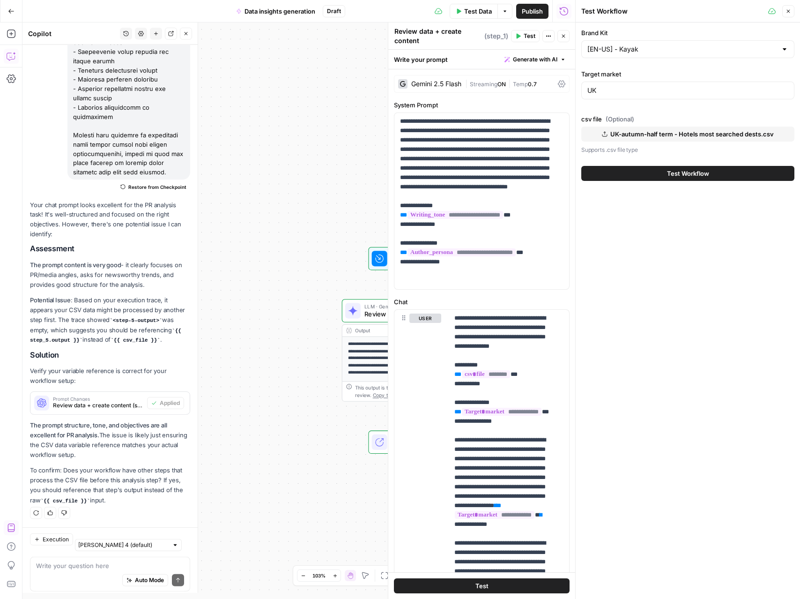
scroll to position [3034, 0]
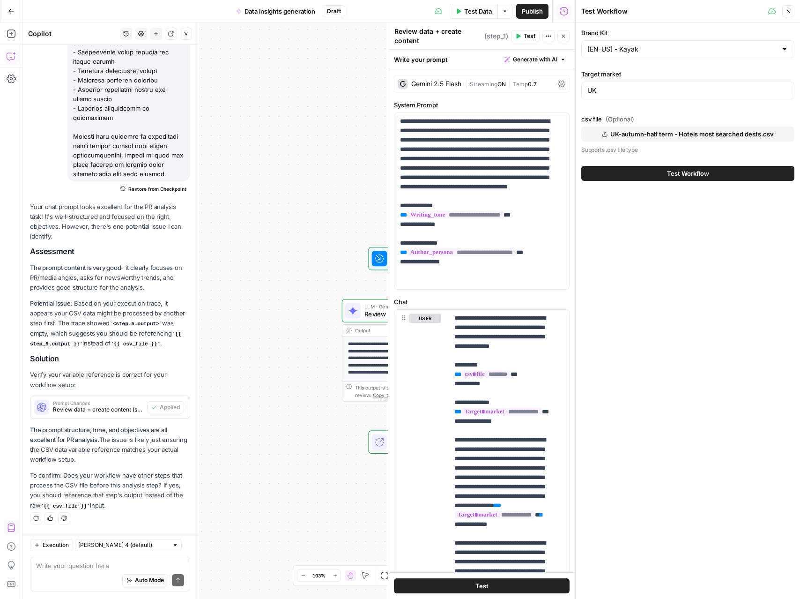
click at [652, 174] on button "Test Workflow" at bounding box center [688, 173] width 213 height 15
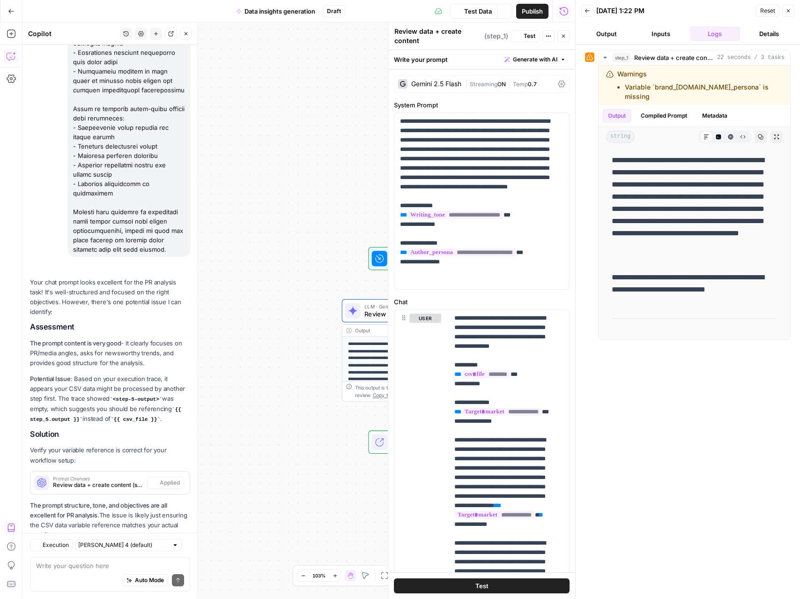
scroll to position [3034, 0]
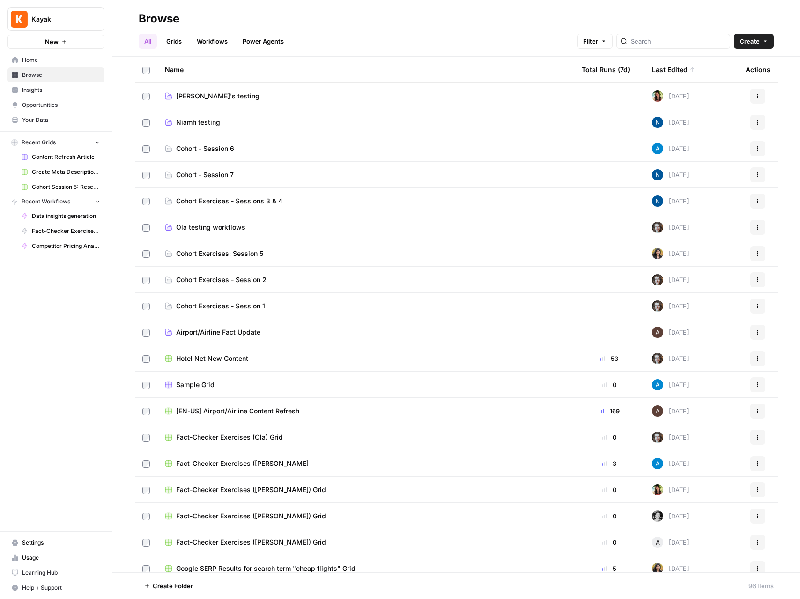
click at [201, 122] on span "Niamh testing" at bounding box center [198, 122] width 44 height 9
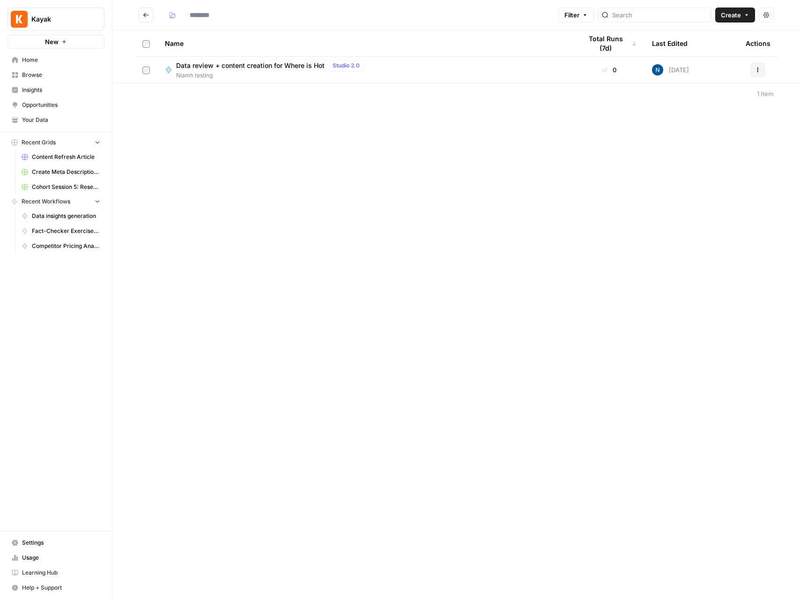
type input "**********"
click at [148, 19] on button "Go back" at bounding box center [146, 14] width 15 height 15
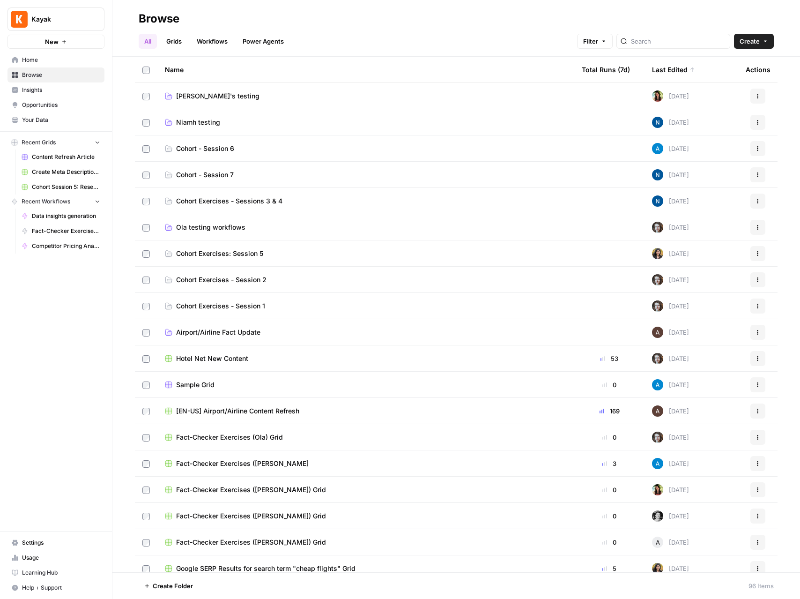
click at [181, 92] on span "Emilia's testing" at bounding box center [217, 95] width 83 height 9
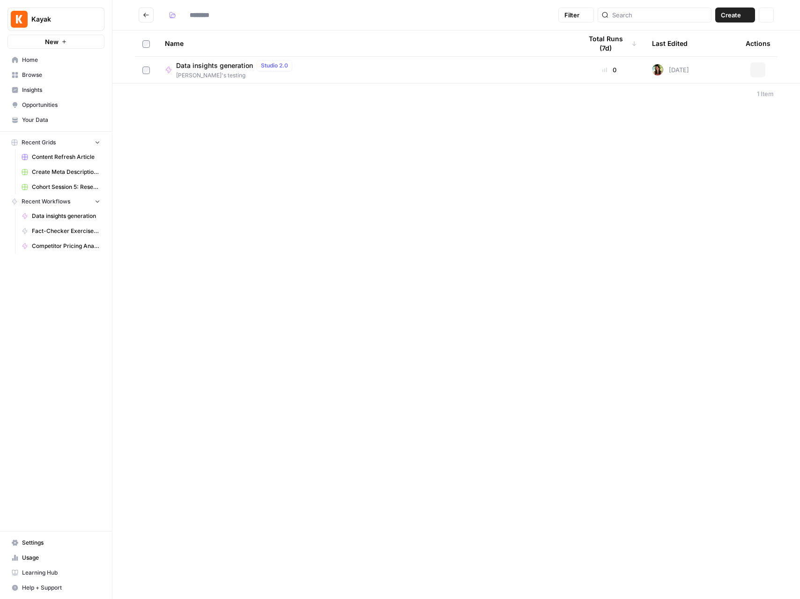
type input "**********"
click at [610, 71] on div "0" at bounding box center [609, 69] width 55 height 9
click at [605, 71] on div at bounding box center [605, 70] width 1 height 4
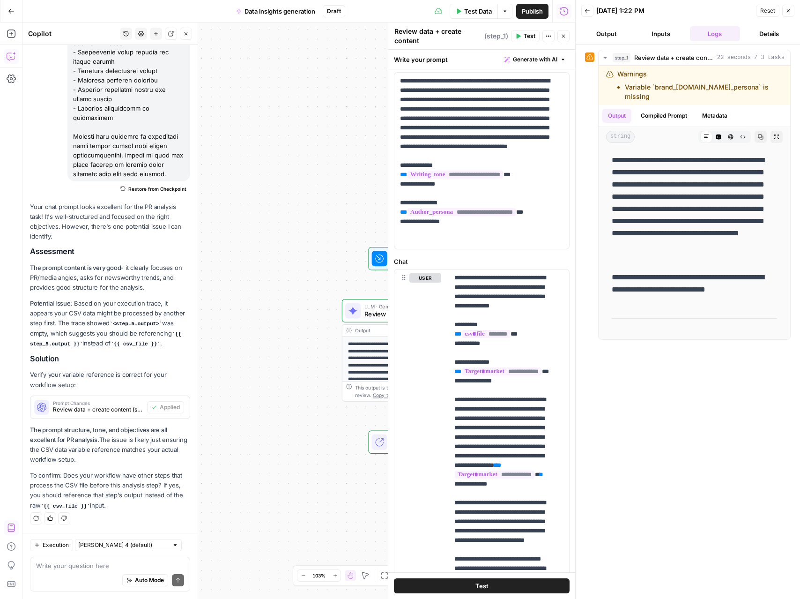
scroll to position [51, 0]
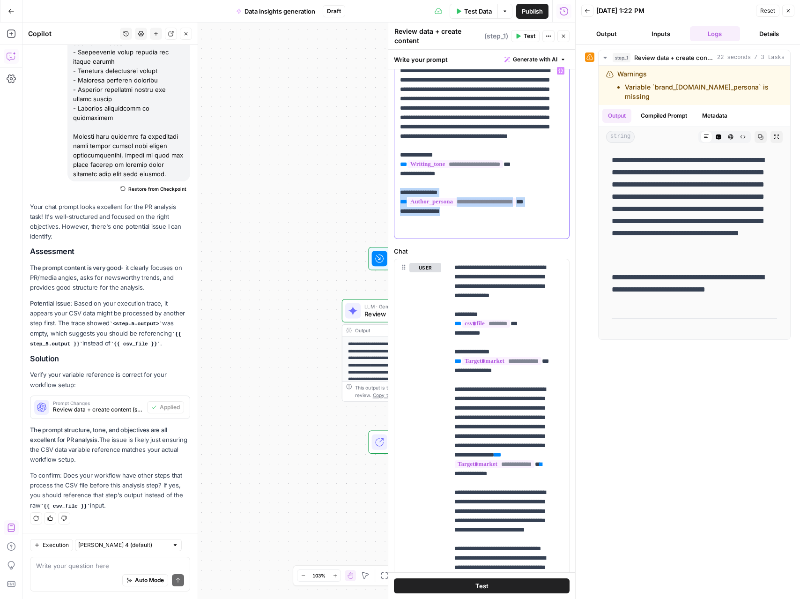
drag, startPoint x: 460, startPoint y: 233, endPoint x: 388, endPoint y: 209, distance: 76.2
click at [388, 209] on div "**********" at bounding box center [481, 310] width 187 height 576
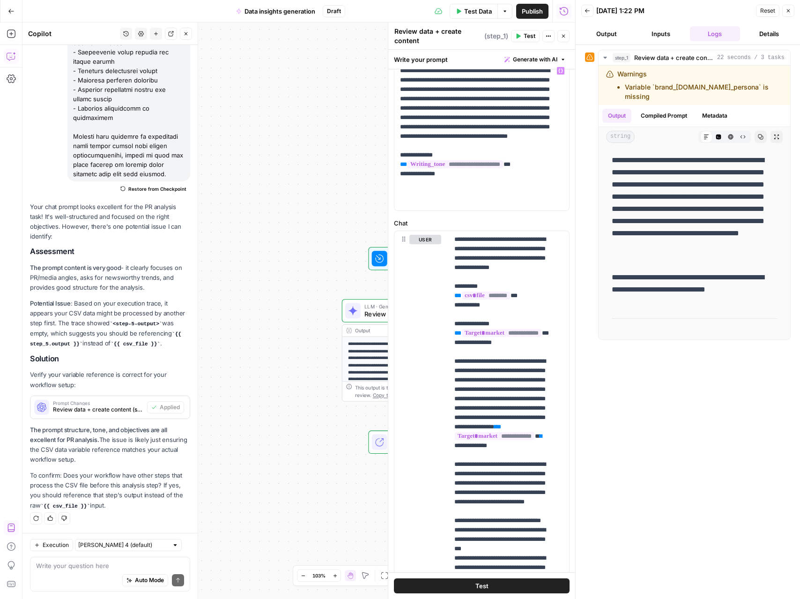
click at [479, 15] on span "Test Data" at bounding box center [478, 11] width 28 height 9
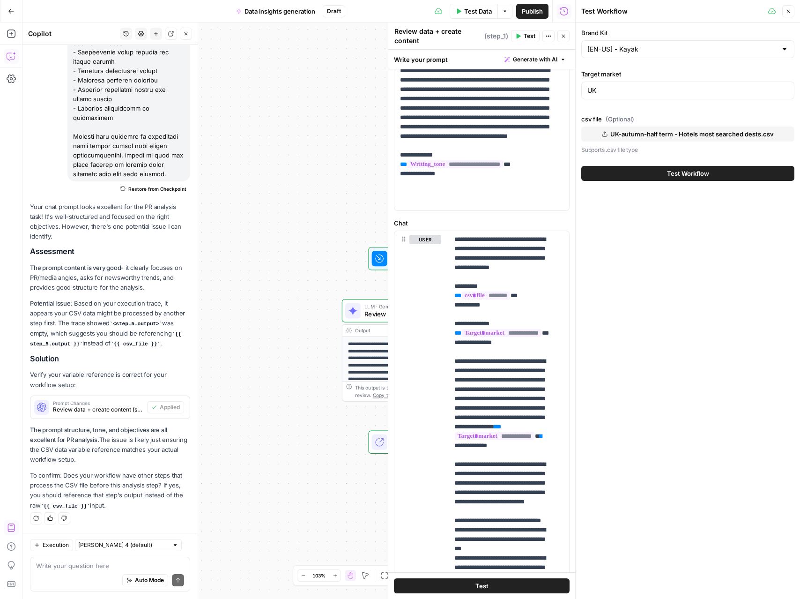
click at [636, 164] on div "Test Workflow" at bounding box center [688, 173] width 213 height 26
click at [630, 177] on button "Test Workflow" at bounding box center [688, 173] width 213 height 15
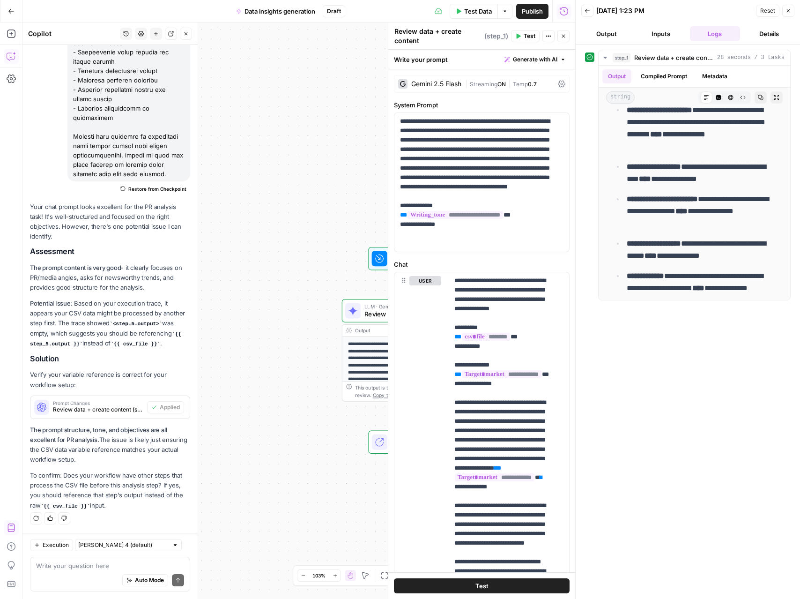
scroll to position [2927, 0]
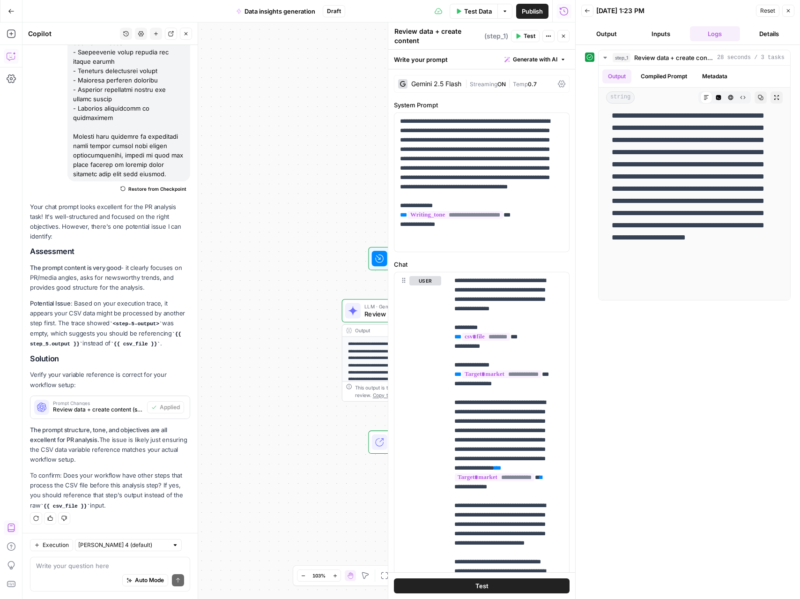
click at [788, 11] on icon "button" at bounding box center [788, 10] width 3 height 3
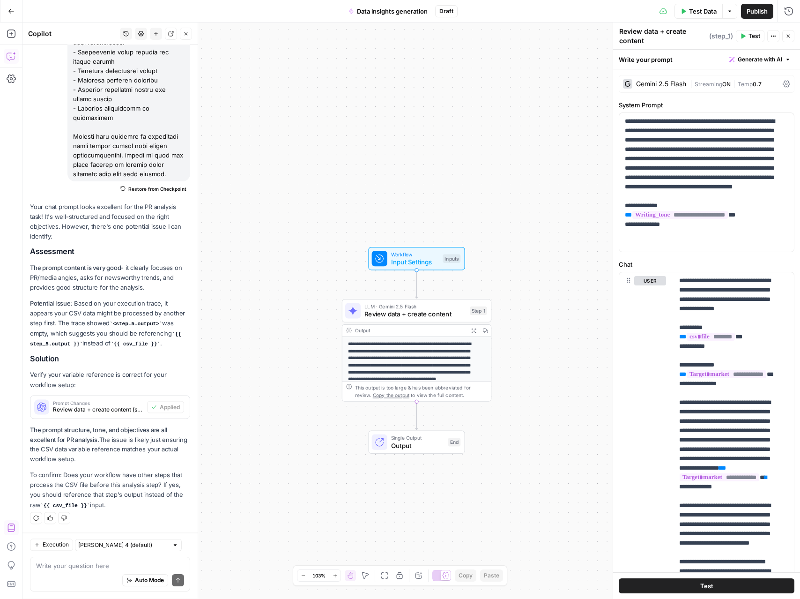
scroll to position [3034, 0]
